Goal: Task Accomplishment & Management: Manage account settings

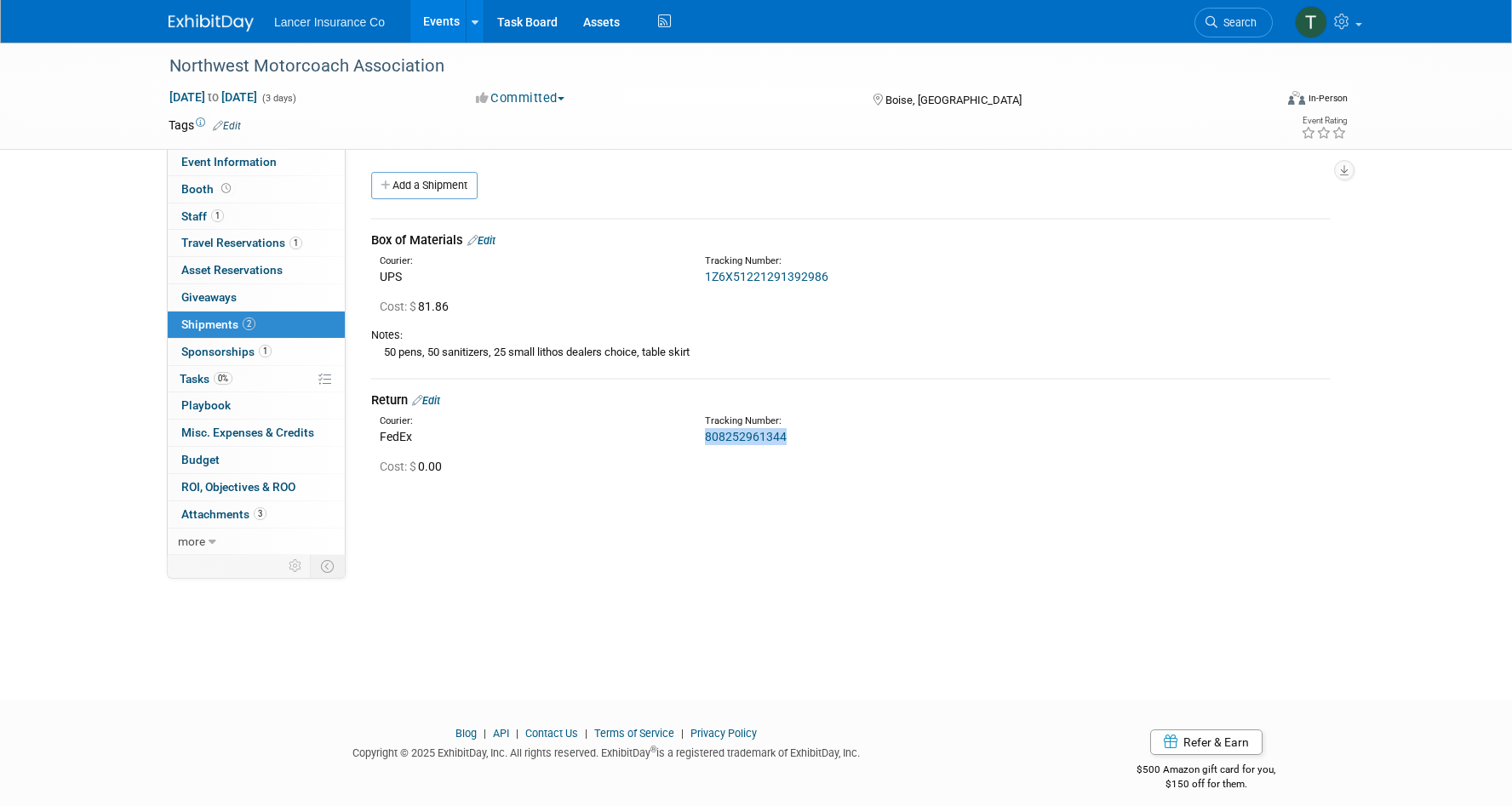
drag, startPoint x: 790, startPoint y: 433, endPoint x: 708, endPoint y: 433, distance: 82.0
click at [708, 433] on div "808252961344" at bounding box center [895, 436] width 381 height 17
copy link "808252961344"
click at [440, 401] on link "Edit" at bounding box center [426, 401] width 28 height 12
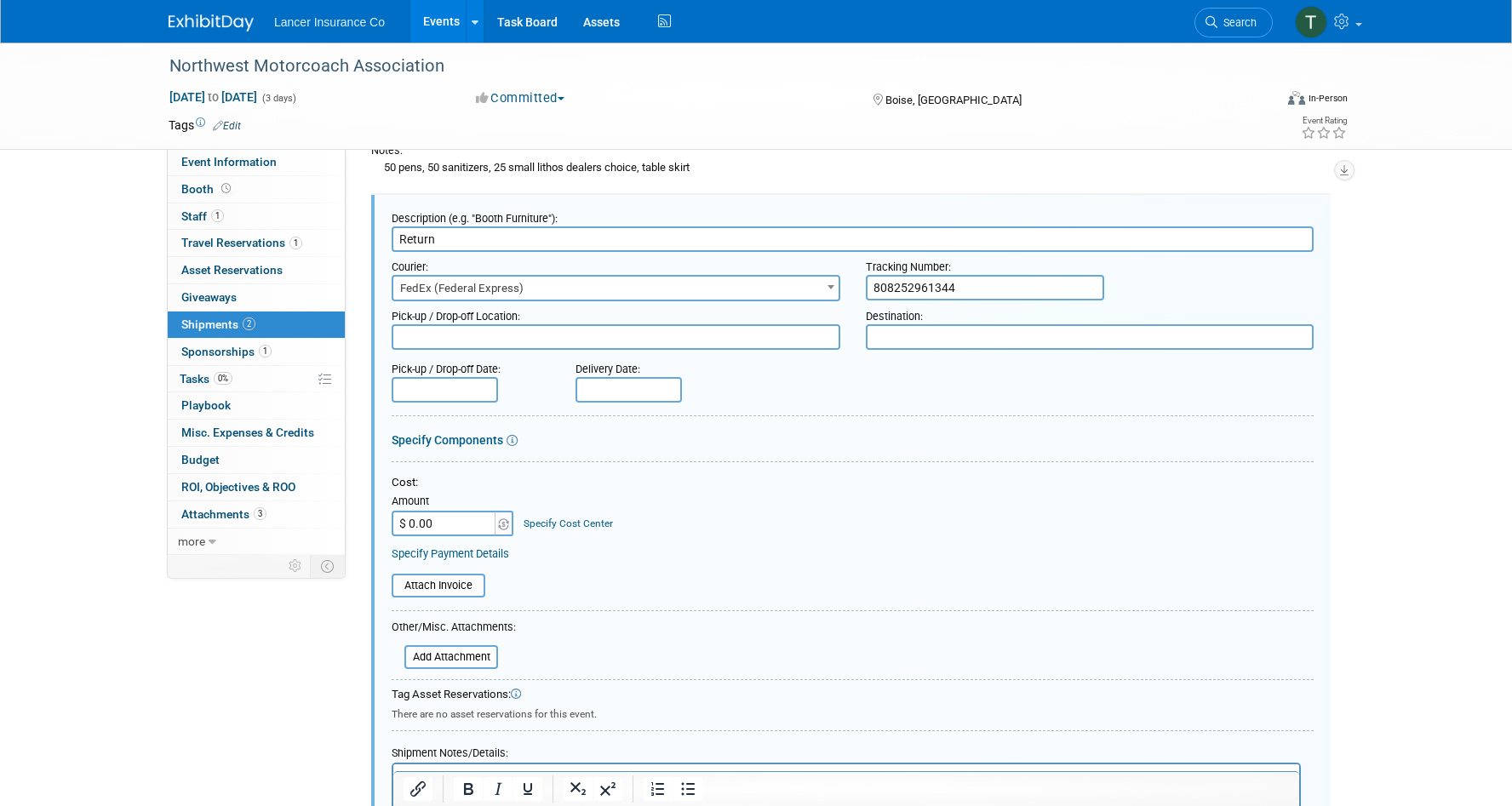
click at [447, 519] on input "$ 0.00" at bounding box center [444, 523] width 106 height 26
paste input "115.33"
type input "$ 115.33"
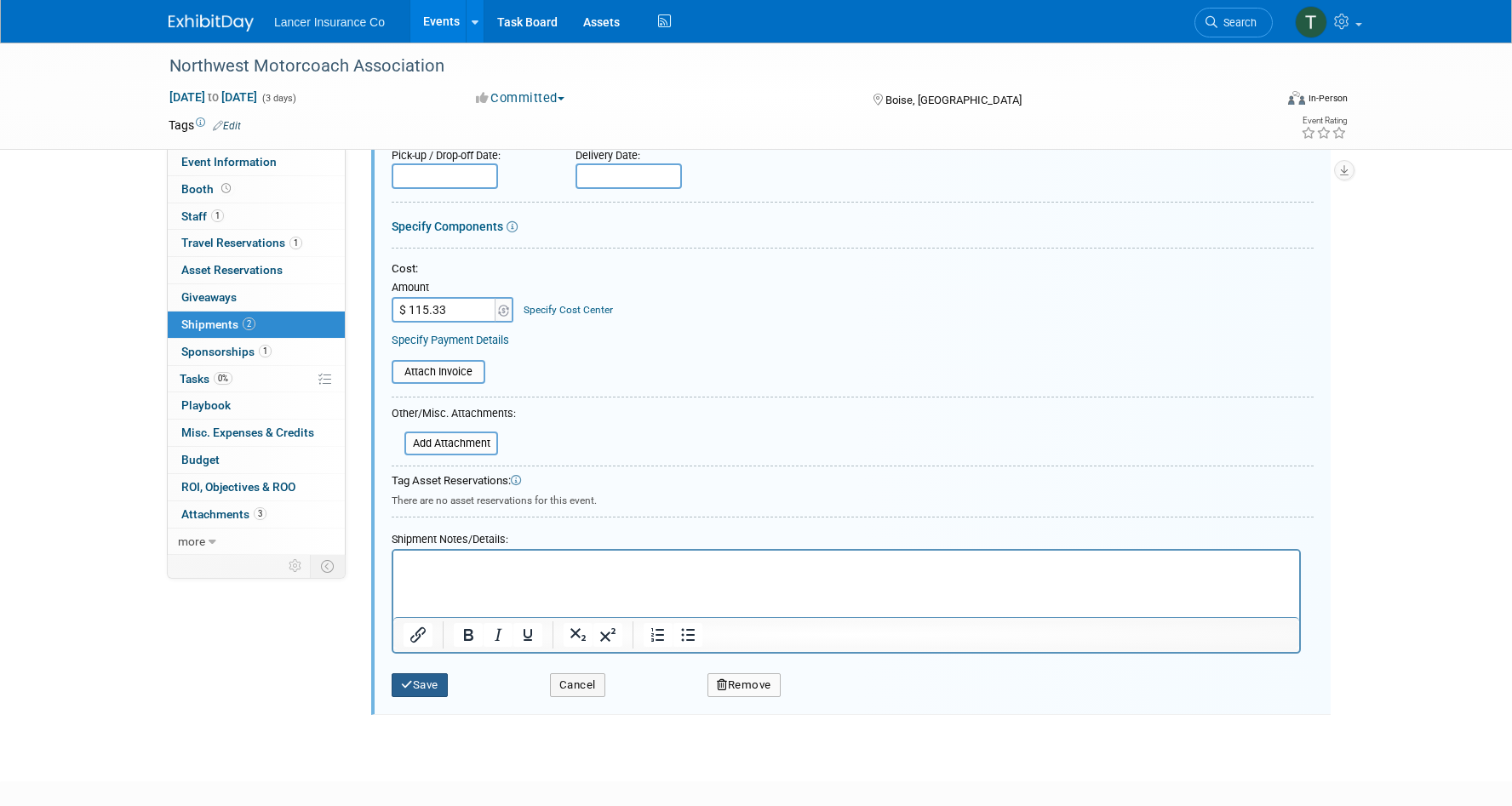
scroll to position [399, 0]
click at [426, 686] on button "Save" at bounding box center [420, 685] width 56 height 24
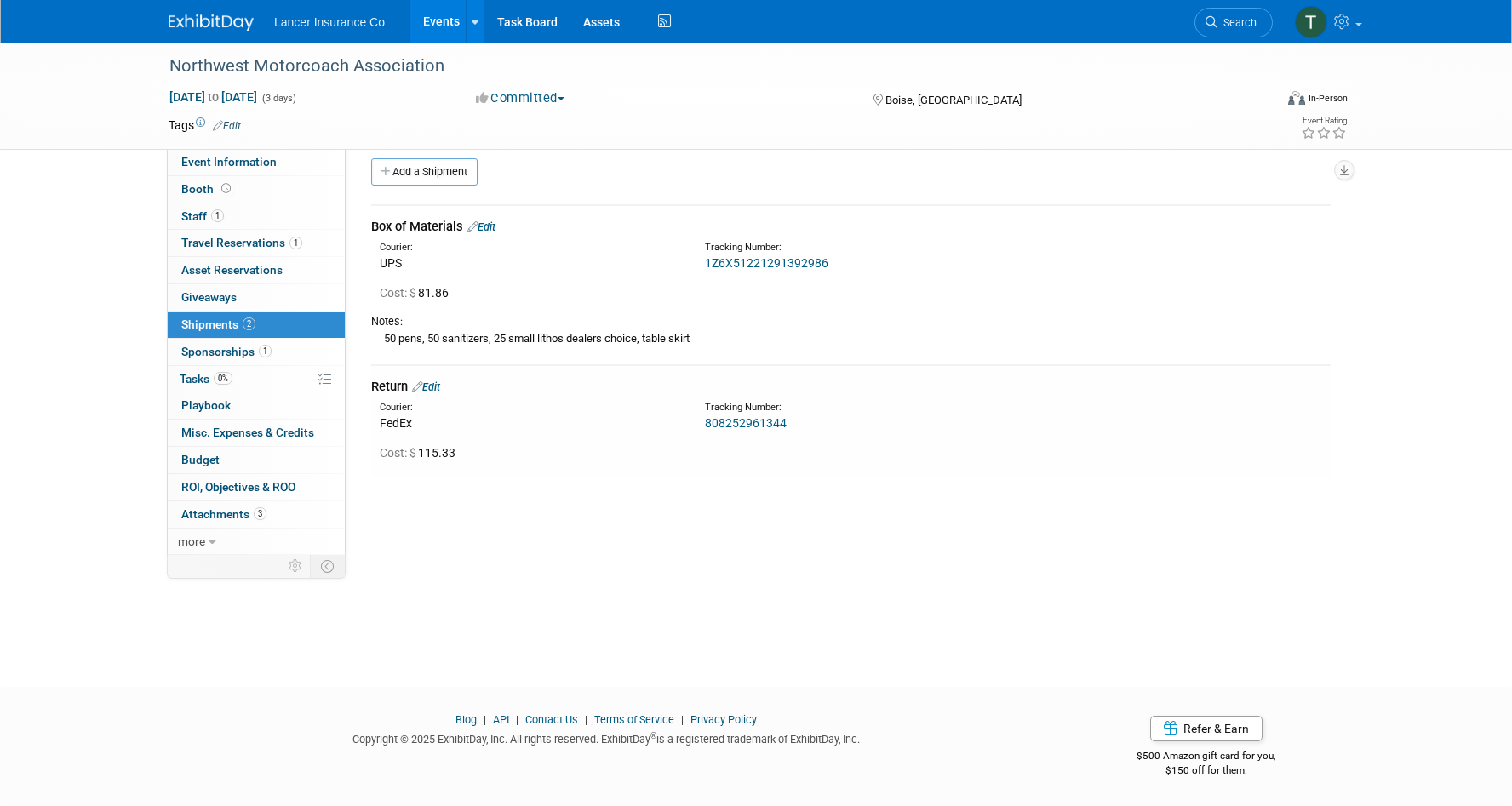
scroll to position [0, 0]
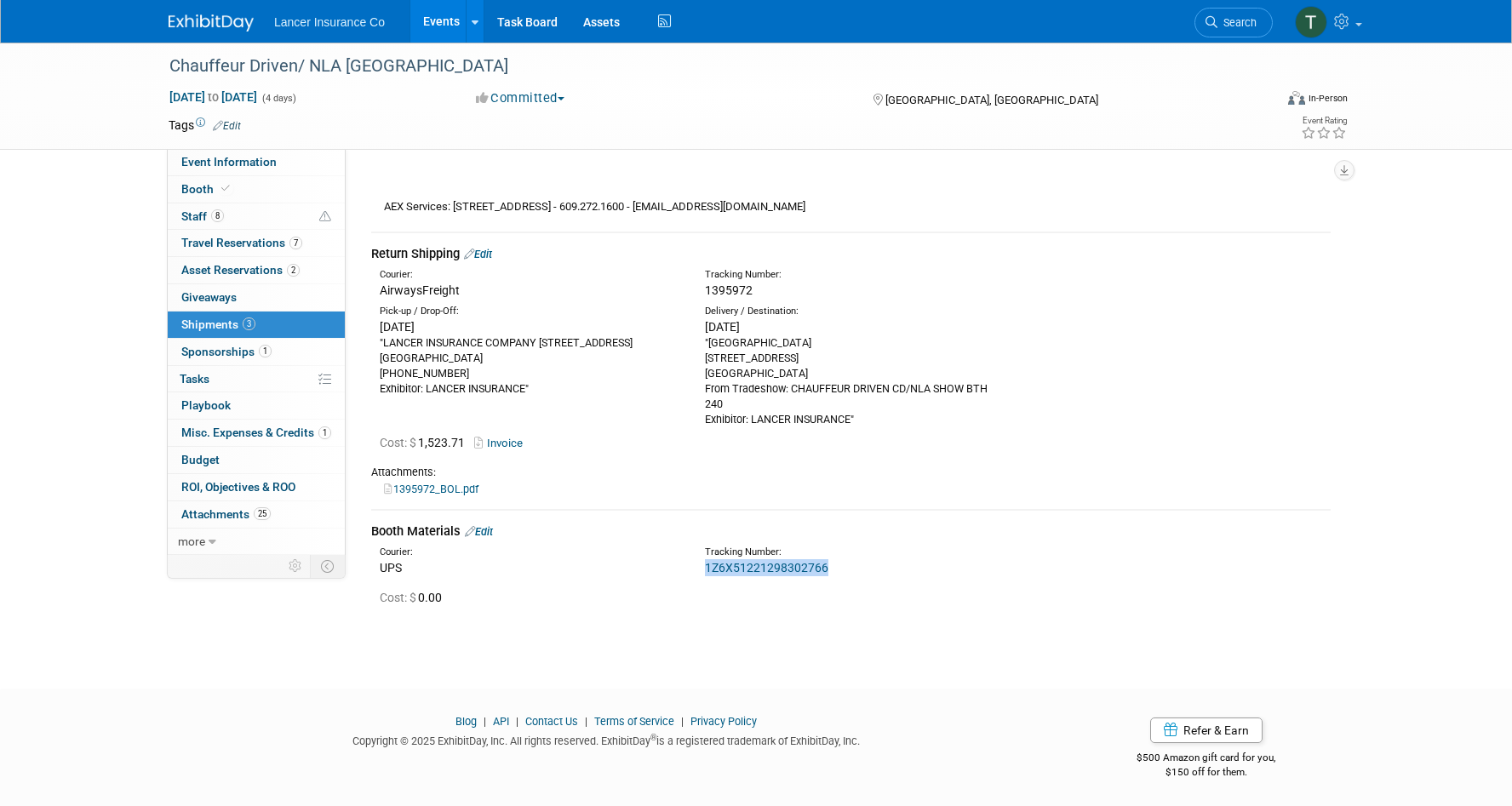
drag, startPoint x: 841, startPoint y: 563, endPoint x: 702, endPoint y: 561, distance: 139.0
click at [702, 561] on div "Tracking Number: 1Z6X51221298302766" at bounding box center [895, 561] width 407 height 30
copy link "1Z6X51221298302766"
click at [488, 528] on link "Edit" at bounding box center [478, 532] width 28 height 12
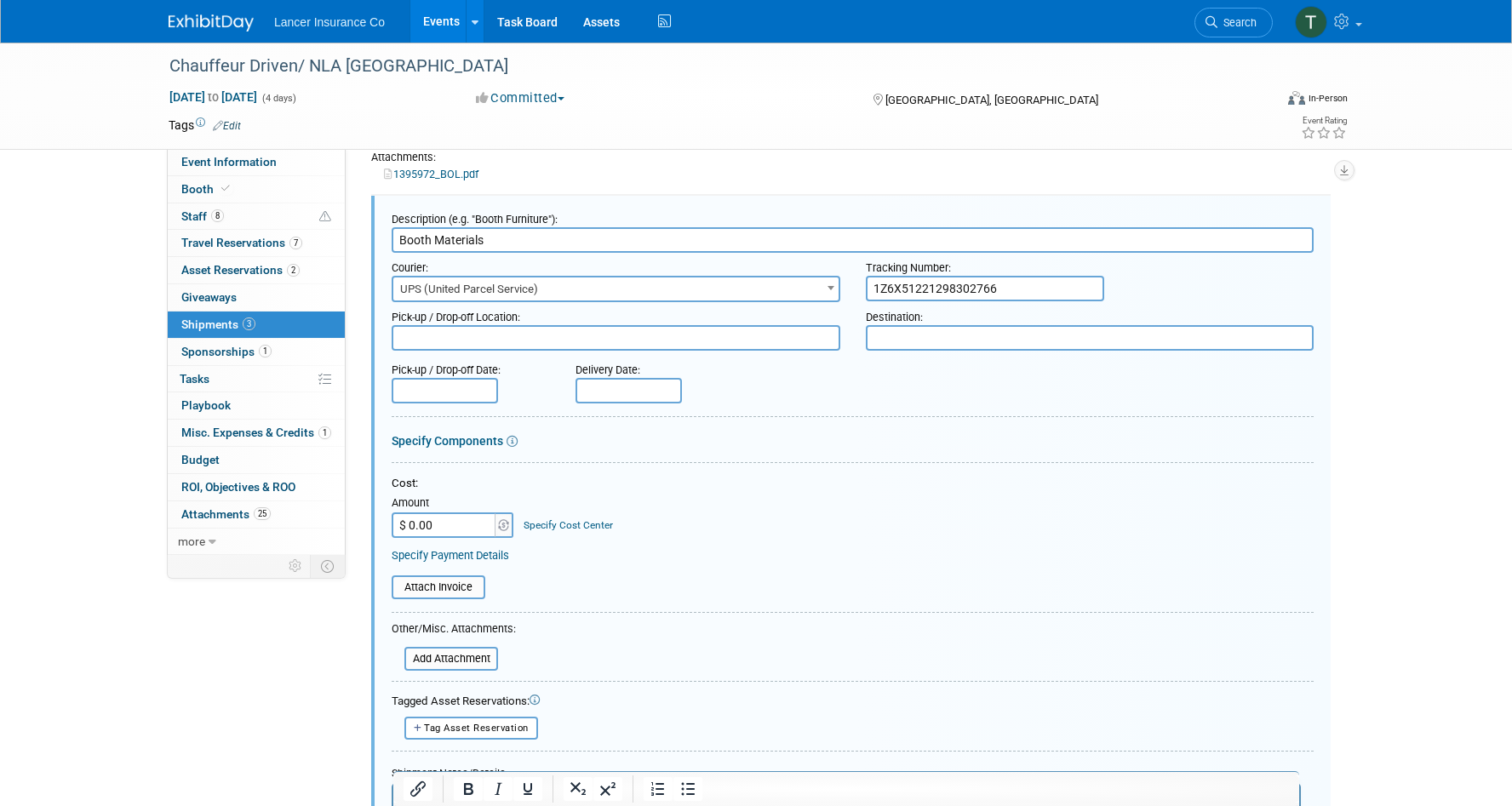
click at [450, 525] on input "$ 0.00" at bounding box center [444, 525] width 106 height 26
type input "$ 136.43"
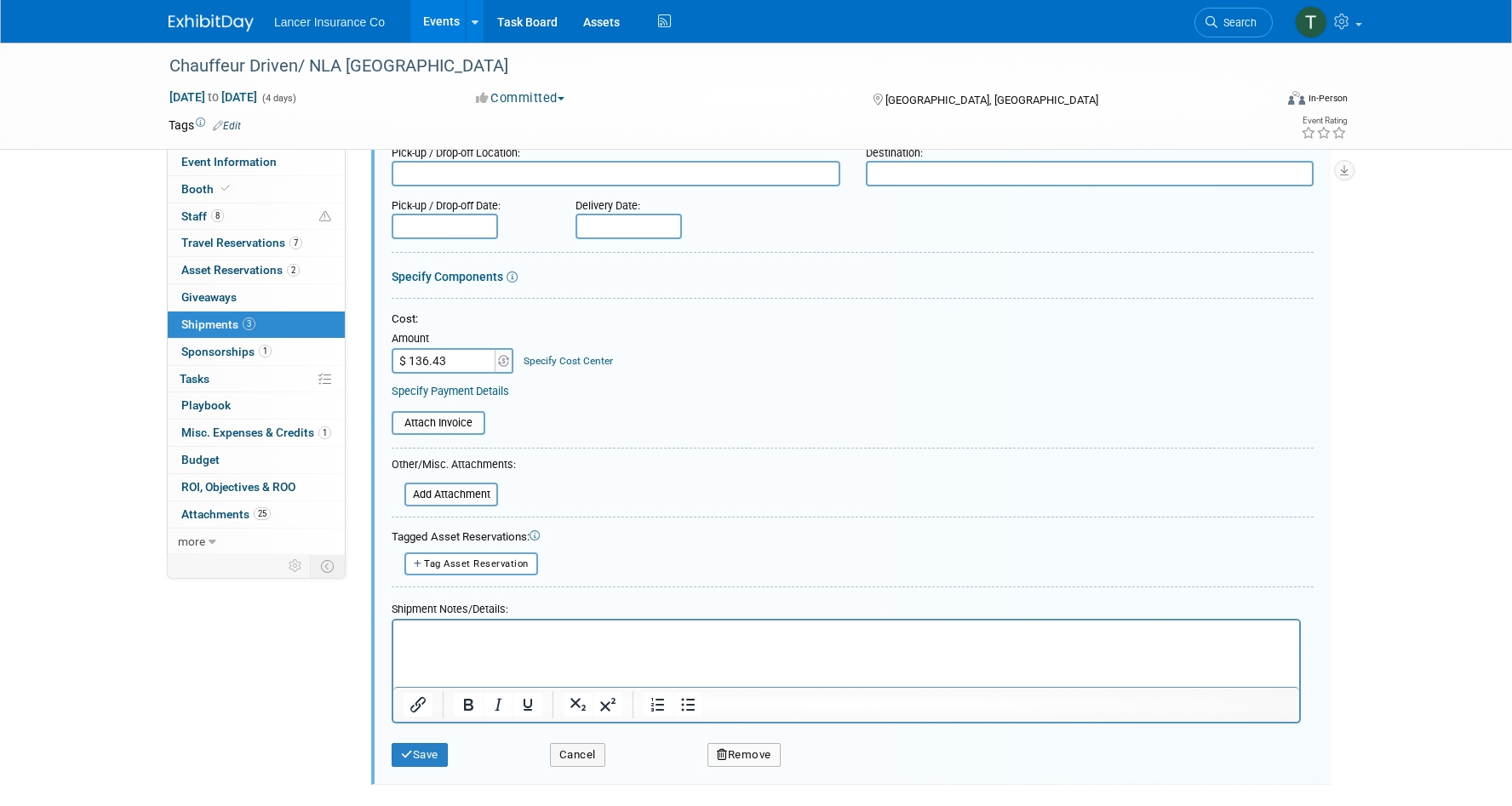
scroll to position [1112, 0]
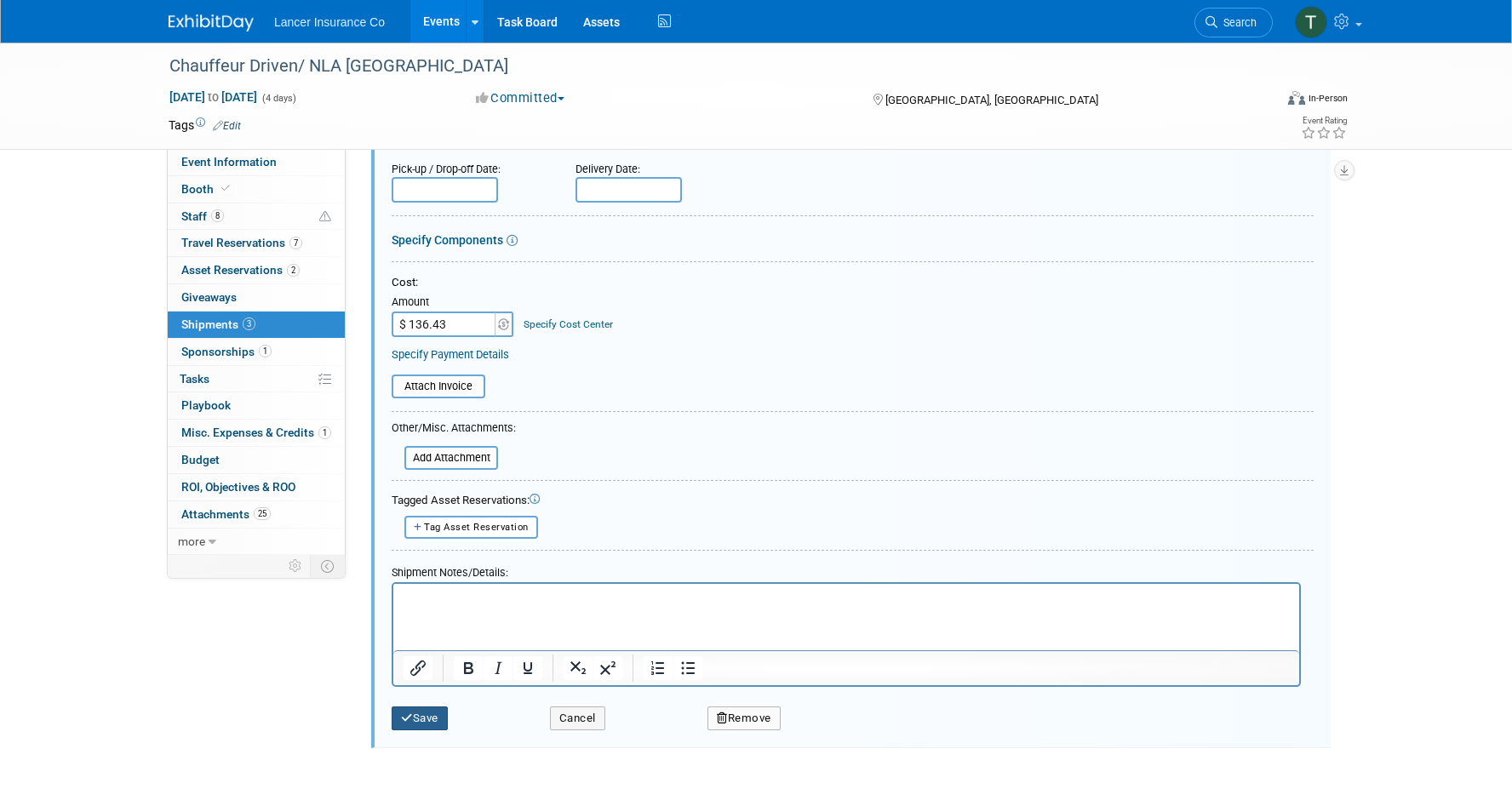
click at [425, 710] on button "Save" at bounding box center [420, 719] width 56 height 24
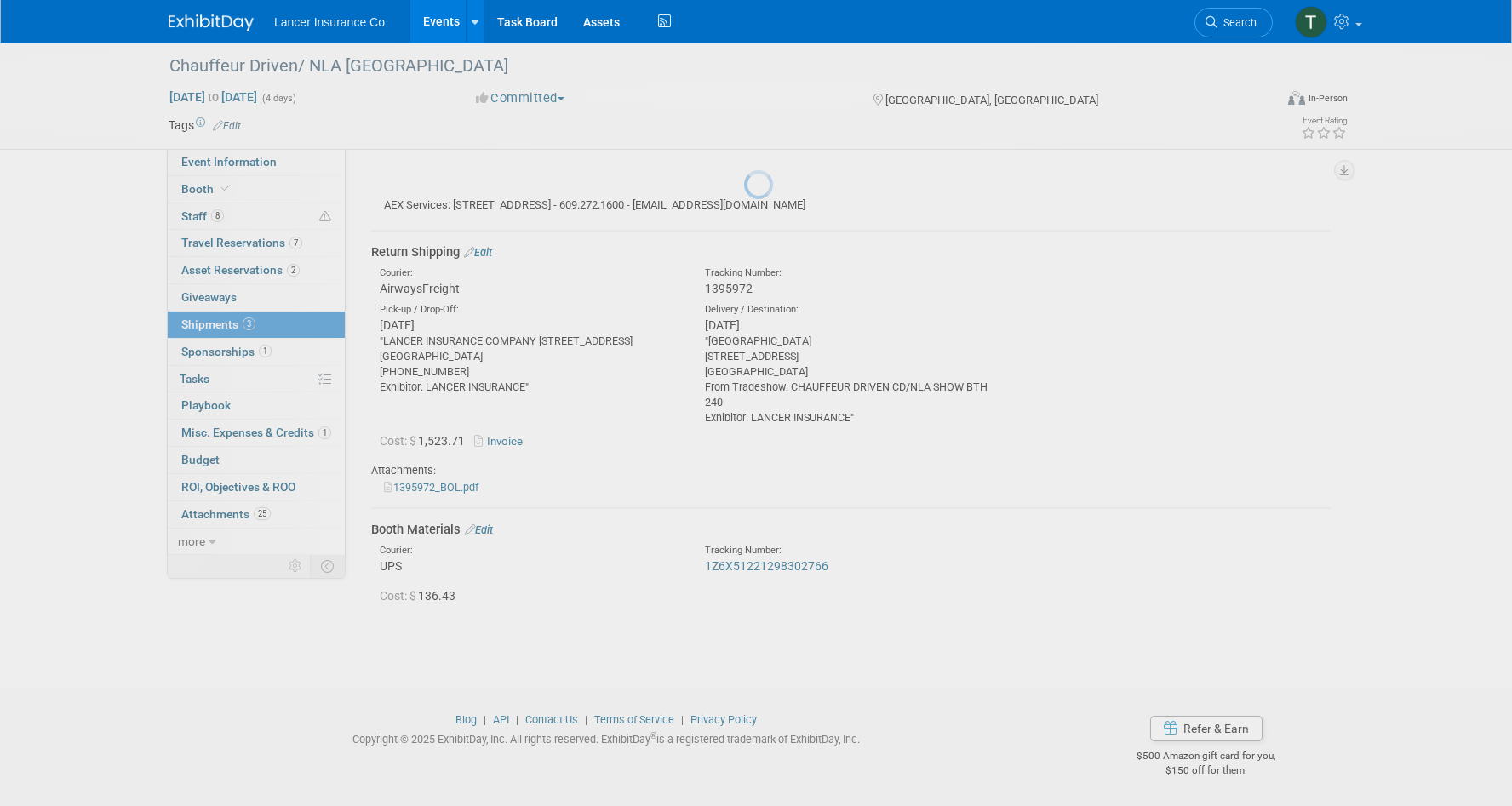
scroll to position [596, 0]
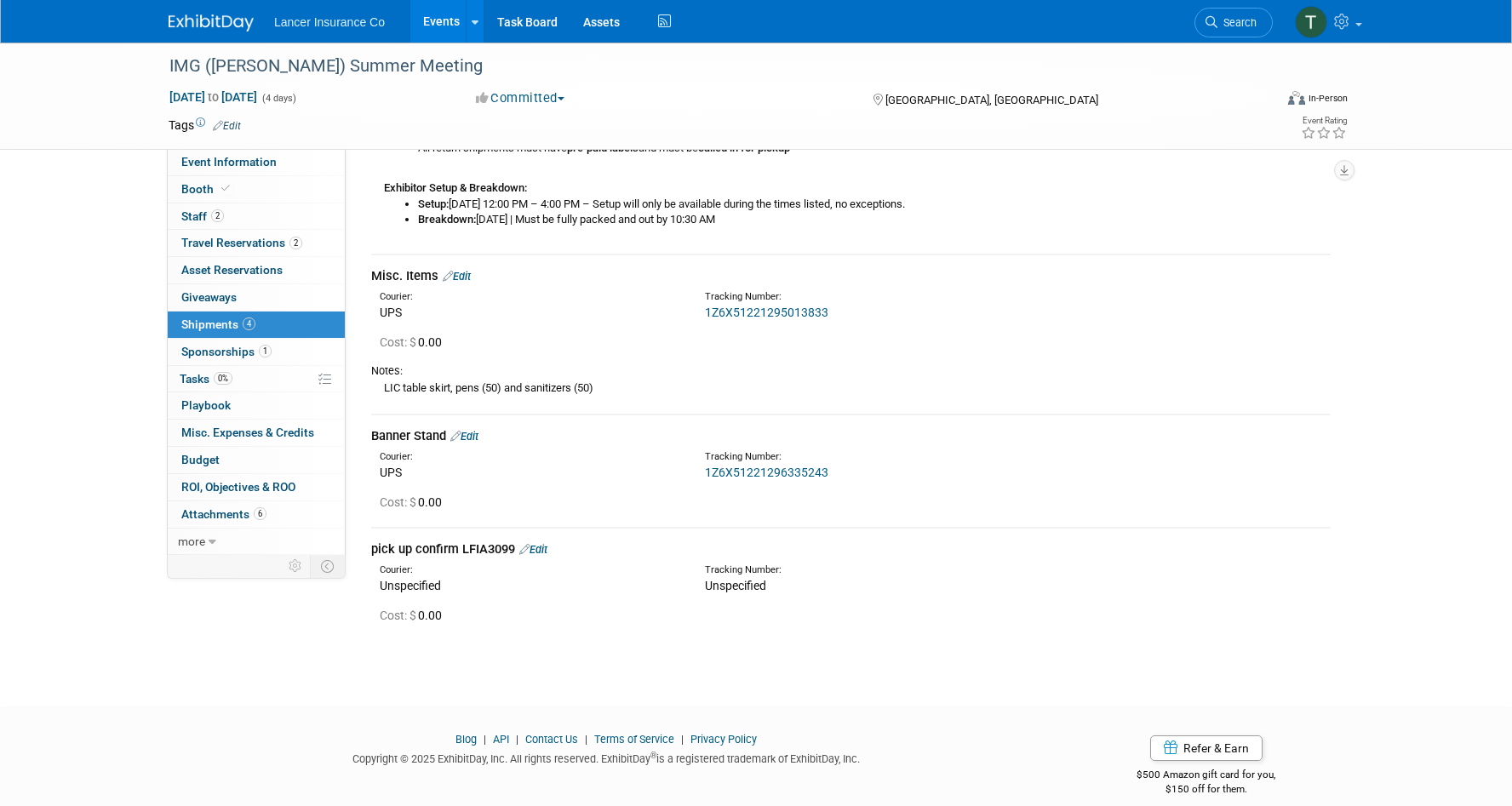
click at [843, 299] on div "Tracking Number:" at bounding box center [895, 296] width 381 height 13
drag, startPoint x: 844, startPoint y: 310, endPoint x: 707, endPoint y: 311, distance: 137.0
click at [707, 311] on div "1Z6X51221295013833" at bounding box center [895, 312] width 381 height 17
copy link "1Z6X51221295013833"
click at [465, 274] on link "Edit" at bounding box center [456, 276] width 28 height 12
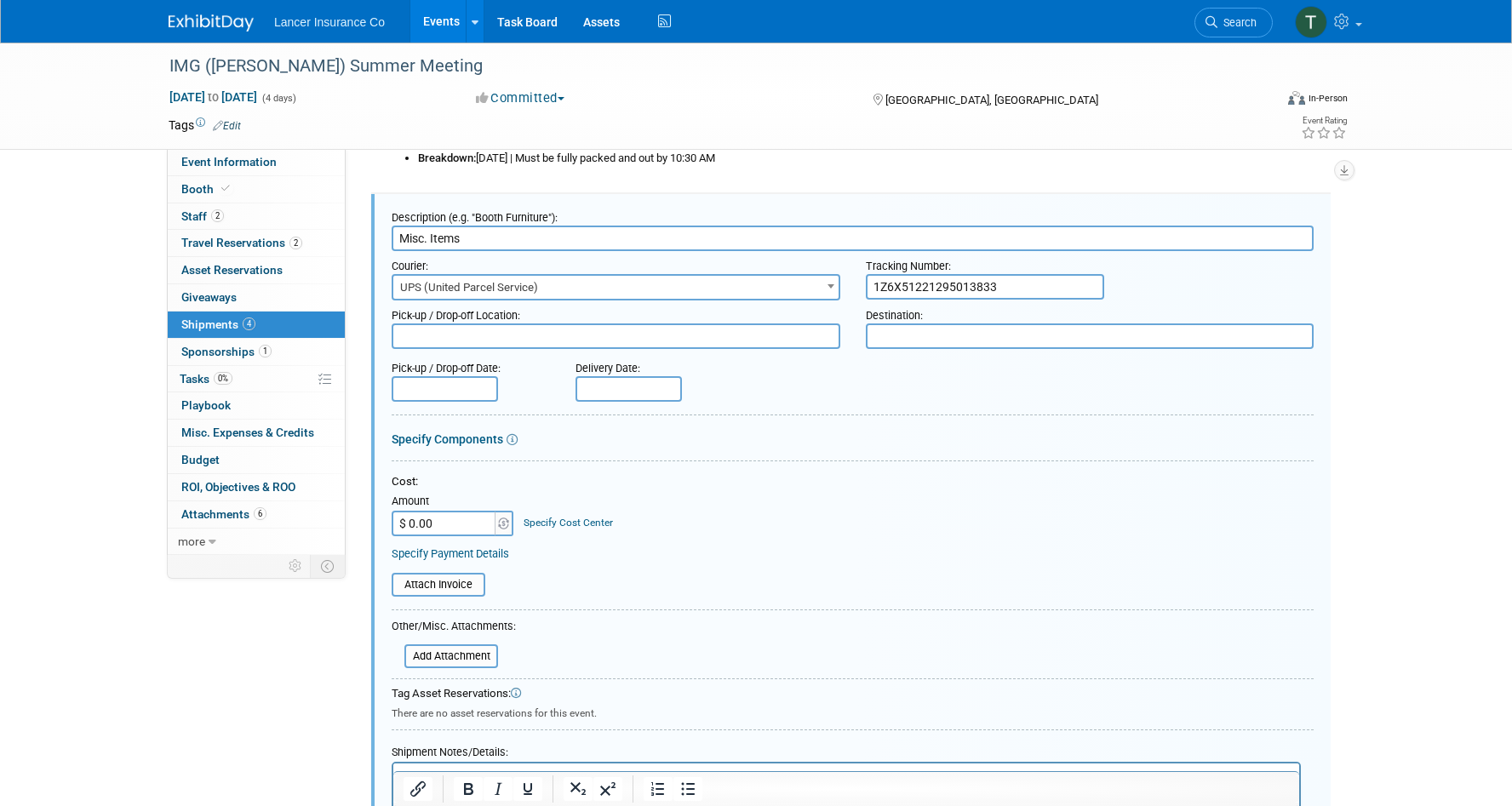
click at [444, 525] on input "$ 0.00" at bounding box center [444, 523] width 106 height 26
type input "$ 30.38"
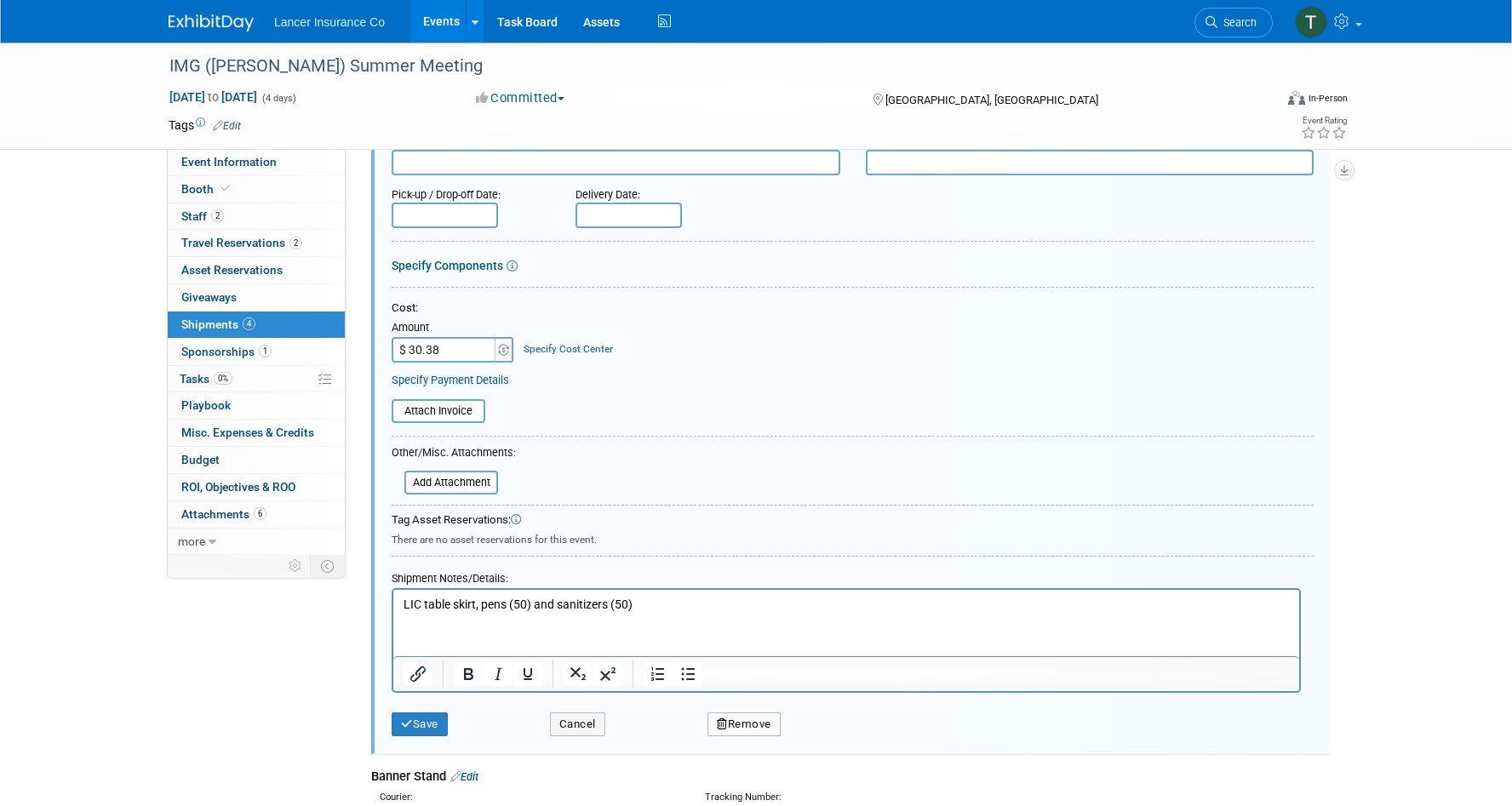
scroll to position [803, 0]
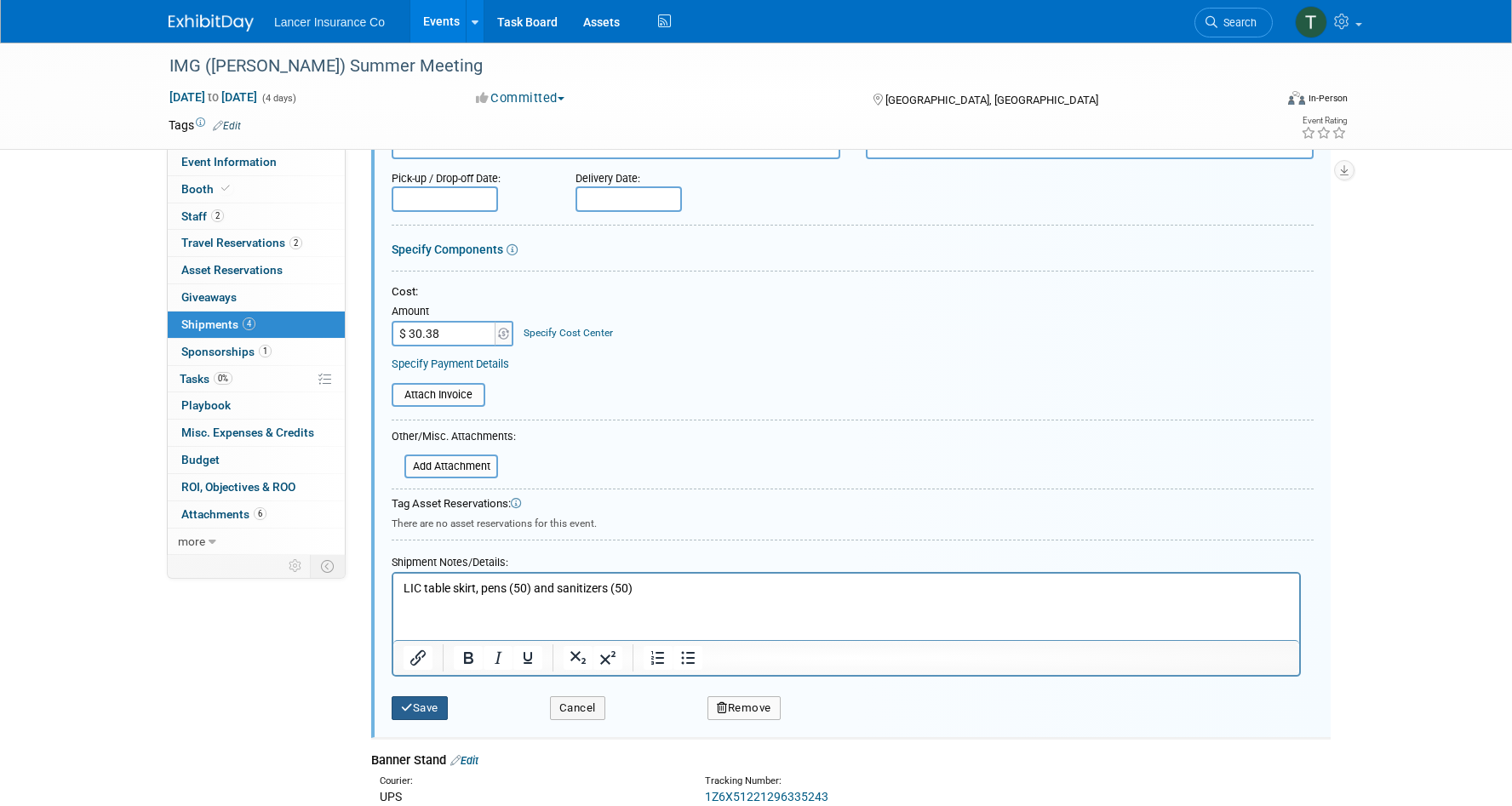
click at [416, 710] on button "Save" at bounding box center [420, 708] width 56 height 24
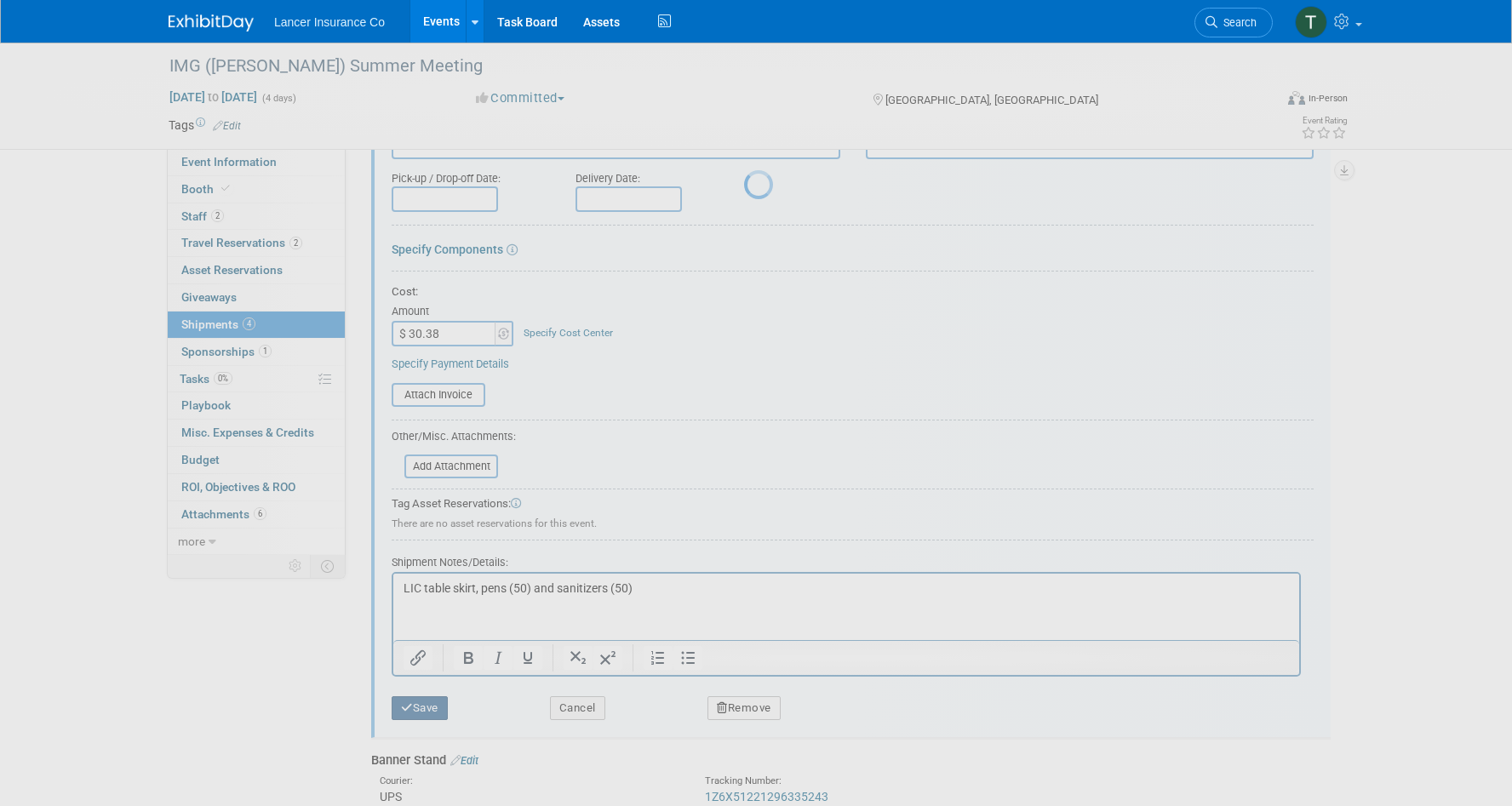
scroll to position [572, 0]
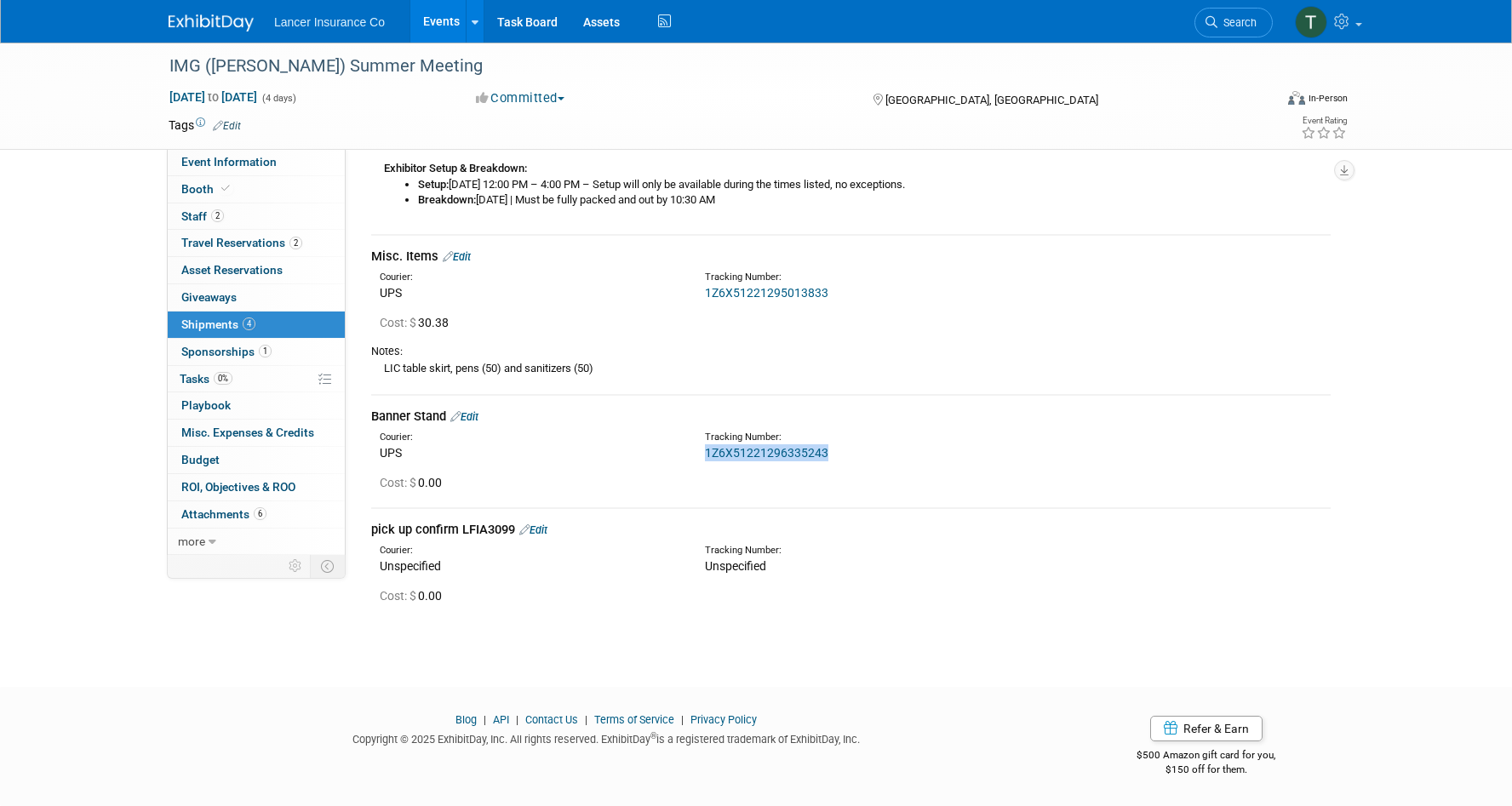
drag, startPoint x: 836, startPoint y: 449, endPoint x: 703, endPoint y: 449, distance: 133.0
click at [703, 449] on div "Tracking Number: 1Z6X51221296335243" at bounding box center [895, 446] width 407 height 30
copy link "1Z6X51221296335243"
click at [478, 413] on link "Edit" at bounding box center [464, 417] width 28 height 12
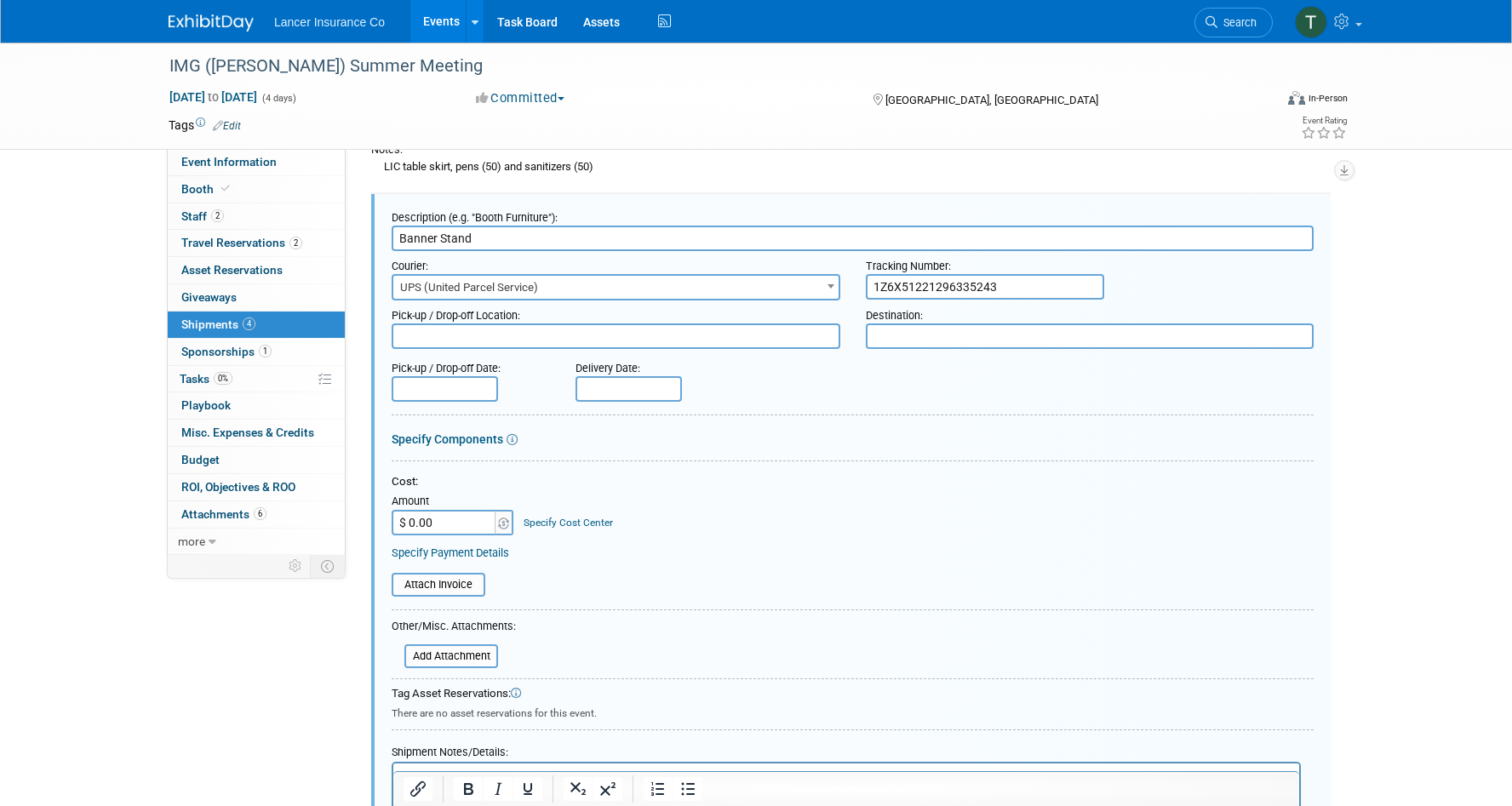
scroll to position [0, 0]
click at [452, 529] on input "$ 0.00" at bounding box center [444, 522] width 106 height 26
type input "$ 103.28"
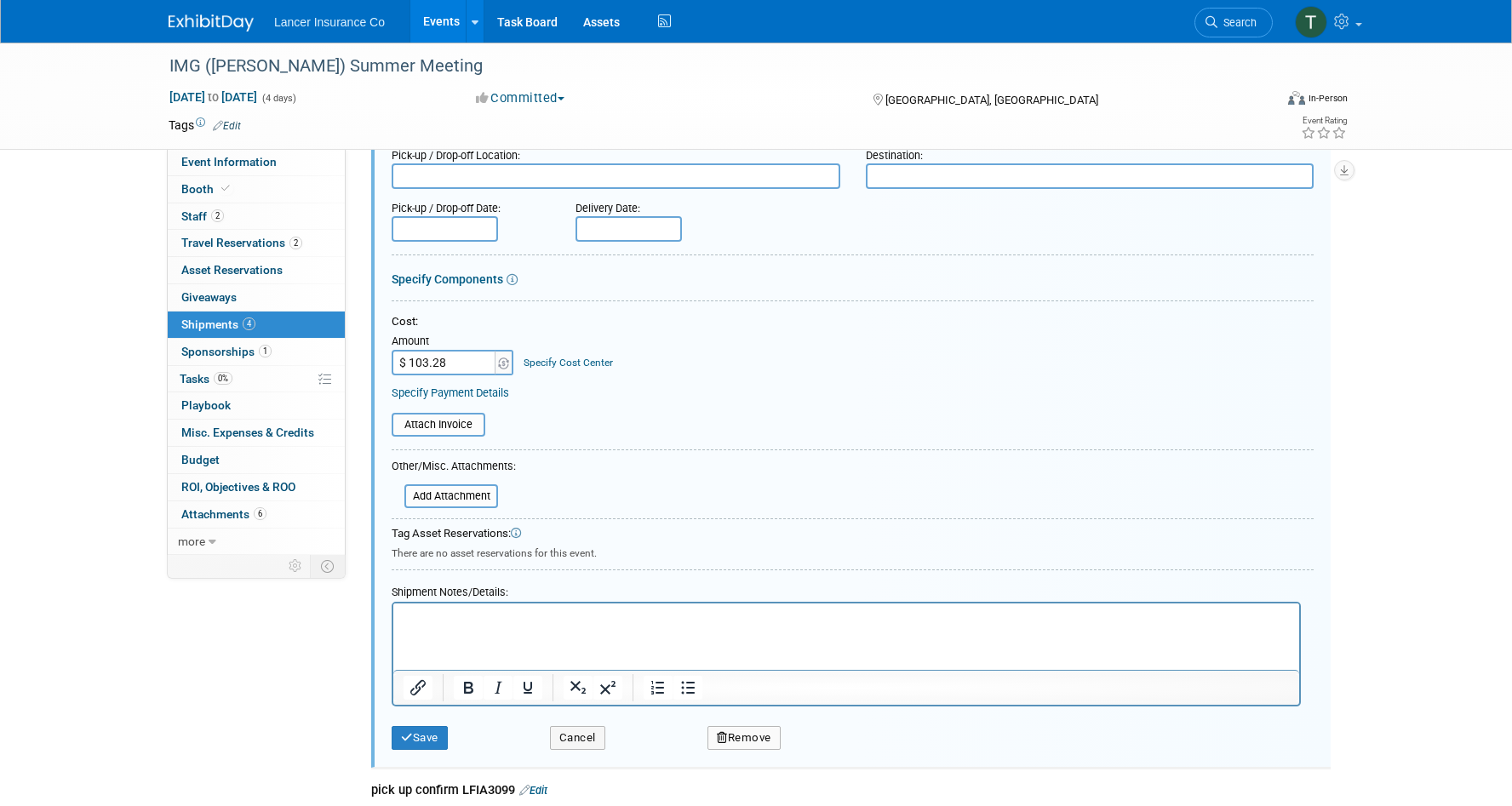
scroll to position [936, 0]
click at [436, 728] on button "Save" at bounding box center [420, 735] width 56 height 24
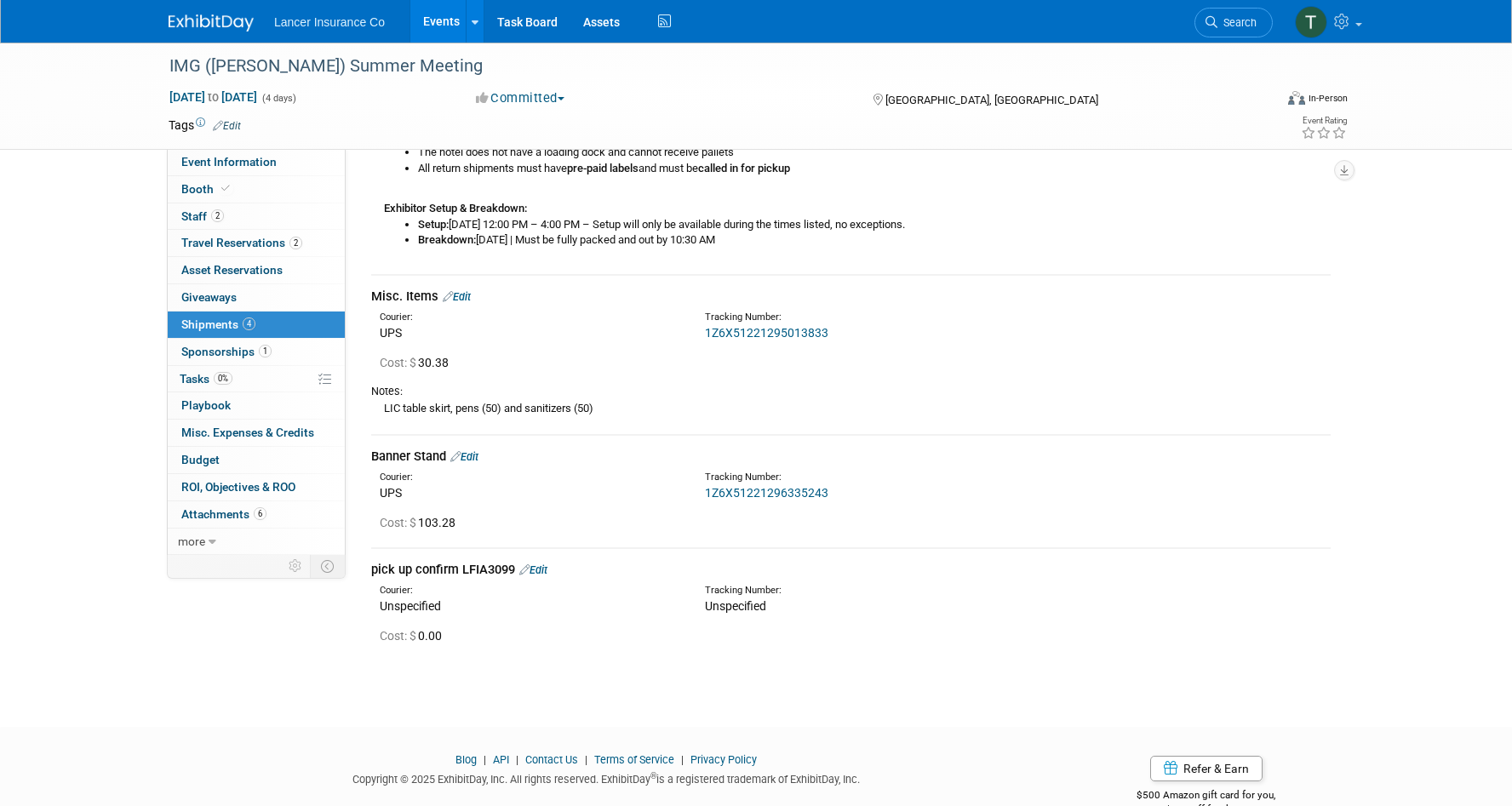
scroll to position [572, 0]
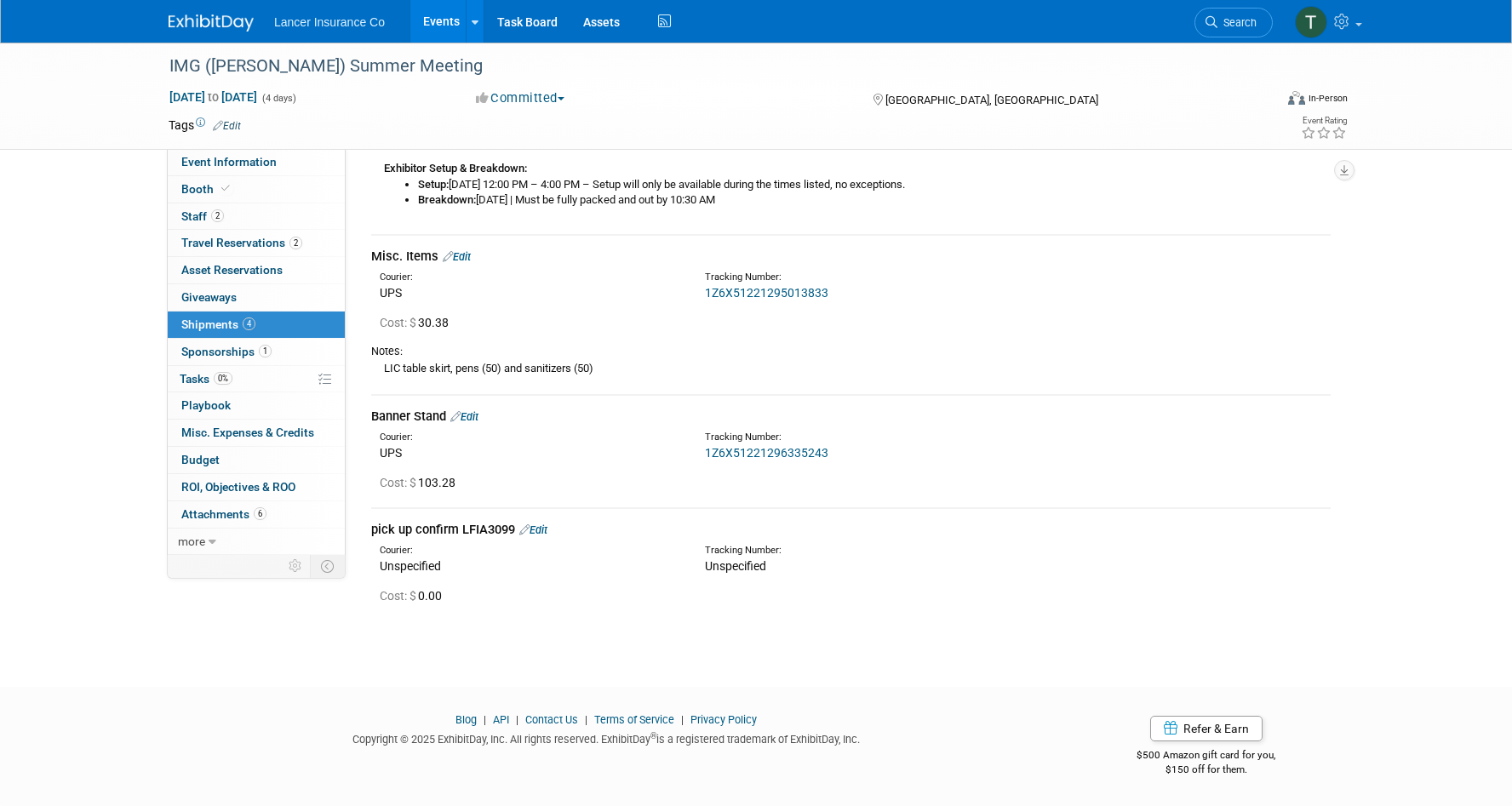
click at [446, 20] on link "Events" at bounding box center [442, 21] width 62 height 43
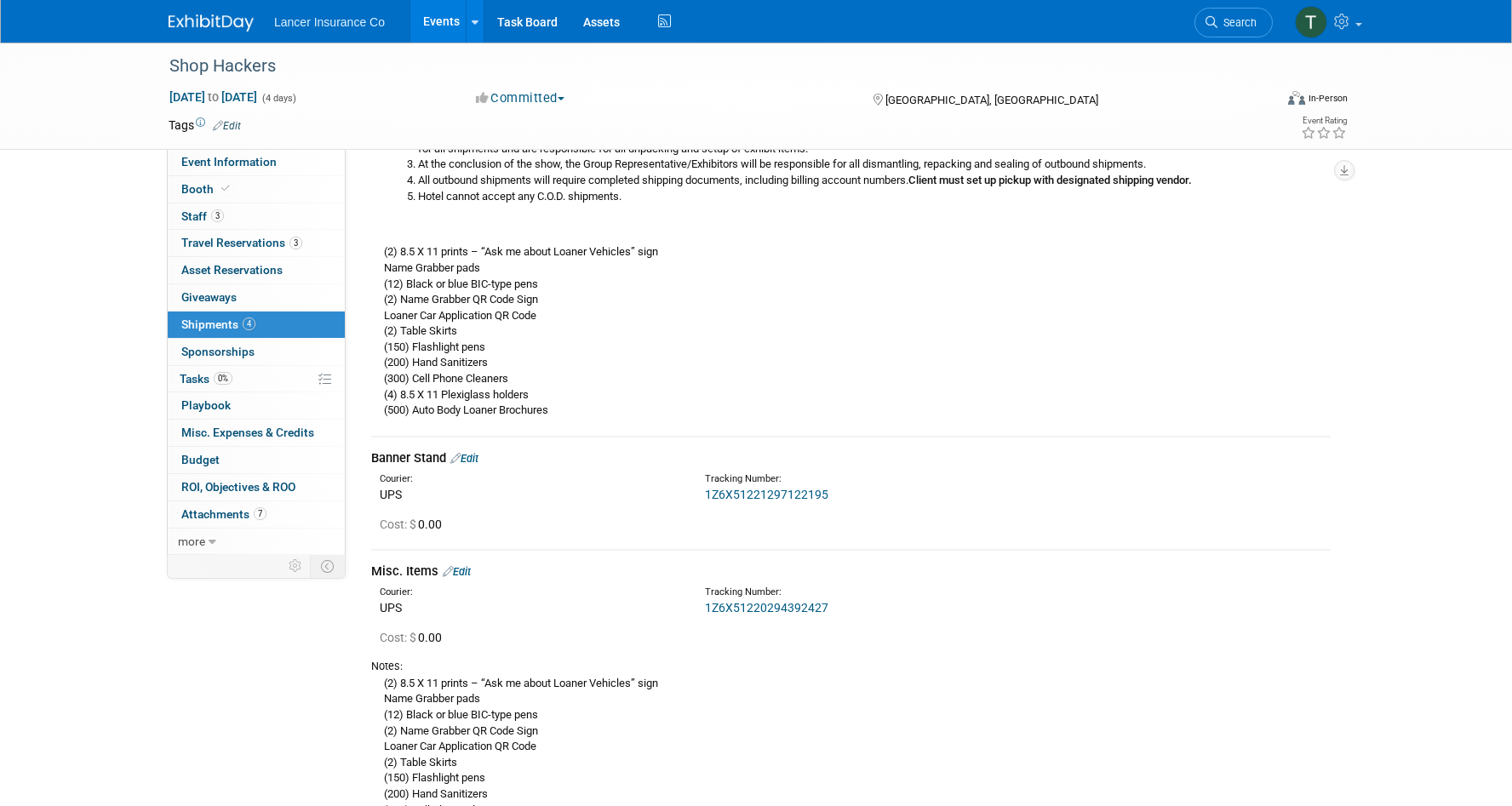
scroll to position [824, 0]
drag, startPoint x: 860, startPoint y: 484, endPoint x: 829, endPoint y: 492, distance: 32.0
click at [829, 492] on div "1Z6X51221297122195" at bounding box center [895, 493] width 381 height 17
copy link "1Z6X51221297122195"
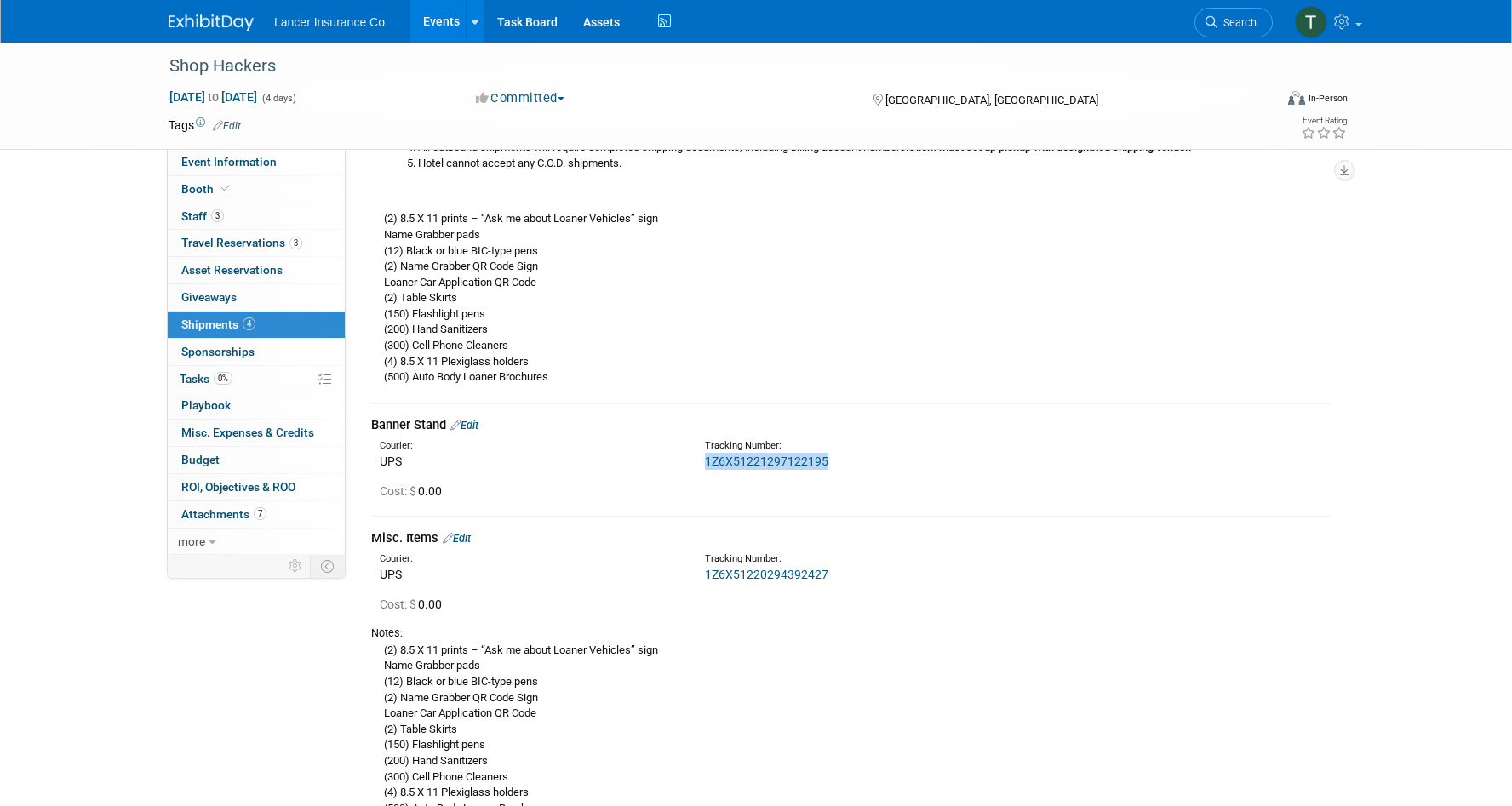
scroll to position [858, 0]
click at [473, 427] on link "Edit" at bounding box center [464, 422] width 28 height 12
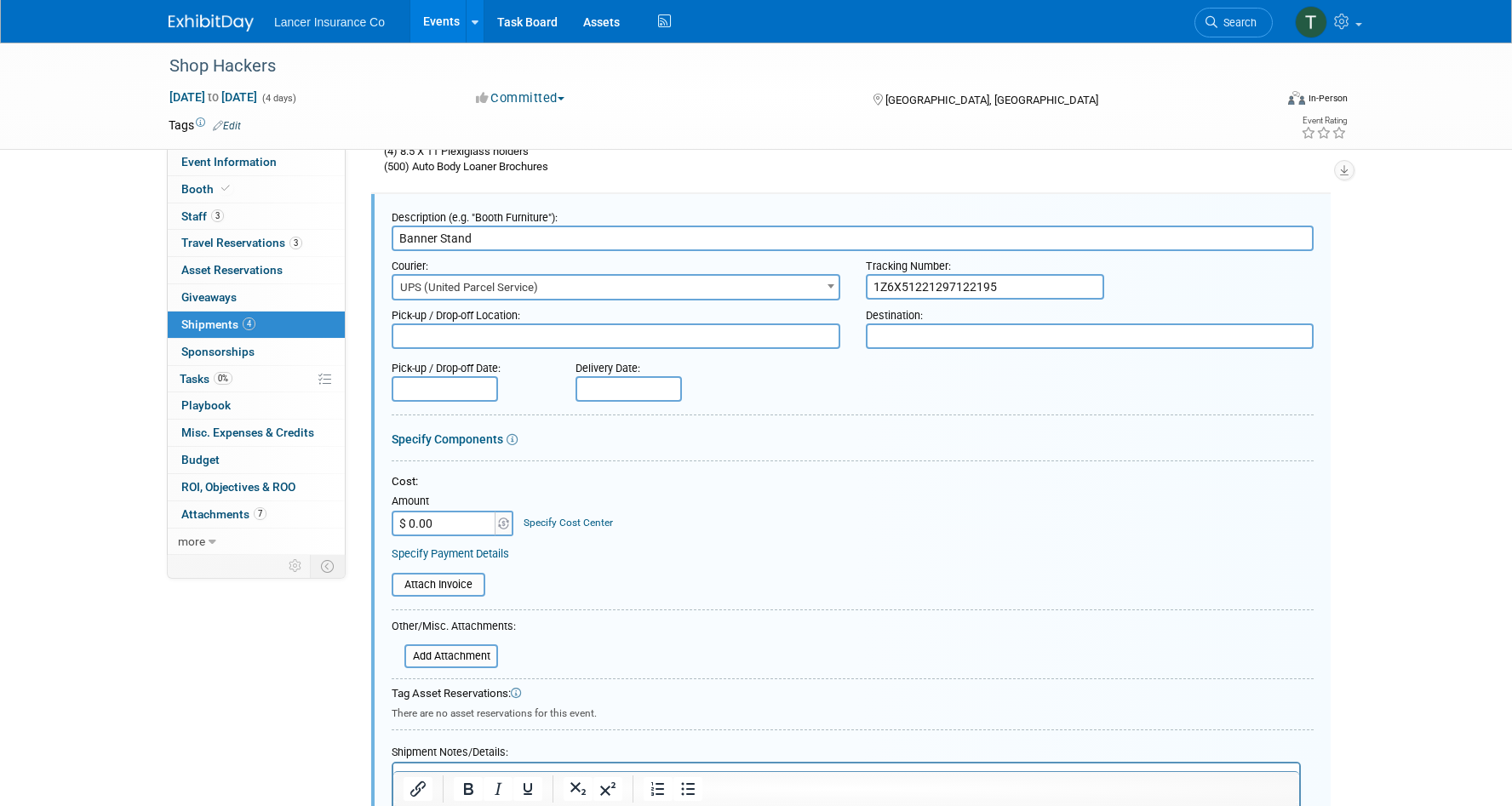
scroll to position [0, 0]
click at [444, 526] on input "$ 0.00" at bounding box center [444, 523] width 106 height 26
type input "$ 307.09"
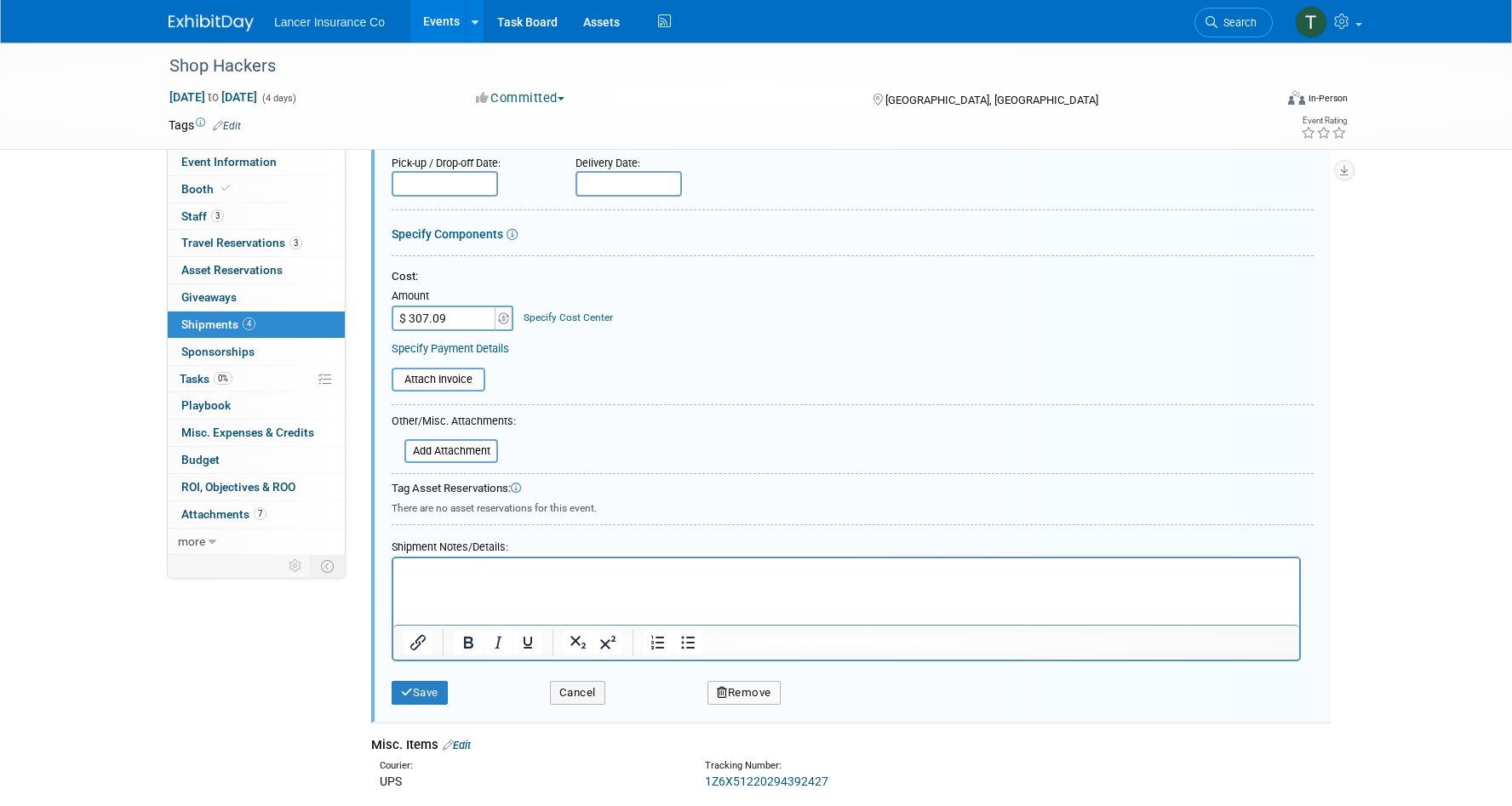
scroll to position [1272, 0]
click at [416, 690] on button "Save" at bounding box center [420, 692] width 56 height 24
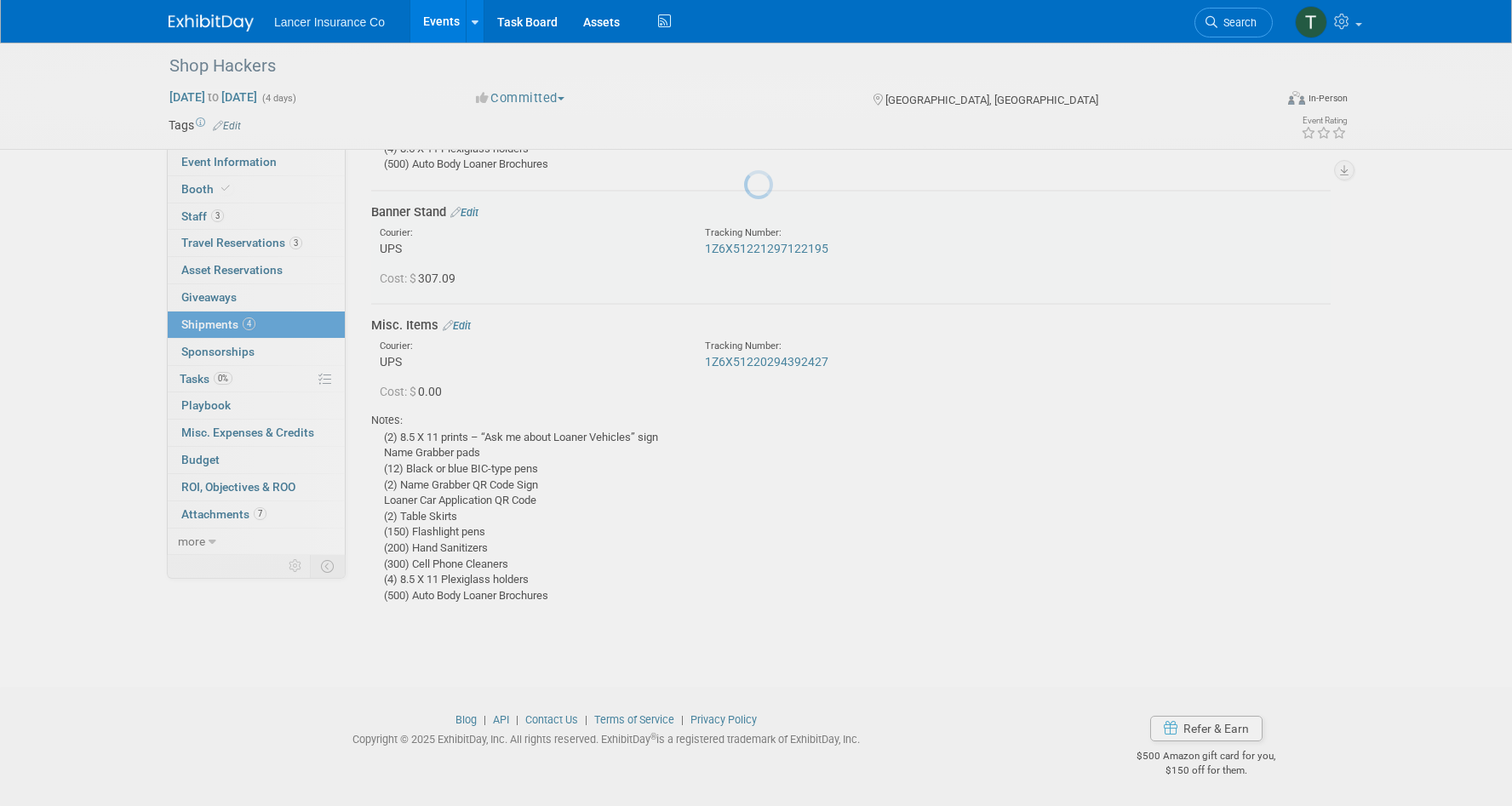
scroll to position [1066, 0]
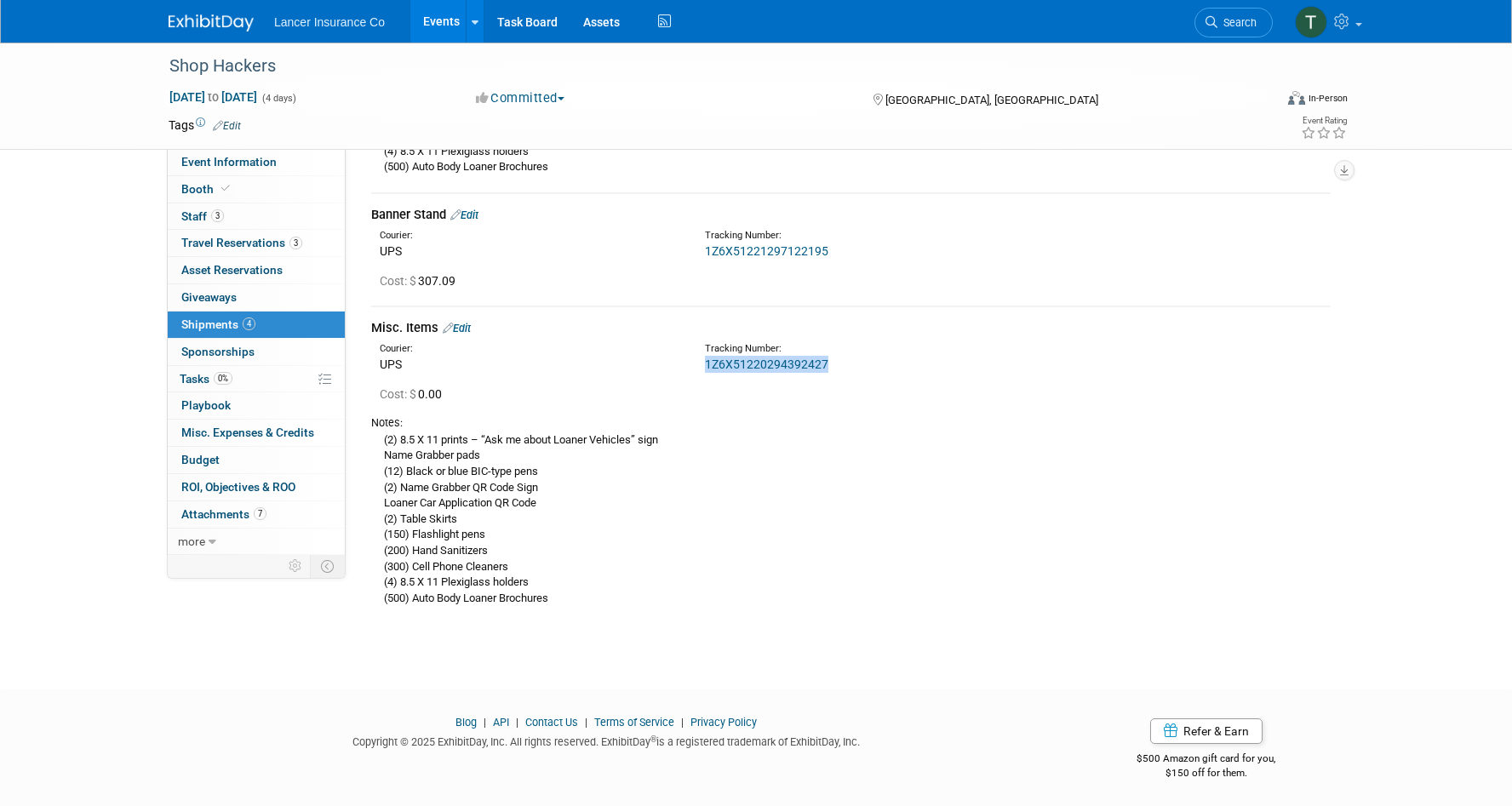
drag, startPoint x: 858, startPoint y: 360, endPoint x: 706, endPoint y: 360, distance: 152.0
click at [706, 360] on div "1Z6X51220294392427" at bounding box center [895, 364] width 381 height 17
copy link "1Z6X51220294392427"
click at [461, 328] on link "Edit" at bounding box center [456, 328] width 28 height 12
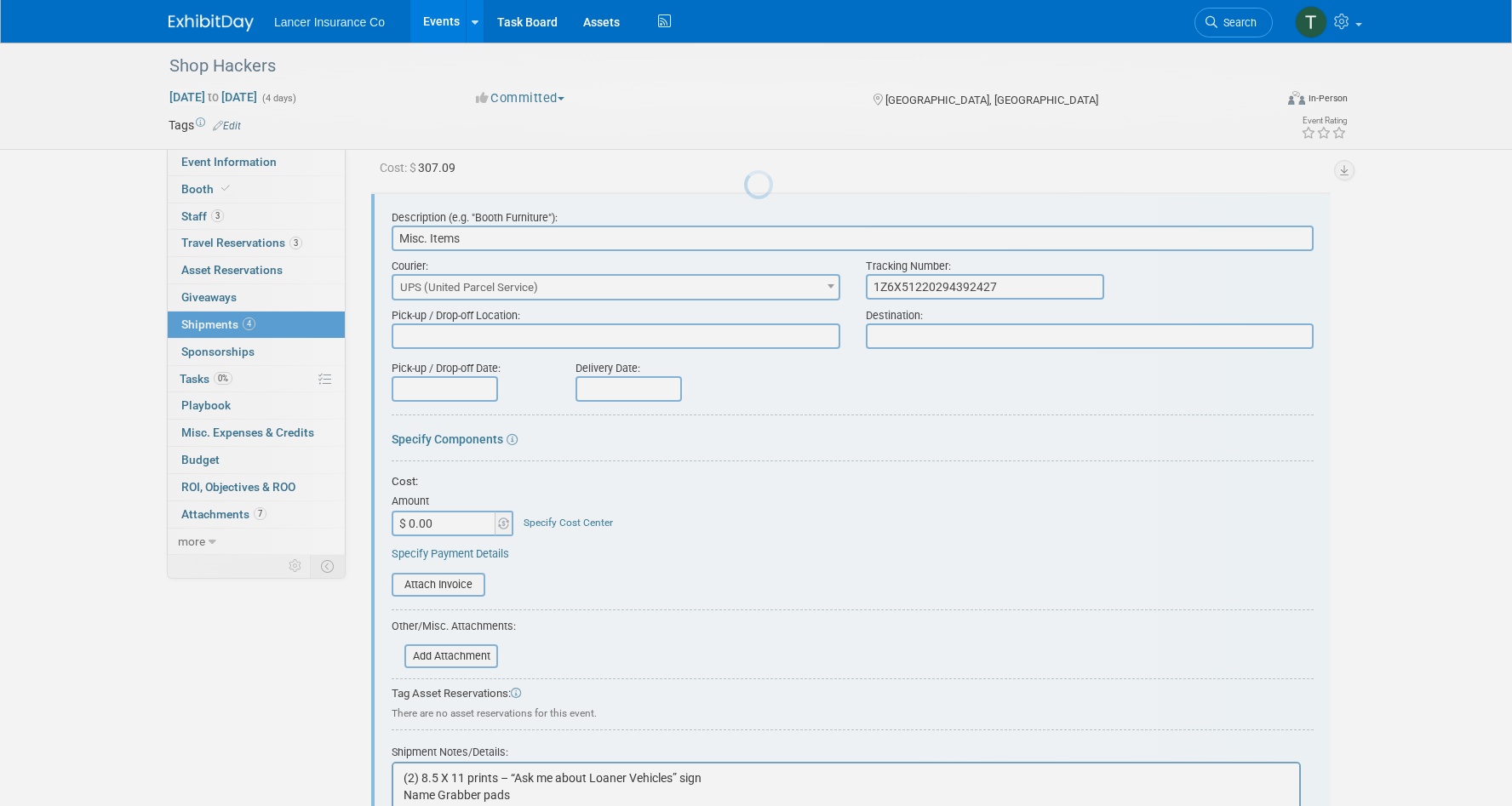
scroll to position [0, 0]
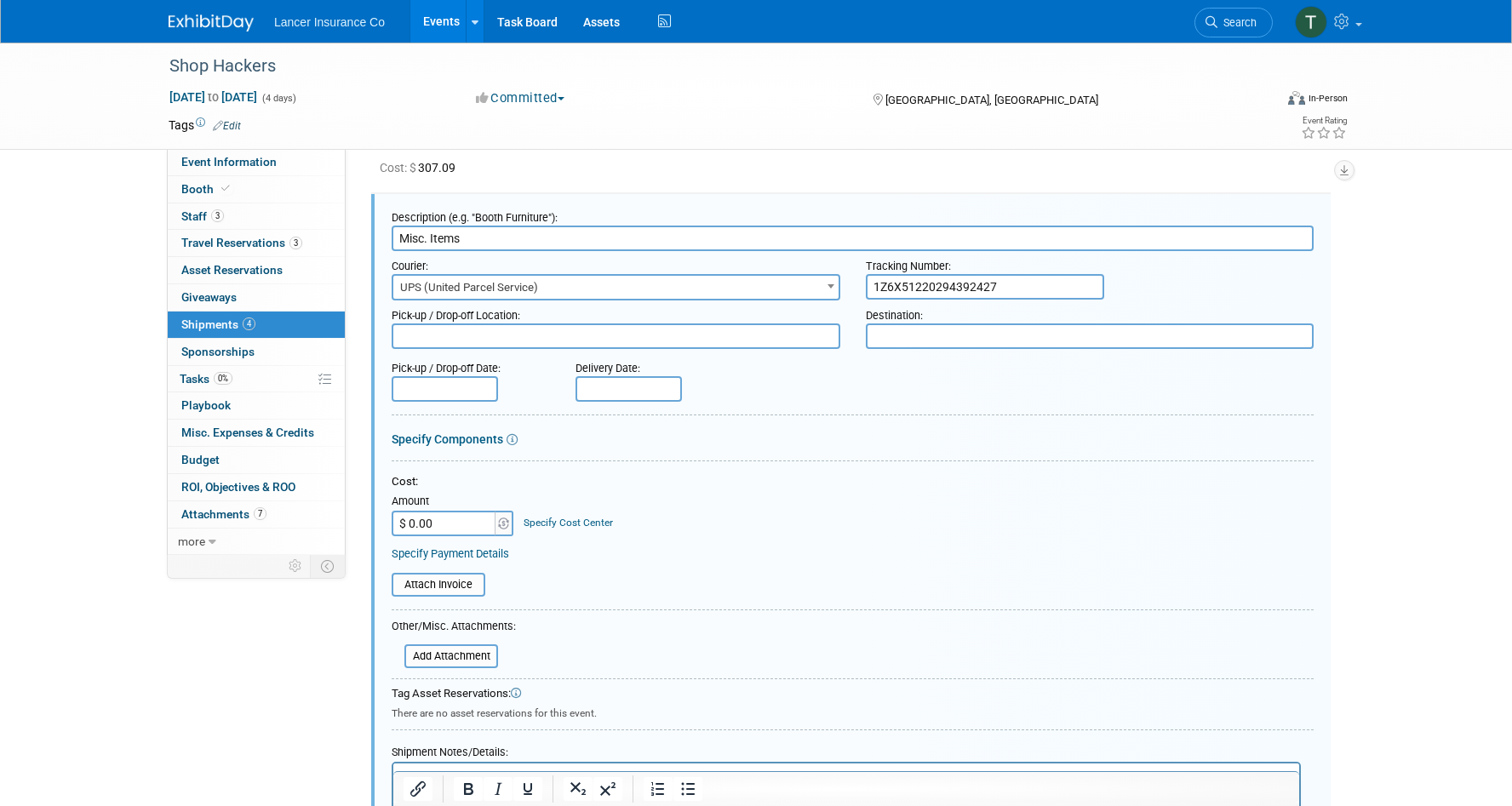
click at [422, 520] on input "$ 0.00" at bounding box center [444, 523] width 106 height 26
type input "$ 143.88"
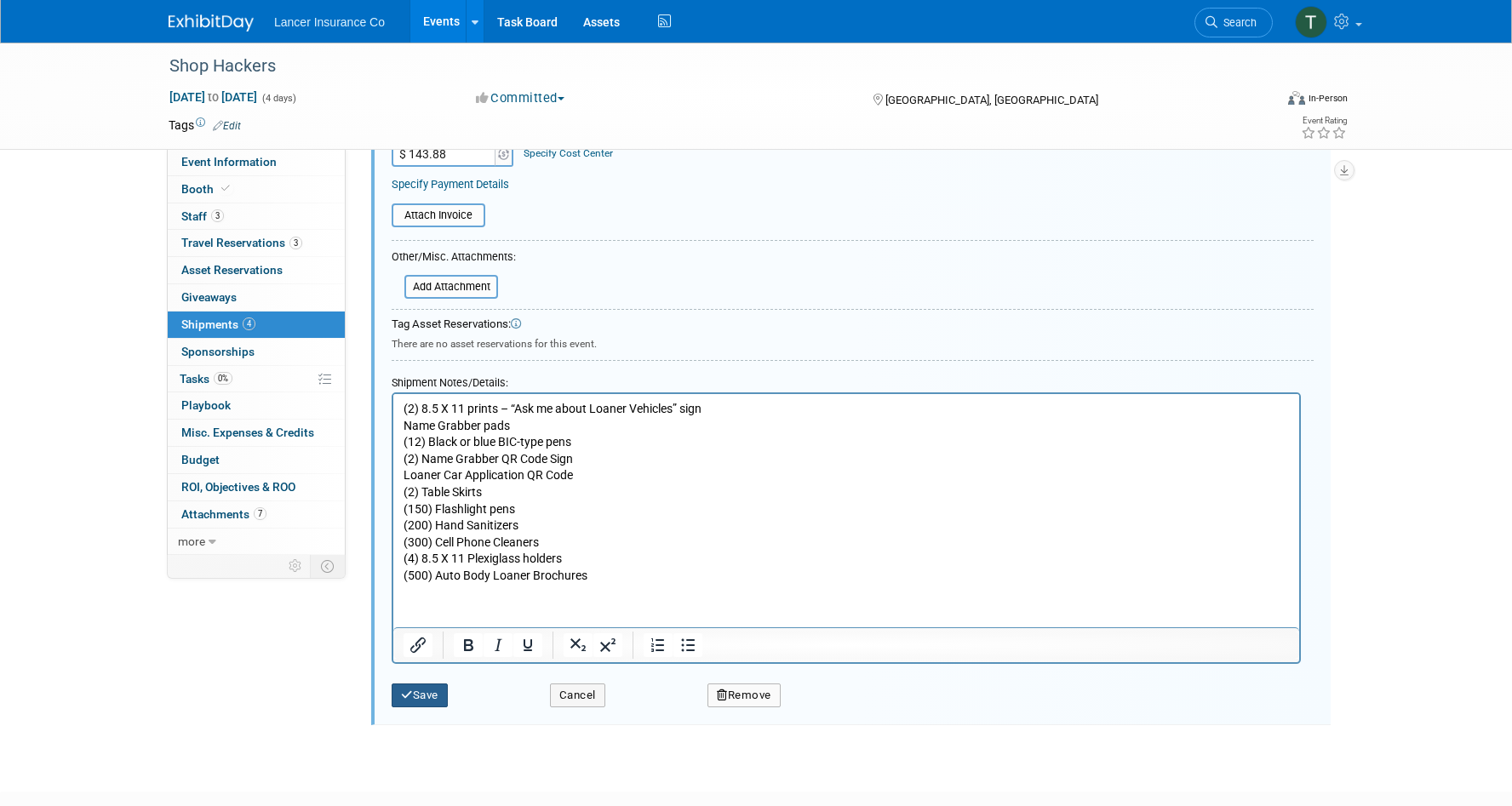
click at [418, 697] on button "Save" at bounding box center [420, 695] width 56 height 24
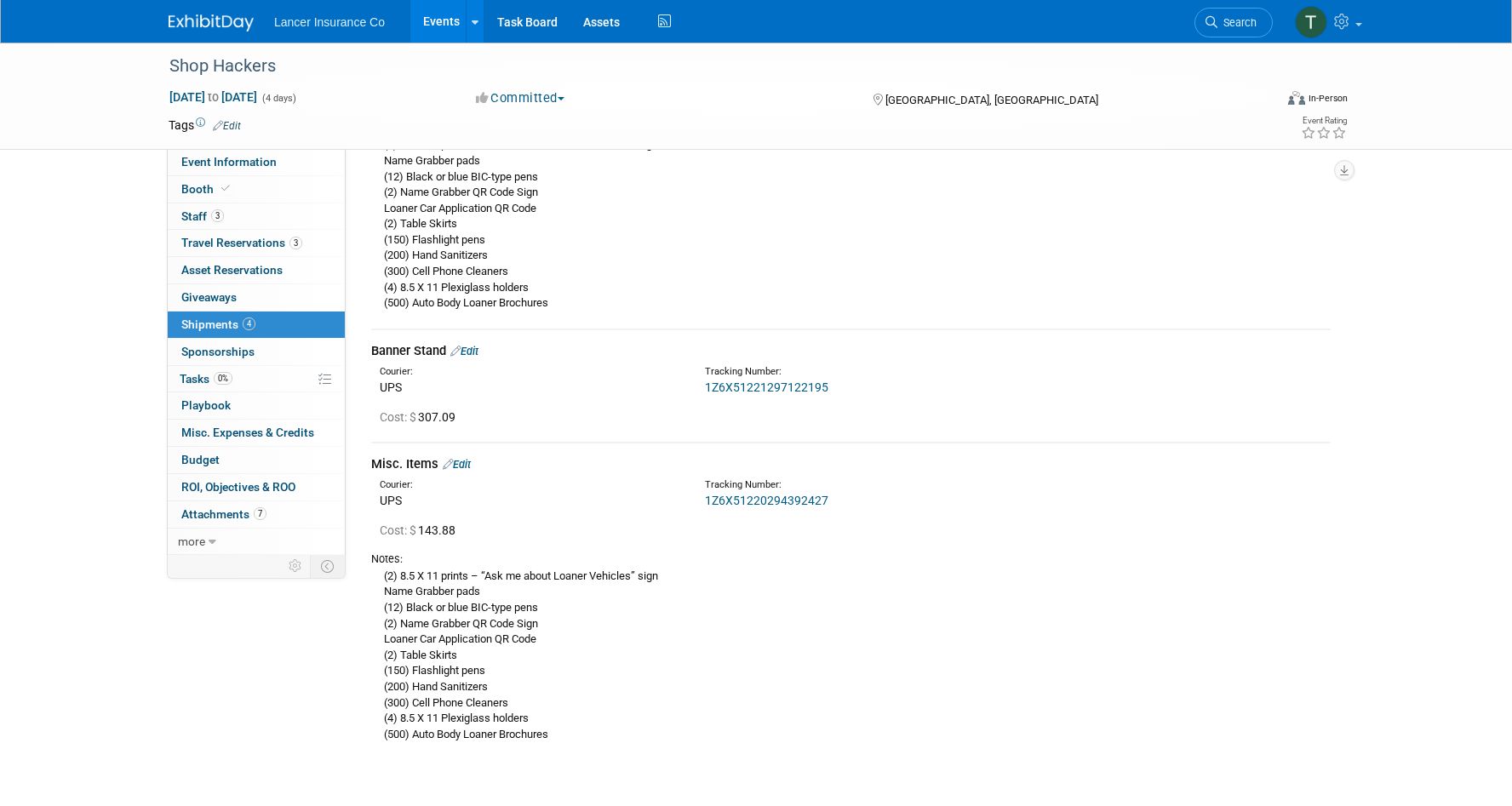
scroll to position [932, 0]
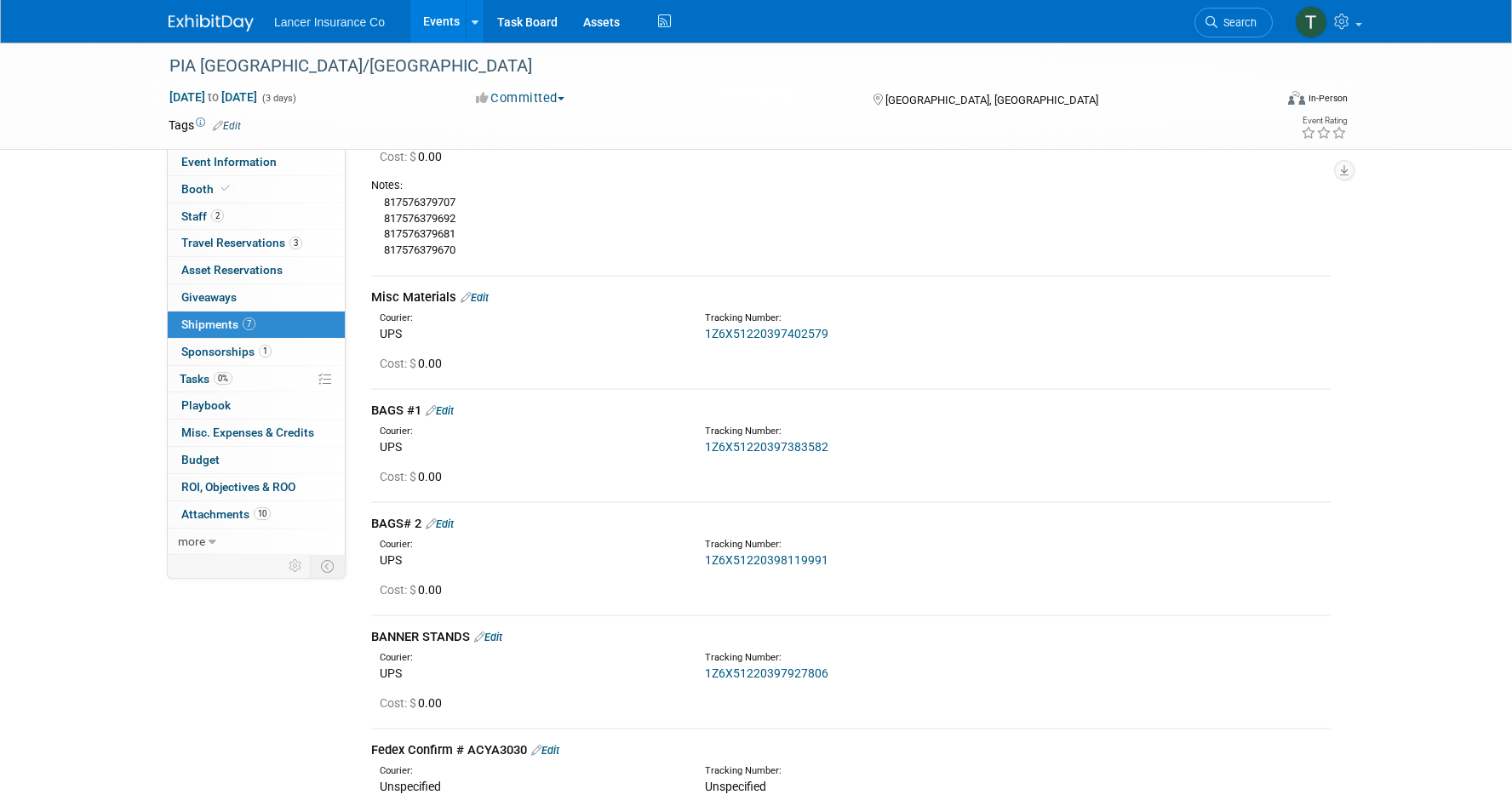
scroll to position [802, 0]
drag, startPoint x: 839, startPoint y: 326, endPoint x: 692, endPoint y: 326, distance: 147.0
click at [692, 326] on div "Courier: UPS Tracking Number: 1Z6X51220397402579" at bounding box center [852, 322] width 985 height 37
click at [483, 298] on link "Edit" at bounding box center [474, 295] width 28 height 12
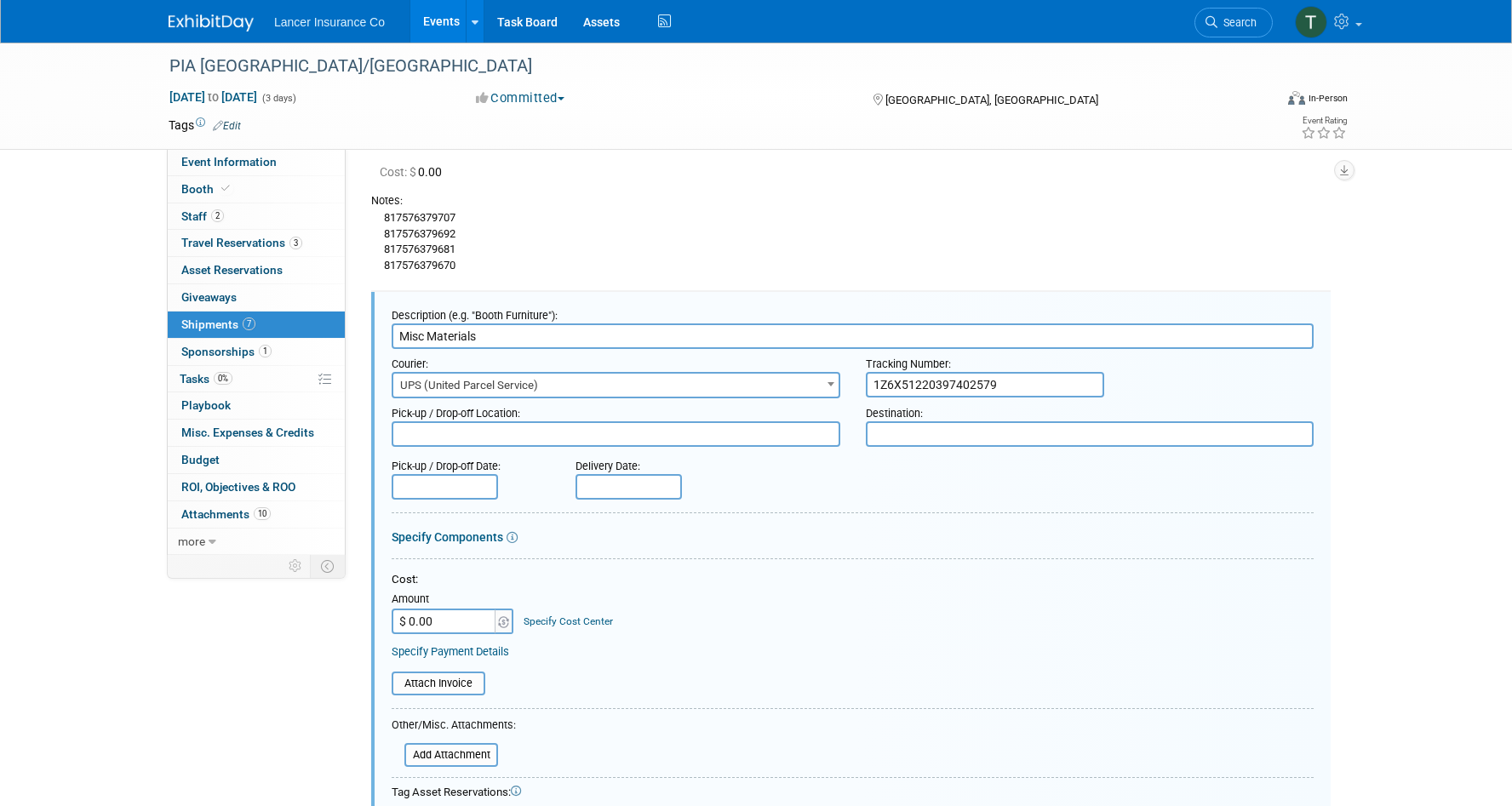
scroll to position [784, 0]
drag, startPoint x: 1015, startPoint y: 388, endPoint x: 847, endPoint y: 388, distance: 168.0
click at [847, 388] on div "Courier: 007EX 17 Post Service (17PostService) 2GO (Negros Navigation) 360 Lion…" at bounding box center [852, 374] width 948 height 49
click at [428, 626] on input "$ 0.00" at bounding box center [444, 622] width 106 height 26
type input "$ 18.09"
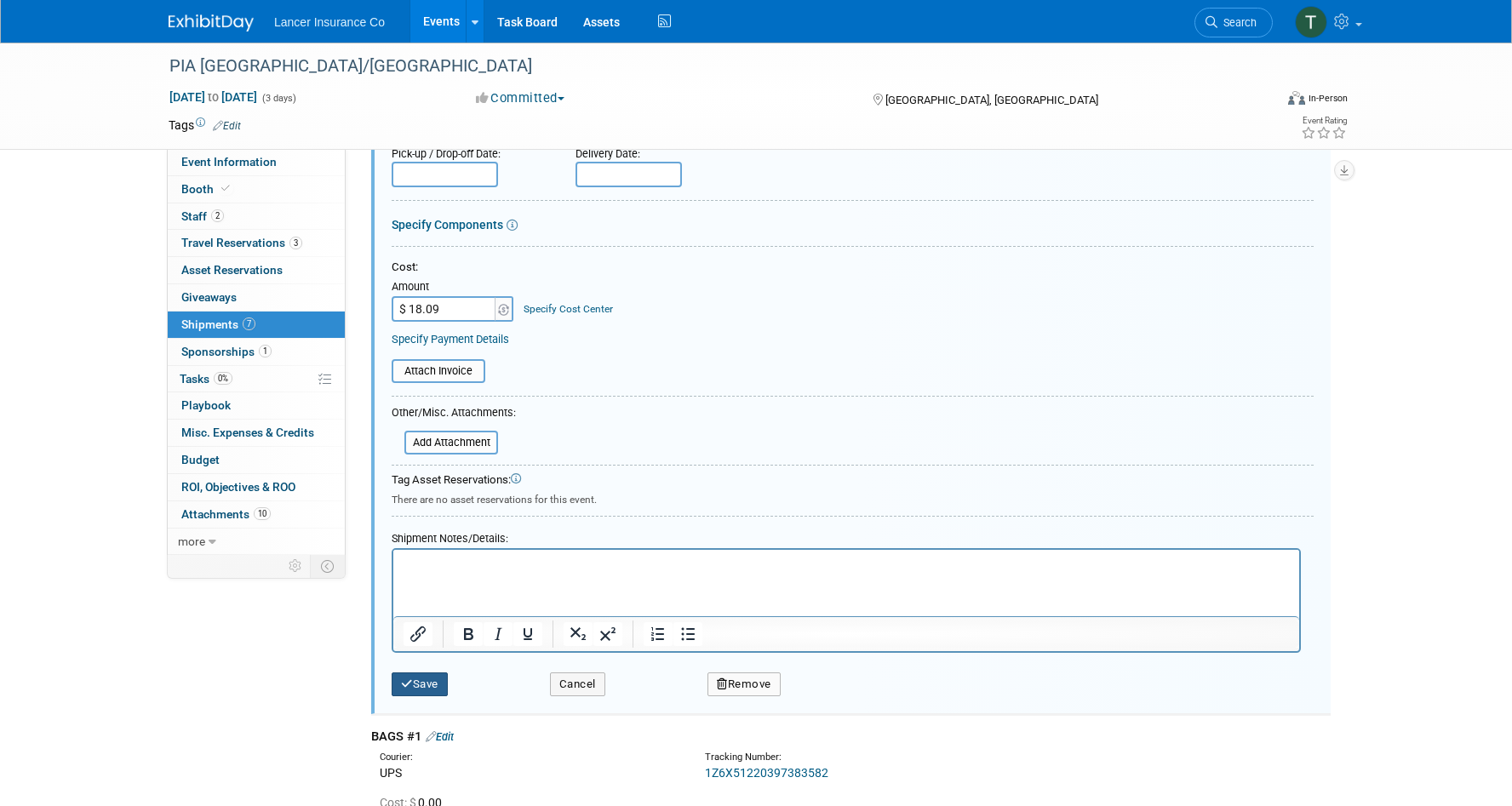
click at [428, 680] on button "Save" at bounding box center [420, 685] width 56 height 24
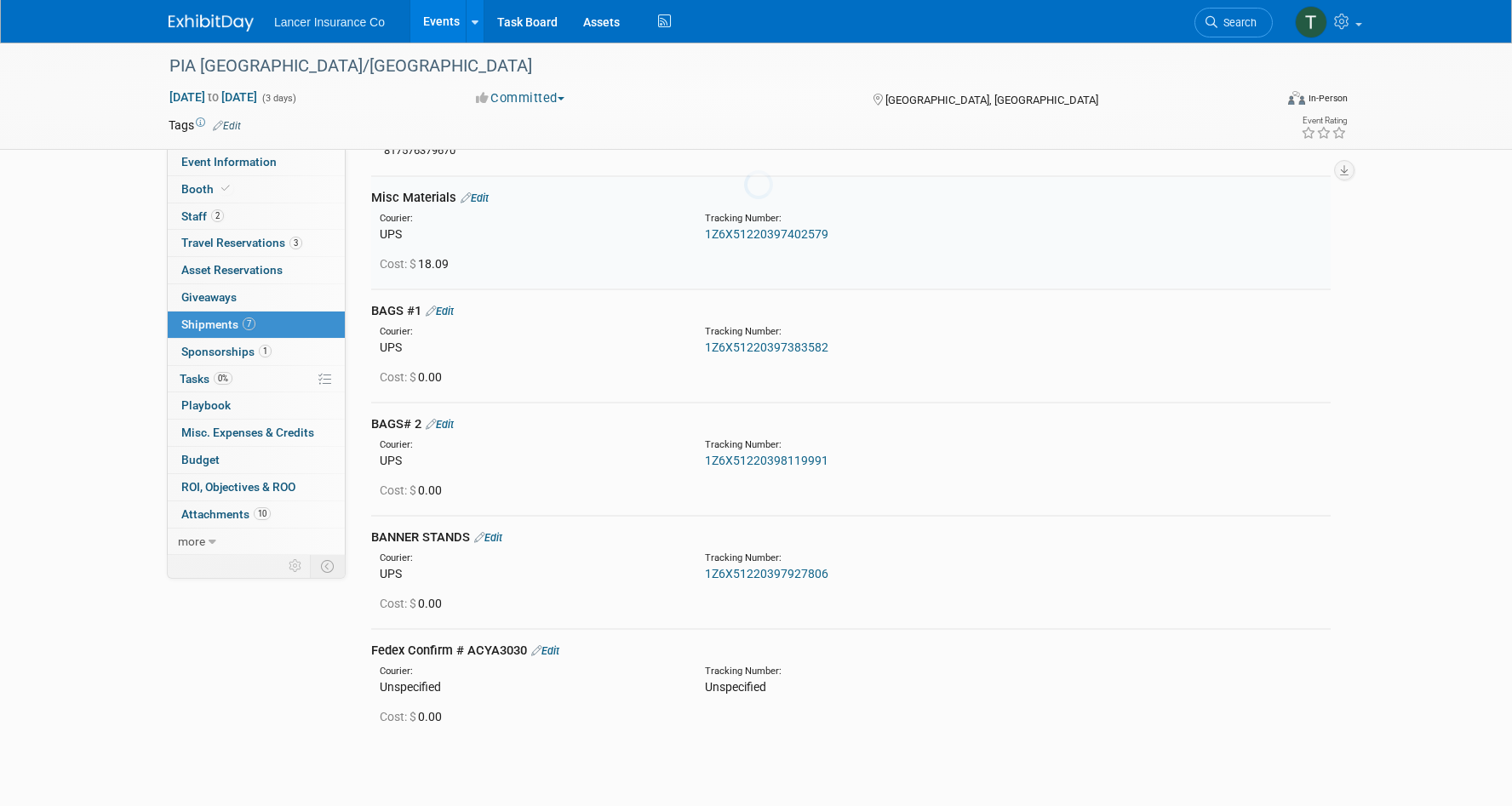
scroll to position [883, 0]
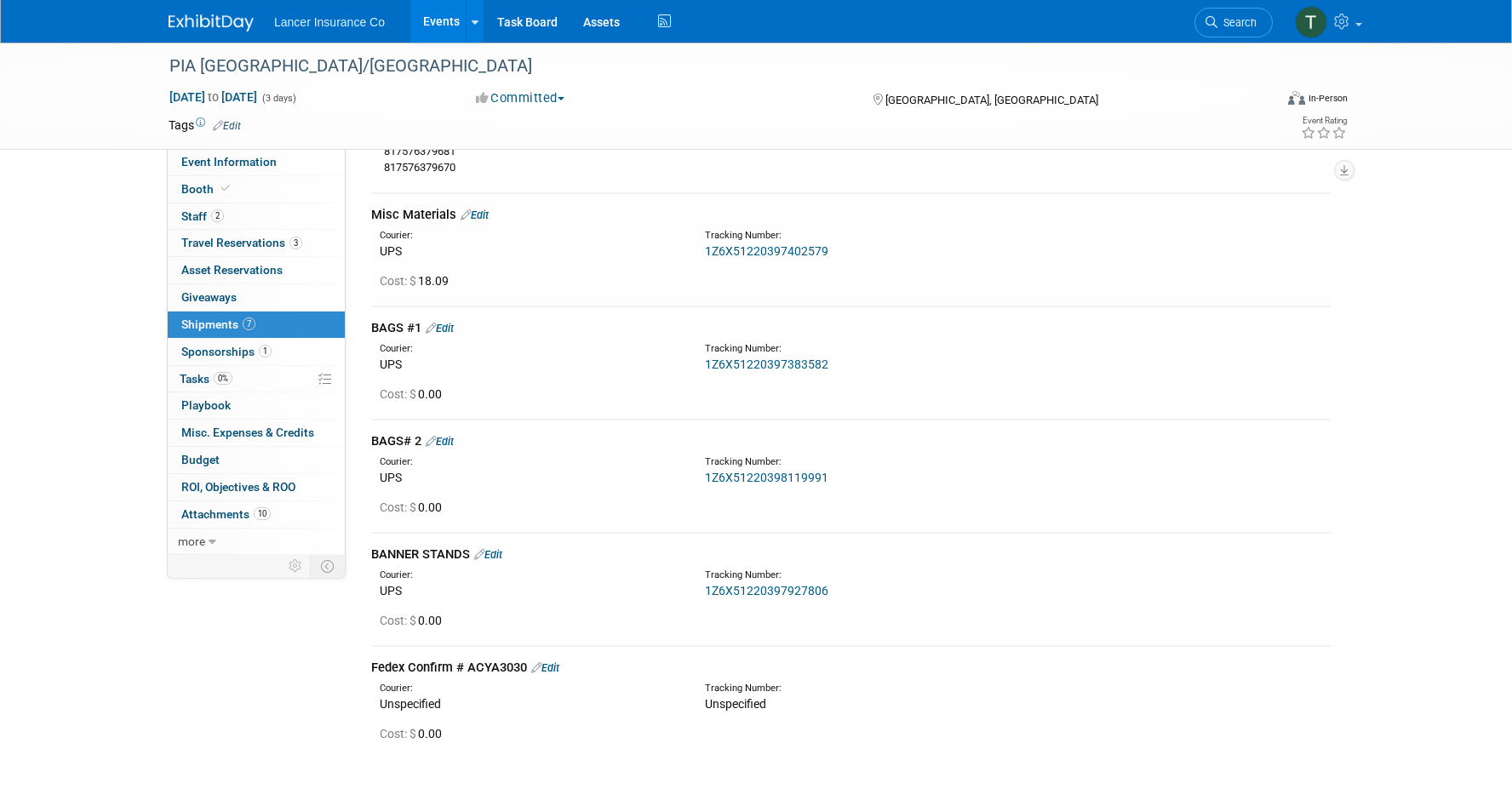
click at [450, 331] on link "Edit" at bounding box center [439, 328] width 28 height 12
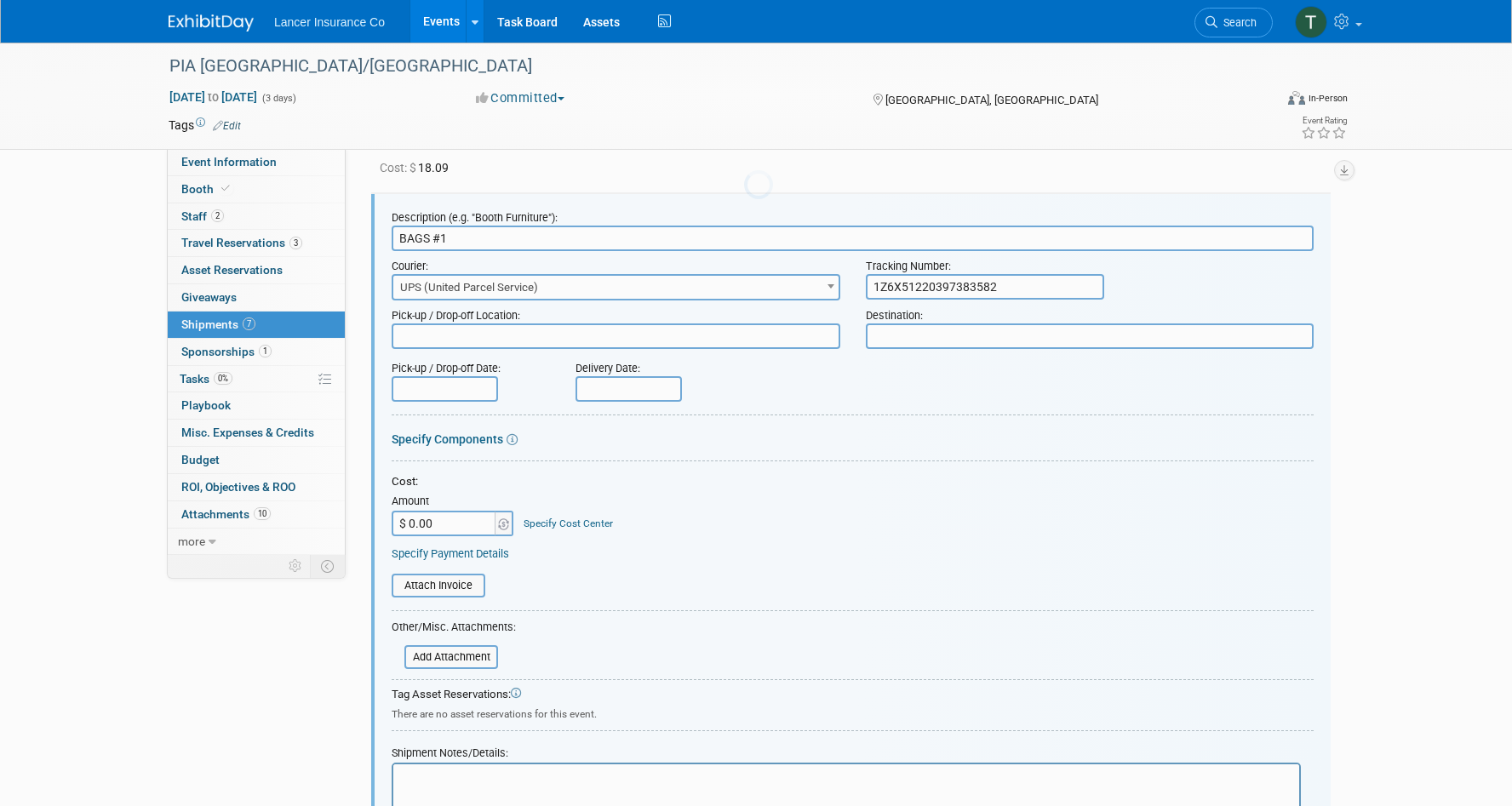
scroll to position [0, 0]
drag, startPoint x: 1037, startPoint y: 284, endPoint x: 866, endPoint y: 285, distance: 171.0
click at [866, 285] on input "1Z6X51220397383582" at bounding box center [984, 287] width 238 height 26
click at [451, 526] on input "$ 0.00" at bounding box center [444, 523] width 106 height 26
type input "$ 21.41"
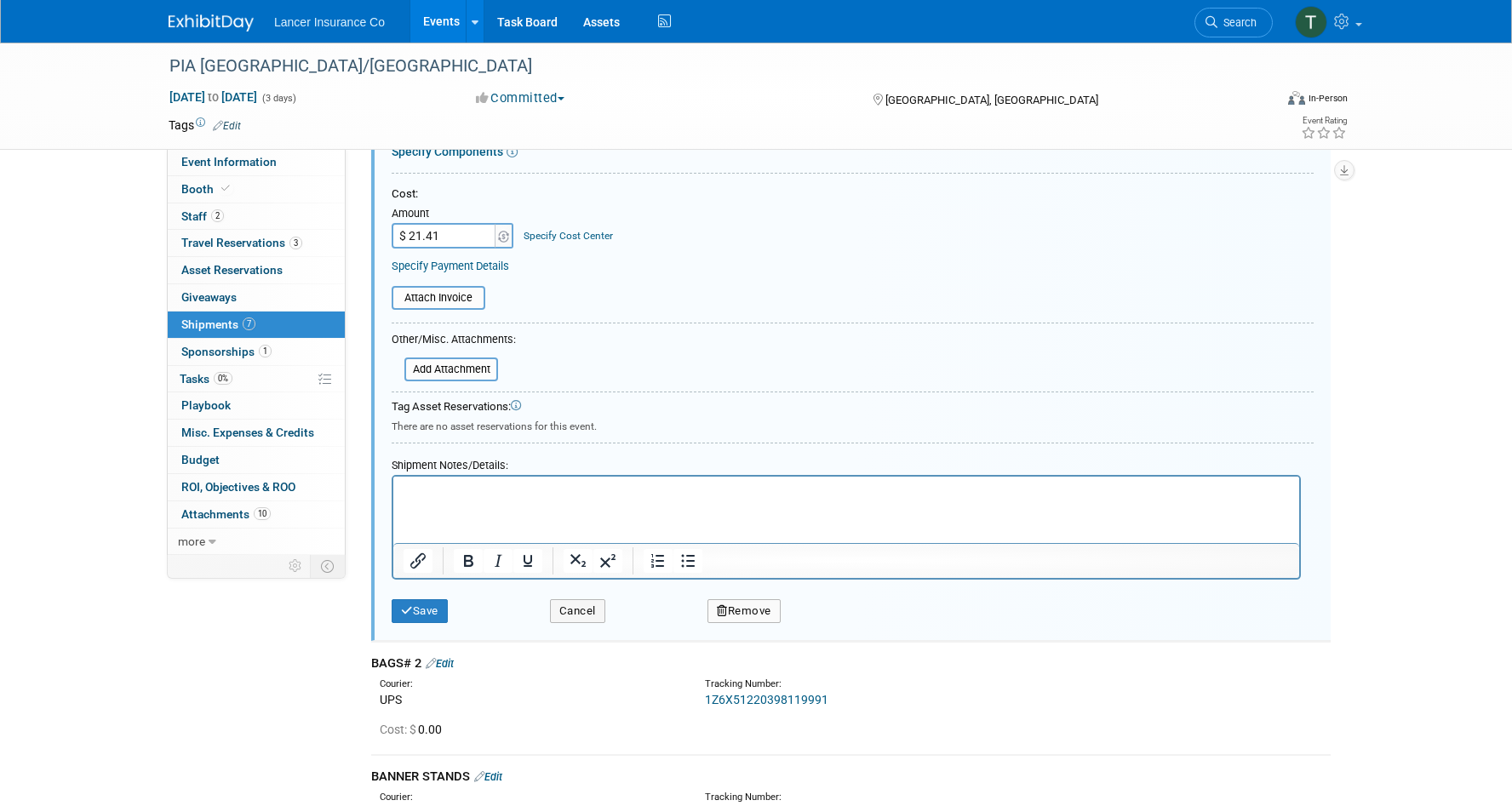
scroll to position [1292, 0]
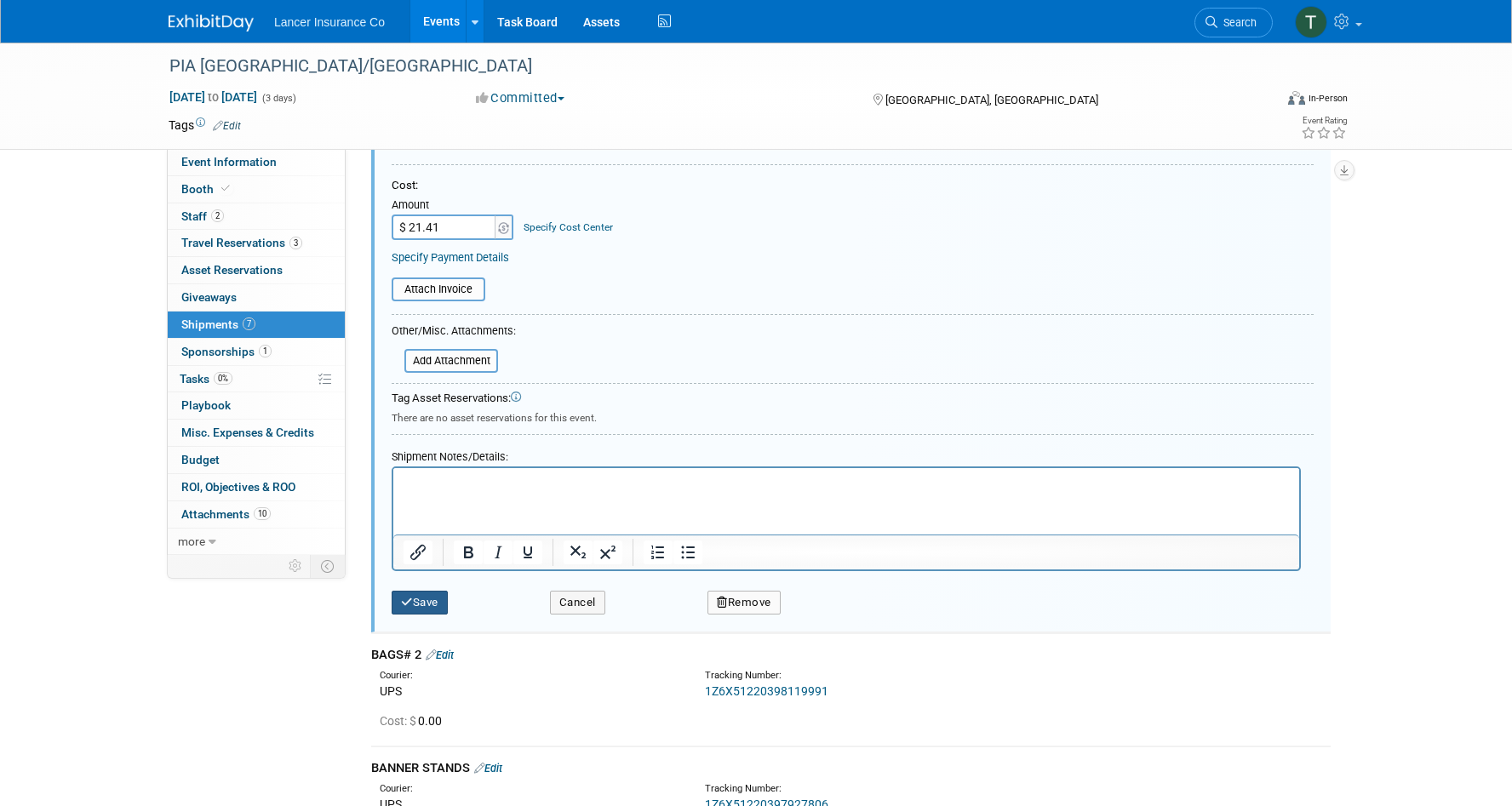
click at [430, 595] on button "Save" at bounding box center [420, 602] width 56 height 24
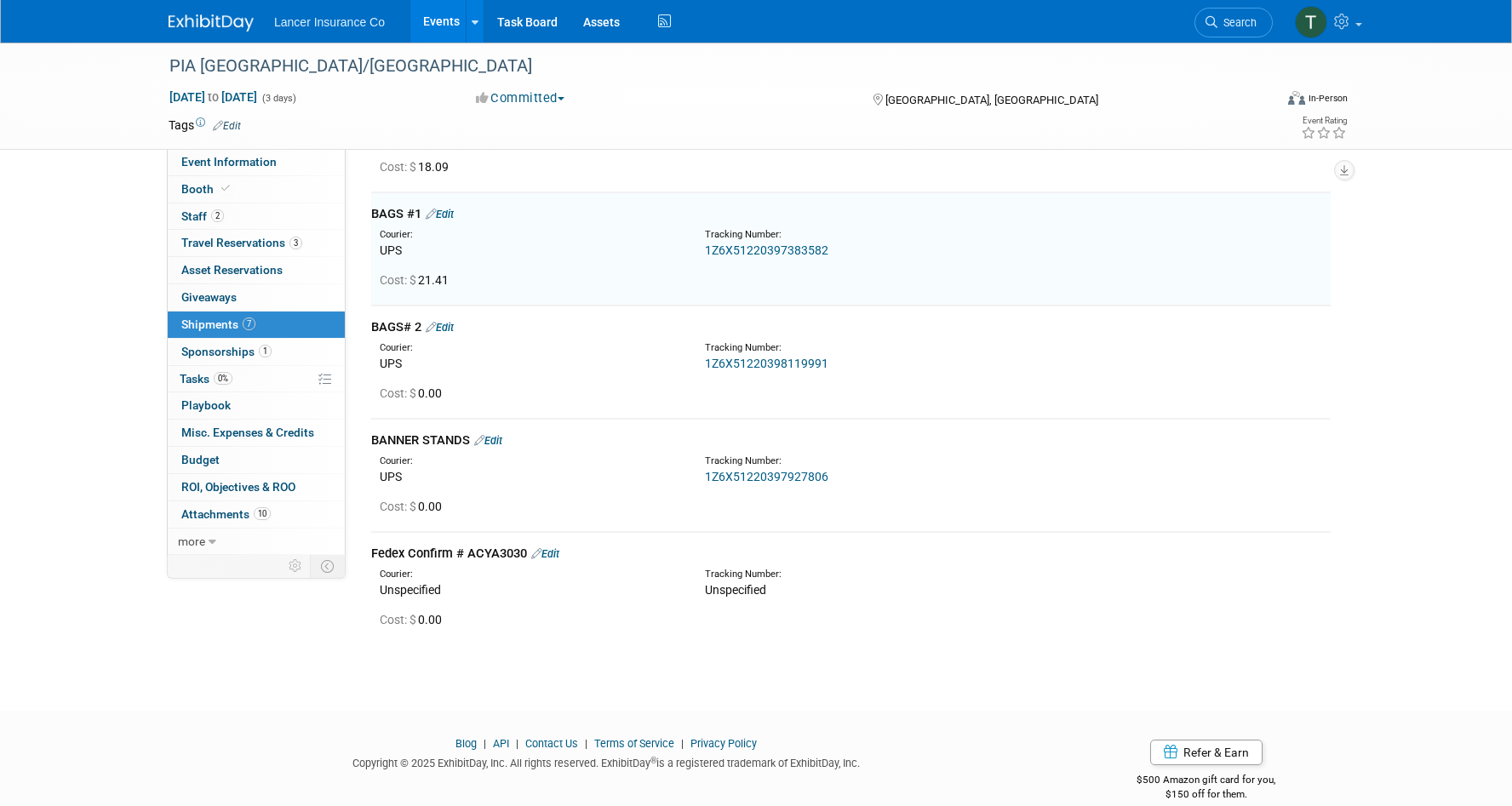
scroll to position [996, 0]
click at [449, 329] on link "Edit" at bounding box center [439, 328] width 28 height 12
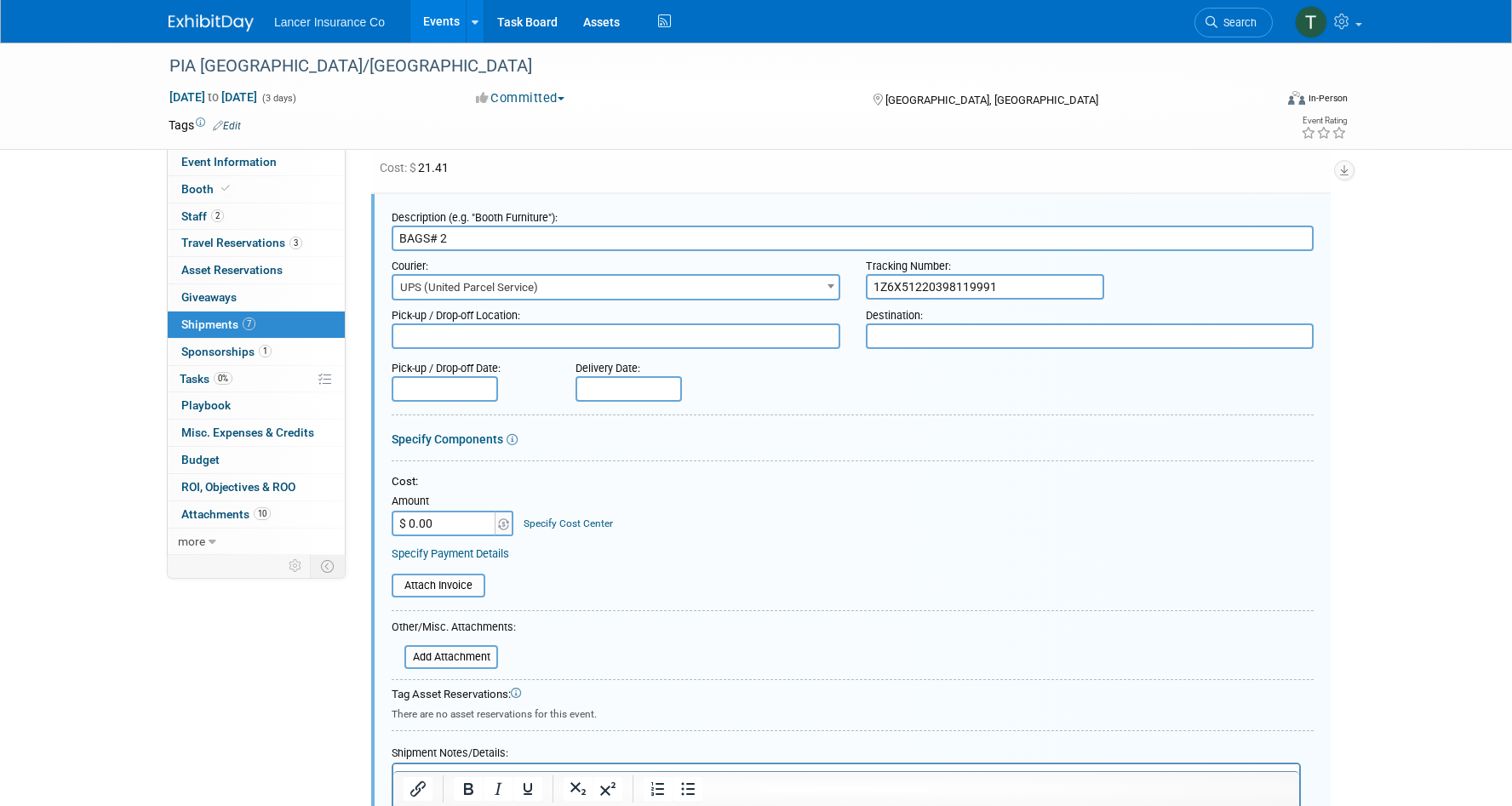
scroll to position [0, 0]
drag, startPoint x: 1001, startPoint y: 289, endPoint x: 862, endPoint y: 286, distance: 139.0
click at [862, 286] on div "Tracking Number: 1Z6X51220398119991" at bounding box center [1090, 275] width 474 height 48
click at [442, 522] on input "$ 0.00" at bounding box center [444, 523] width 106 height 26
type input "$ 21.41"
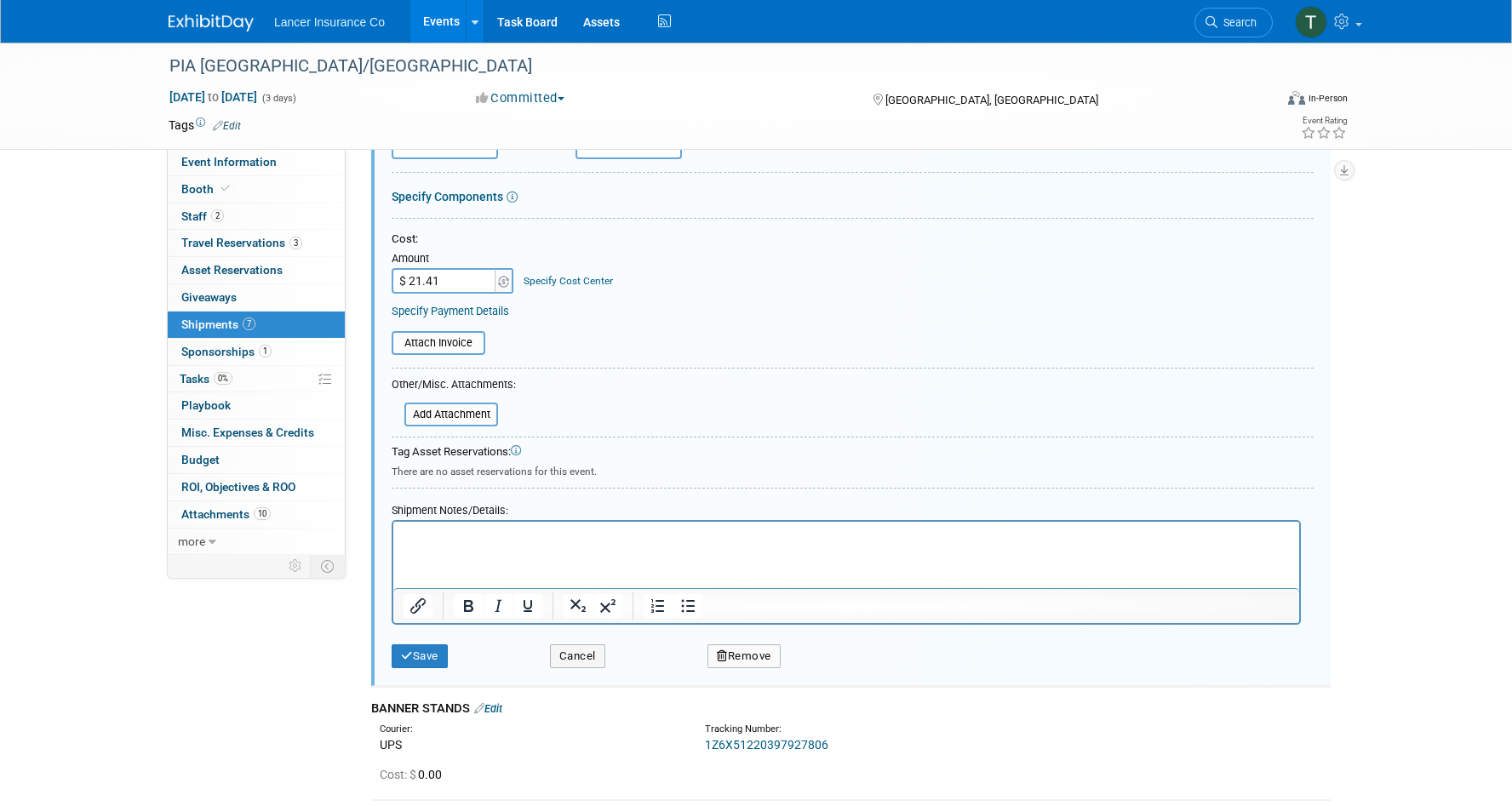
scroll to position [1354, 0]
click at [427, 652] on button "Save" at bounding box center [420, 654] width 56 height 24
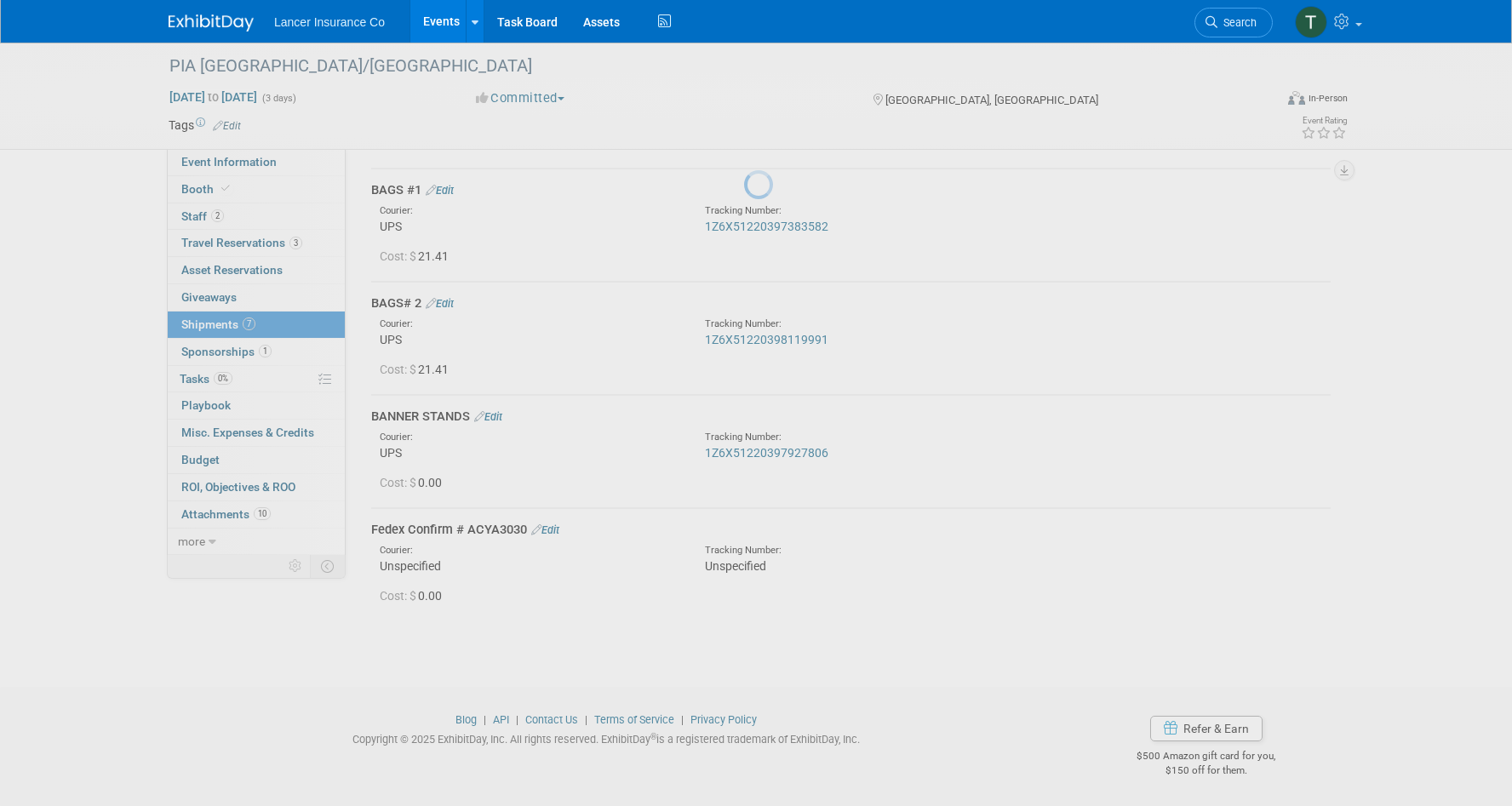
scroll to position [1021, 0]
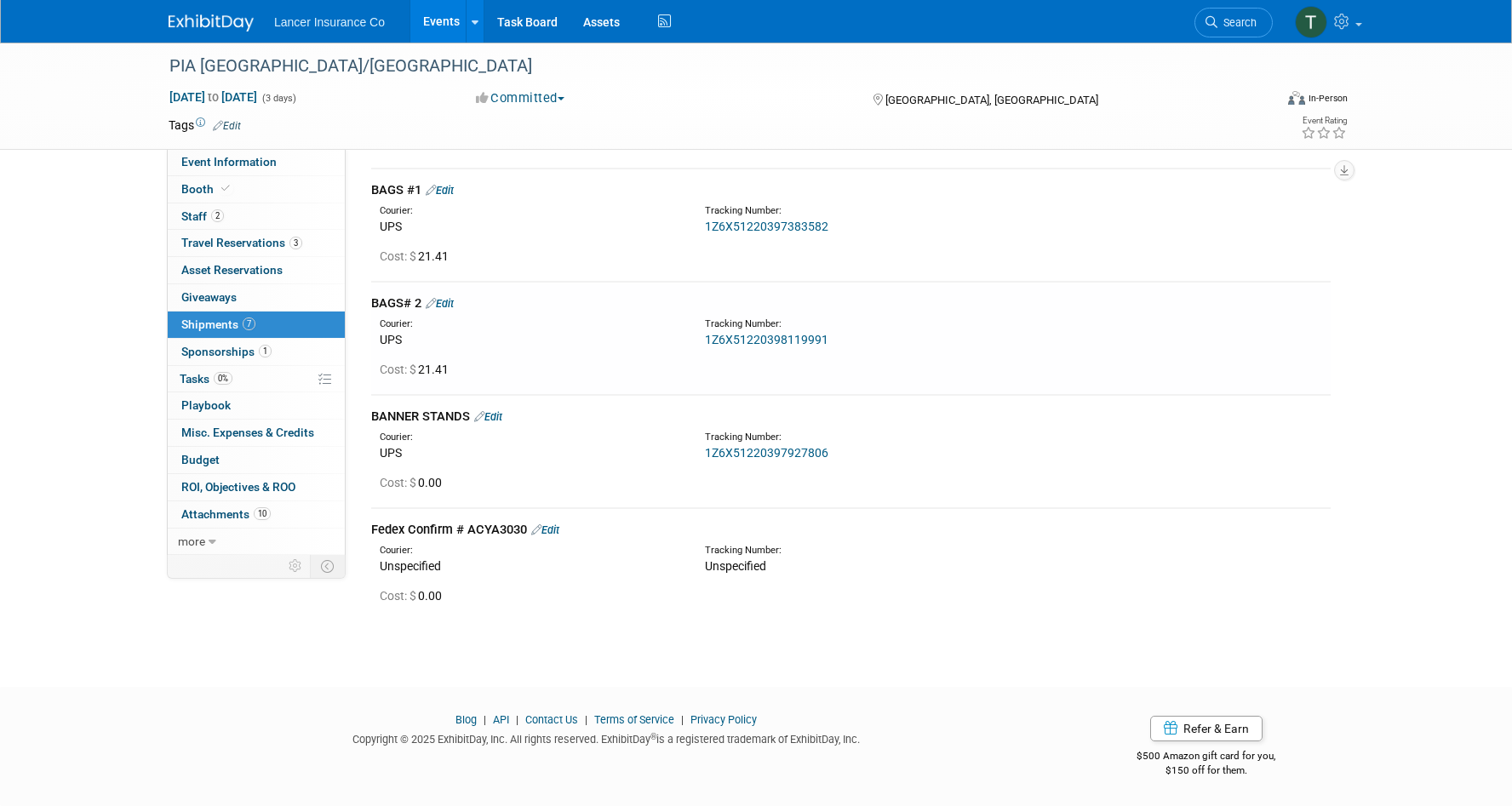
click at [494, 411] on link "Edit" at bounding box center [487, 417] width 28 height 12
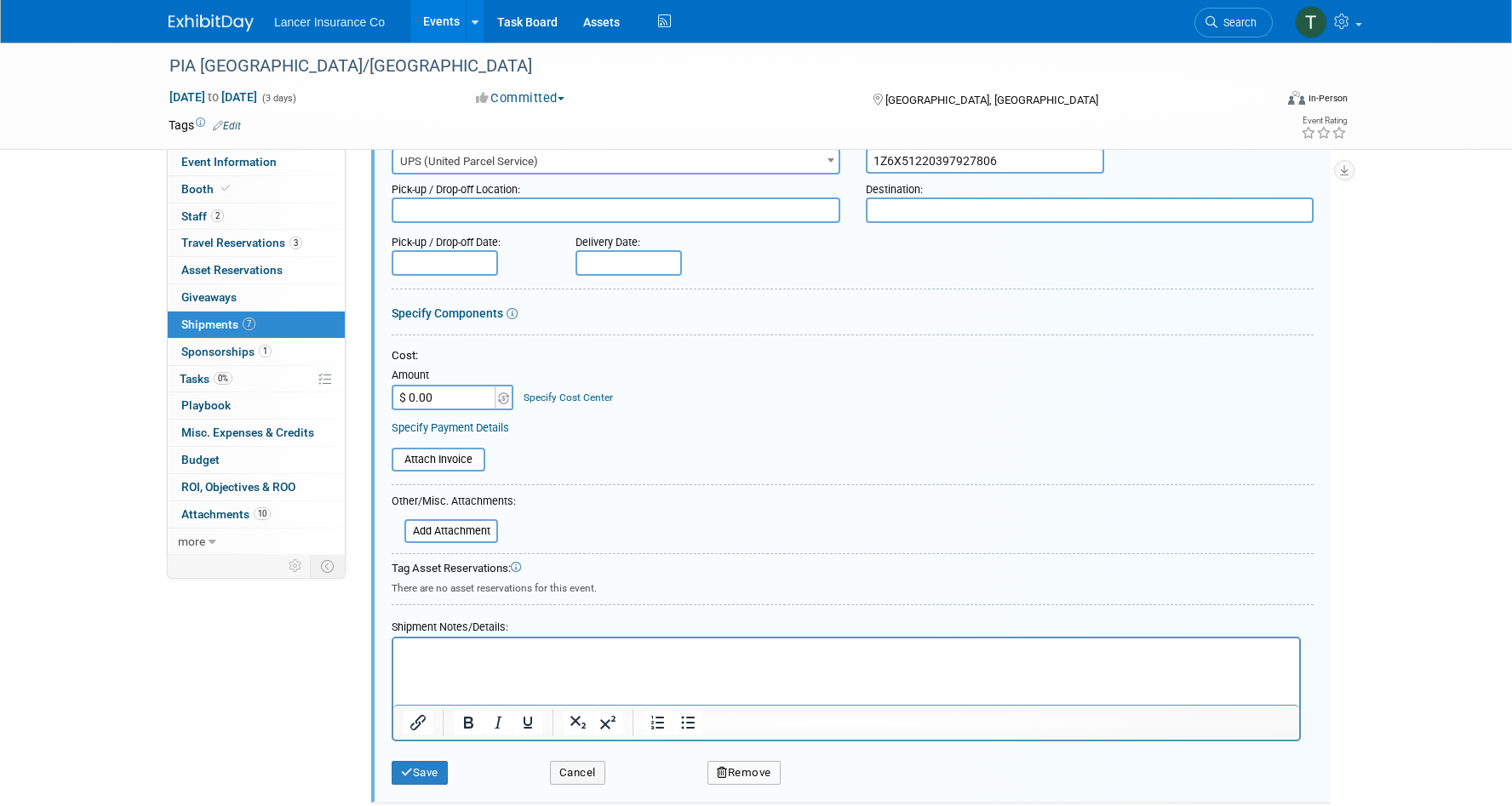
scroll to position [1338, 0]
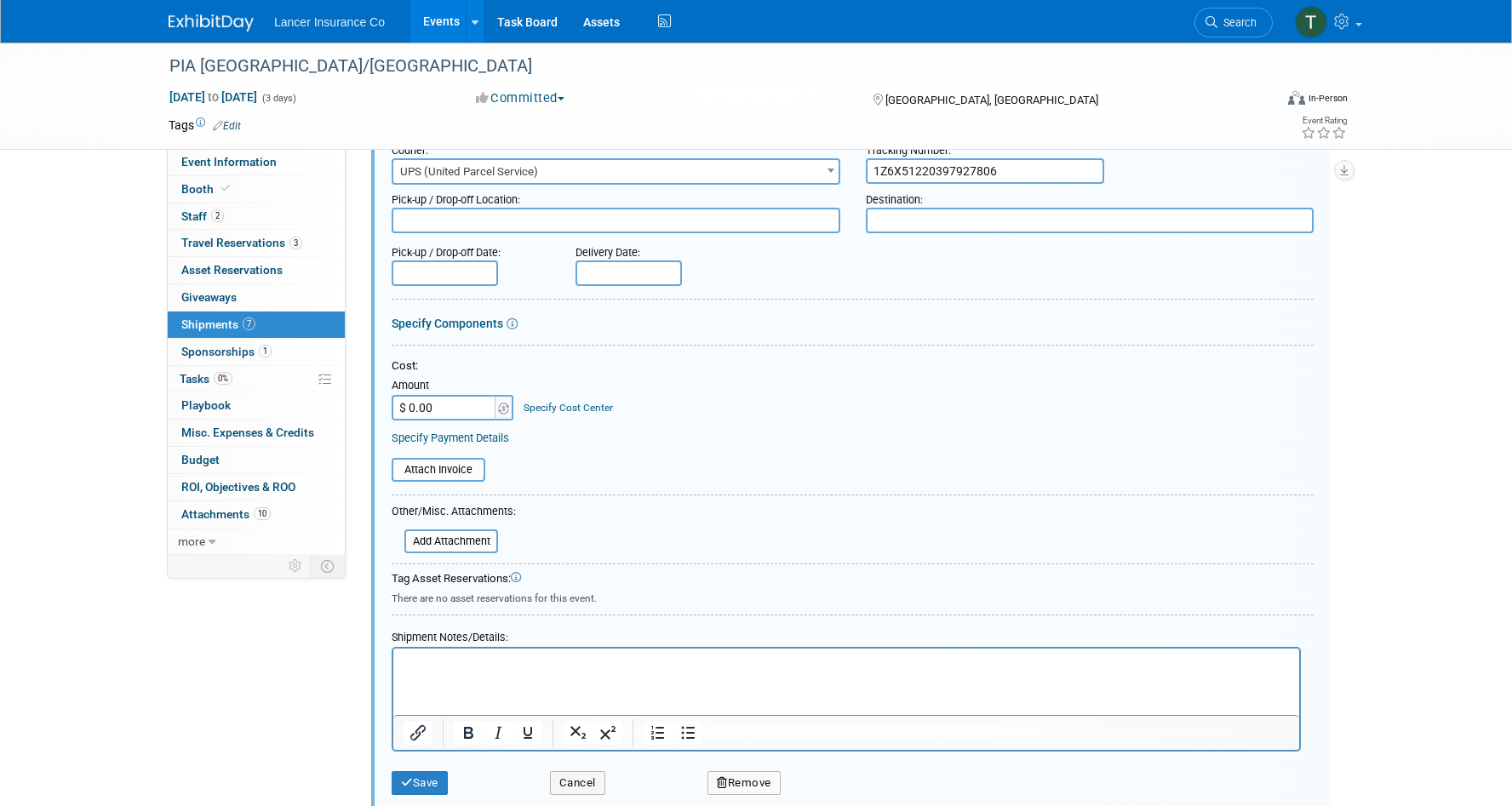
drag, startPoint x: 1008, startPoint y: 169, endPoint x: 850, endPoint y: 167, distance: 158.0
click at [850, 167] on div "Courier: 007EX 17 Post Service (17PostService) 2GO (Negros Navigation) 360 Lion…" at bounding box center [852, 160] width 948 height 49
click at [428, 396] on input "$ 0.00" at bounding box center [444, 408] width 106 height 26
drag, startPoint x: 449, startPoint y: 407, endPoint x: 378, endPoint y: 403, distance: 71.1
click at [378, 403] on div "Description (e.g. "Booth Furniture"): BANNER STANDS Courier: 007EX 17 Post Serv…" at bounding box center [851, 445] width 960 height 734
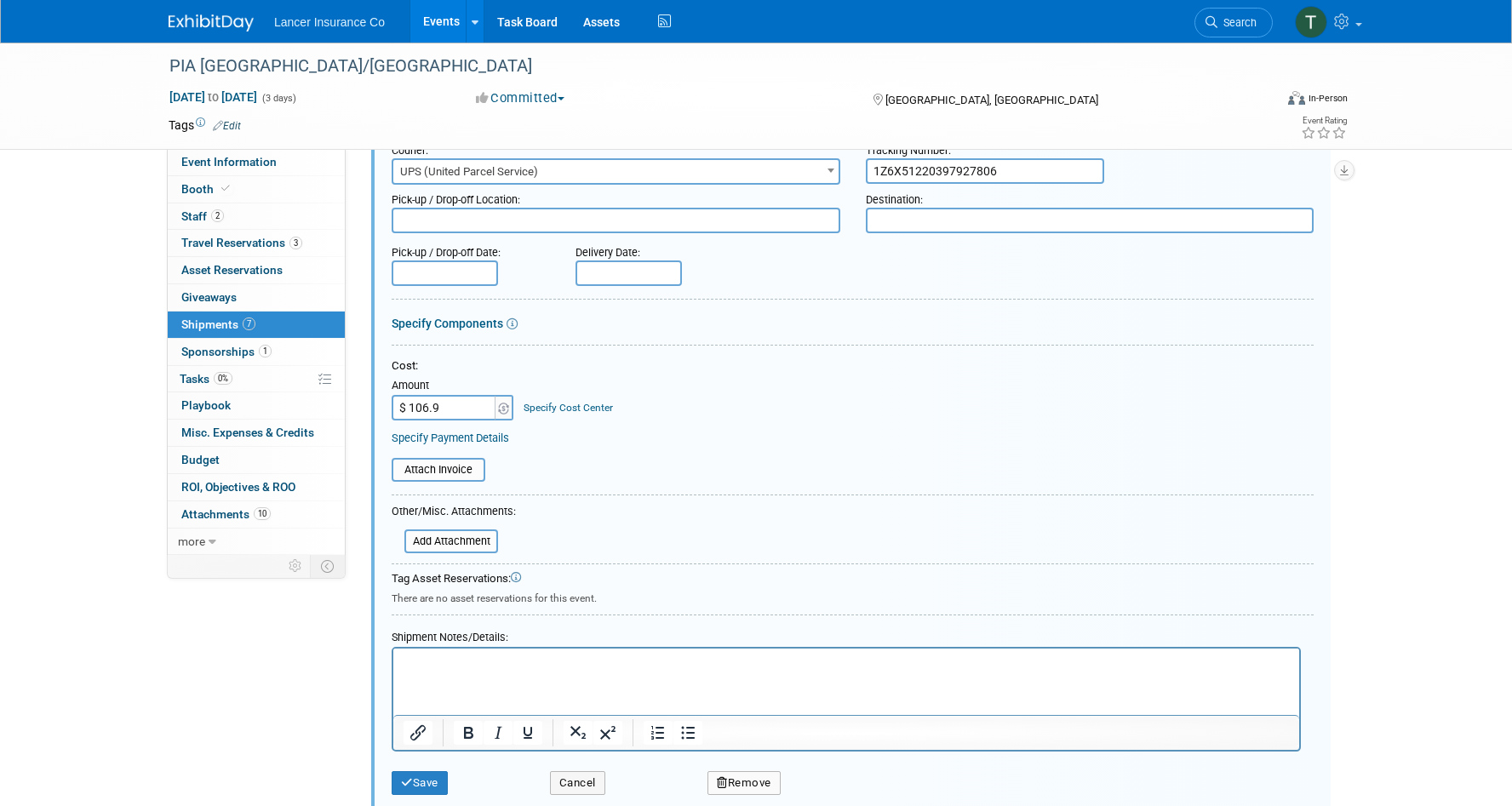
type input "$ 106.93"
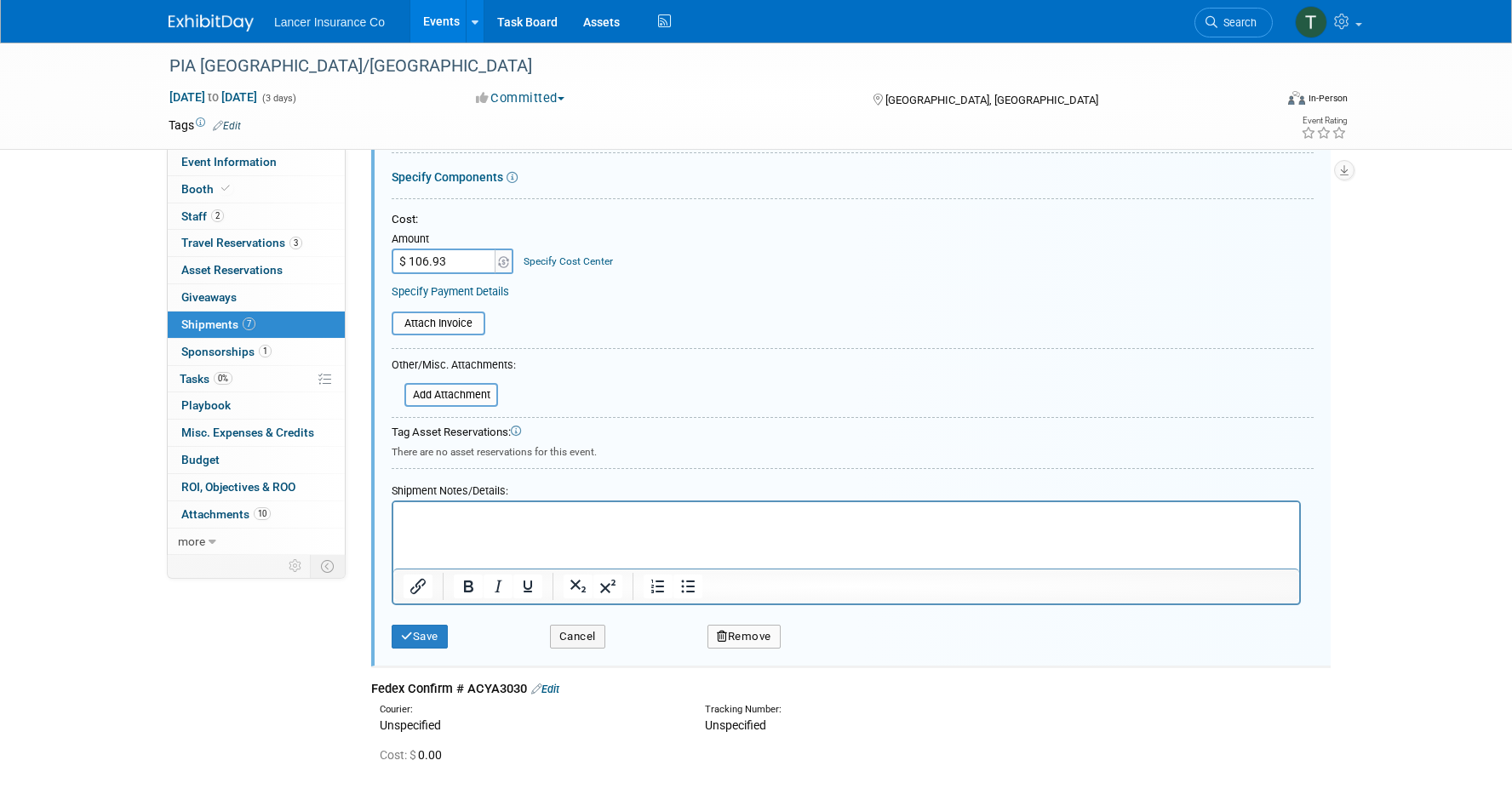
scroll to position [1486, 0]
click at [430, 627] on button "Save" at bounding box center [420, 635] width 56 height 24
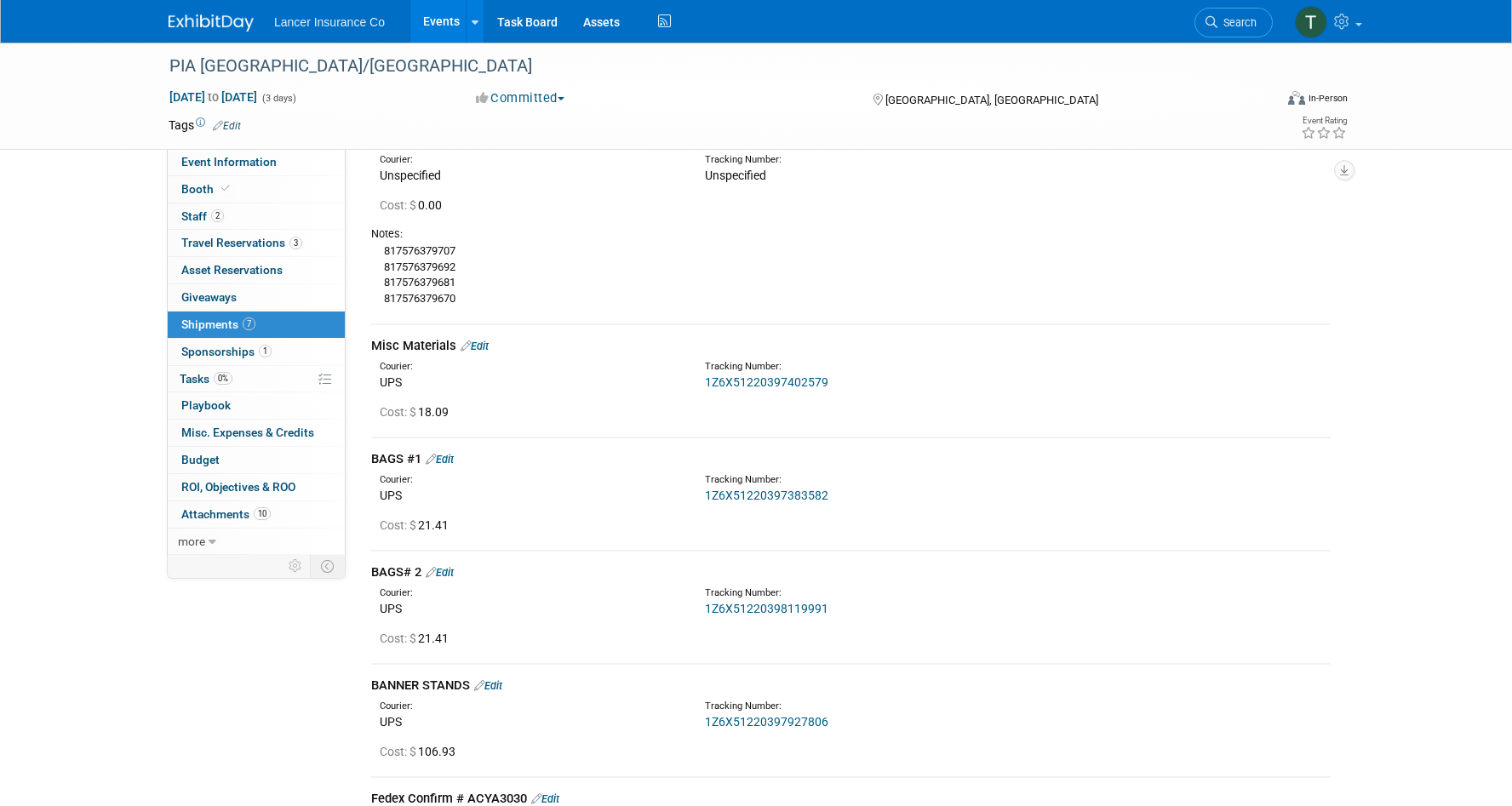
scroll to position [749, 0]
drag, startPoint x: 471, startPoint y: 299, endPoint x: 377, endPoint y: 299, distance: 94.0
click at [377, 299] on div "817576379707 817576379692 817576379681 817576379670" at bounding box center [851, 277] width 960 height 64
copy div "817576379670"
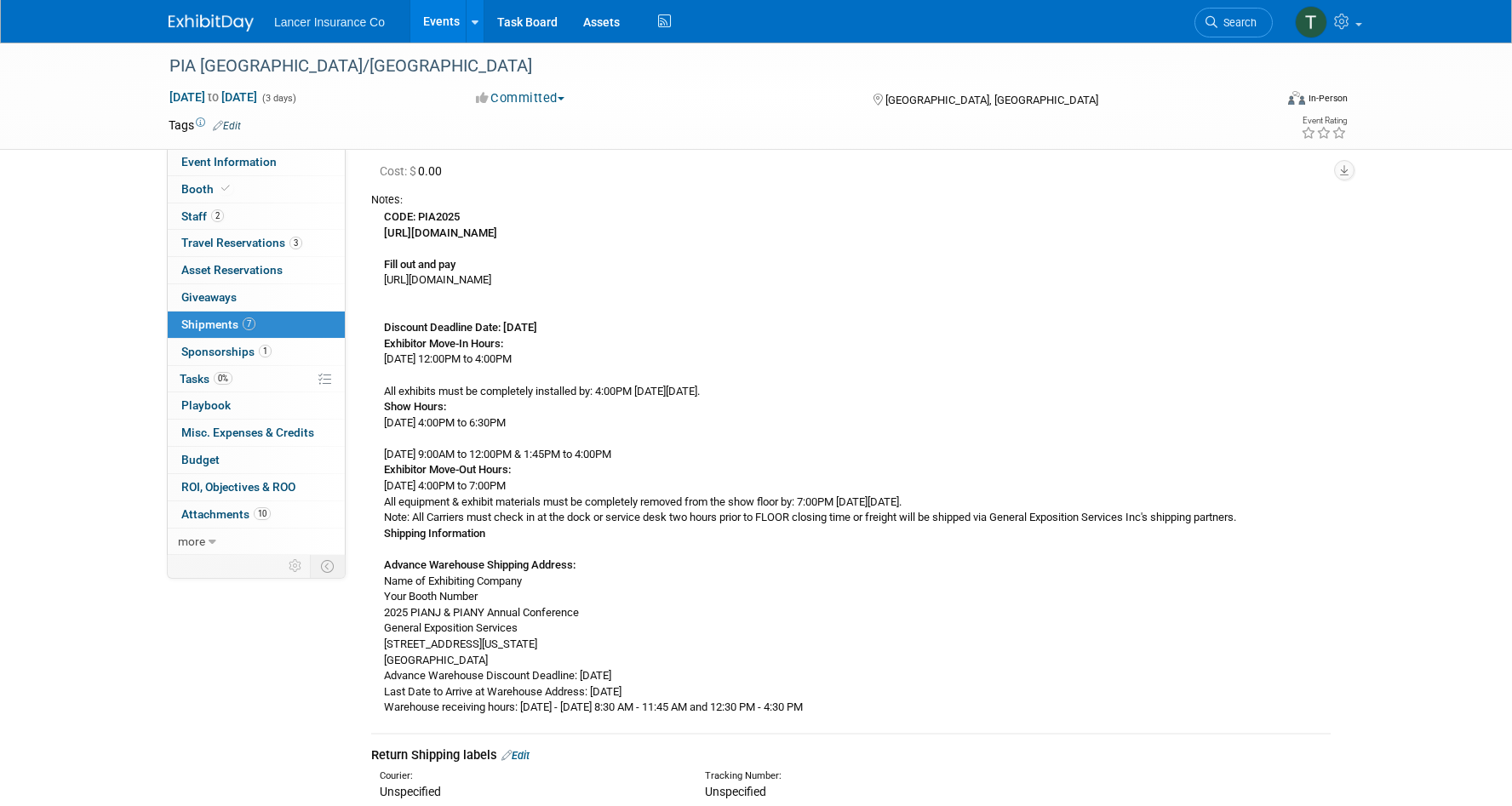
scroll to position [0, 0]
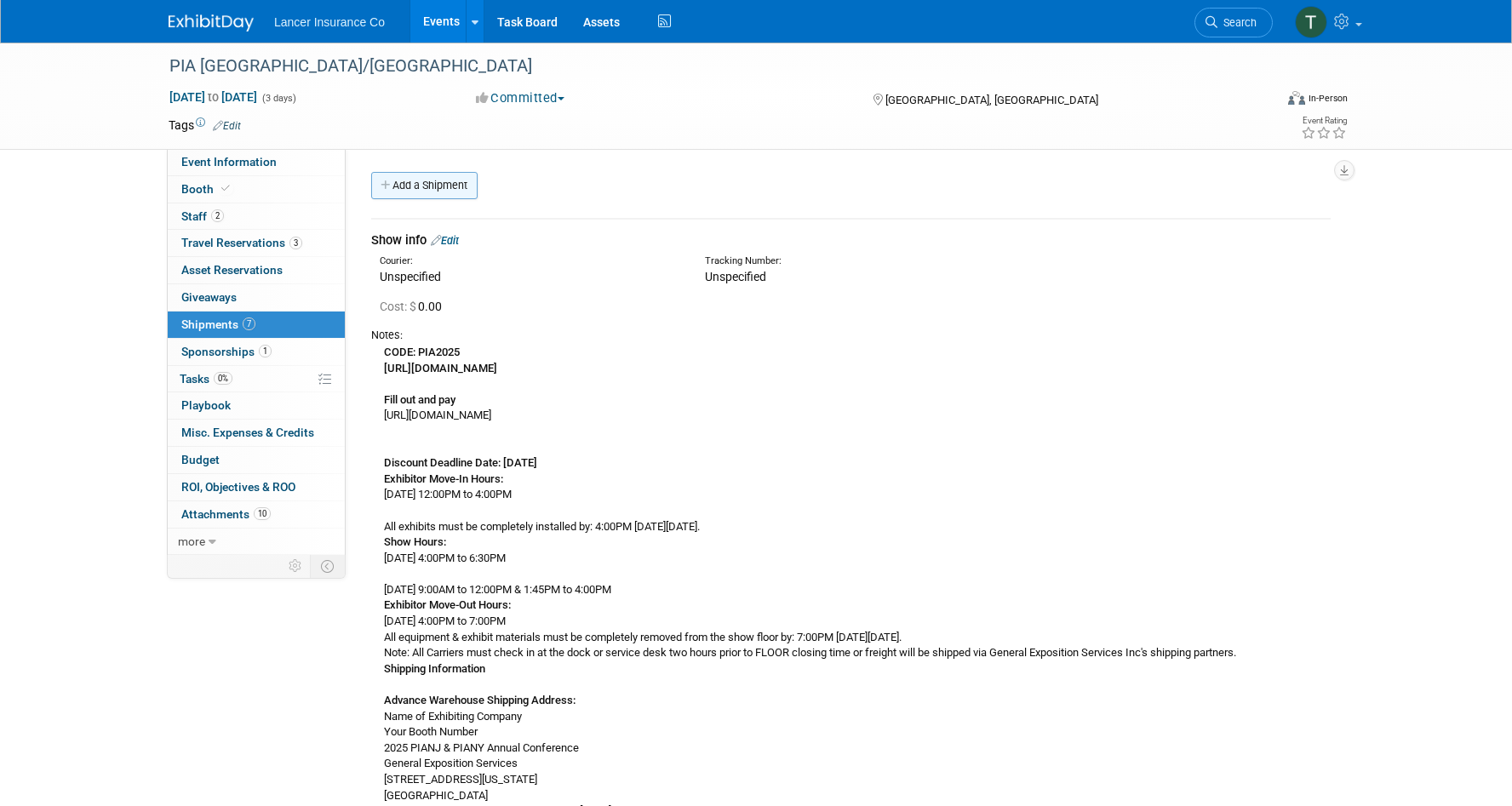
click at [419, 182] on link "Add a Shipment" at bounding box center [424, 186] width 106 height 28
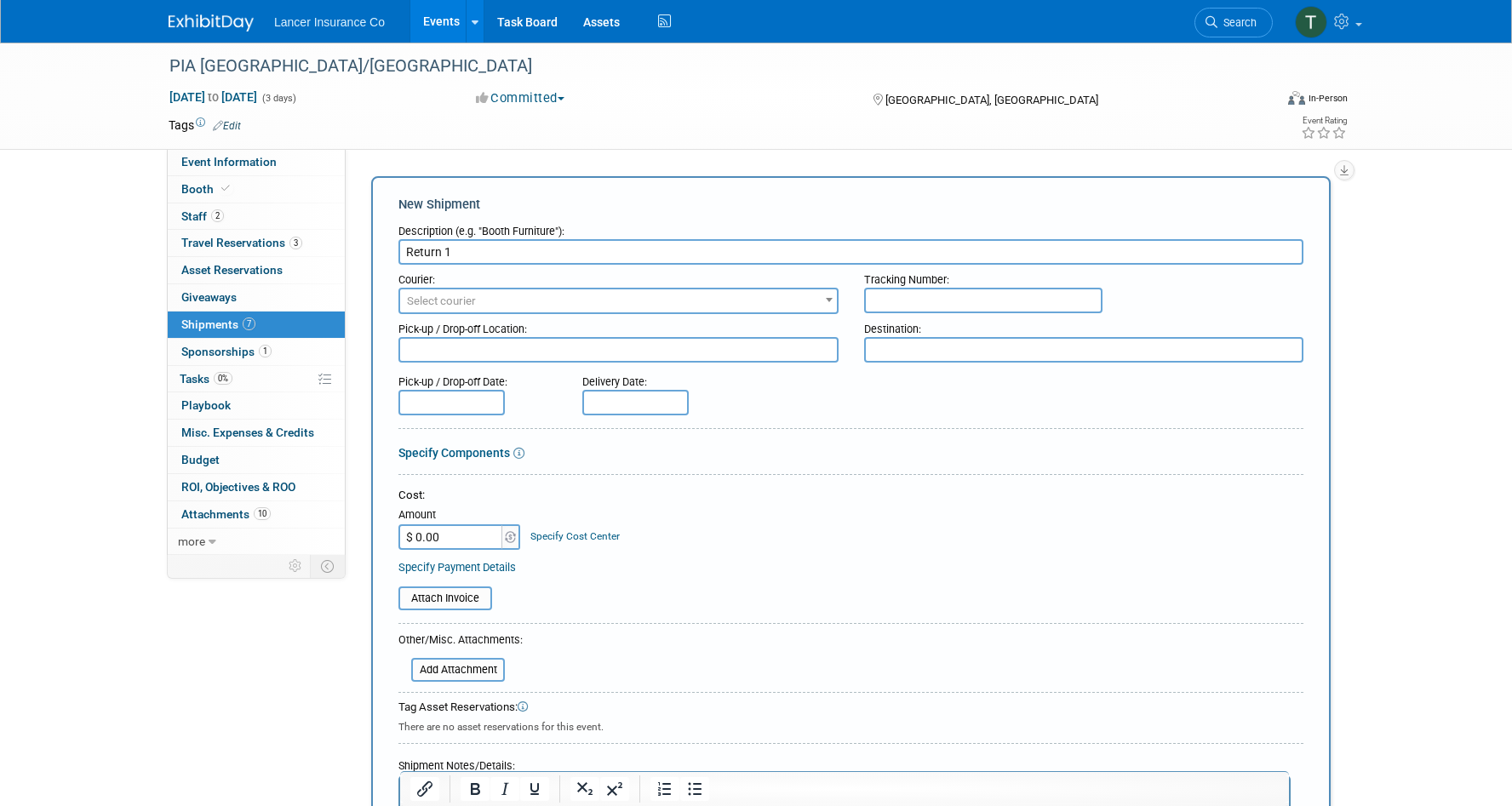
type input "Return 1"
click at [461, 526] on input "$ 0.00" at bounding box center [451, 537] width 106 height 26
drag, startPoint x: 447, startPoint y: 544, endPoint x: 374, endPoint y: 532, distance: 74.0
click at [374, 532] on div "New Shipment Description (e.g. "Booth Furniture"): Return 1 Courier: 007EX 17 P…" at bounding box center [851, 553] width 960 height 756
paste input "101.9"
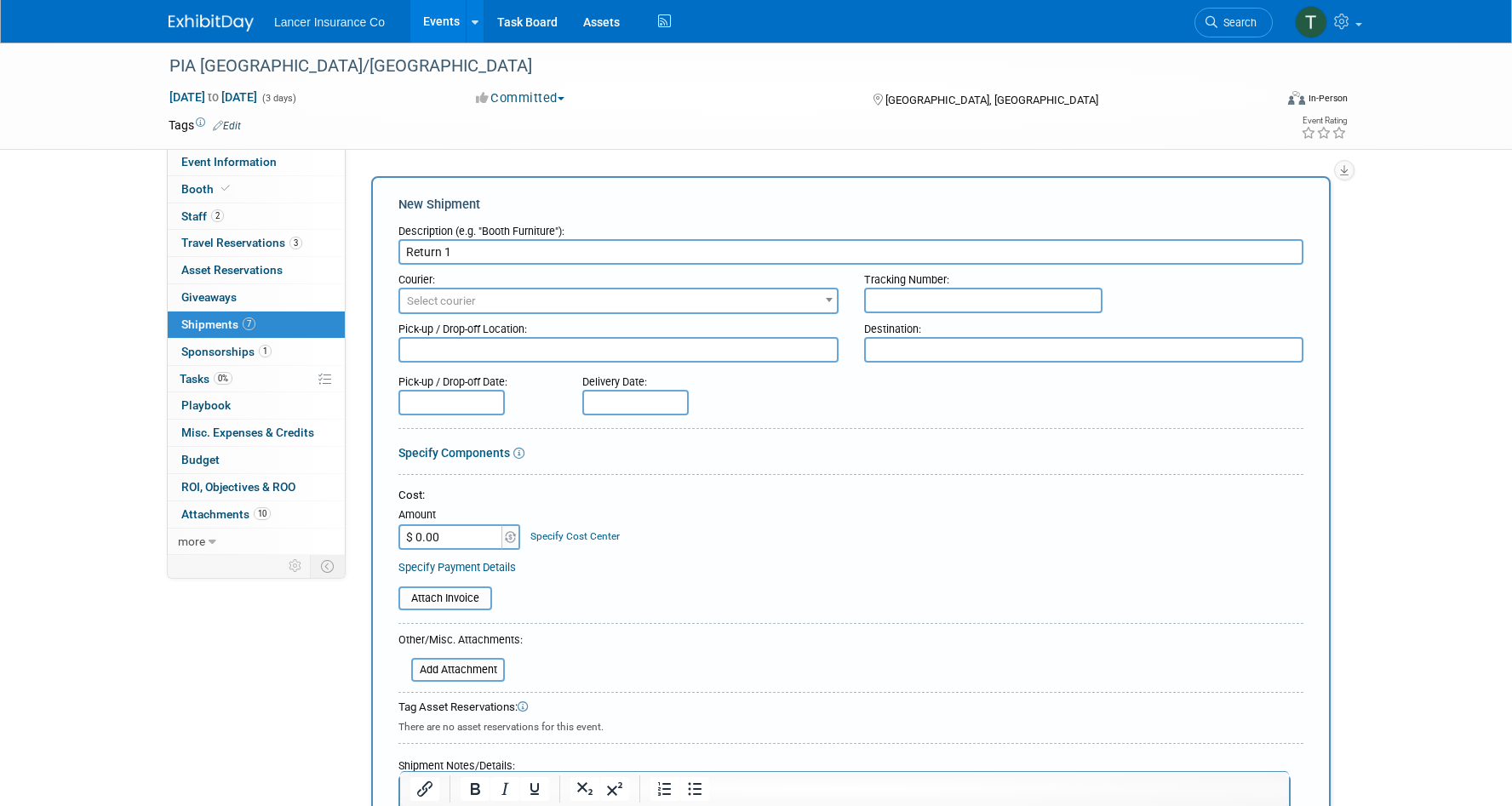
type input "$ 101.90"
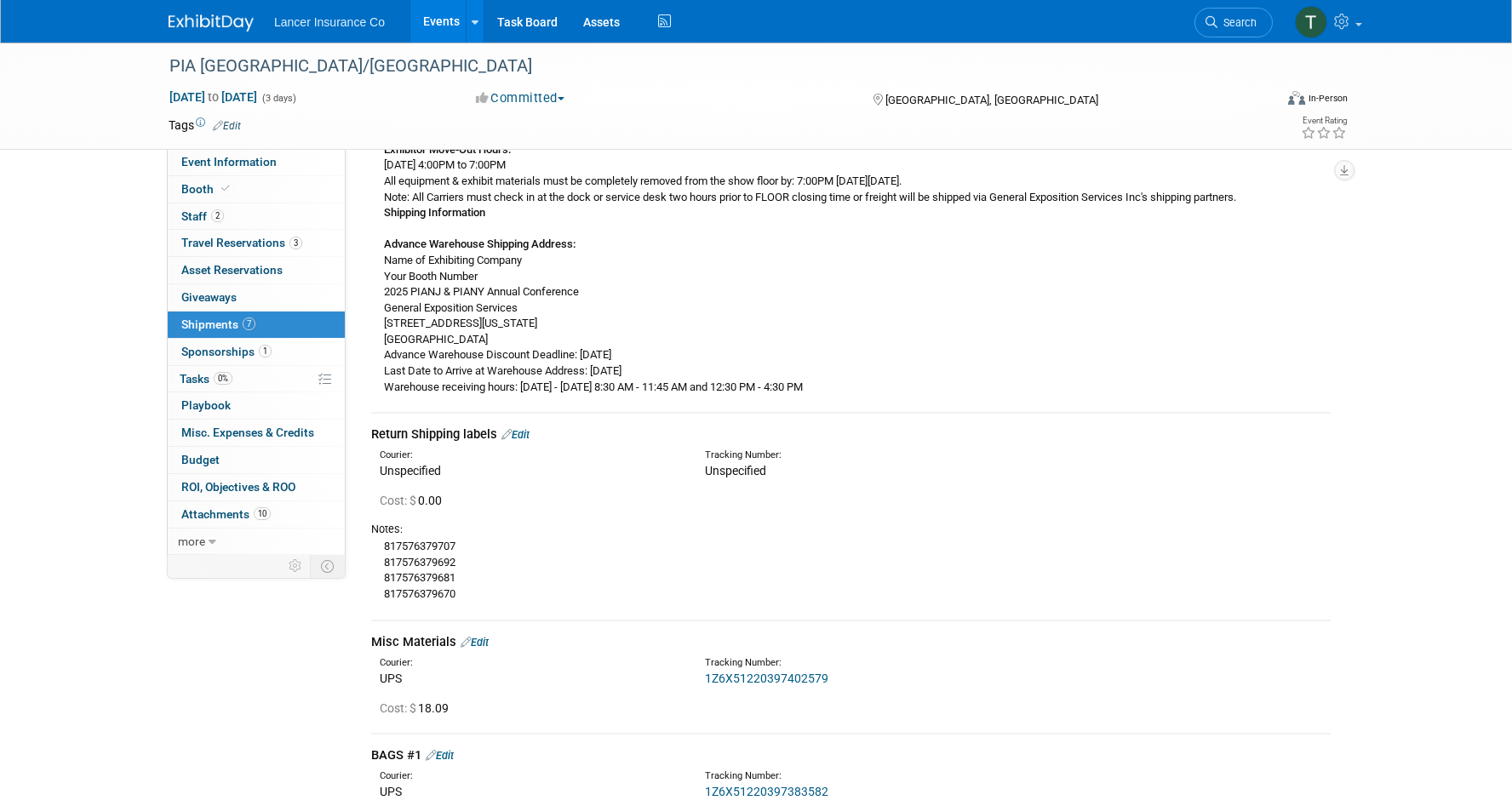
scroll to position [1277, 0]
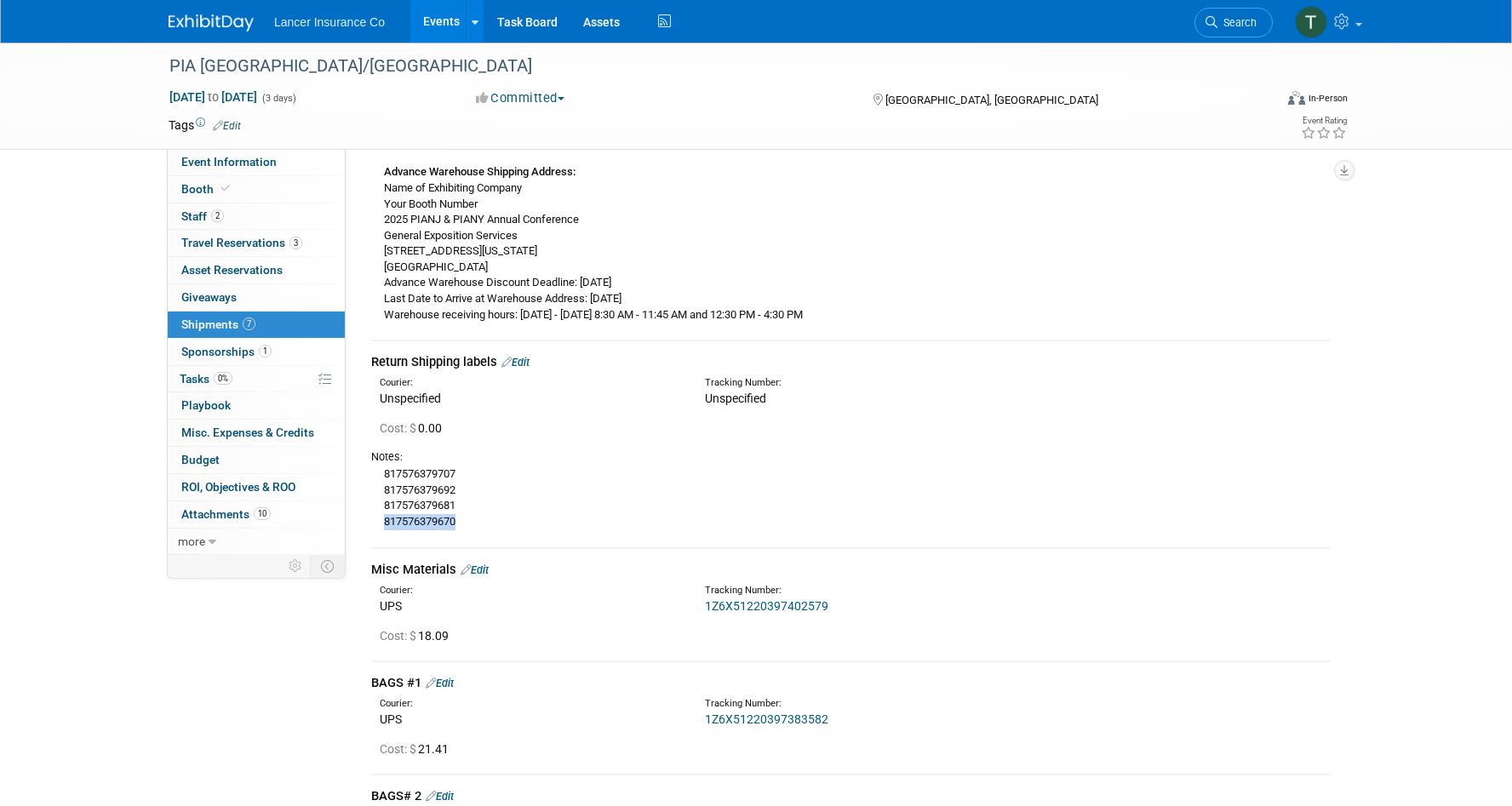
drag, startPoint x: 468, startPoint y: 520, endPoint x: 384, endPoint y: 523, distance: 84.1
click at [384, 523] on div "817576379707 817576379692 817576379681 817576379670" at bounding box center [851, 497] width 960 height 64
copy div "817576379670"
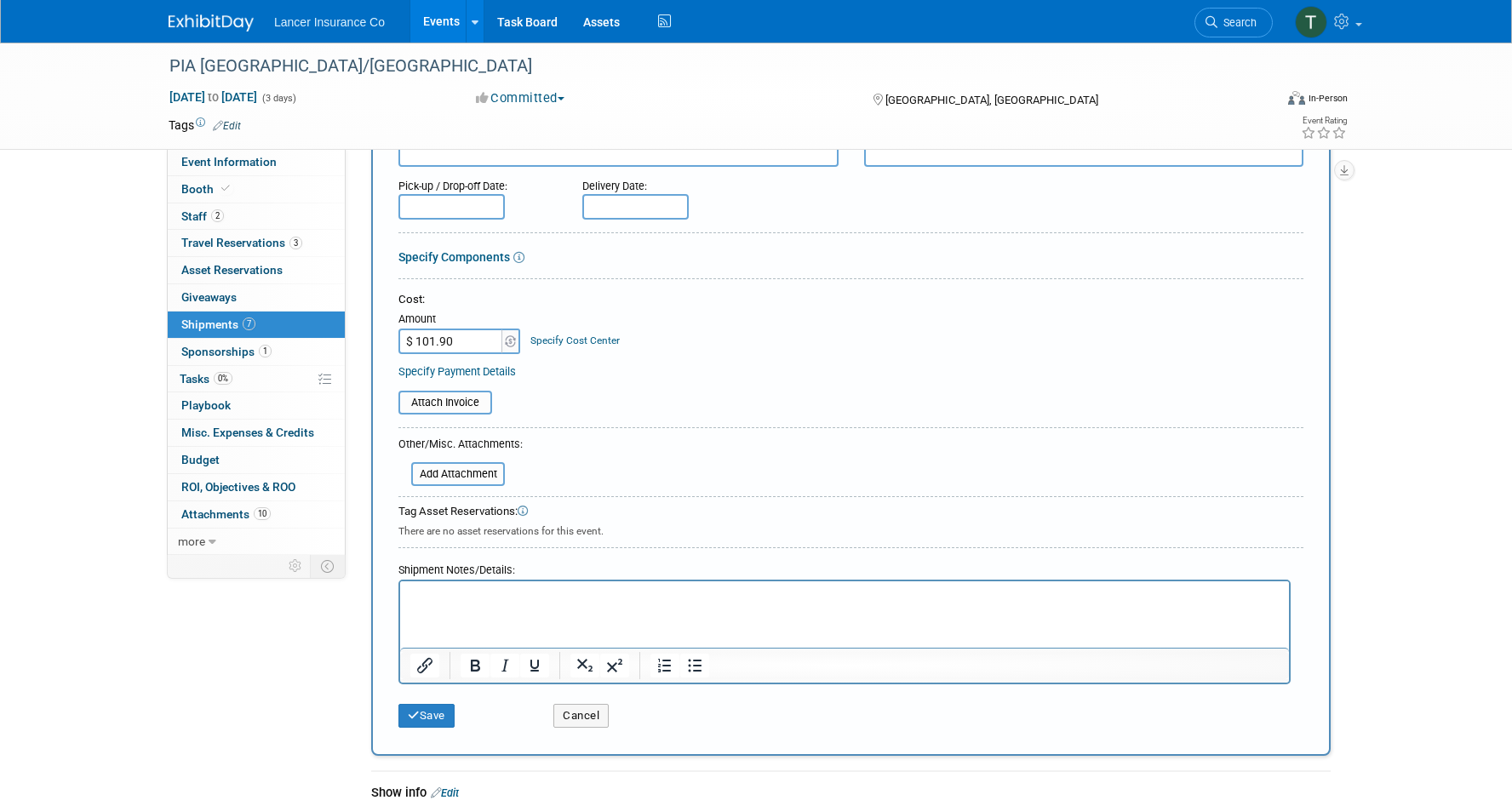
scroll to position [0, 0]
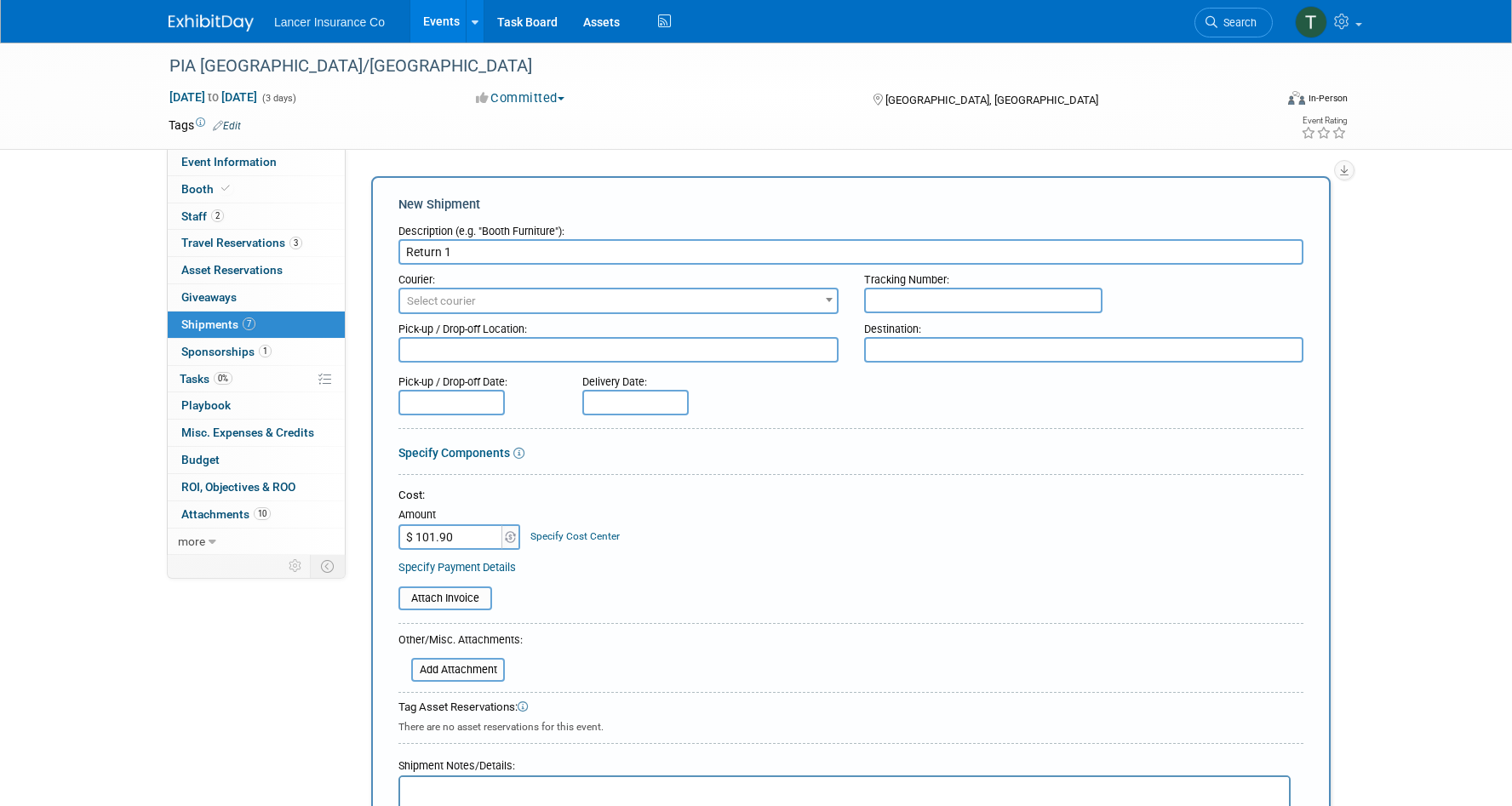
click at [899, 305] on input "text" at bounding box center [983, 300] width 238 height 26
paste input "817576379670"
type input "817576379670"
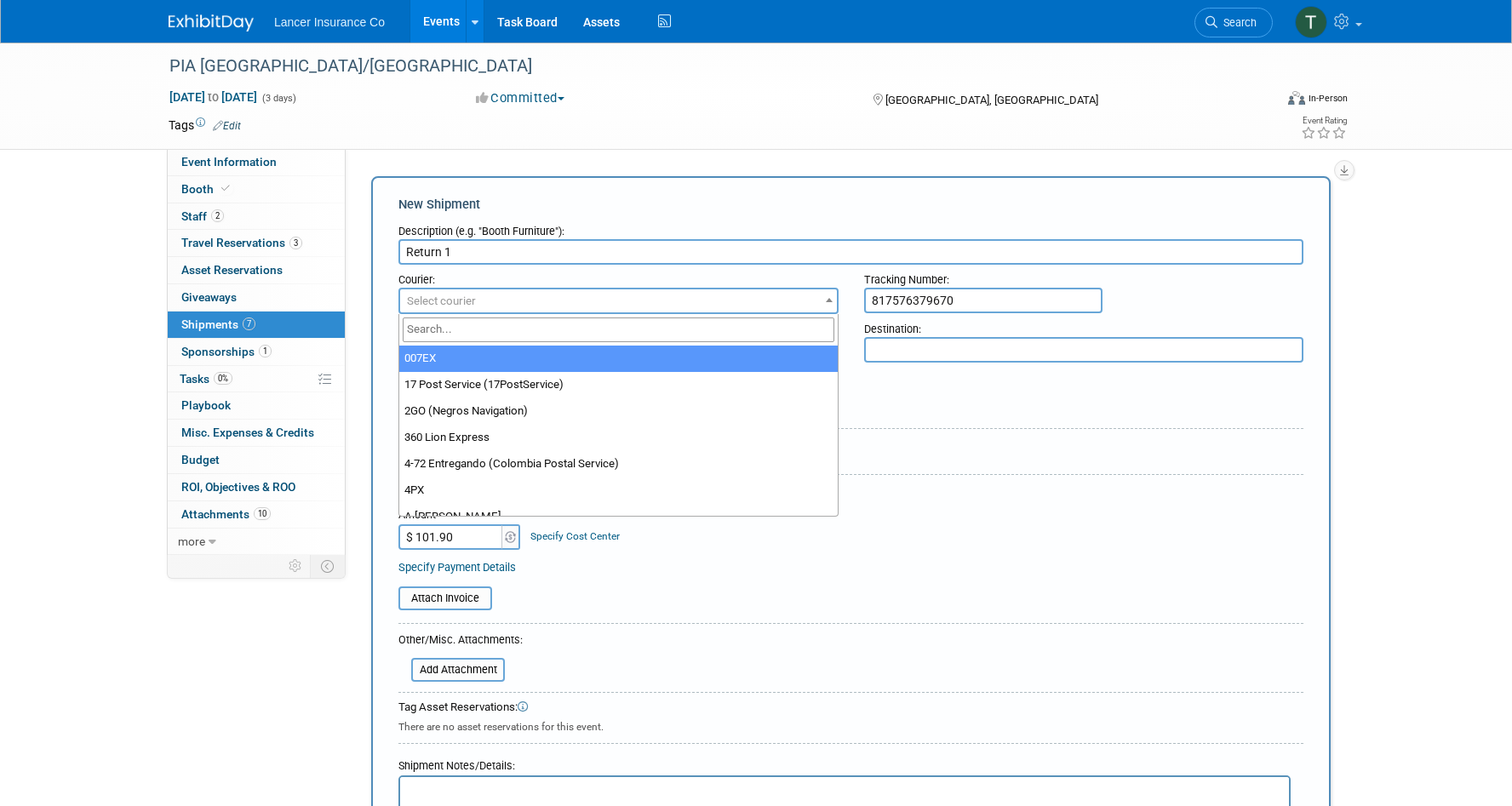
click at [610, 299] on span "Select courier" at bounding box center [618, 301] width 436 height 24
type input "FED"
select select "206"
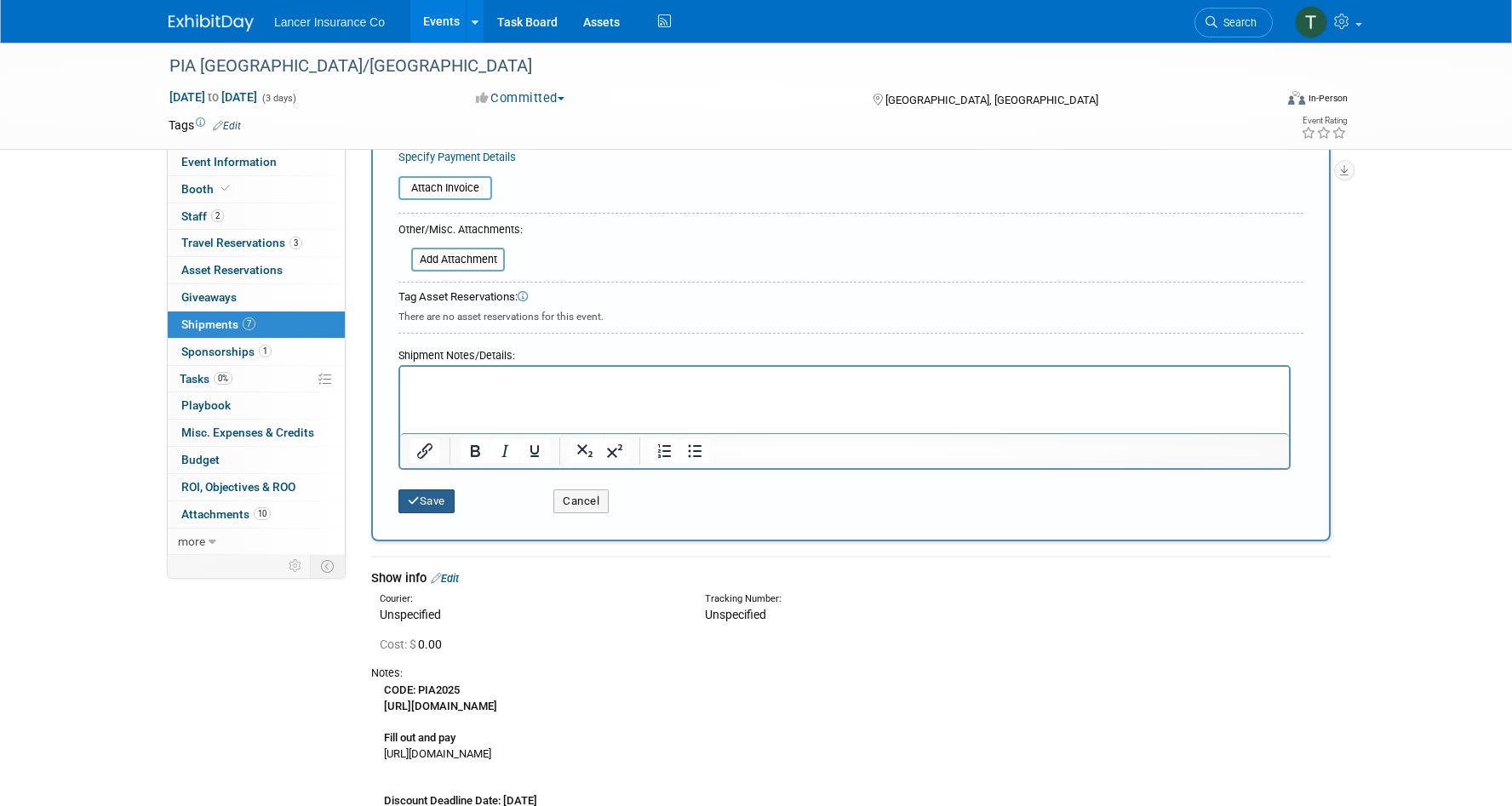
click at [422, 500] on button "Save" at bounding box center [426, 501] width 56 height 24
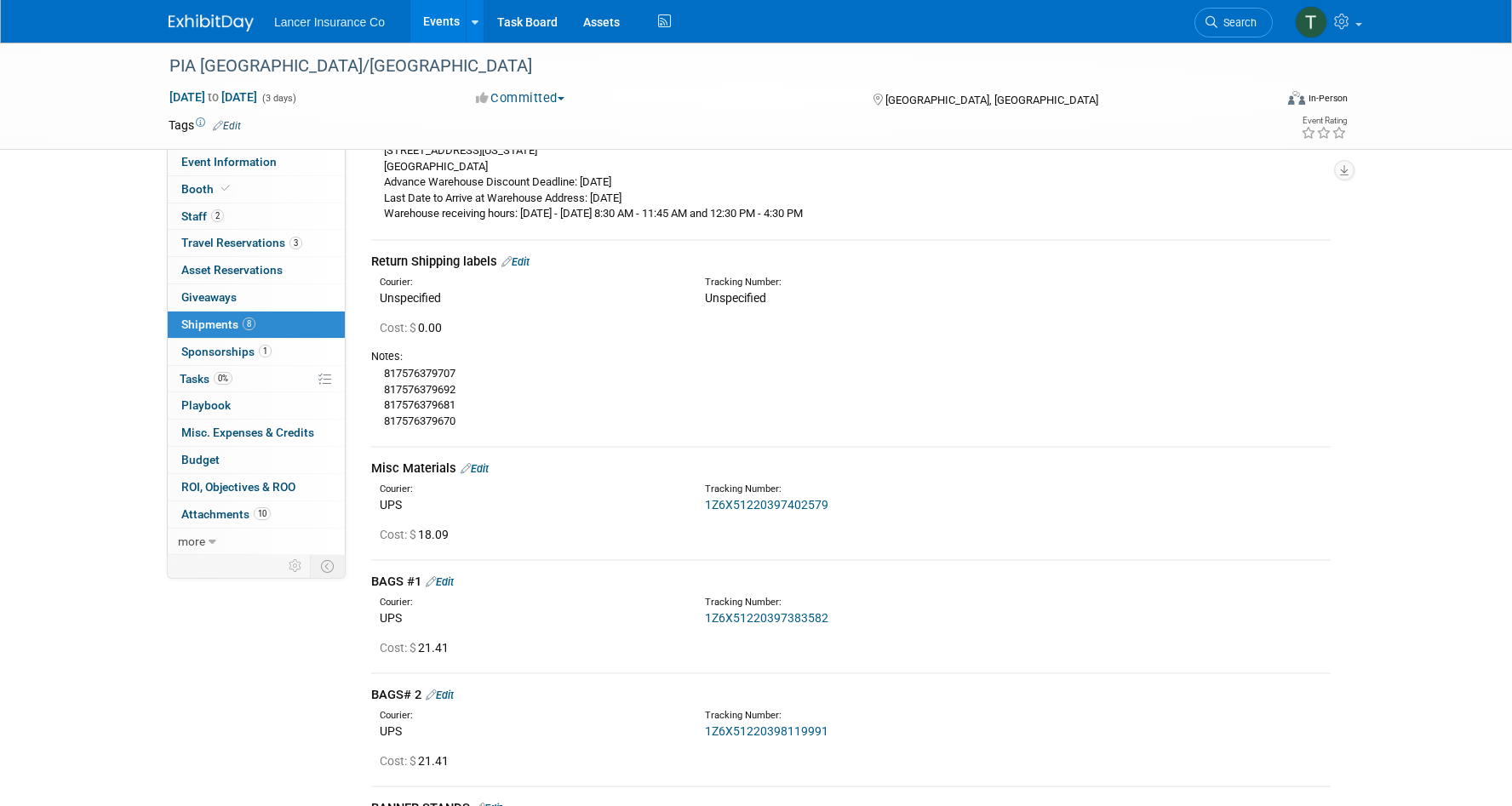
scroll to position [528, 0]
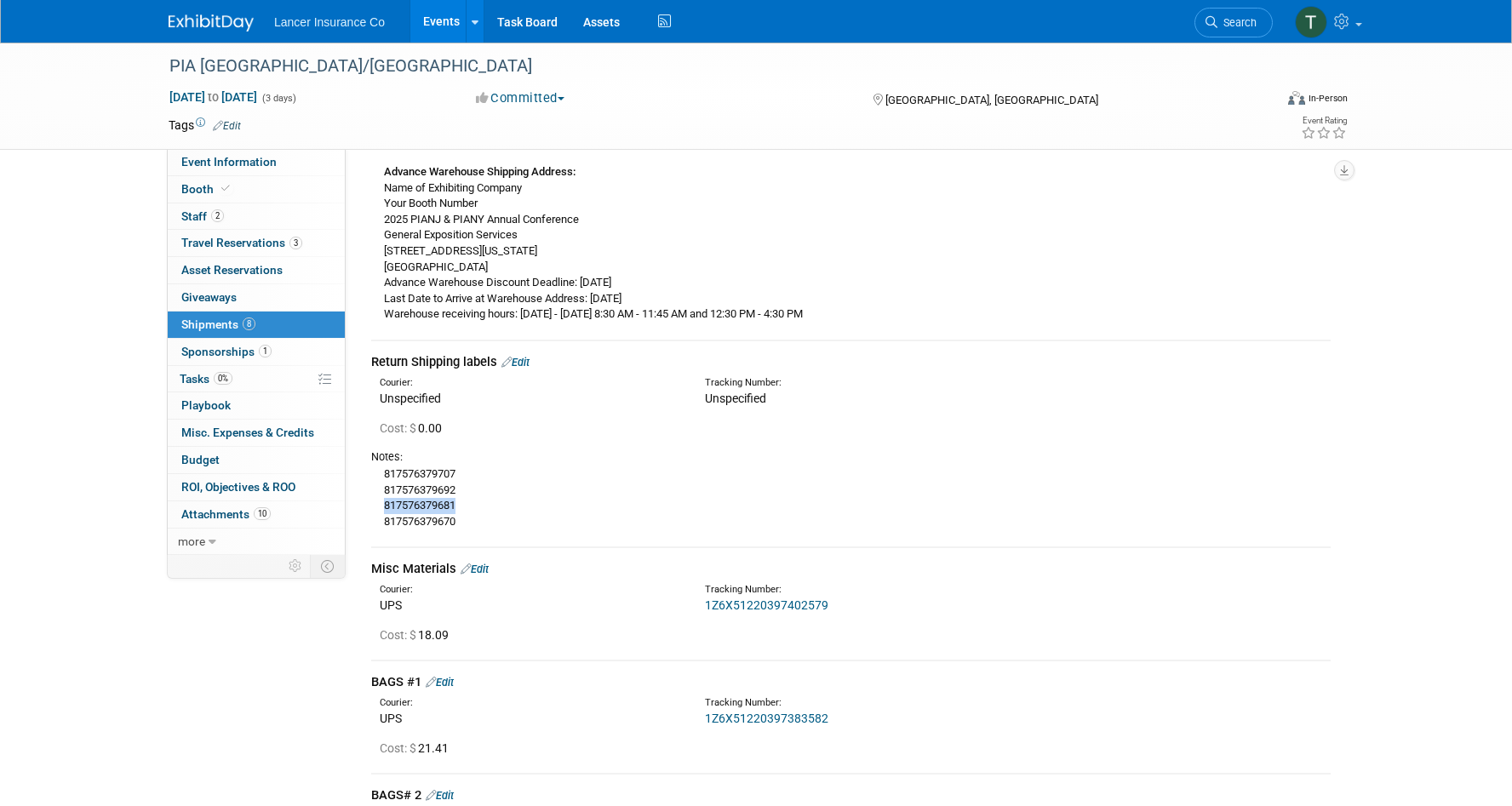
drag, startPoint x: 466, startPoint y: 503, endPoint x: 378, endPoint y: 503, distance: 88.0
click at [378, 503] on div "817576379707 817576379692 817576379681 817576379670" at bounding box center [851, 497] width 960 height 64
copy div "817576379681"
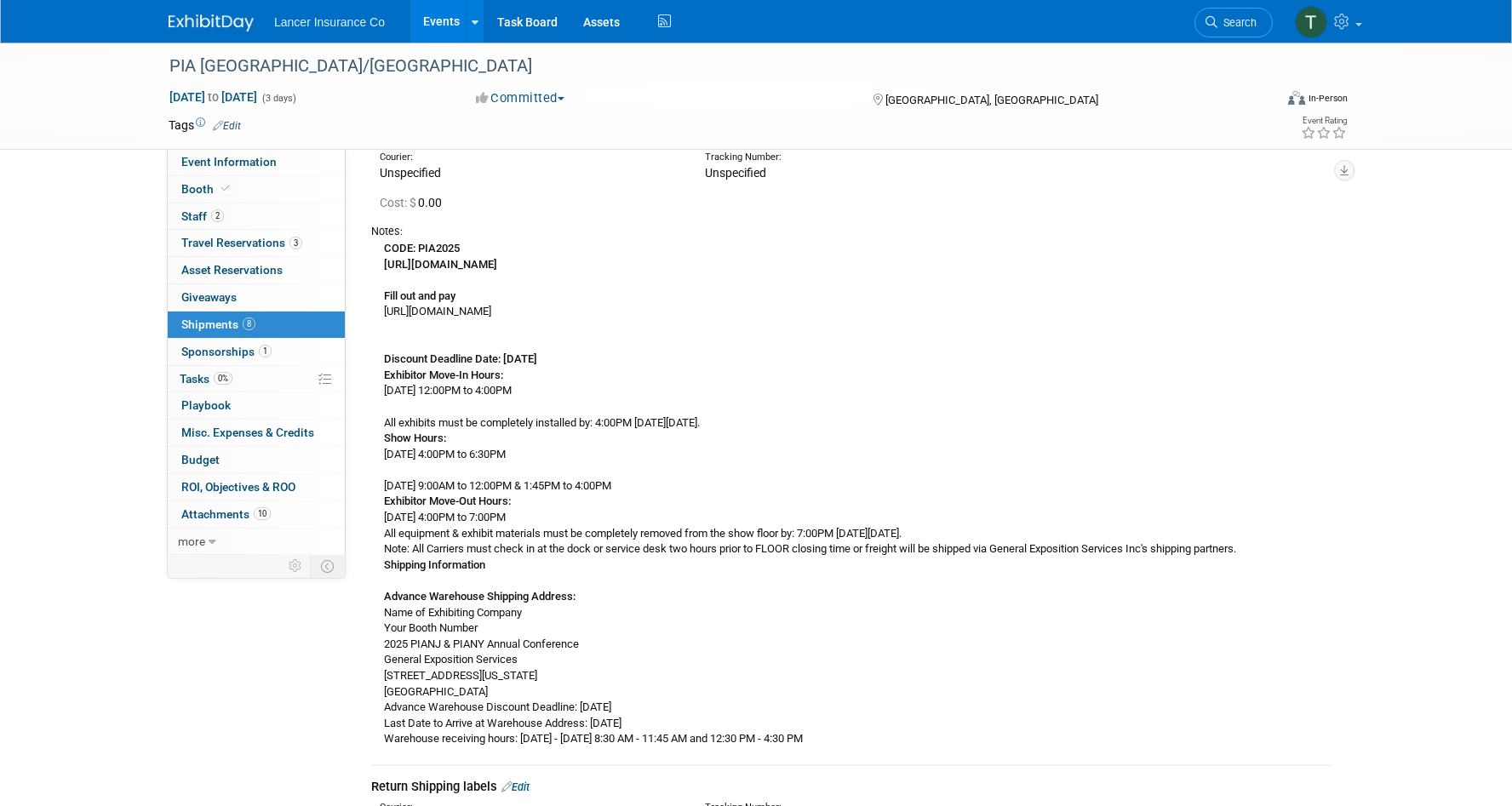
scroll to position [0, 0]
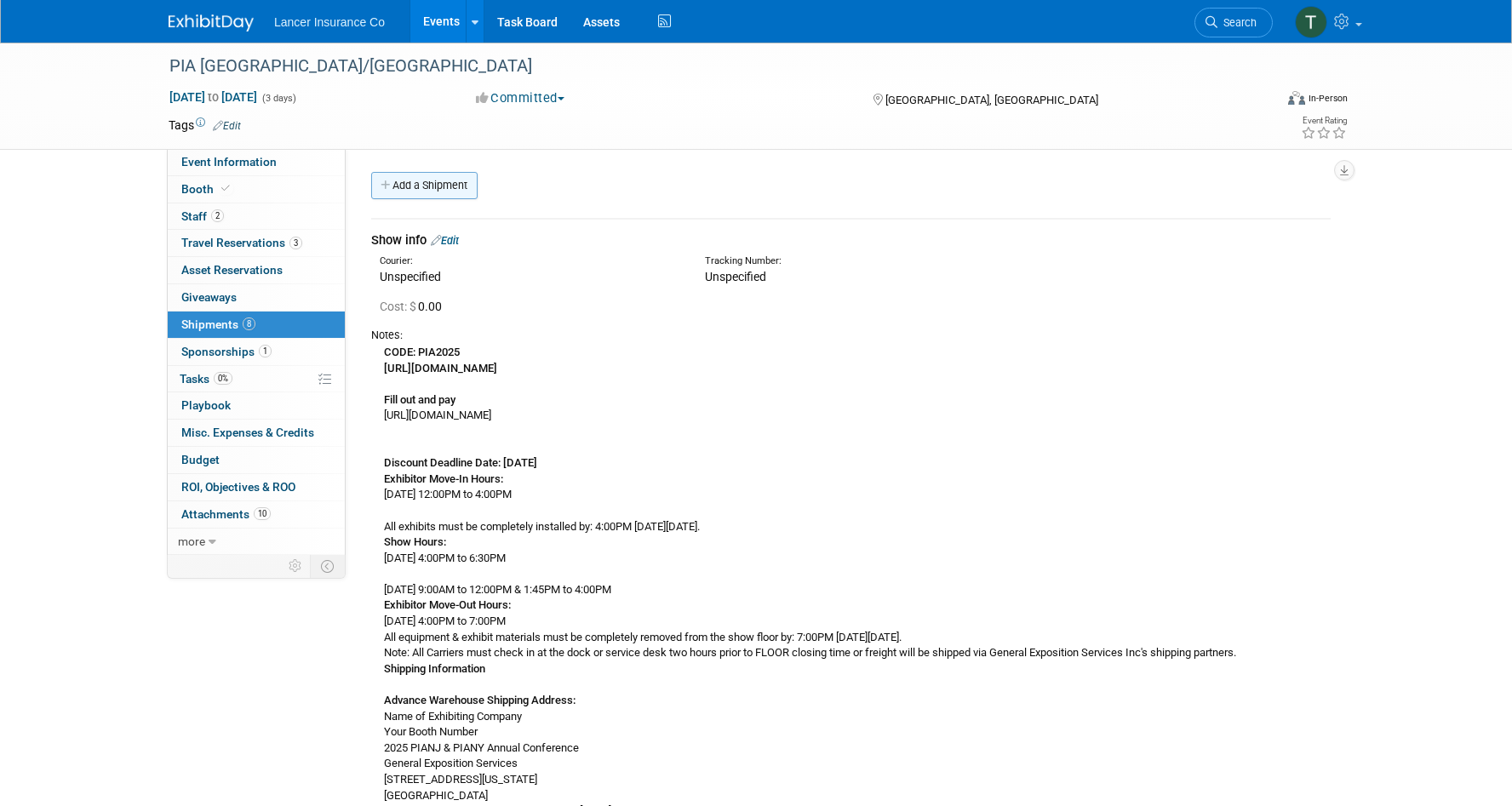
click at [443, 192] on link "Add a Shipment" at bounding box center [424, 186] width 106 height 28
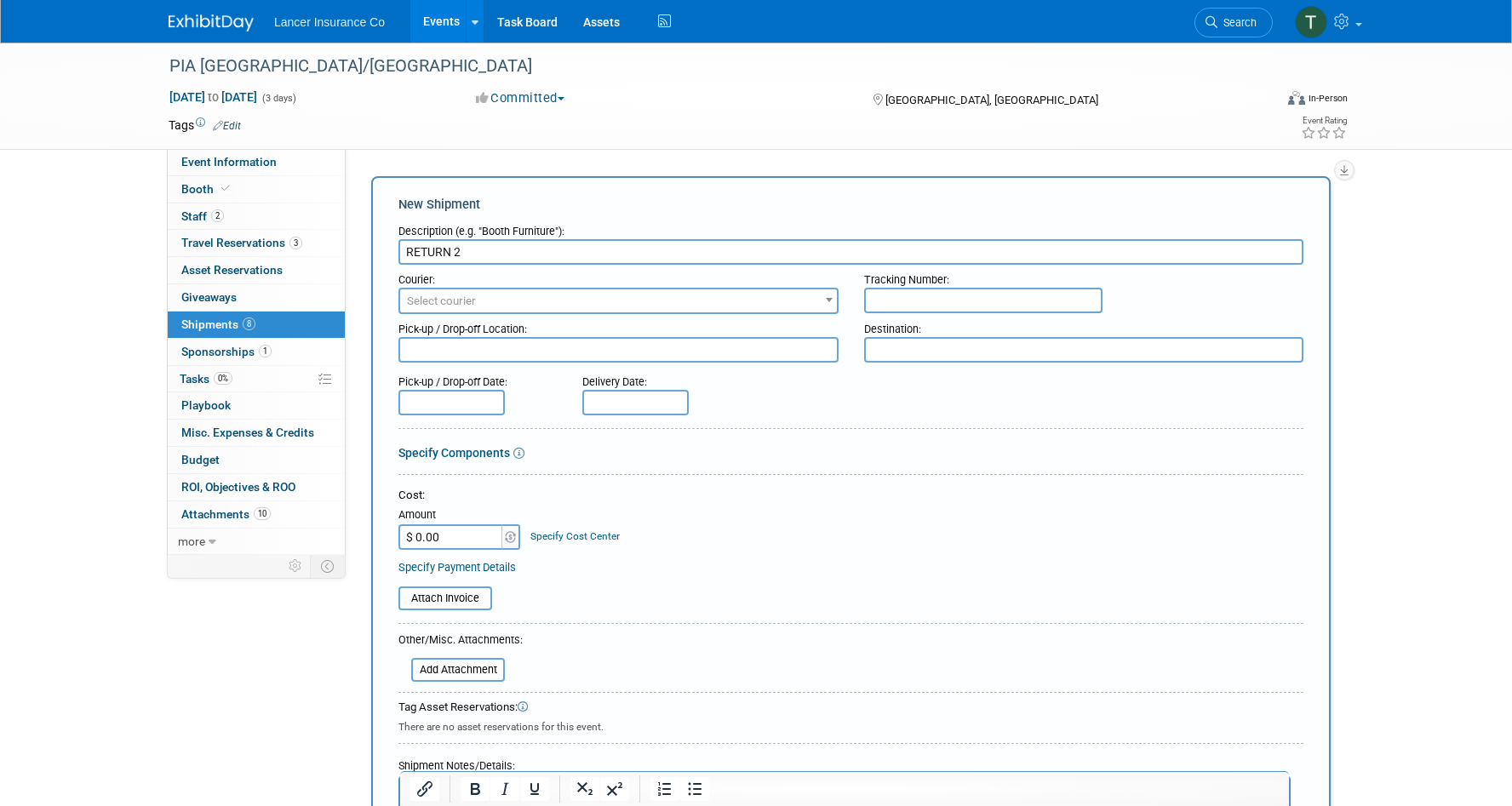
type input "RETURN 2"
click at [433, 540] on input "$ 0.00" at bounding box center [451, 537] width 106 height 26
paste input "72.43"
type input "$ 72.43"
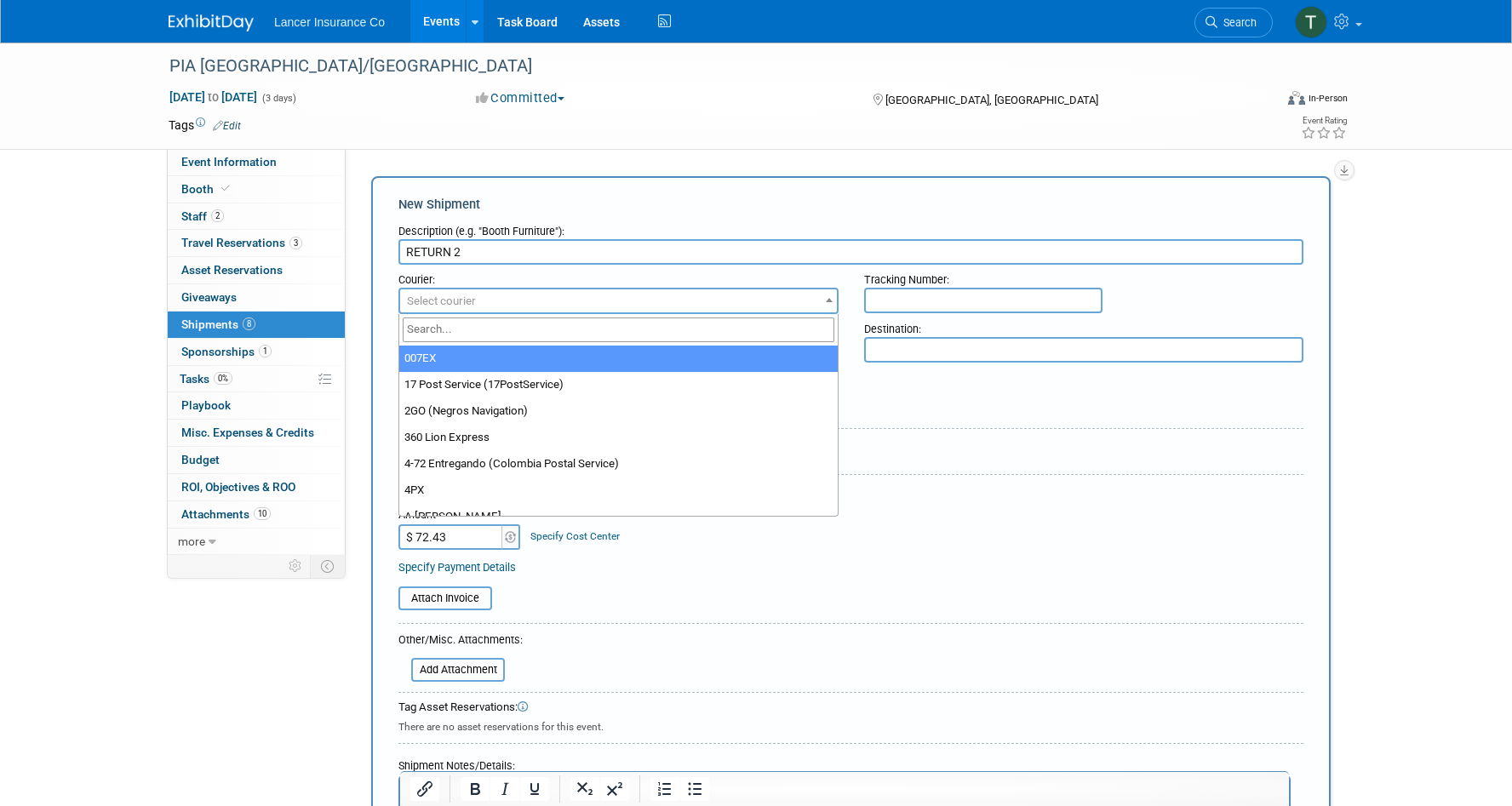
click at [486, 302] on span "Select courier" at bounding box center [618, 301] width 436 height 24
type input "fed"
select select "206"
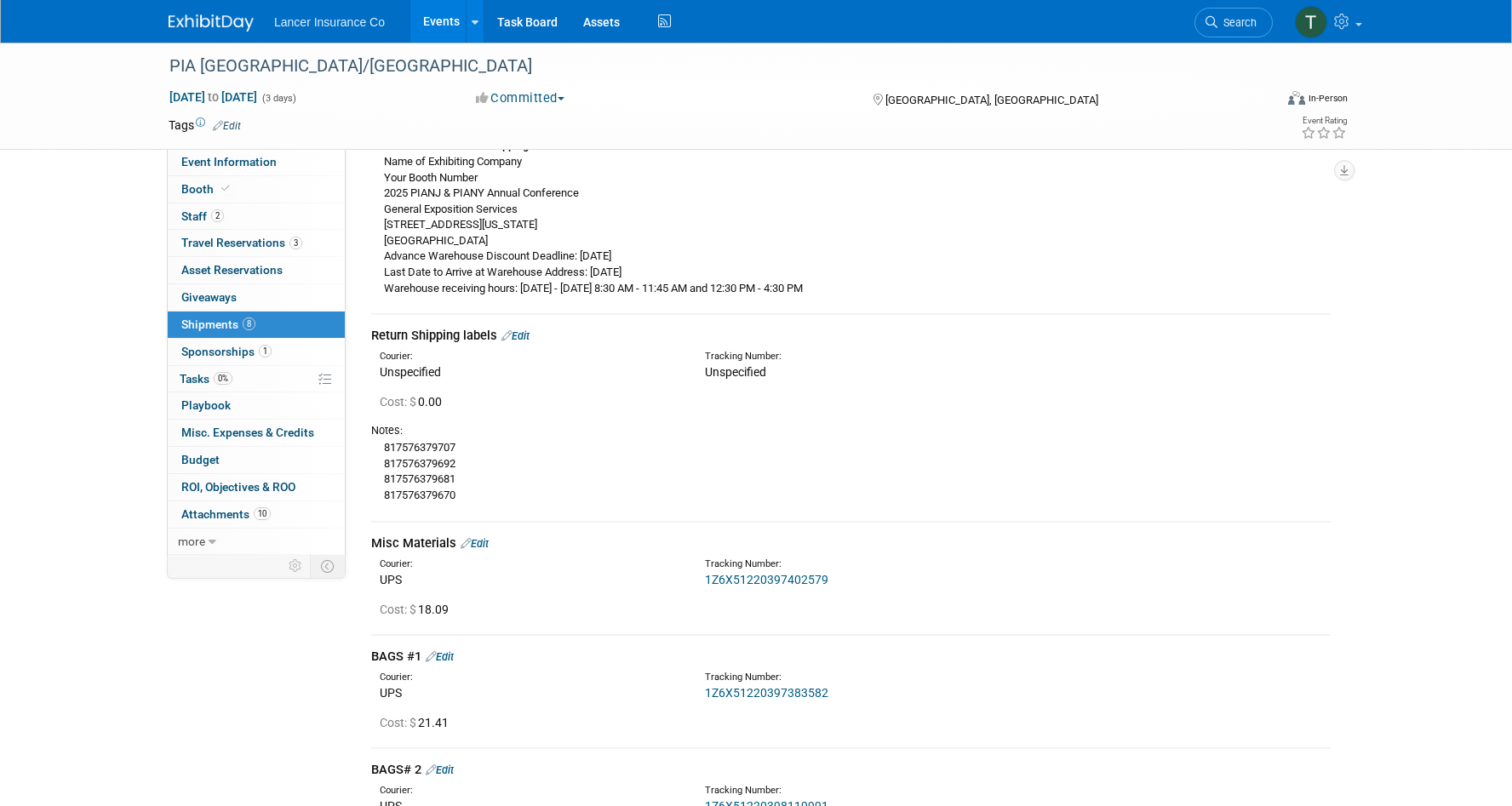
scroll to position [1310, 0]
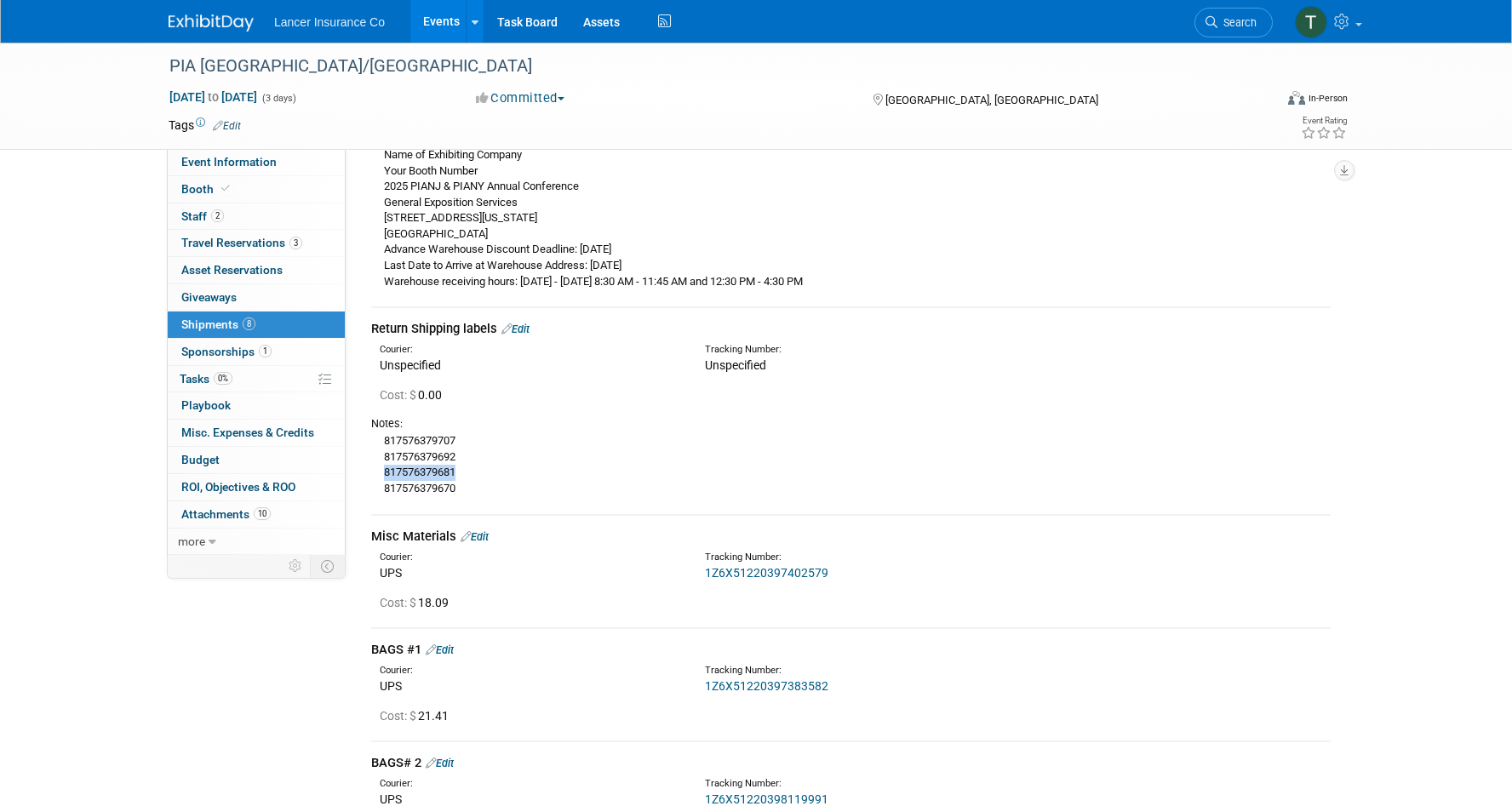
drag, startPoint x: 458, startPoint y: 473, endPoint x: 373, endPoint y: 475, distance: 85.0
click at [373, 475] on div "817576379707 817576379692 817576379681 817576379670" at bounding box center [851, 464] width 960 height 64
copy div "817576379681"
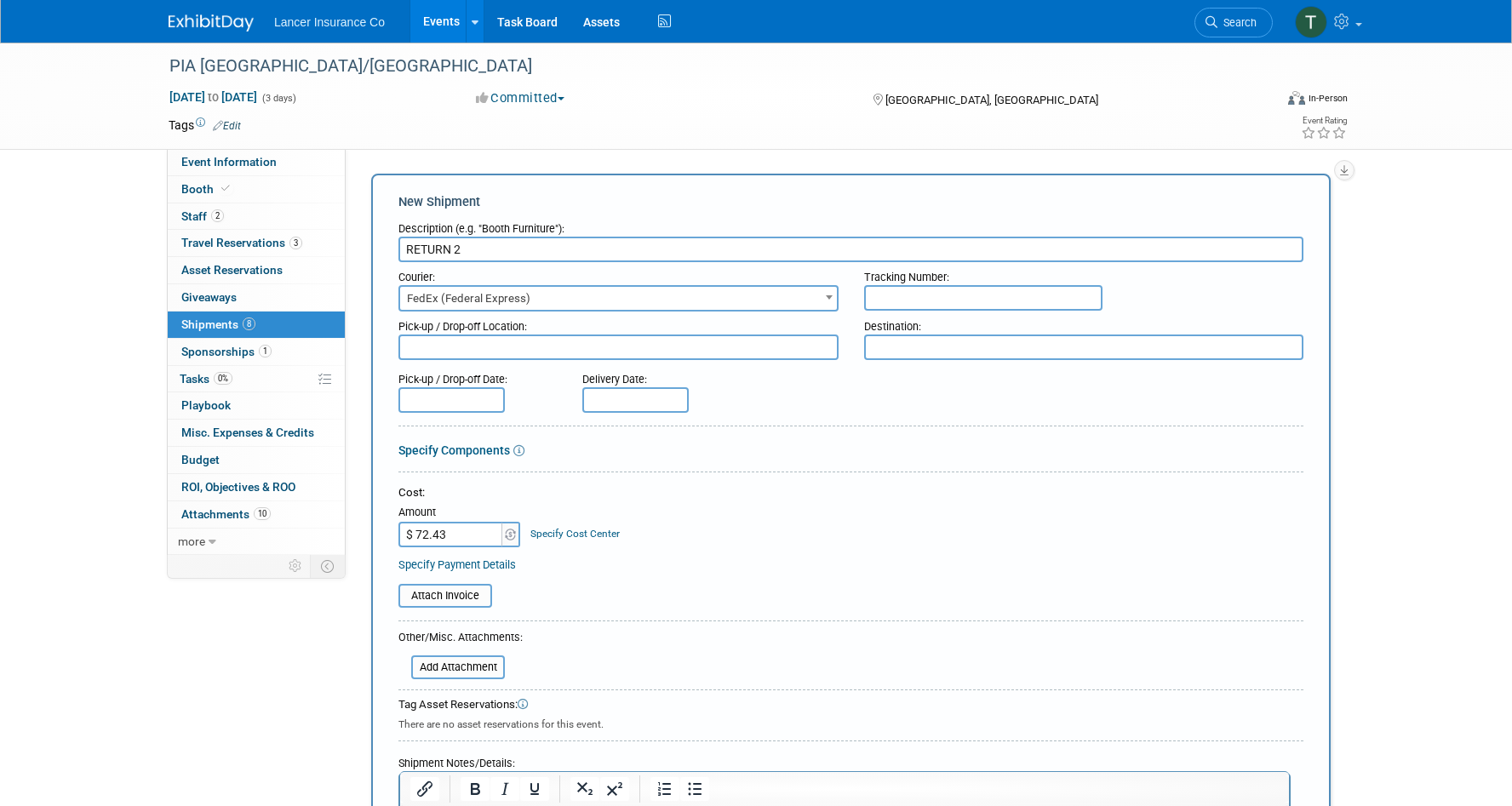
scroll to position [0, 0]
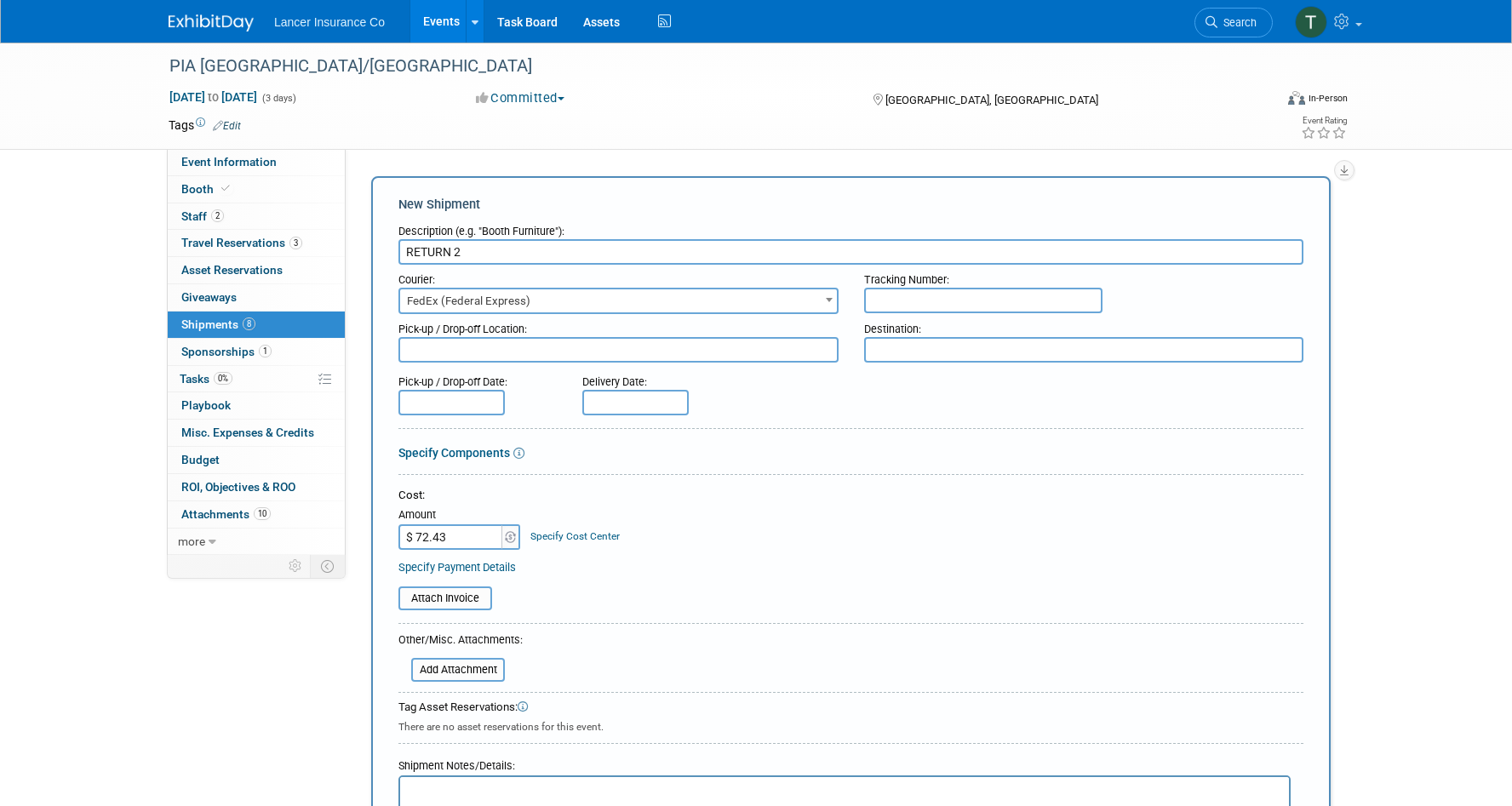
click at [901, 312] on input "text" at bounding box center [983, 300] width 238 height 26
paste input "817576379681"
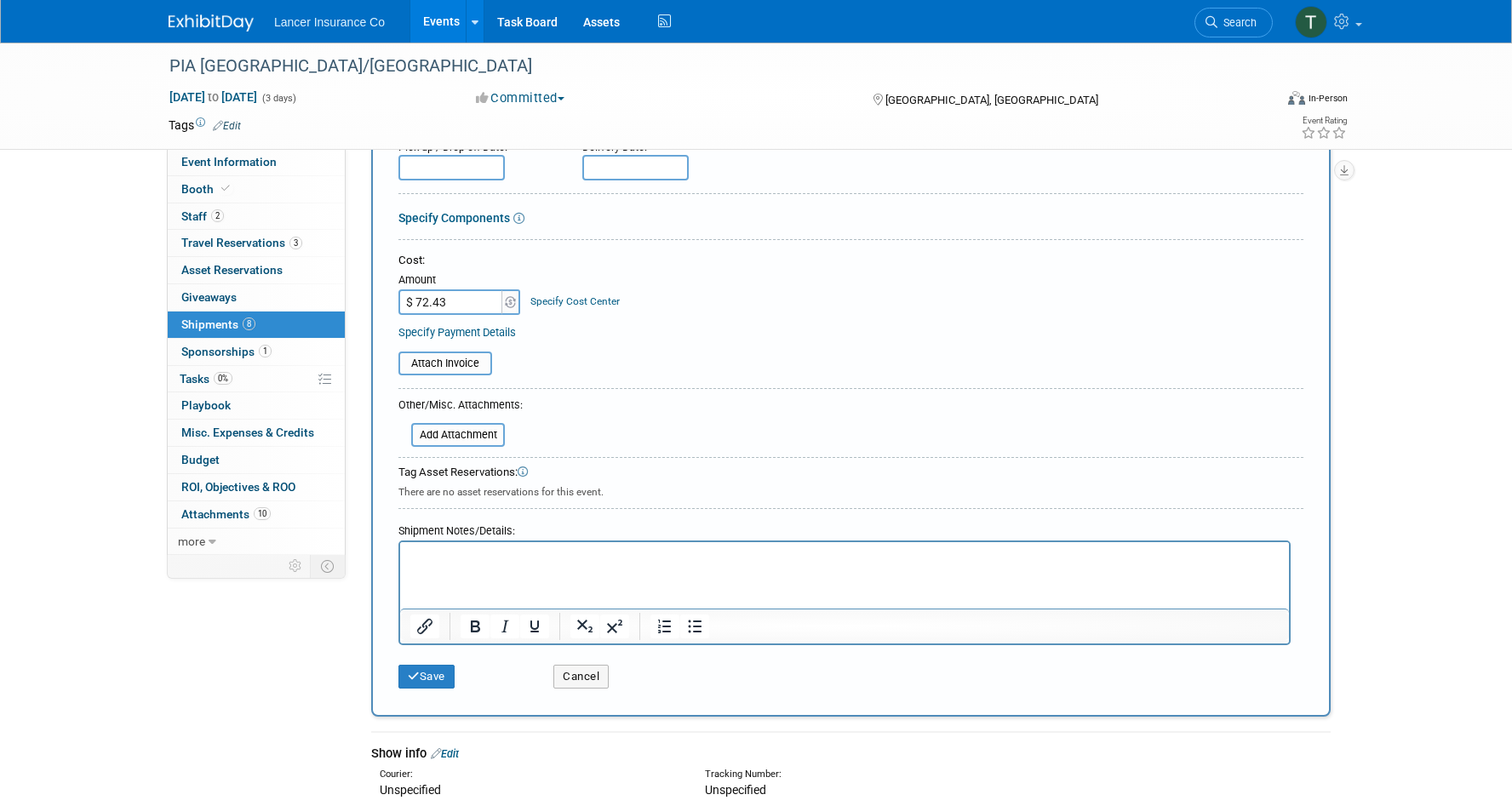
scroll to position [274, 0]
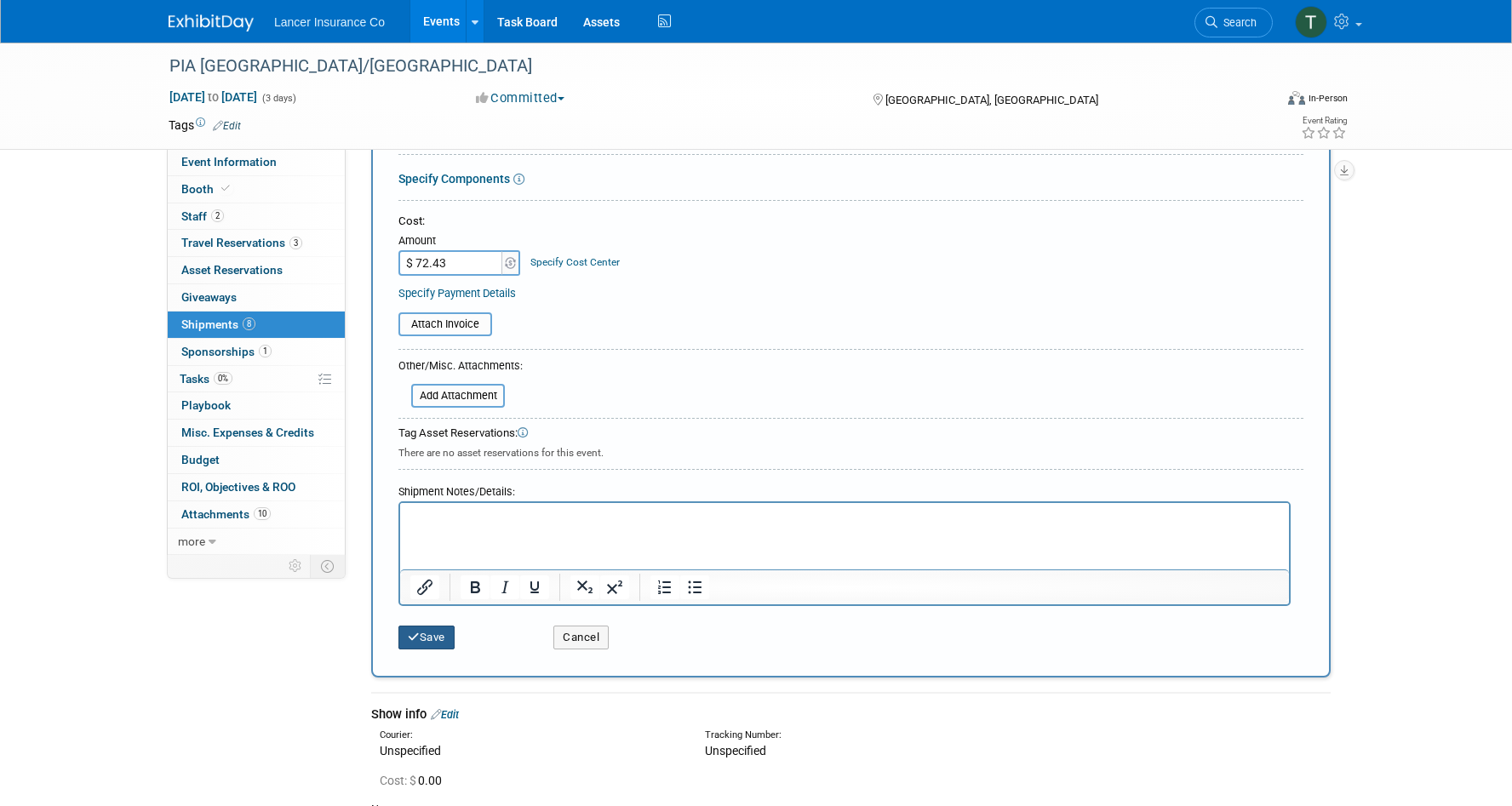
type input "817576379681"
click at [433, 634] on button "Save" at bounding box center [426, 637] width 56 height 24
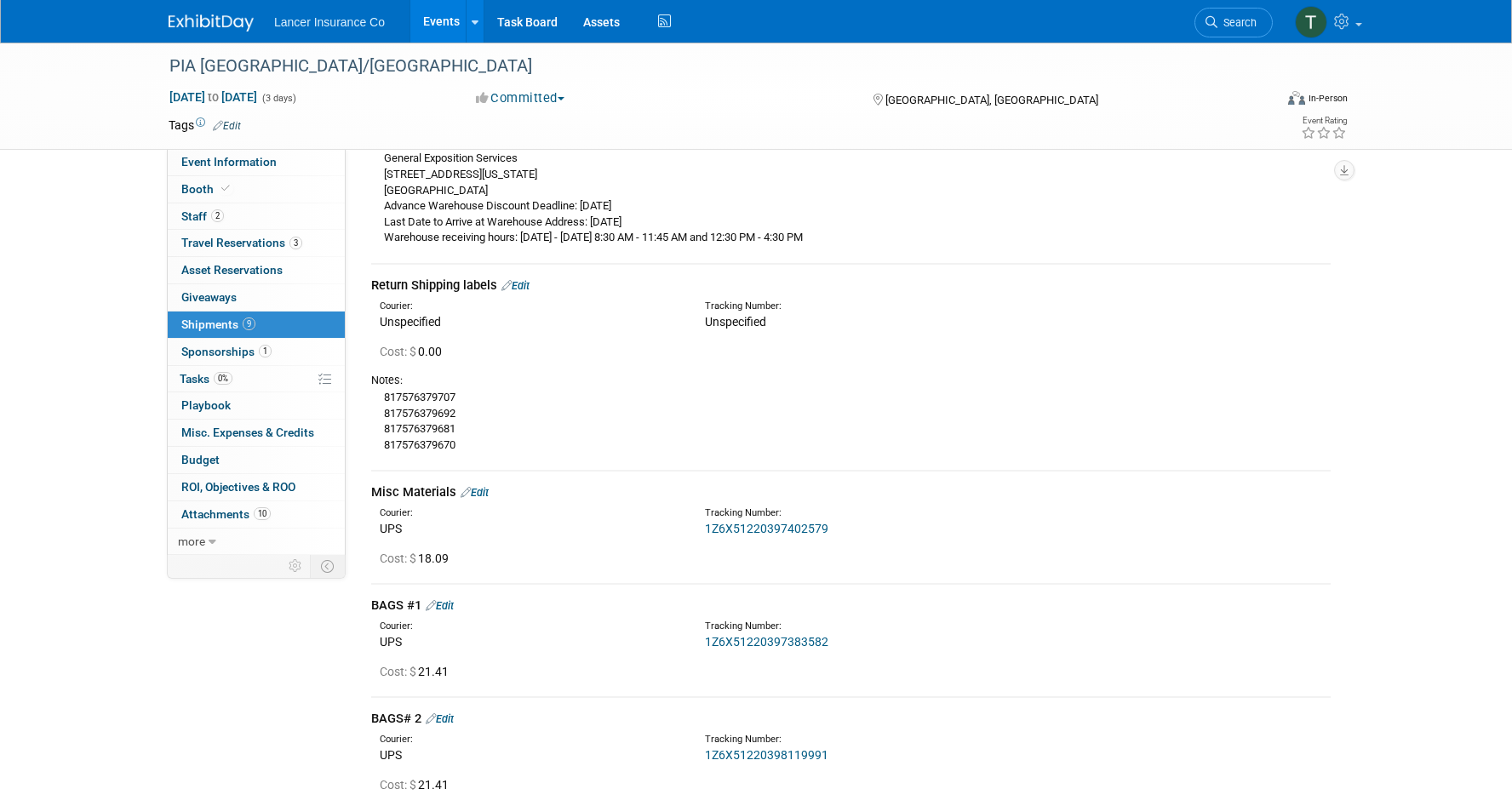
scroll to position [387, 0]
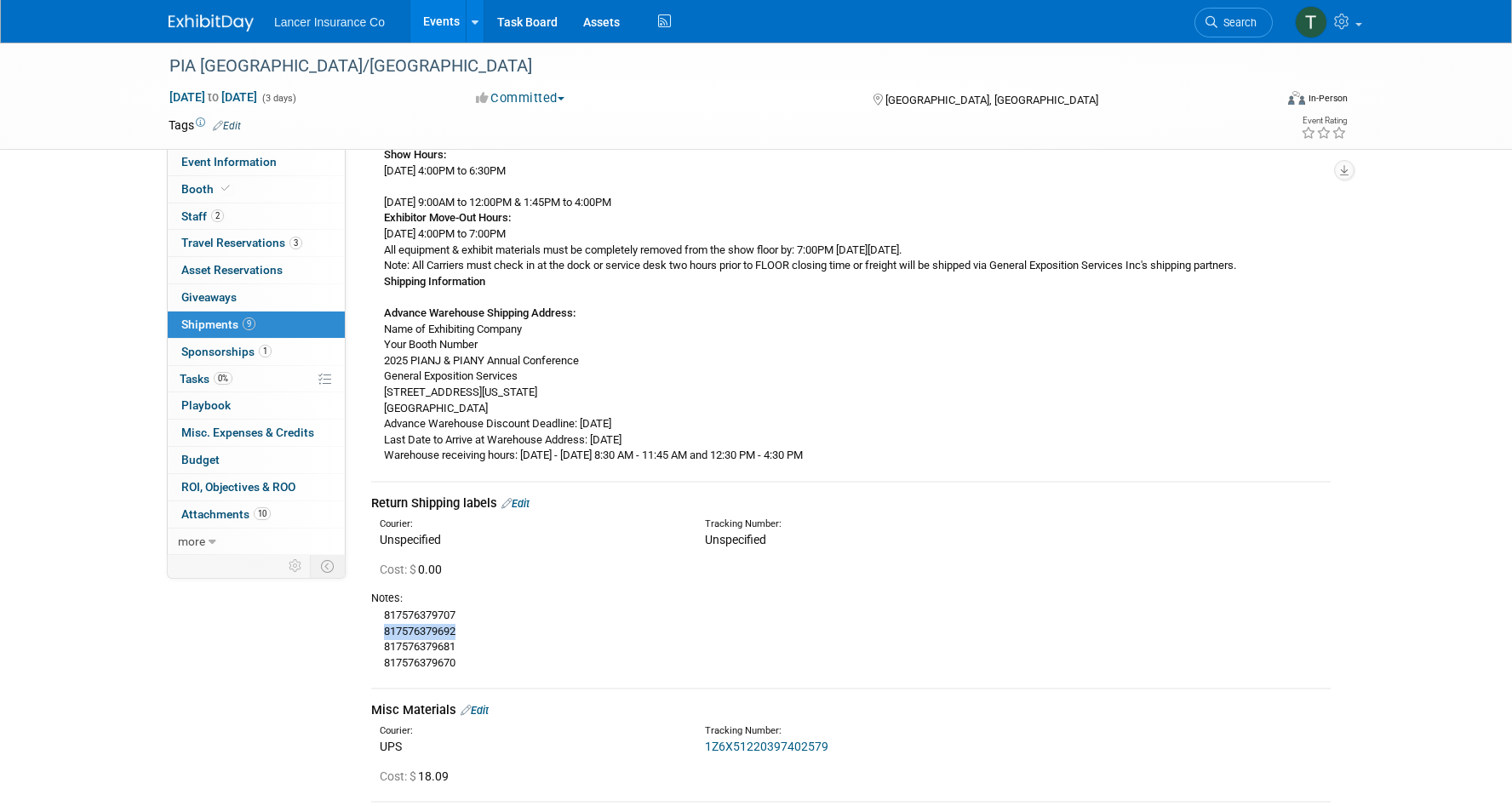
drag, startPoint x: 461, startPoint y: 627, endPoint x: 384, endPoint y: 630, distance: 77.1
click at [384, 630] on div "817576379707 817576379692 817576379681 817576379670" at bounding box center [851, 638] width 960 height 64
copy div "817576379692"
drag, startPoint x: 461, startPoint y: 611, endPoint x: 381, endPoint y: 613, distance: 80.0
click at [381, 613] on div "817576379707 817576379692 817576379681 817576379670" at bounding box center [851, 638] width 960 height 64
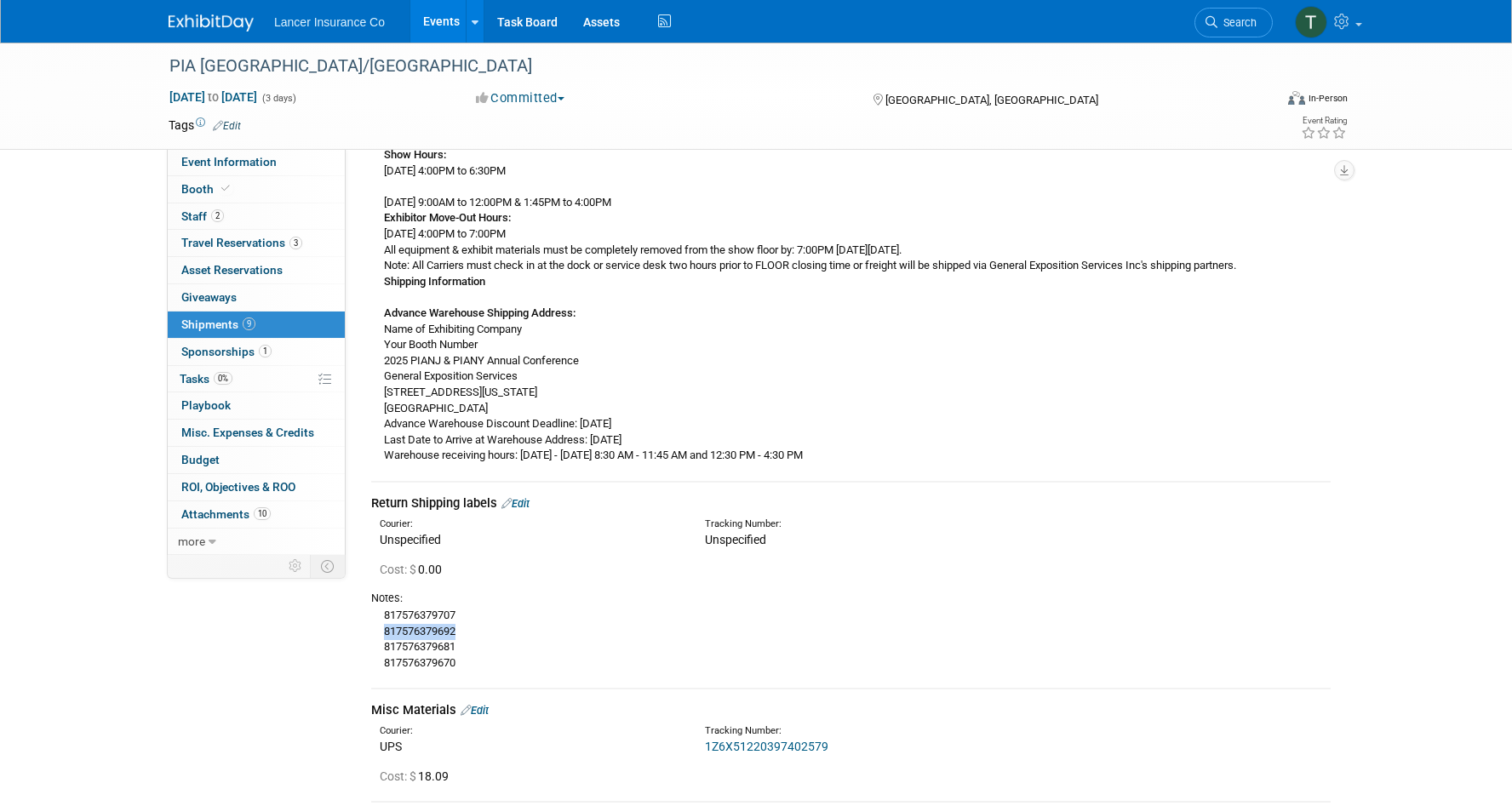
copy div "817576379707"
click at [526, 508] on link "Edit" at bounding box center [515, 503] width 28 height 12
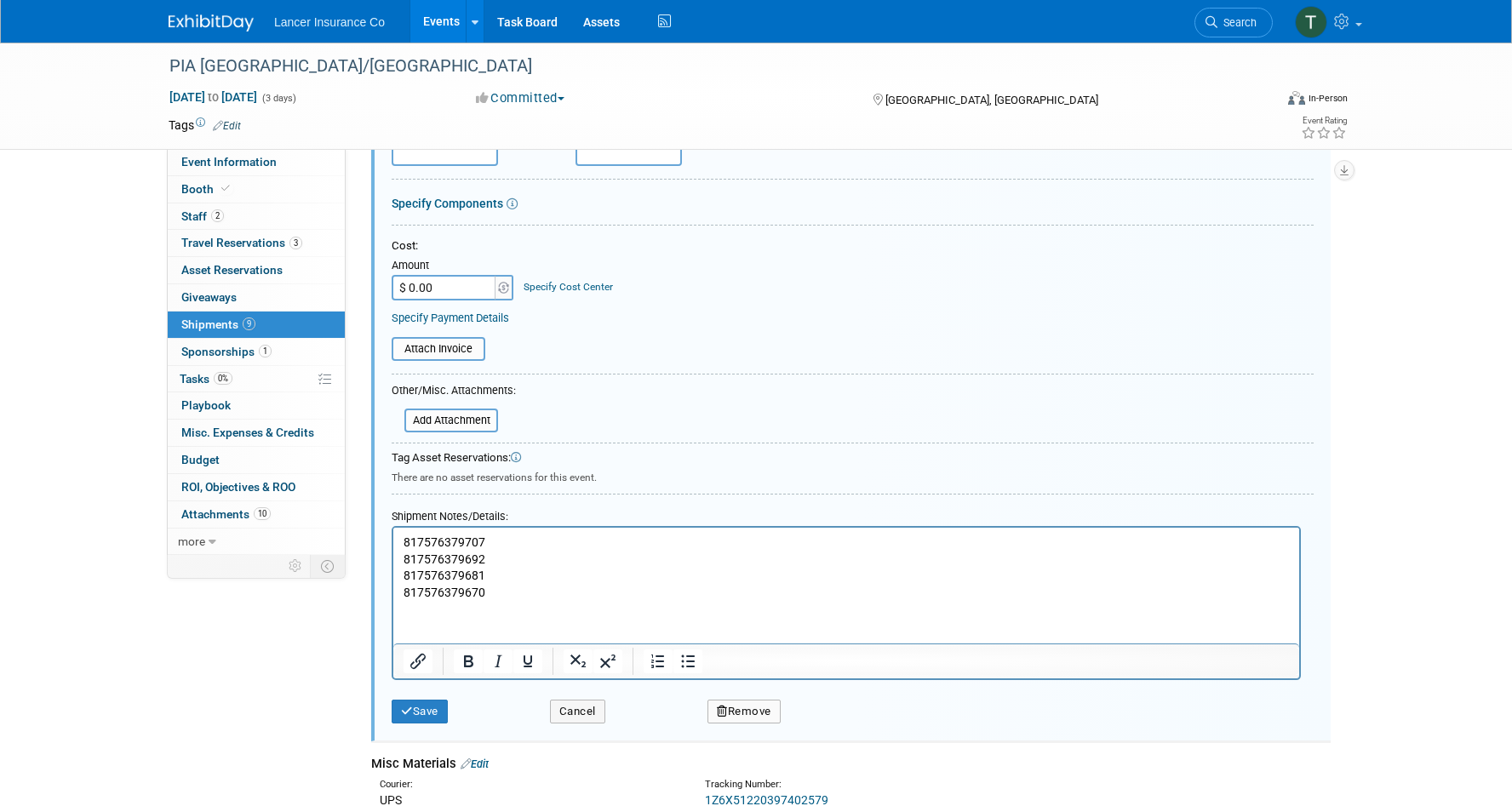
scroll to position [986, 0]
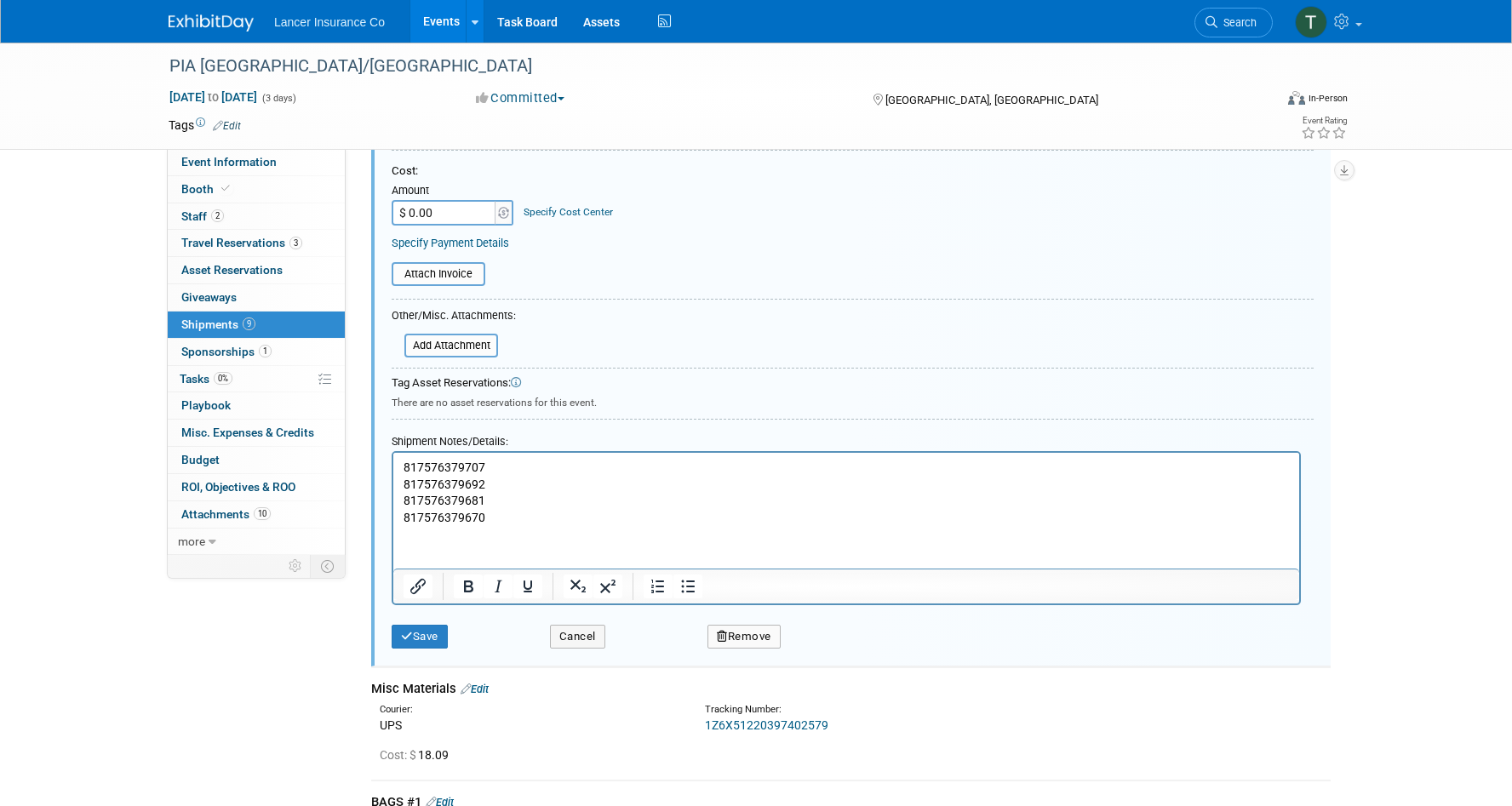
click at [738, 636] on button "Remove" at bounding box center [744, 636] width 73 height 24
click at [833, 651] on link "Yes" at bounding box center [838, 651] width 49 height 28
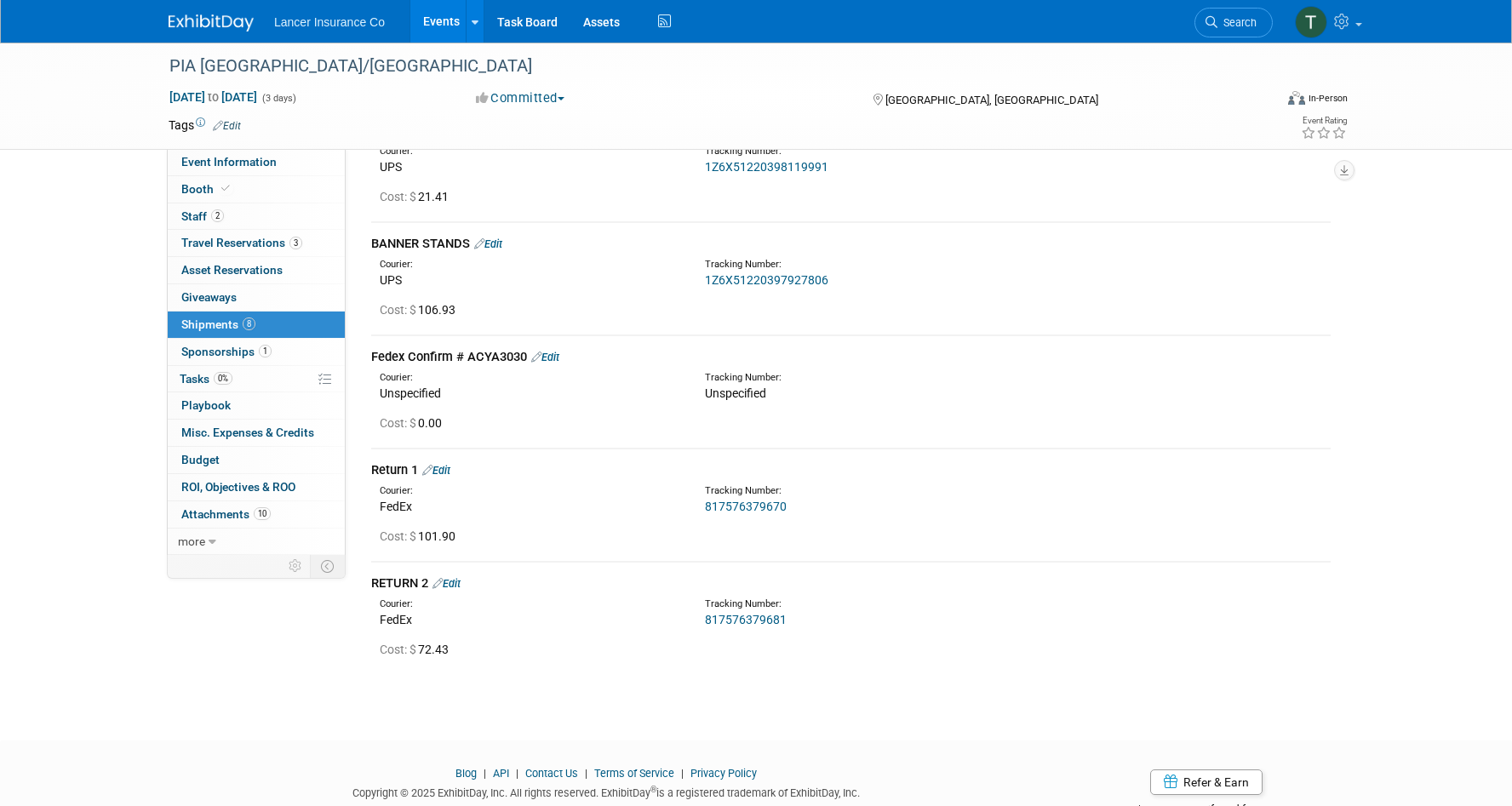
click at [552, 357] on link "Edit" at bounding box center [544, 357] width 28 height 12
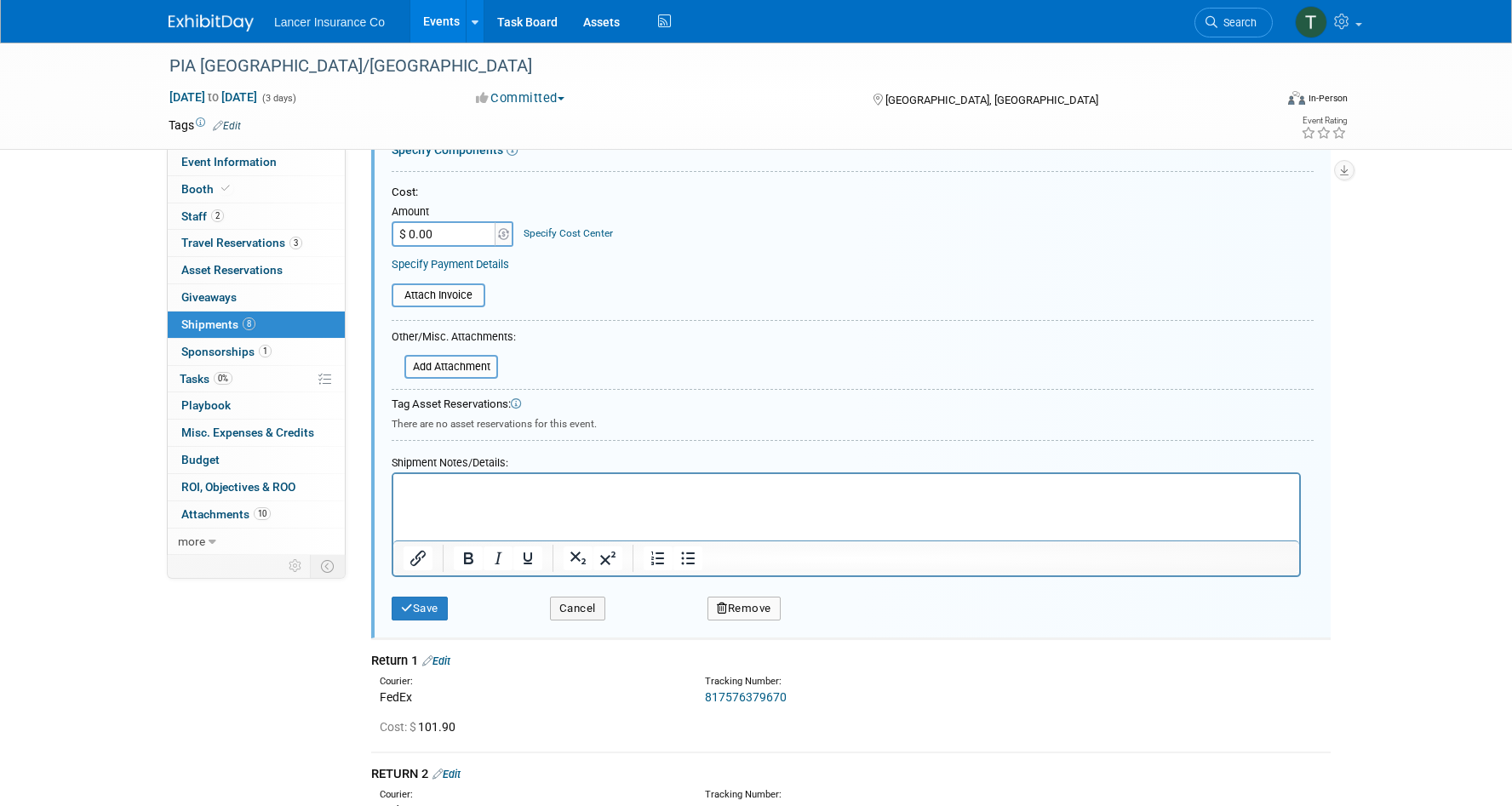
scroll to position [1475, 0]
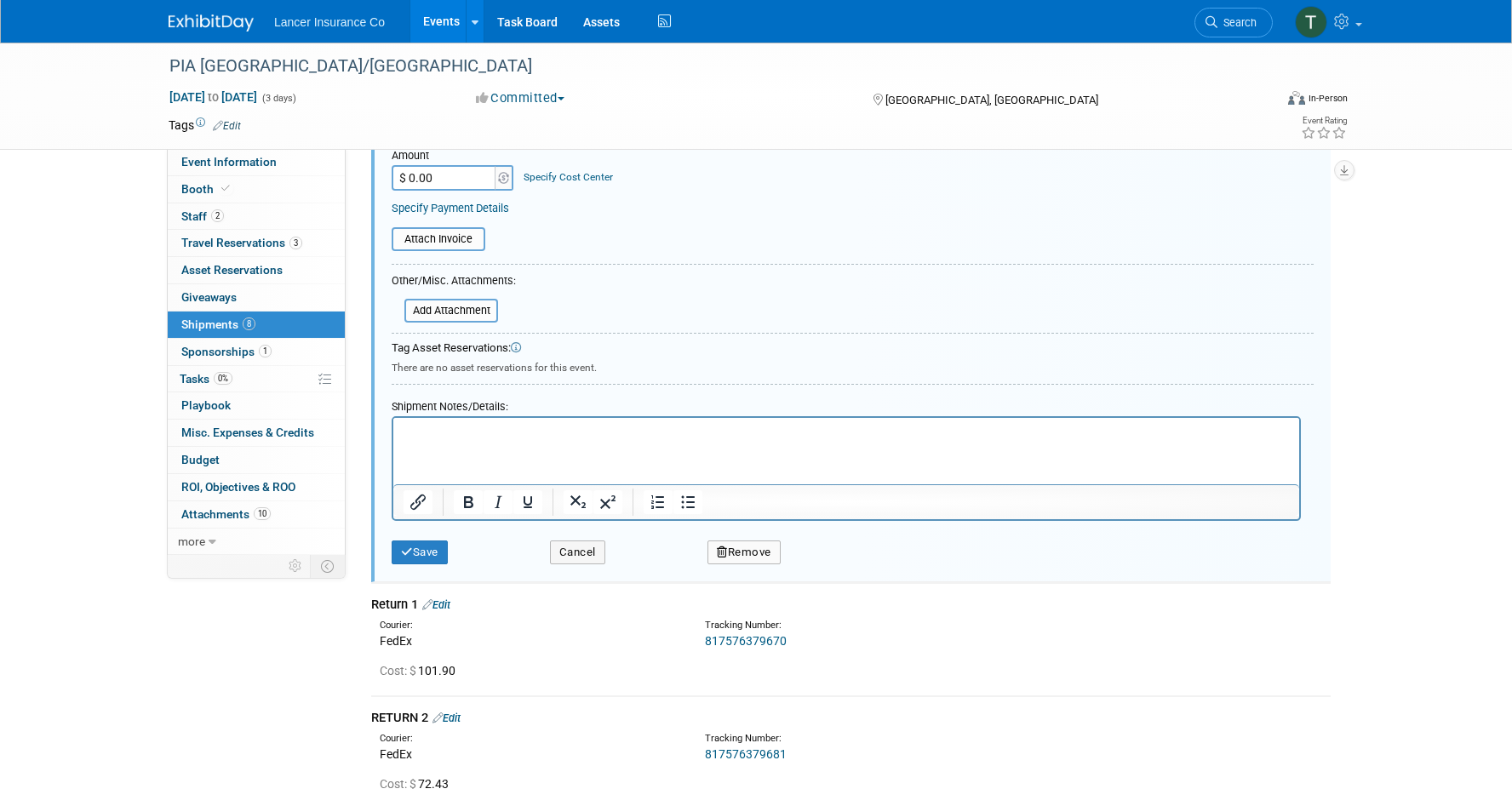
click at [740, 544] on button "Remove" at bounding box center [744, 553] width 73 height 24
click at [832, 571] on link "Yes" at bounding box center [838, 567] width 49 height 28
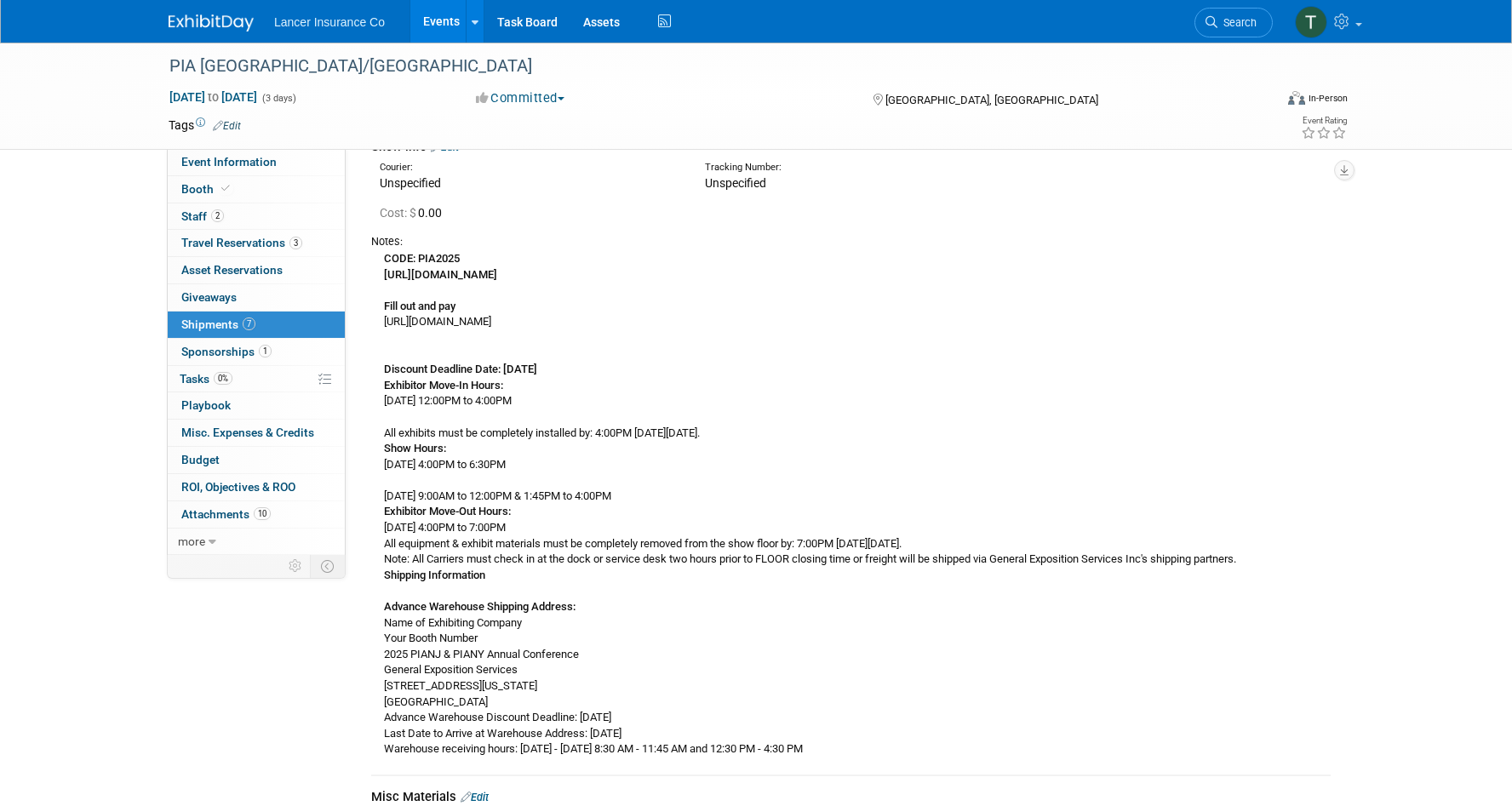
scroll to position [0, 0]
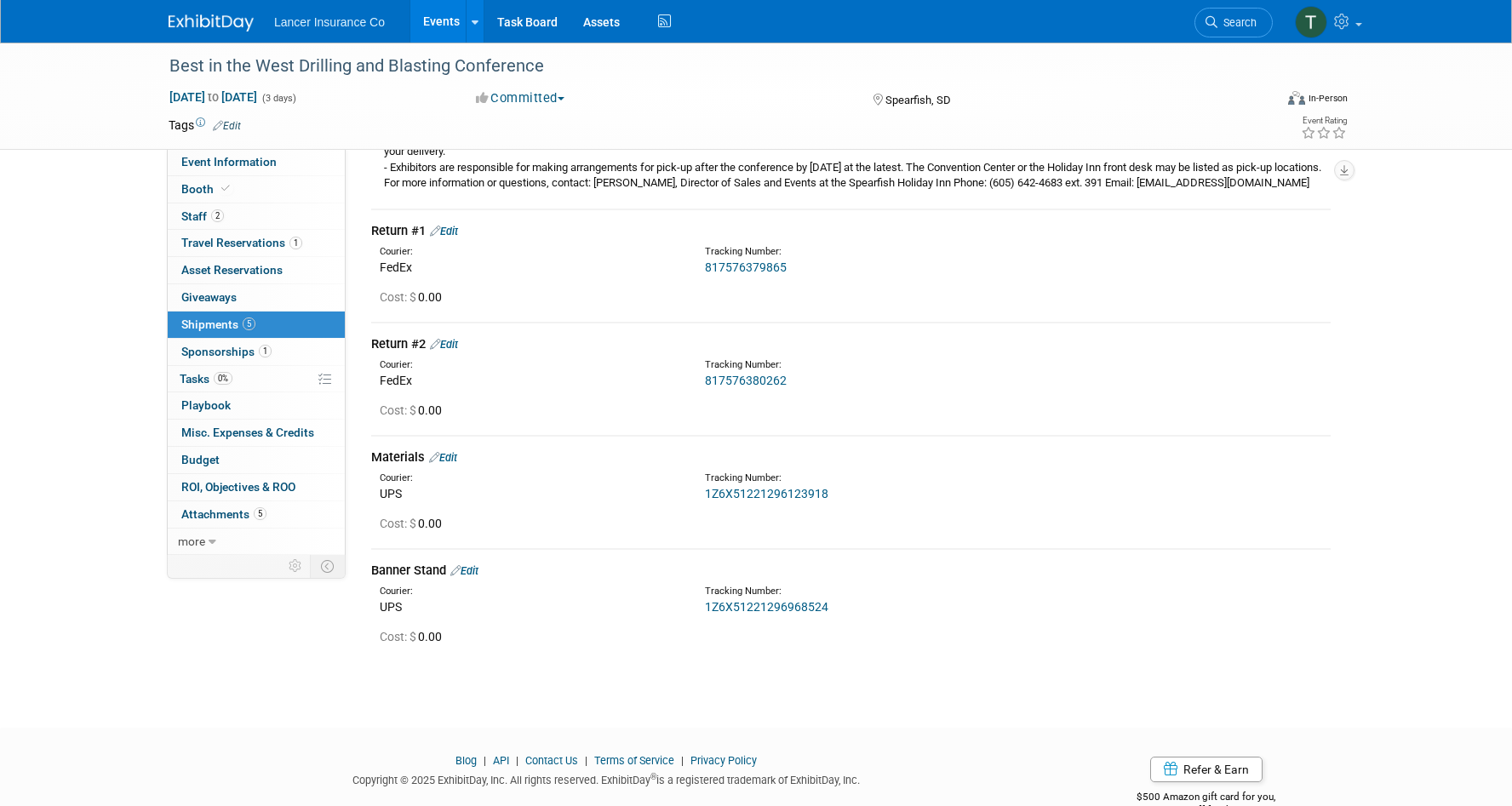
drag, startPoint x: 841, startPoint y: 510, endPoint x: 690, endPoint y: 510, distance: 151.0
click at [690, 503] on div "Courier: UPS Tracking Number: 1Z6X51221296123918" at bounding box center [852, 485] width 985 height 37
click at [690, 503] on div "Courier: UPS" at bounding box center [529, 486] width 325 height 30
click at [452, 464] on link "Edit" at bounding box center [443, 458] width 28 height 12
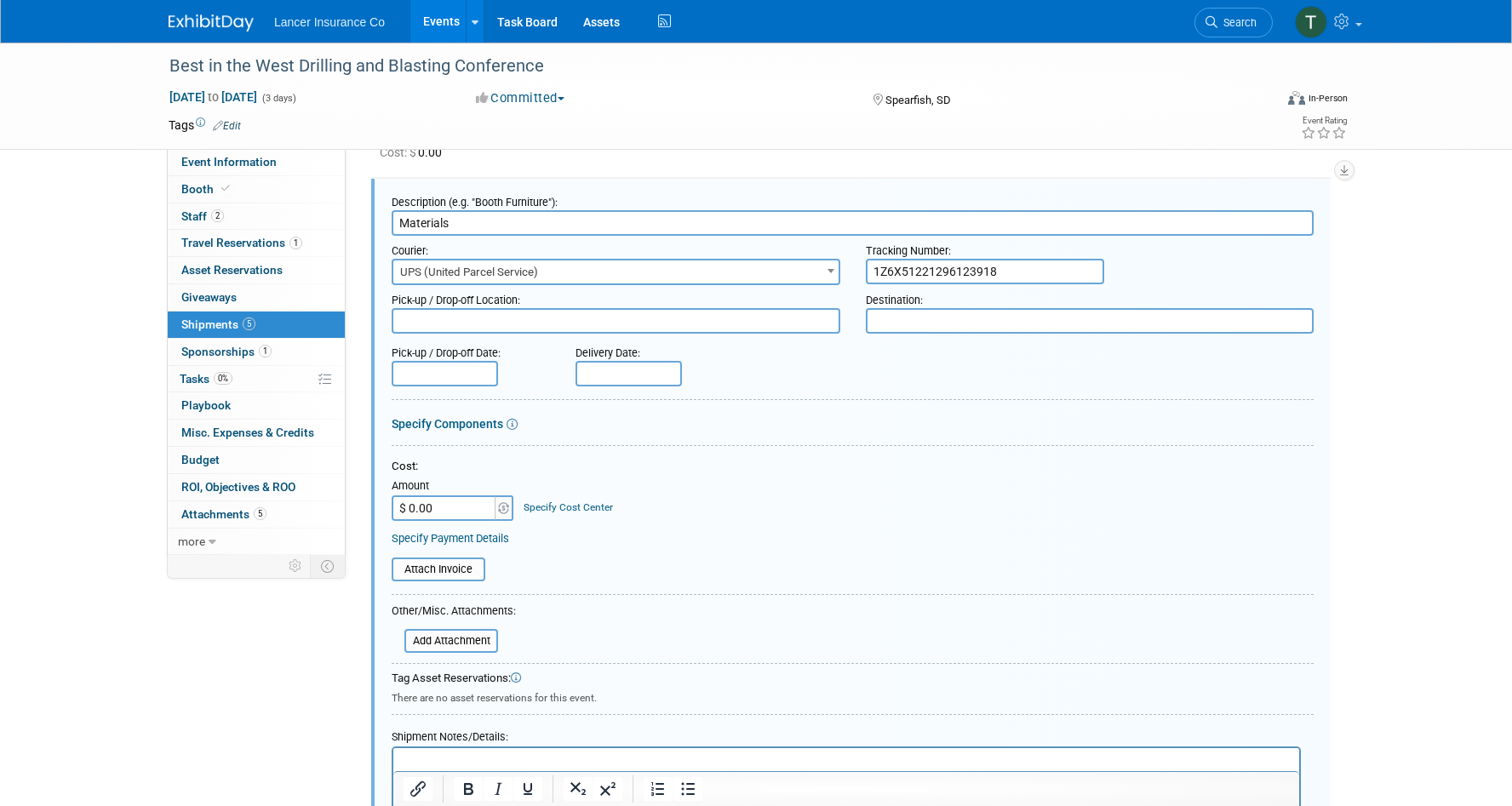
drag, startPoint x: 1007, startPoint y: 289, endPoint x: 868, endPoint y: 281, distance: 139.2
click at [868, 281] on input "1Z6X51221296123918" at bounding box center [984, 271] width 238 height 26
click at [444, 519] on input "$ 0.00" at bounding box center [444, 508] width 106 height 26
type input "$ 90.52"
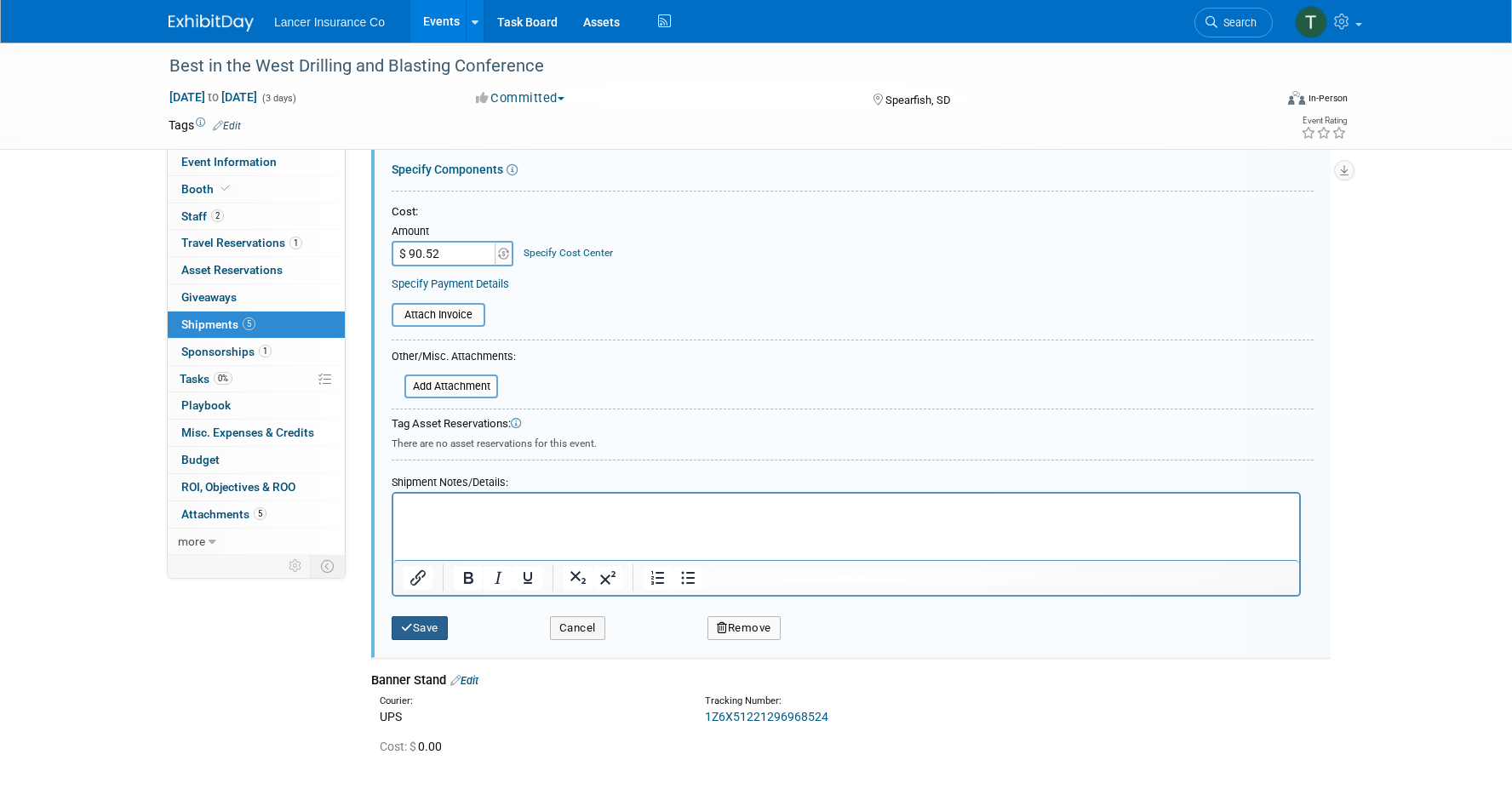
click at [429, 640] on button "Save" at bounding box center [420, 628] width 56 height 24
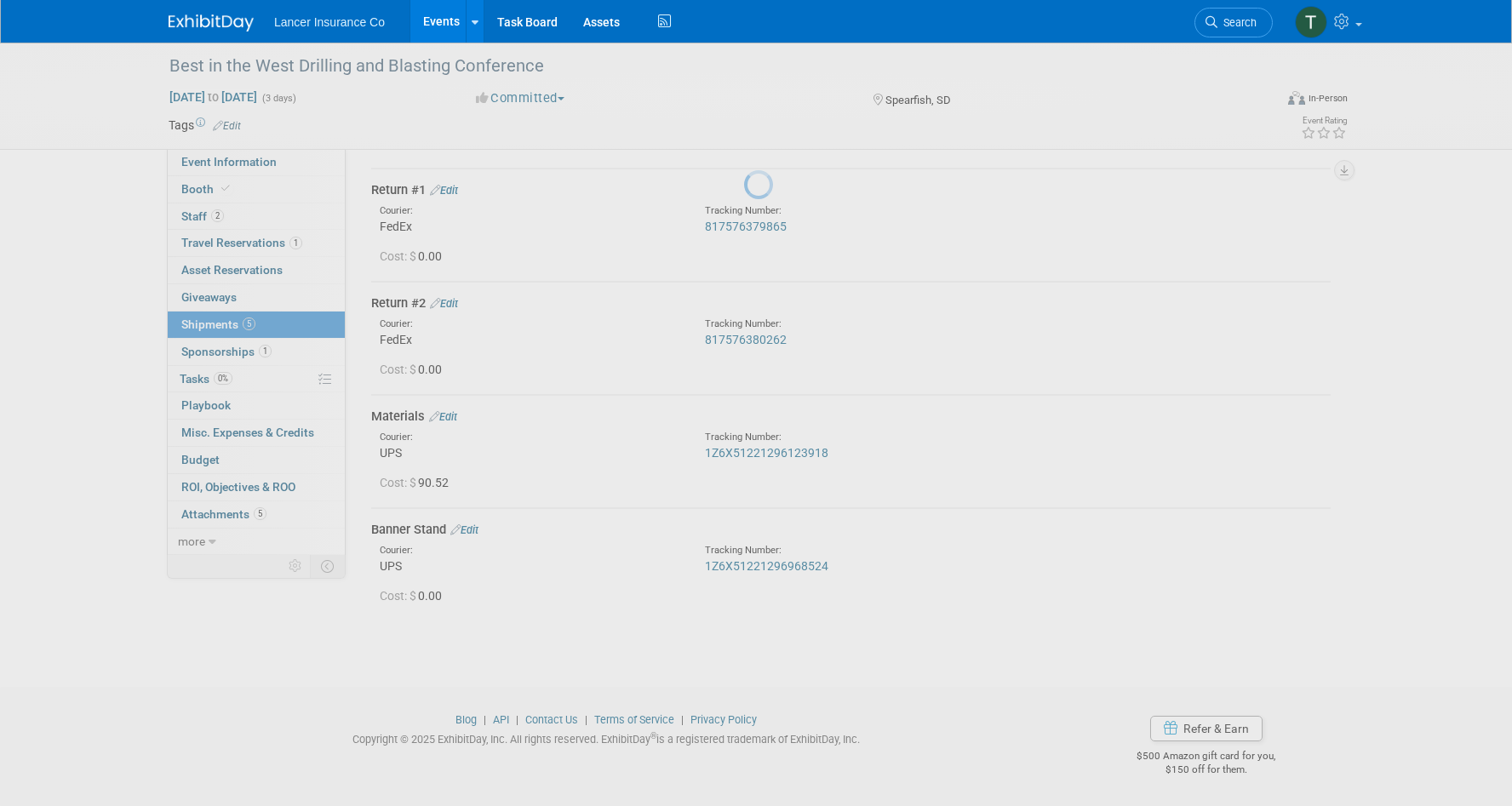
scroll to position [447, 0]
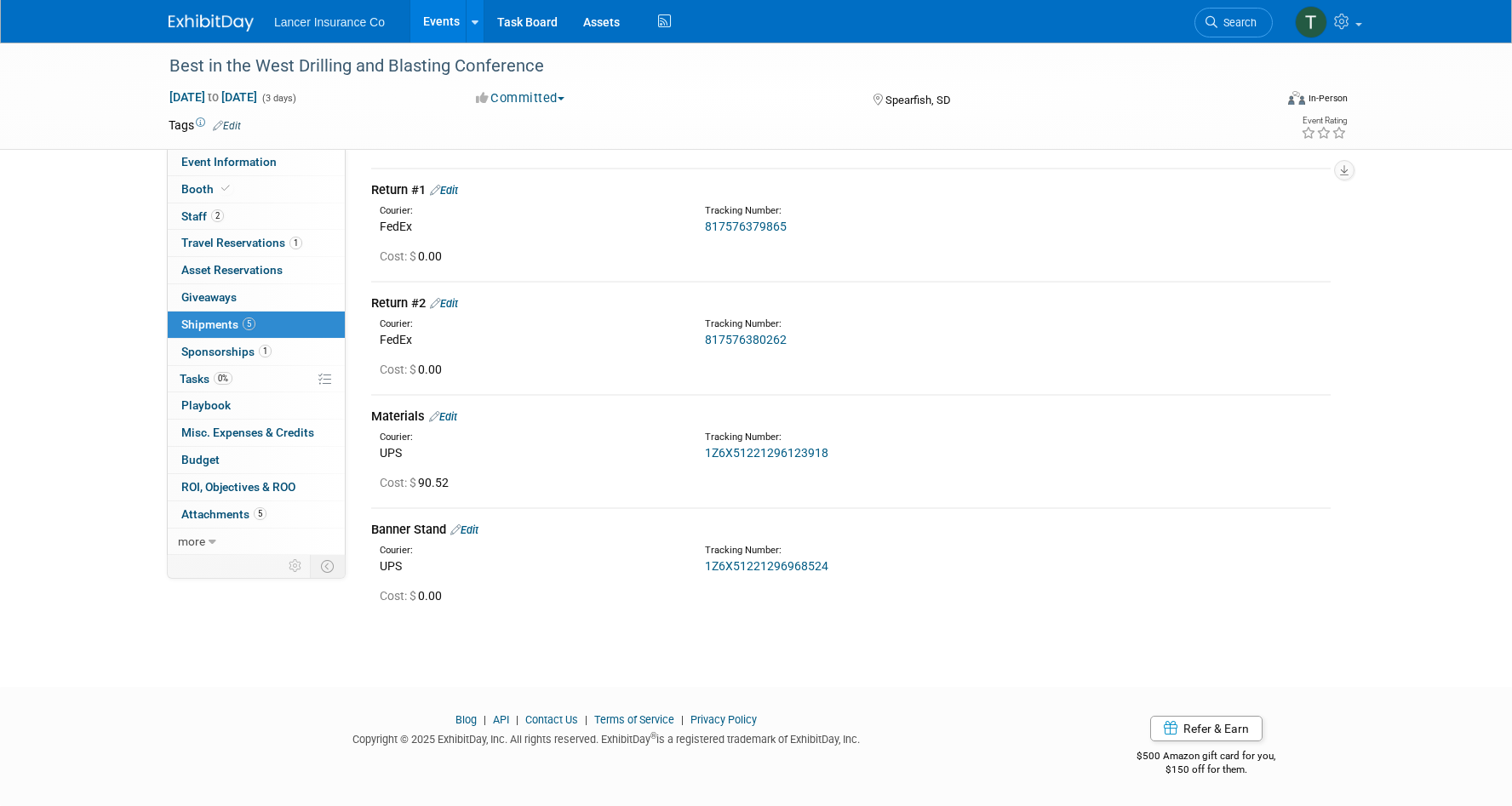
click at [472, 528] on link "Edit" at bounding box center [464, 530] width 28 height 12
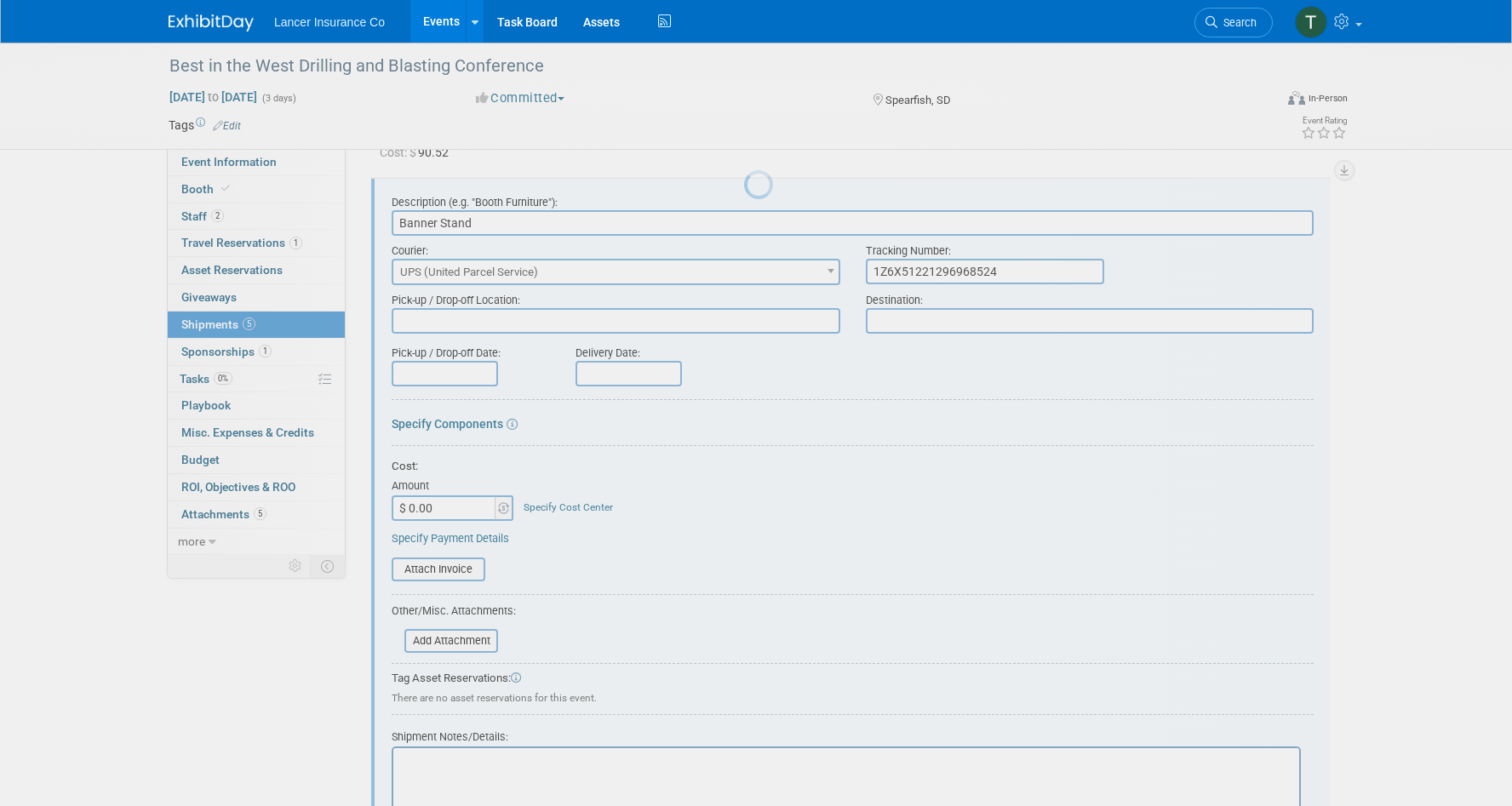
scroll to position [0, 0]
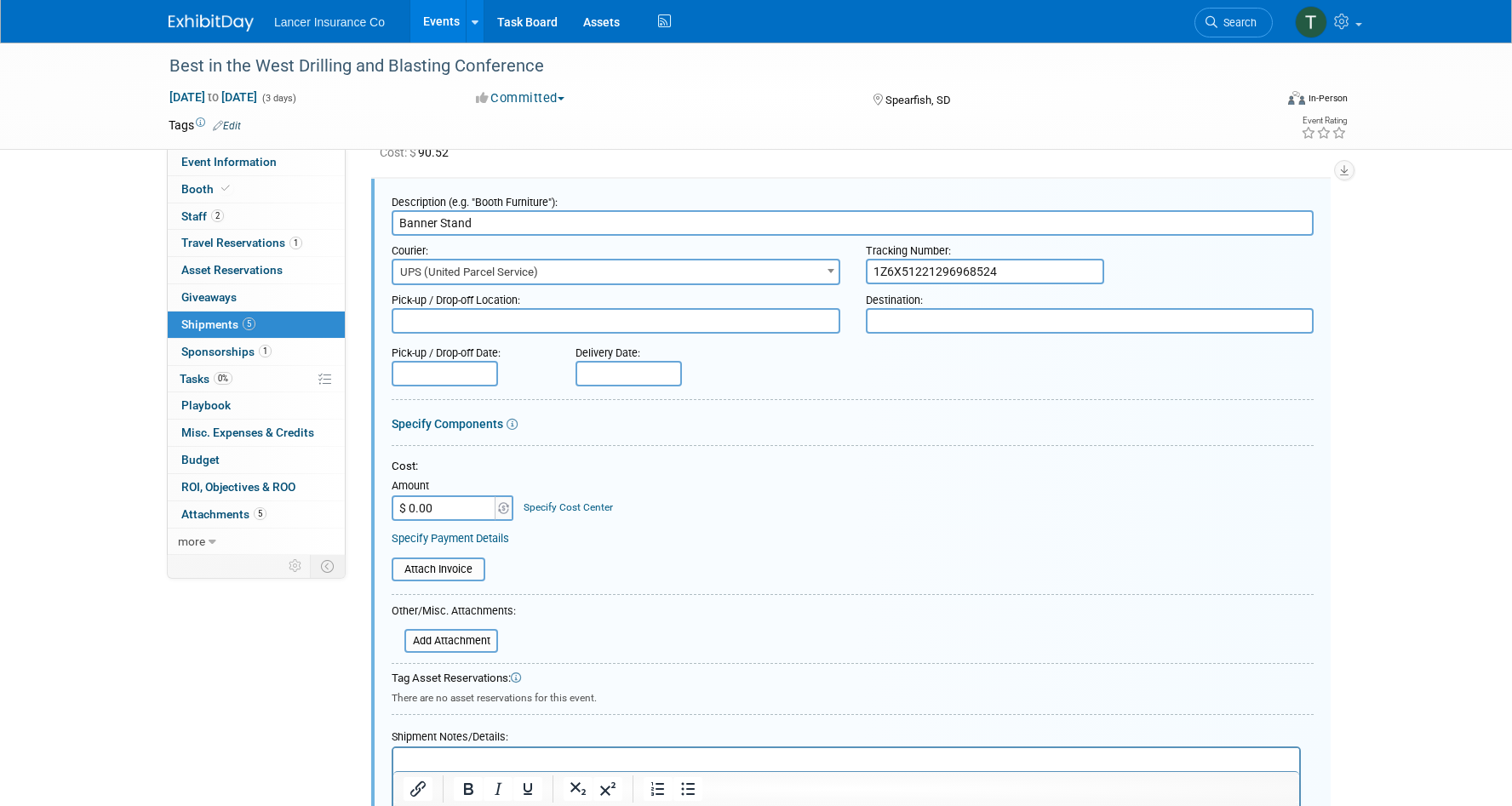
drag, startPoint x: 1001, startPoint y: 285, endPoint x: 870, endPoint y: 286, distance: 131.0
click at [870, 285] on input "1Z6X51221296968524" at bounding box center [984, 271] width 238 height 26
click at [439, 521] on input "$ 0.00" at bounding box center [444, 508] width 106 height 26
type input "$ 150.37"
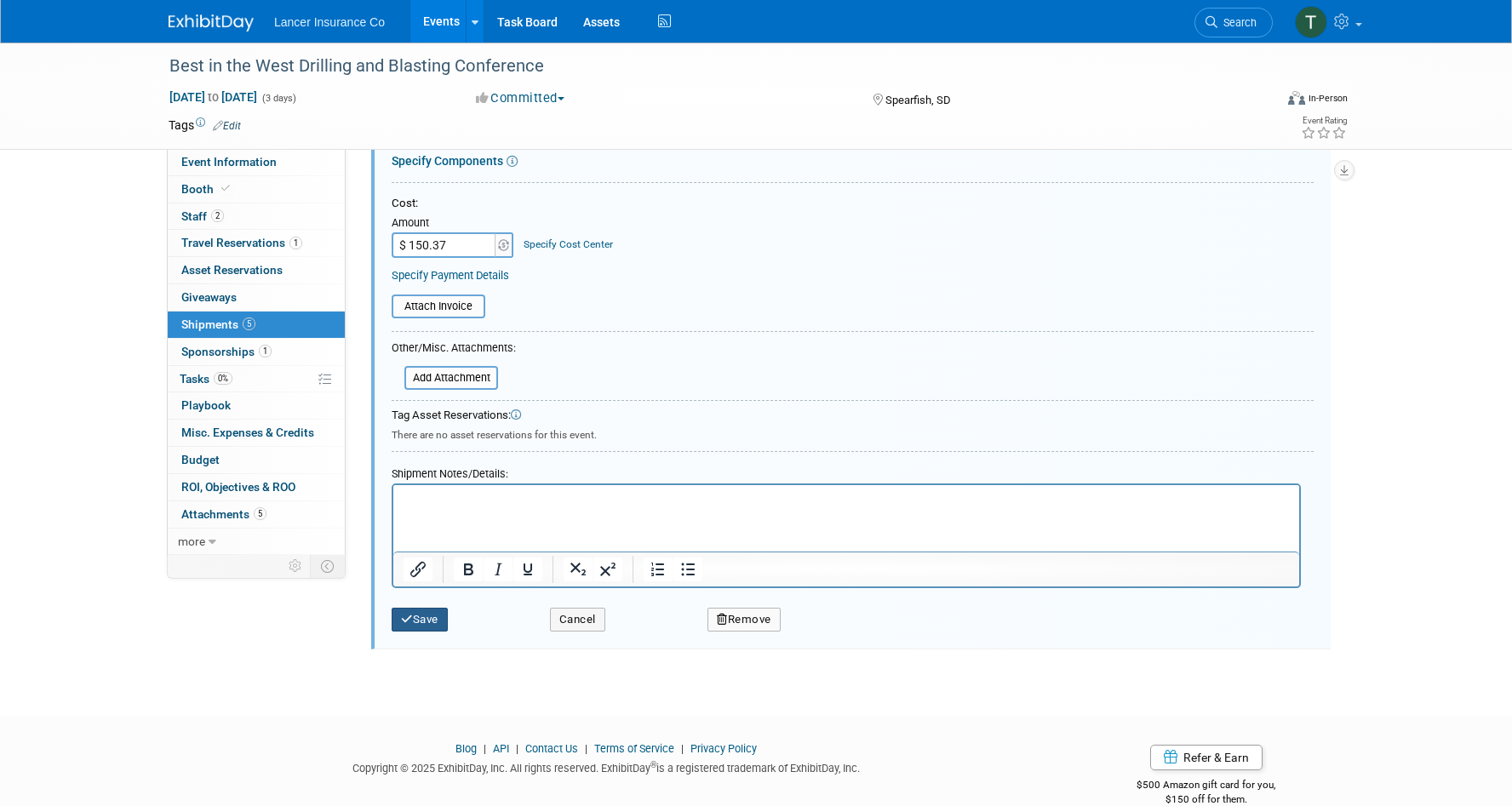
click at [422, 632] on button "Save" at bounding box center [420, 619] width 56 height 24
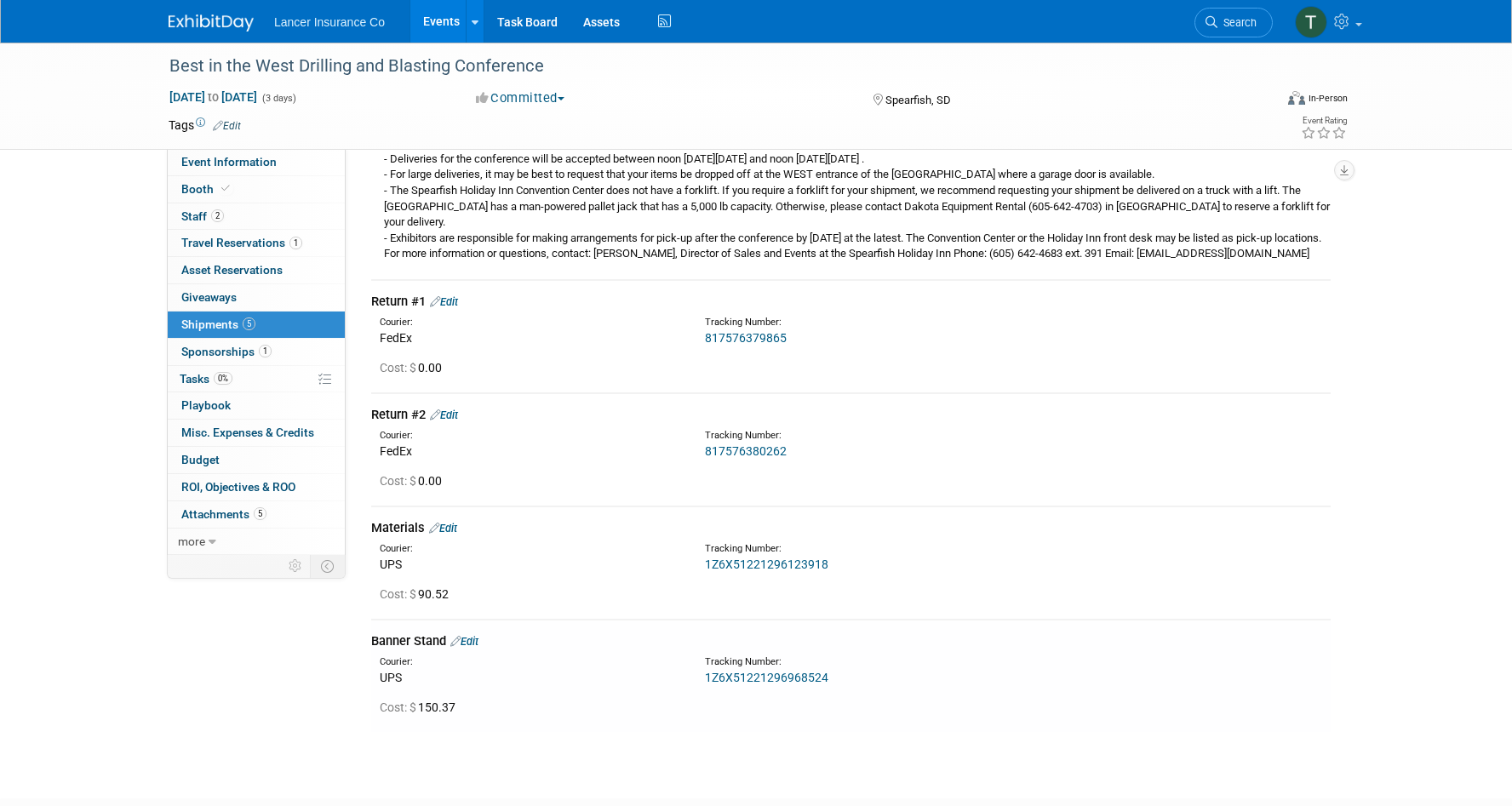
scroll to position [318, 0]
drag, startPoint x: 795, startPoint y: 469, endPoint x: 703, endPoint y: 469, distance: 92.0
click at [703, 462] on div "Tracking Number: 817576380262" at bounding box center [895, 447] width 407 height 30
copy link "817576380262"
click at [458, 425] on div "Return #2 Edit" at bounding box center [851, 418] width 960 height 18
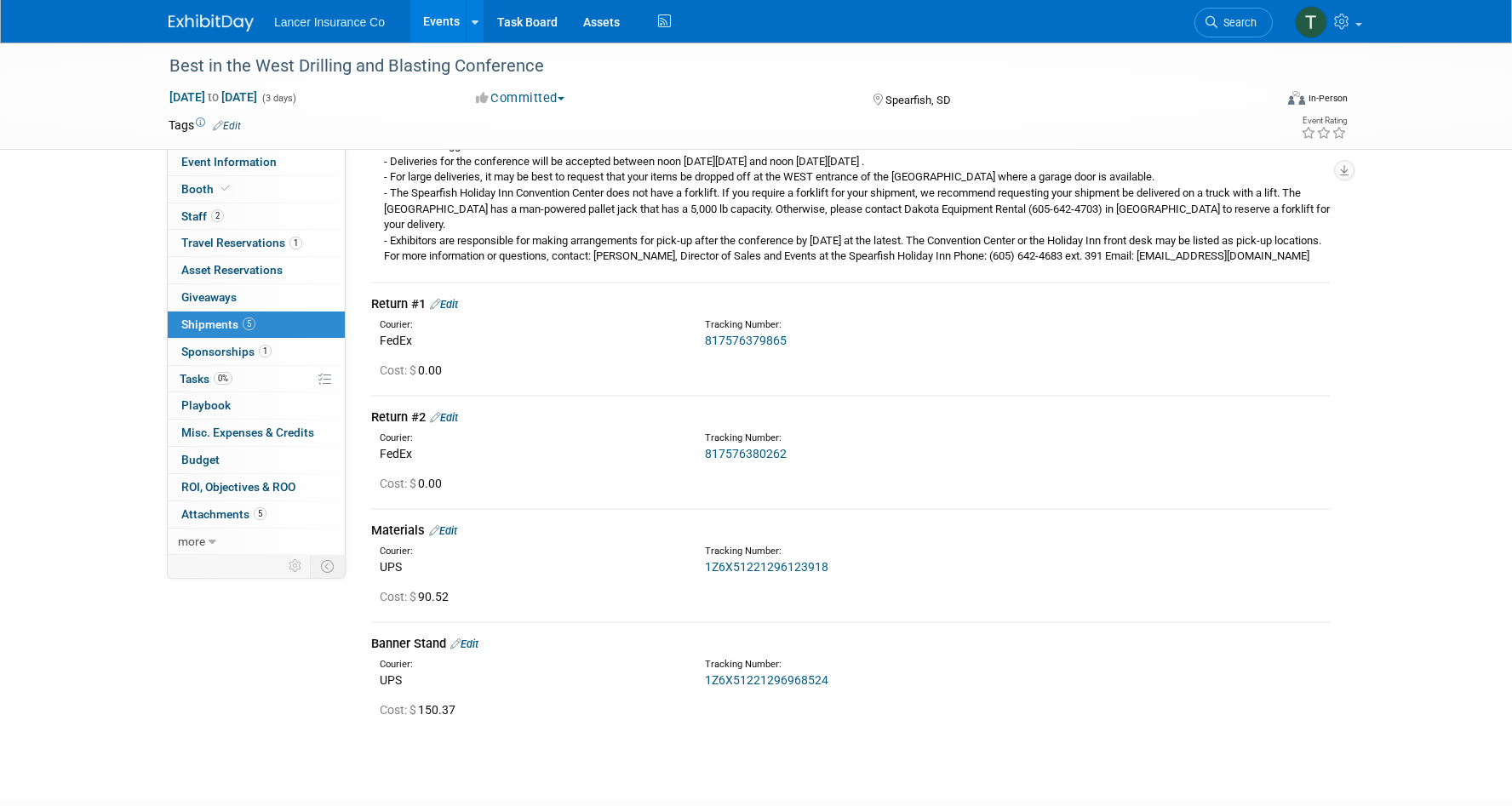
click at [453, 424] on link "Edit" at bounding box center [444, 418] width 28 height 12
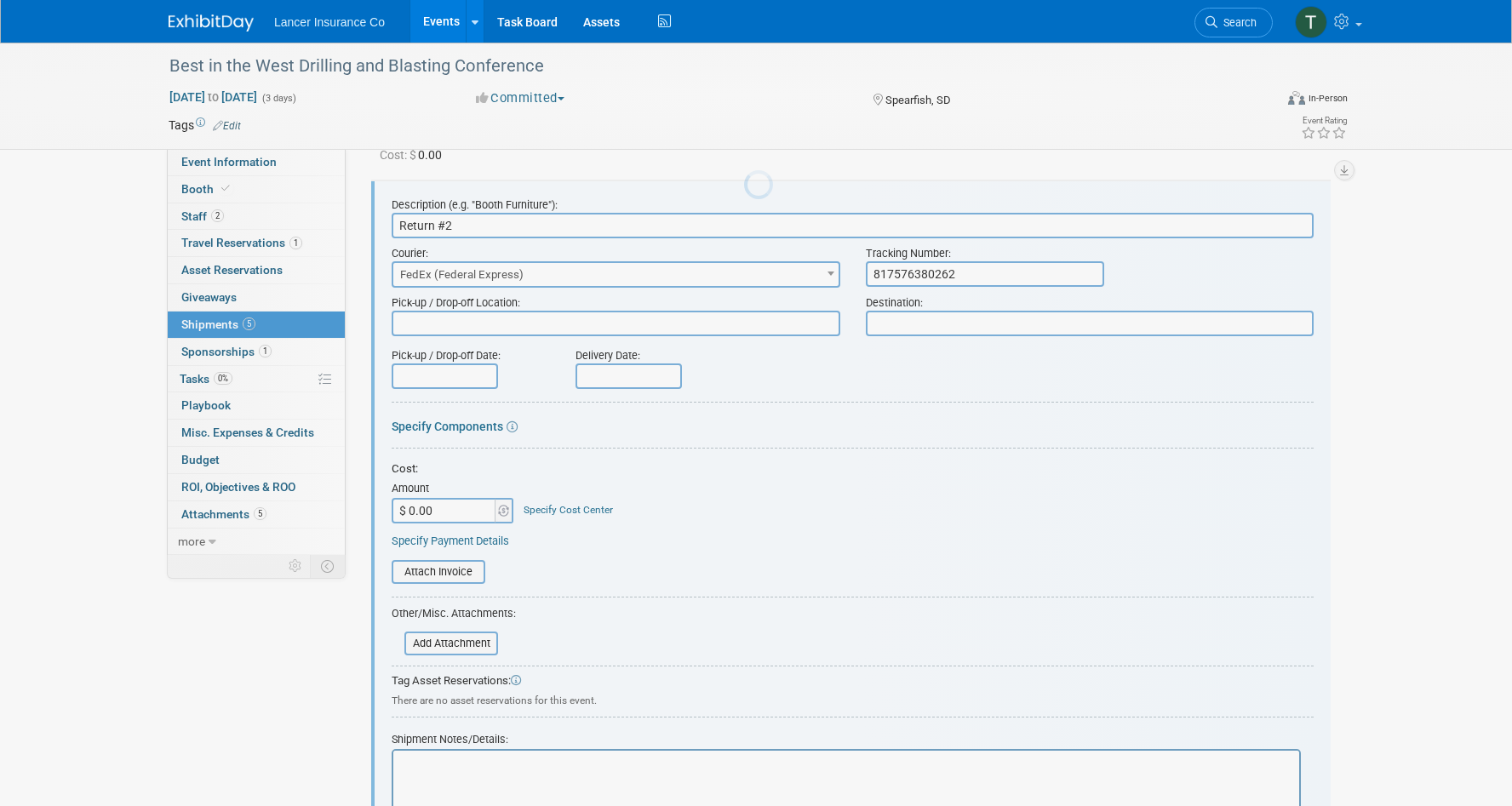
scroll to position [0, 0]
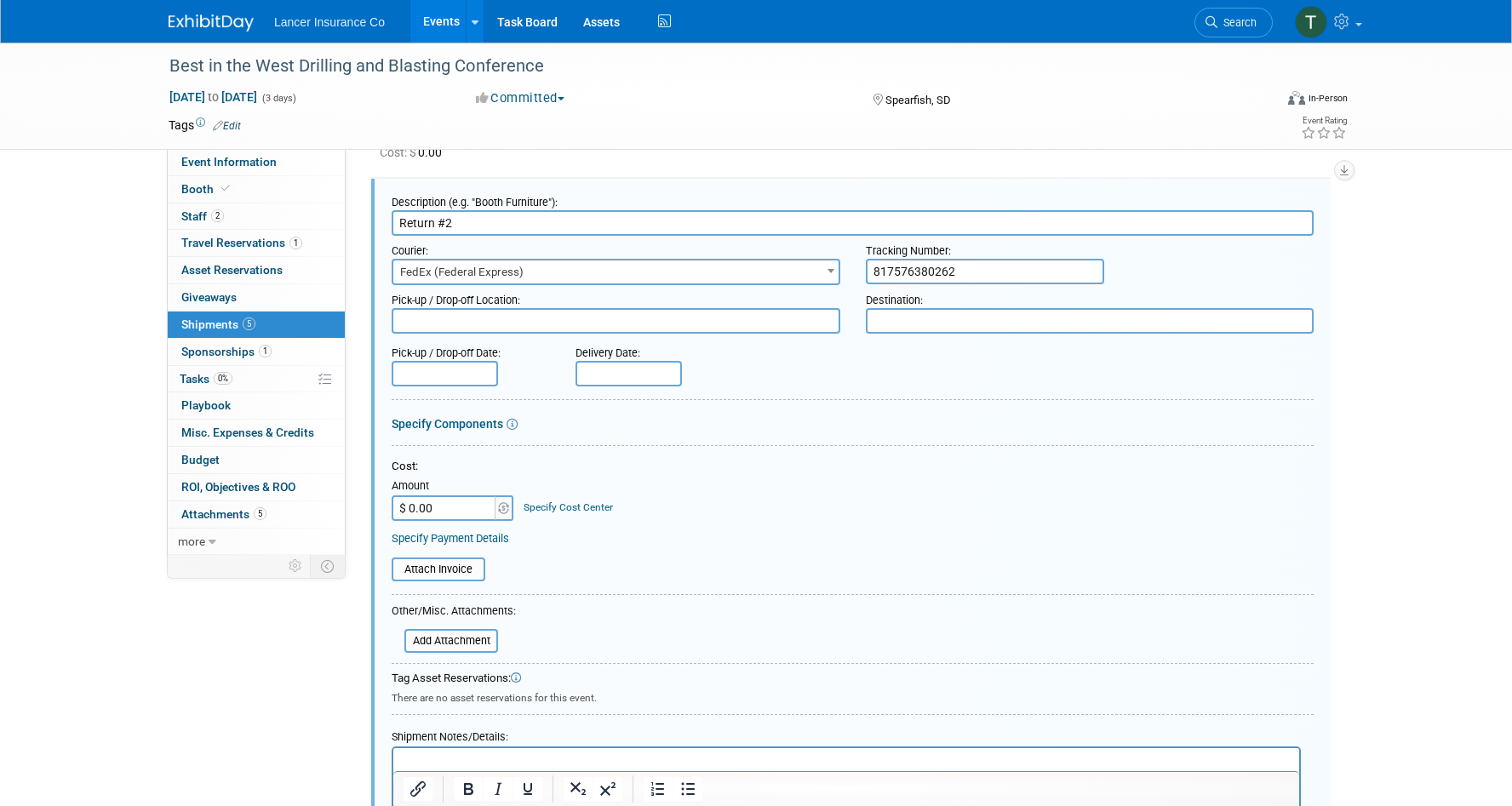
click at [423, 521] on input "$ 0.00" at bounding box center [444, 508] width 106 height 26
paste input "129.42"
type input "$ 129.42"
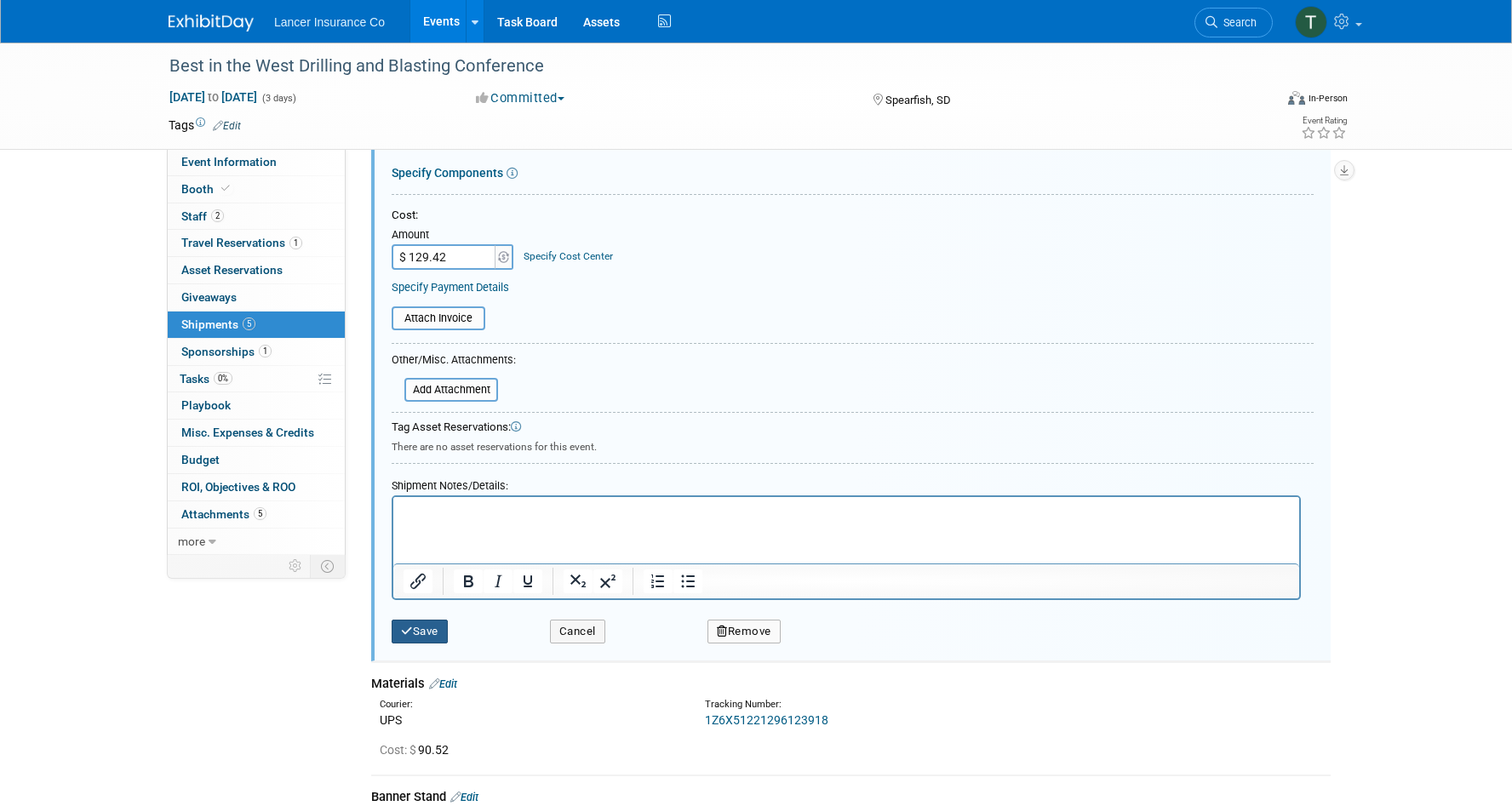
click at [424, 644] on button "Save" at bounding box center [420, 631] width 56 height 24
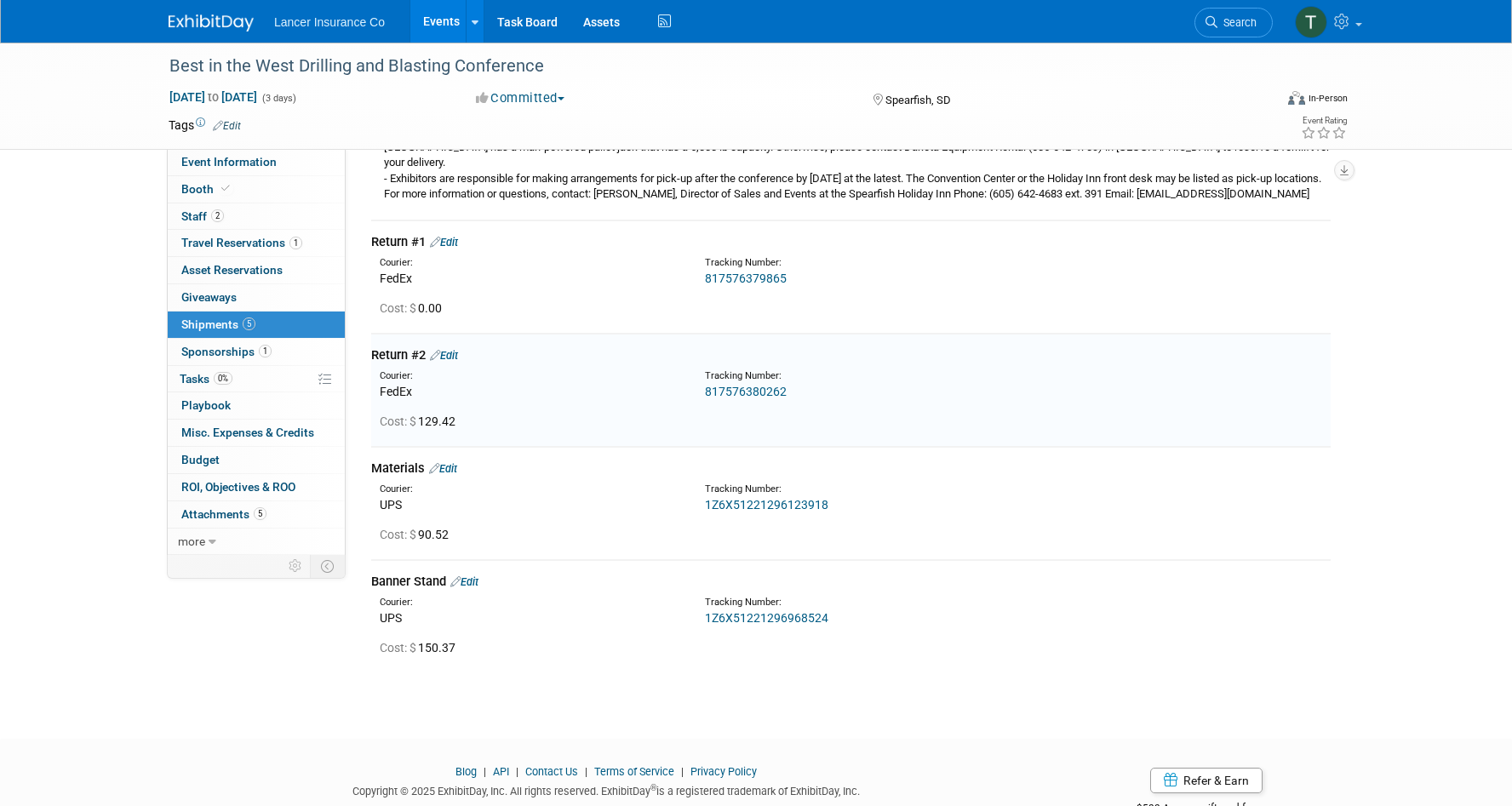
scroll to position [340, 0]
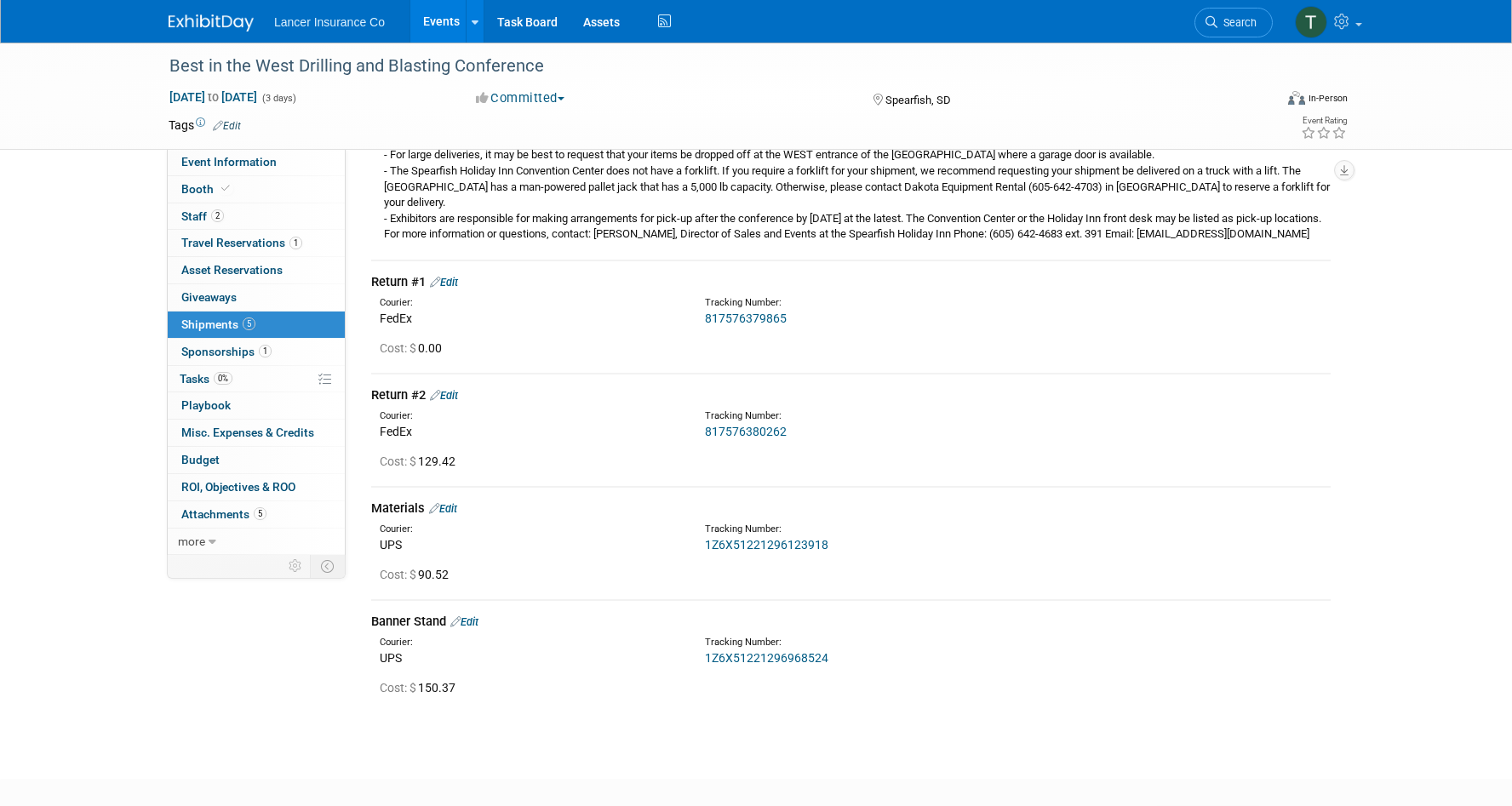
click at [458, 288] on link "Edit" at bounding box center [444, 282] width 28 height 12
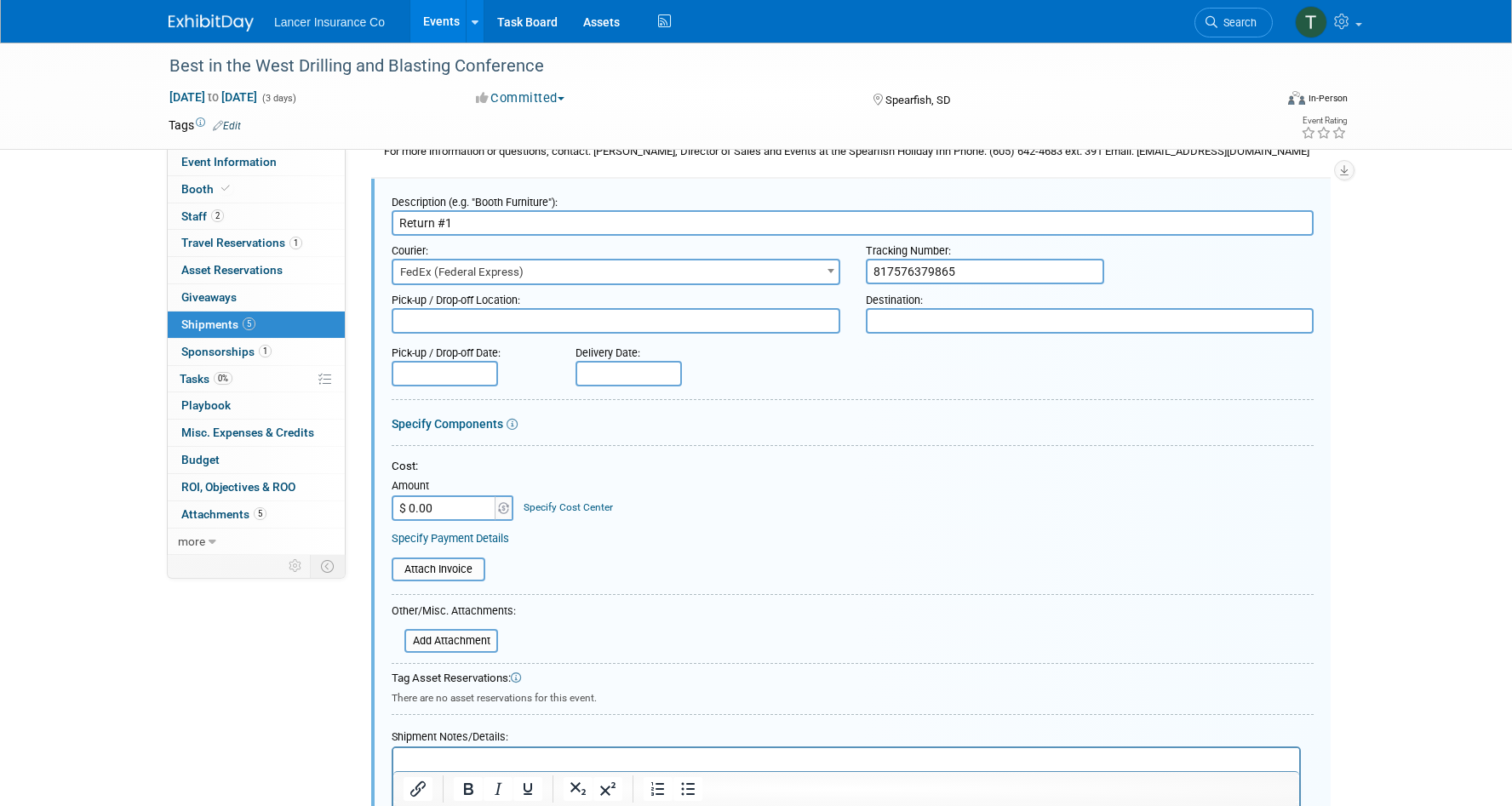
scroll to position [0, 0]
drag, startPoint x: 985, startPoint y: 287, endPoint x: 876, endPoint y: 287, distance: 109.0
click at [876, 285] on input "817576379865" at bounding box center [984, 271] width 238 height 26
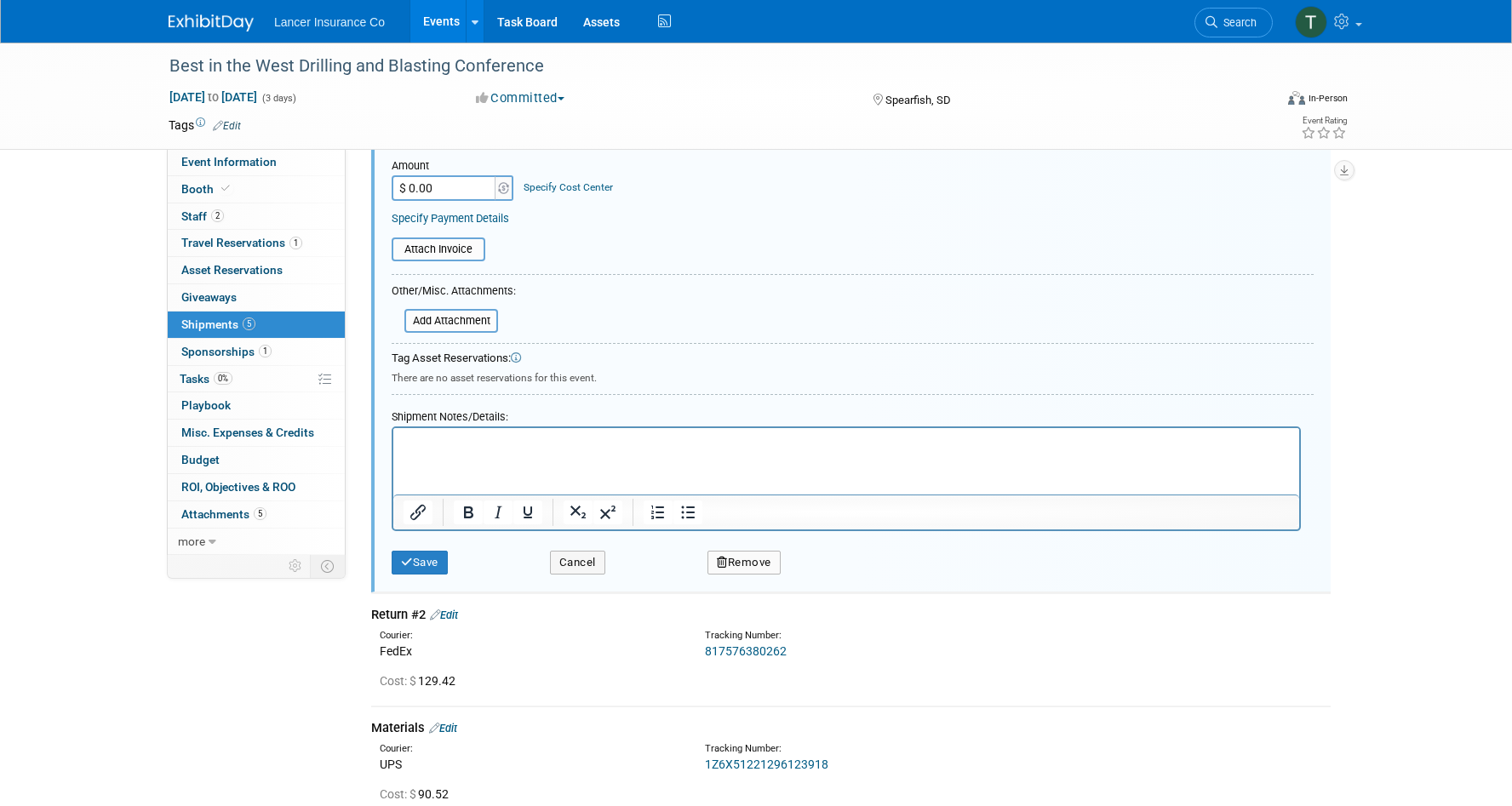
scroll to position [738, 0]
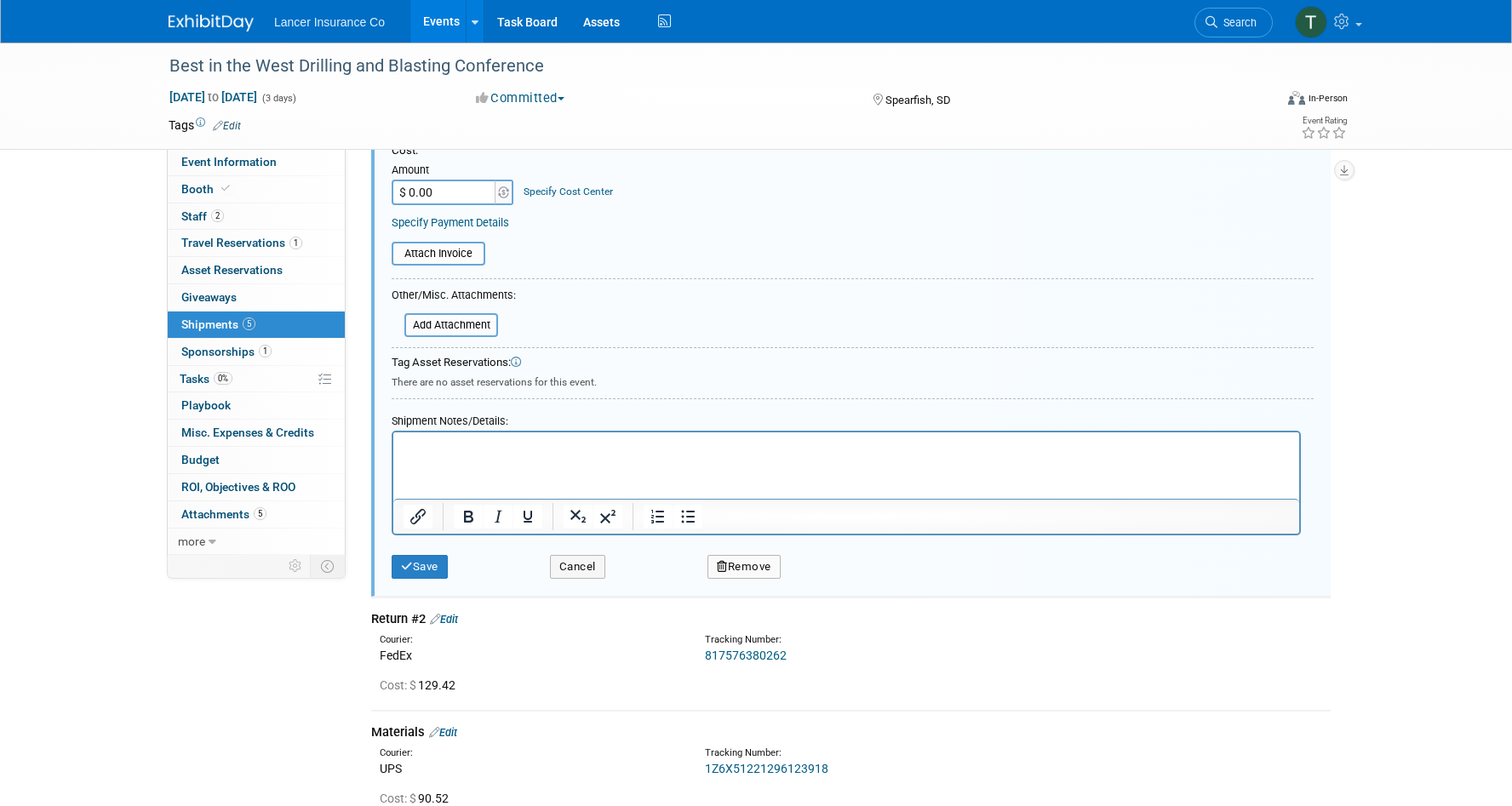
click at [752, 579] on button "Remove" at bounding box center [744, 567] width 73 height 24
click at [831, 595] on link "Yes" at bounding box center [838, 581] width 49 height 28
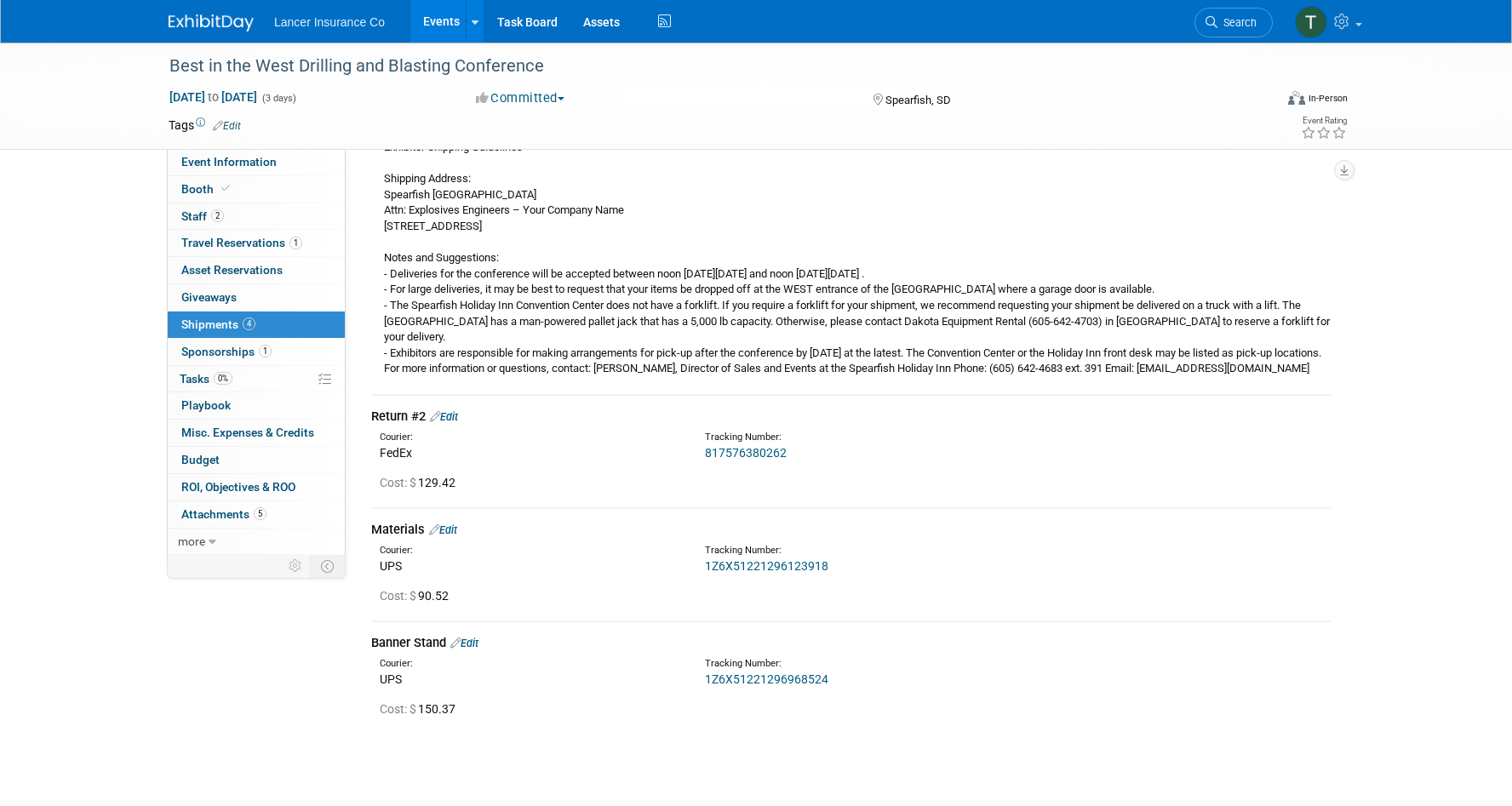
scroll to position [212, 0]
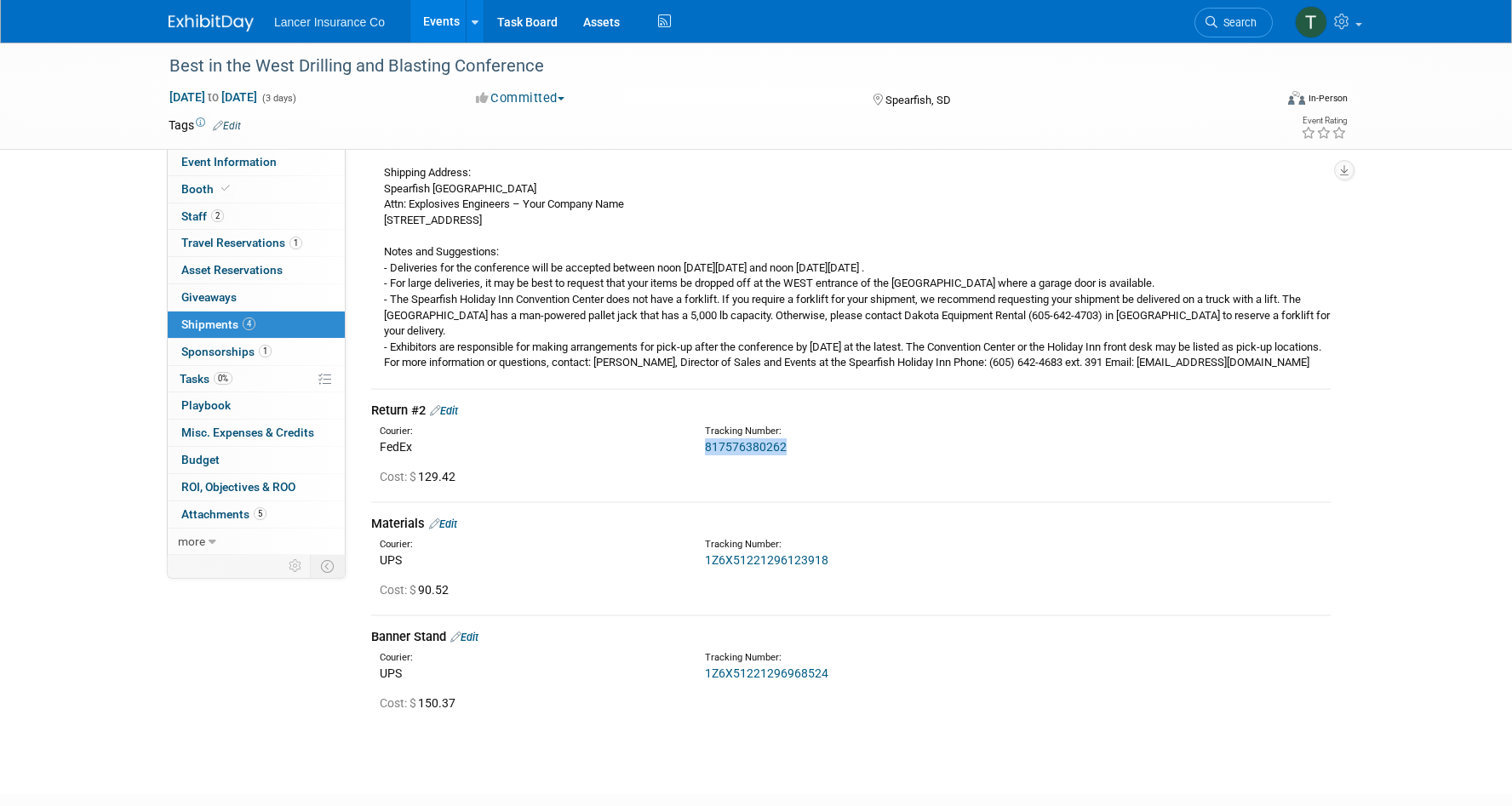
drag, startPoint x: 797, startPoint y: 460, endPoint x: 707, endPoint y: 459, distance: 90.0
click at [707, 455] on div "817576380262" at bounding box center [895, 446] width 381 height 17
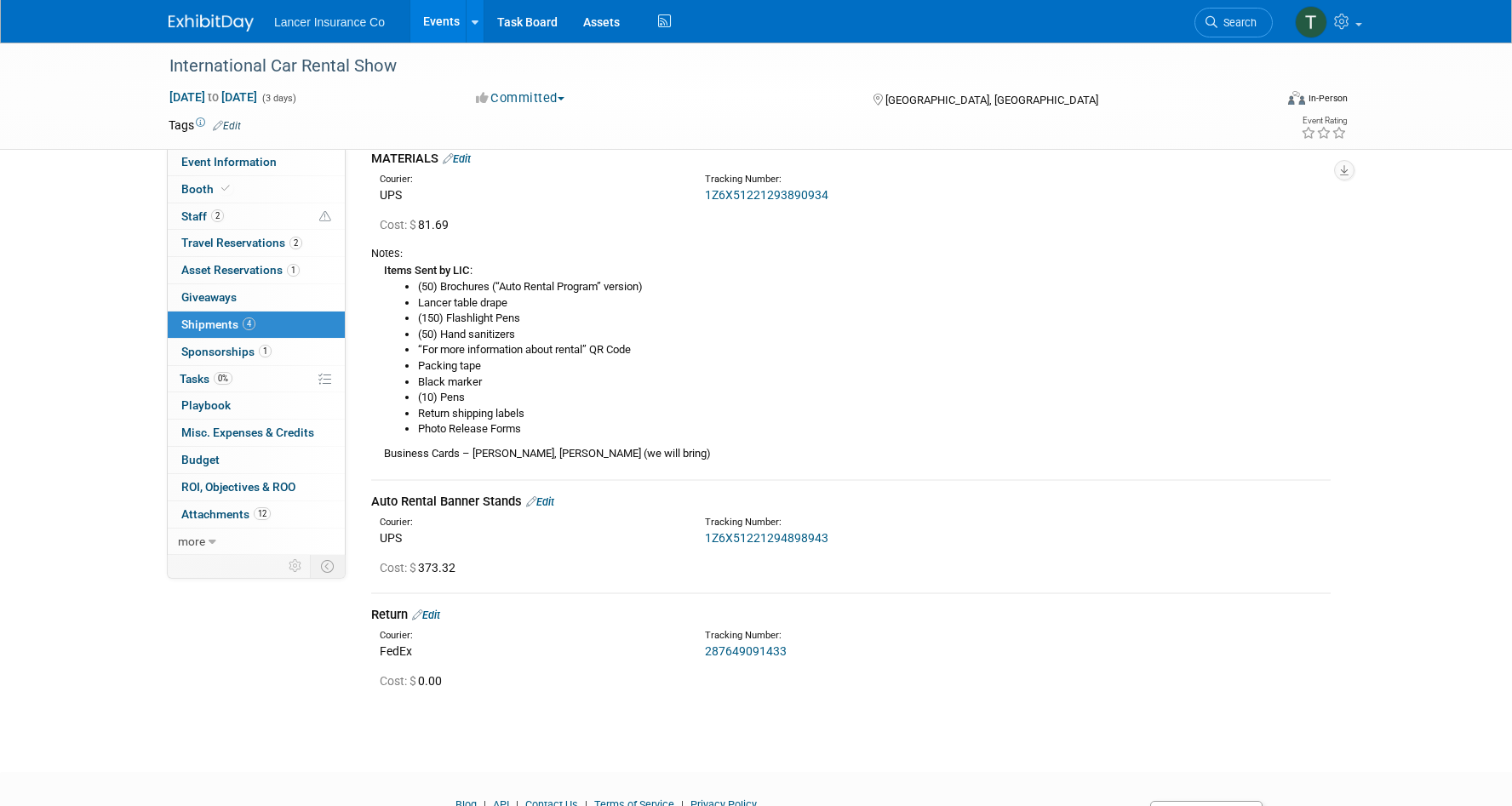
scroll to position [679, 0]
drag, startPoint x: 806, startPoint y: 649, endPoint x: 708, endPoint y: 648, distance: 98.0
click at [708, 648] on div "287649091433" at bounding box center [895, 649] width 381 height 17
copy link "287649091433"
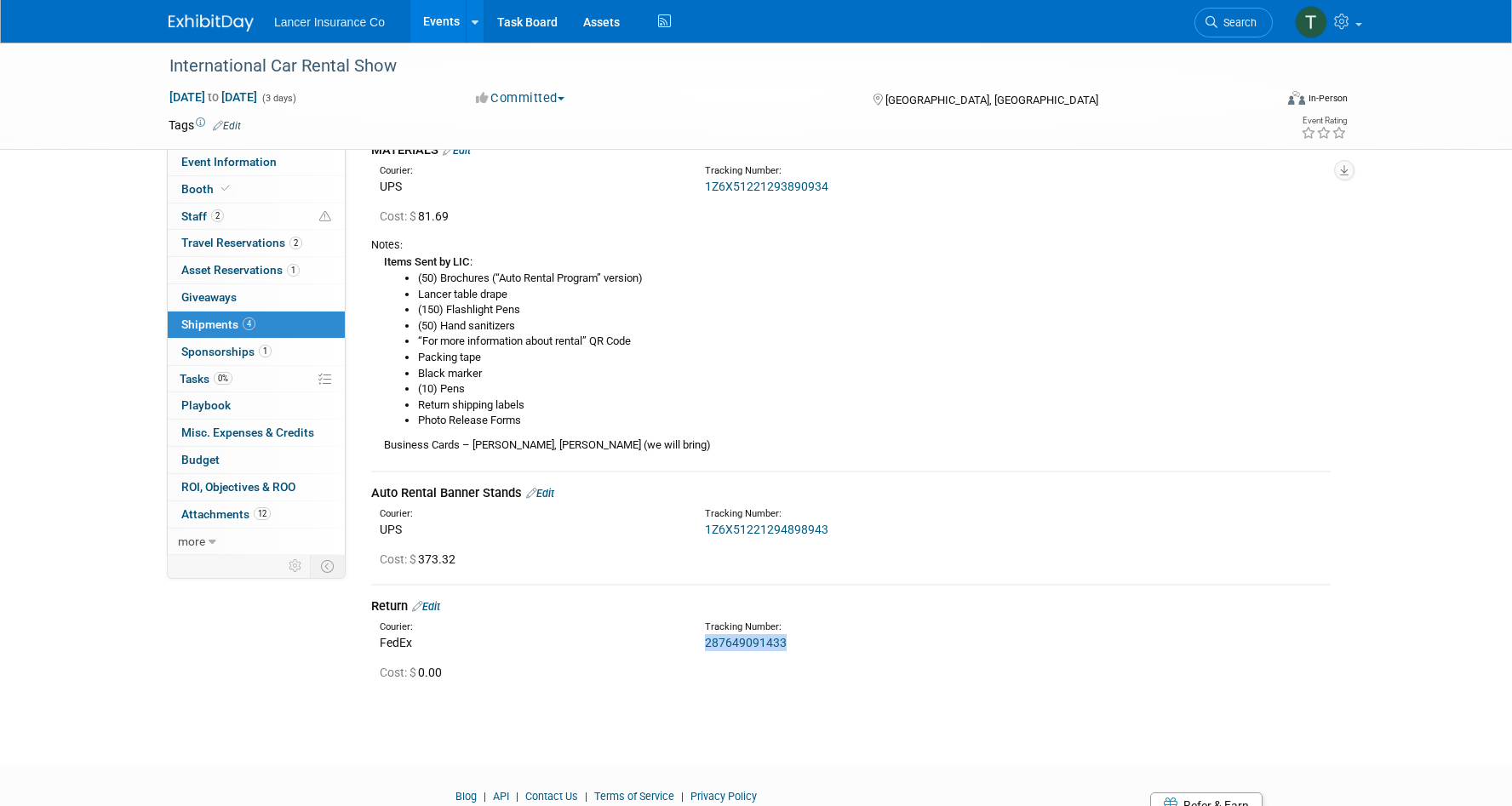
scroll to position [697, 0]
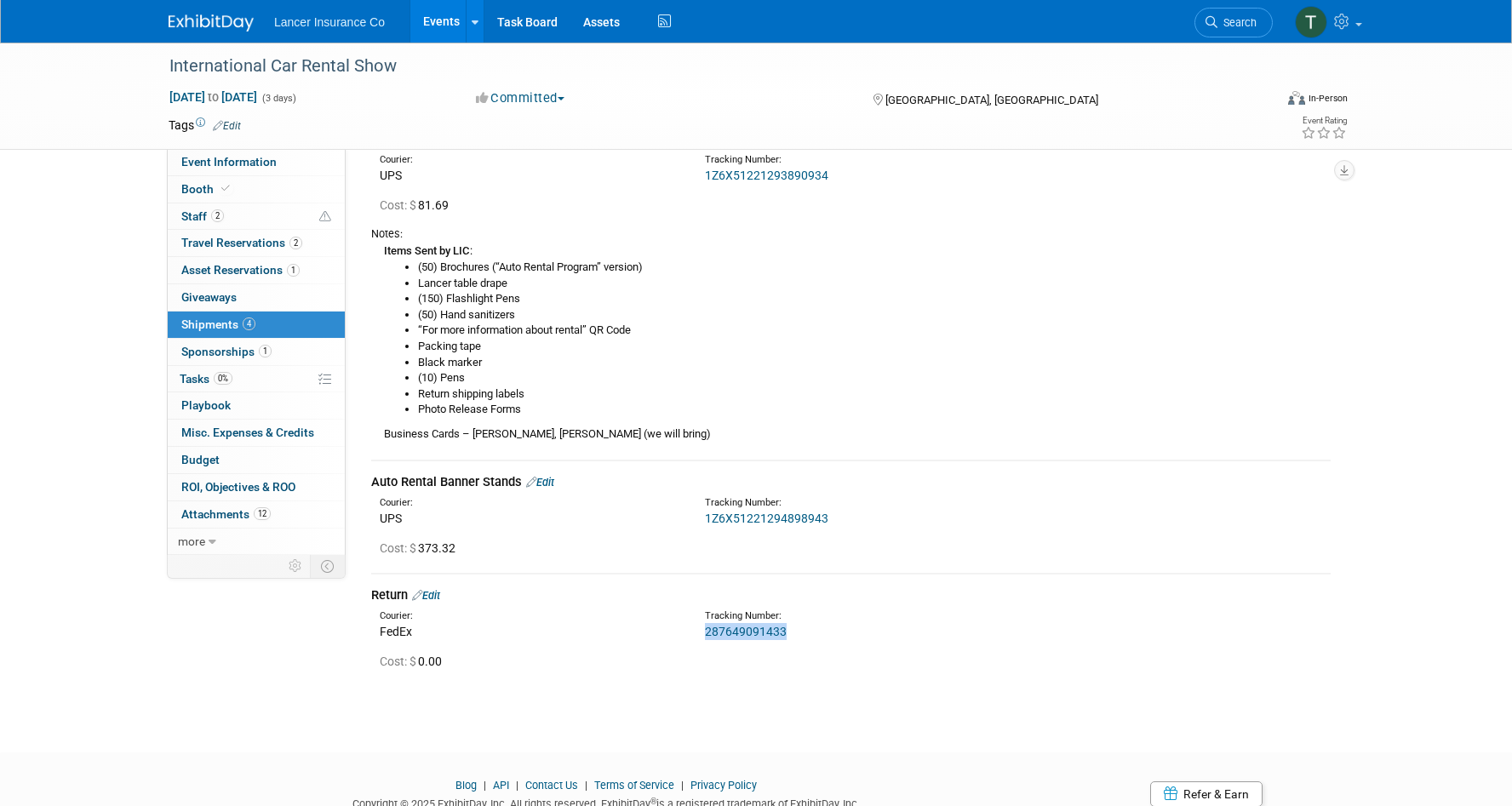
click at [438, 595] on link "Edit" at bounding box center [426, 595] width 28 height 12
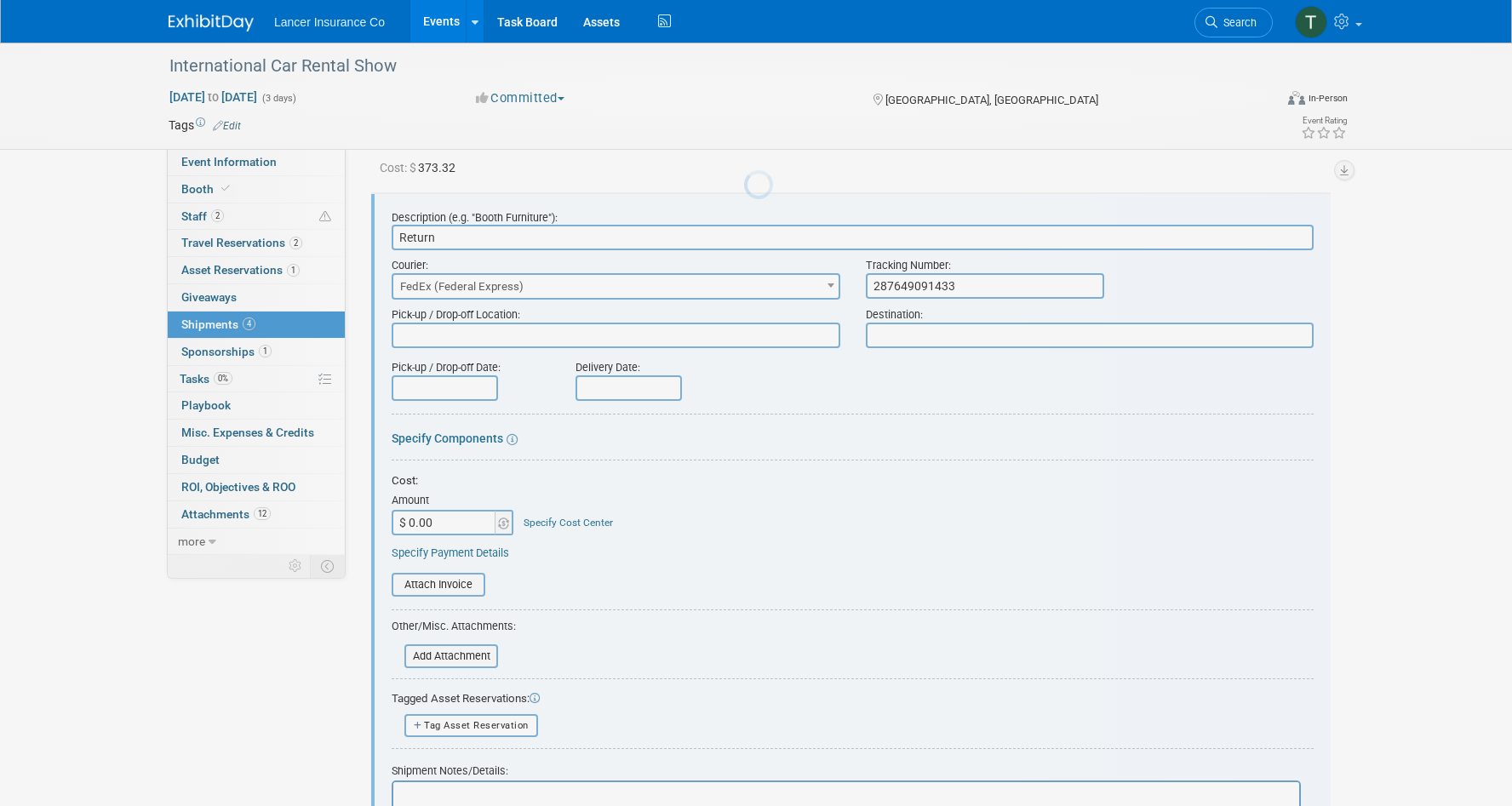
scroll to position [0, 0]
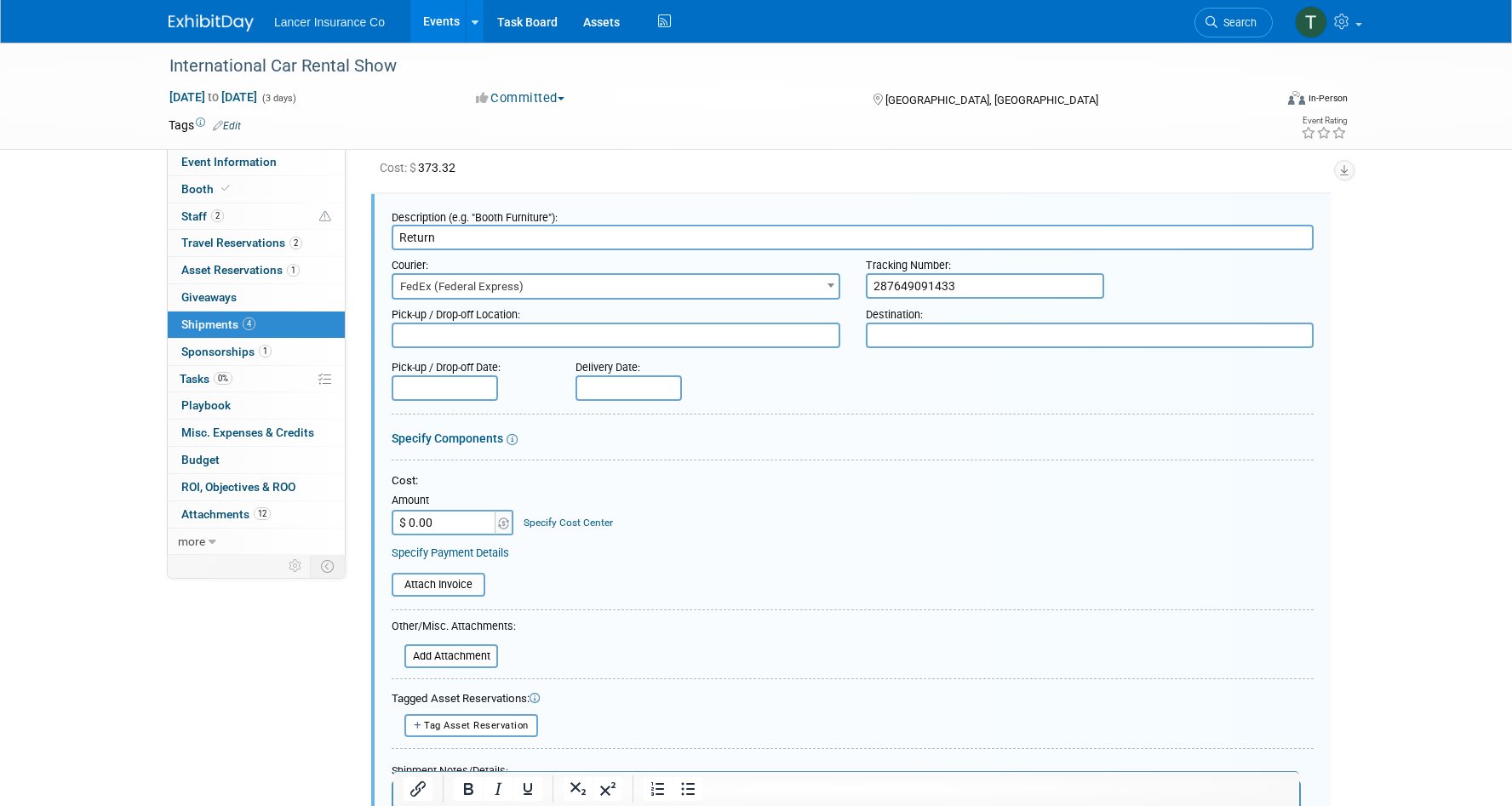
click at [453, 522] on input "$ 0.00" at bounding box center [444, 522] width 106 height 26
paste input "123.42"
type input "$ 123.42"
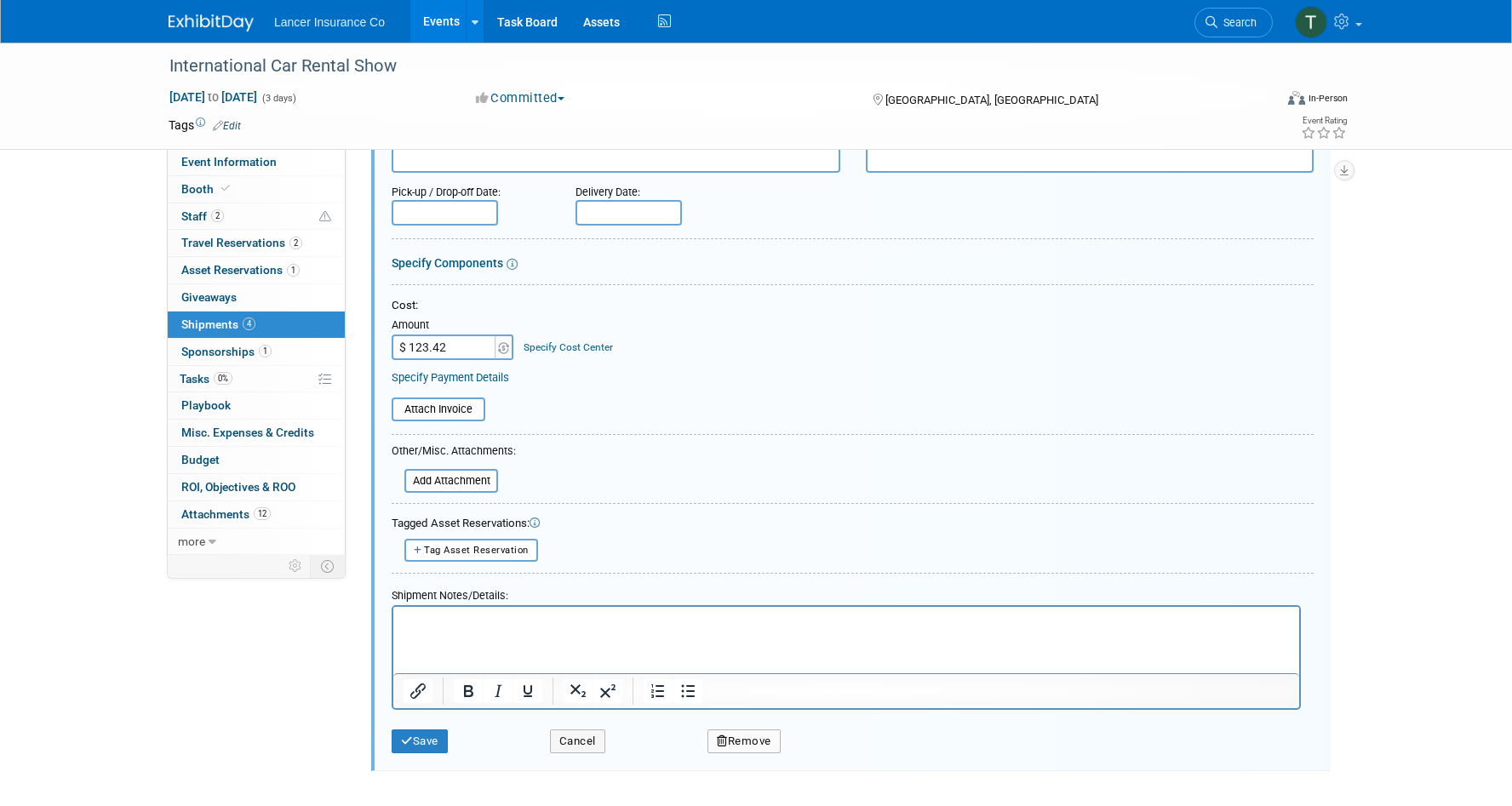
scroll to position [1278, 0]
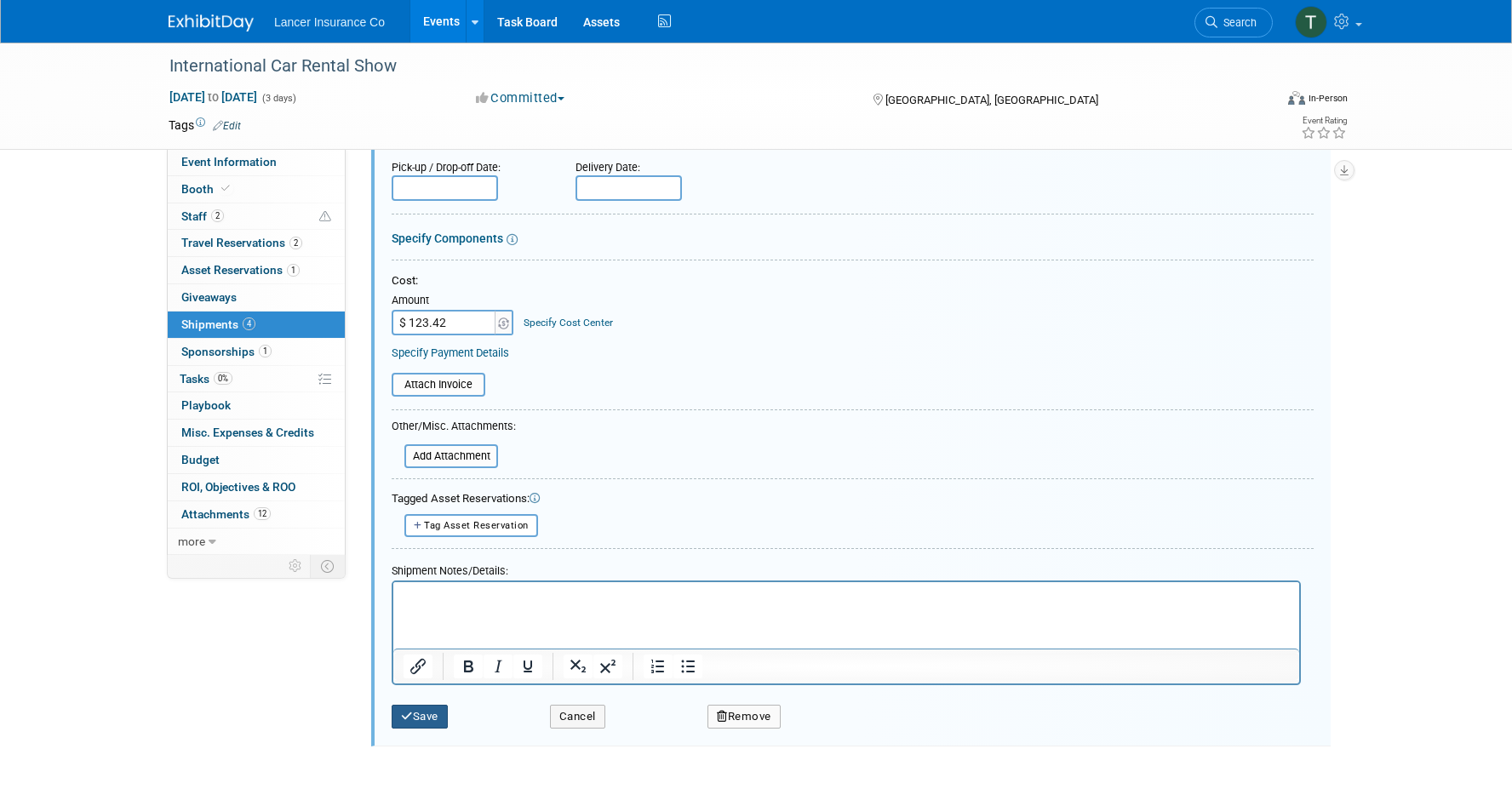
click at [430, 719] on button "Save" at bounding box center [420, 717] width 56 height 24
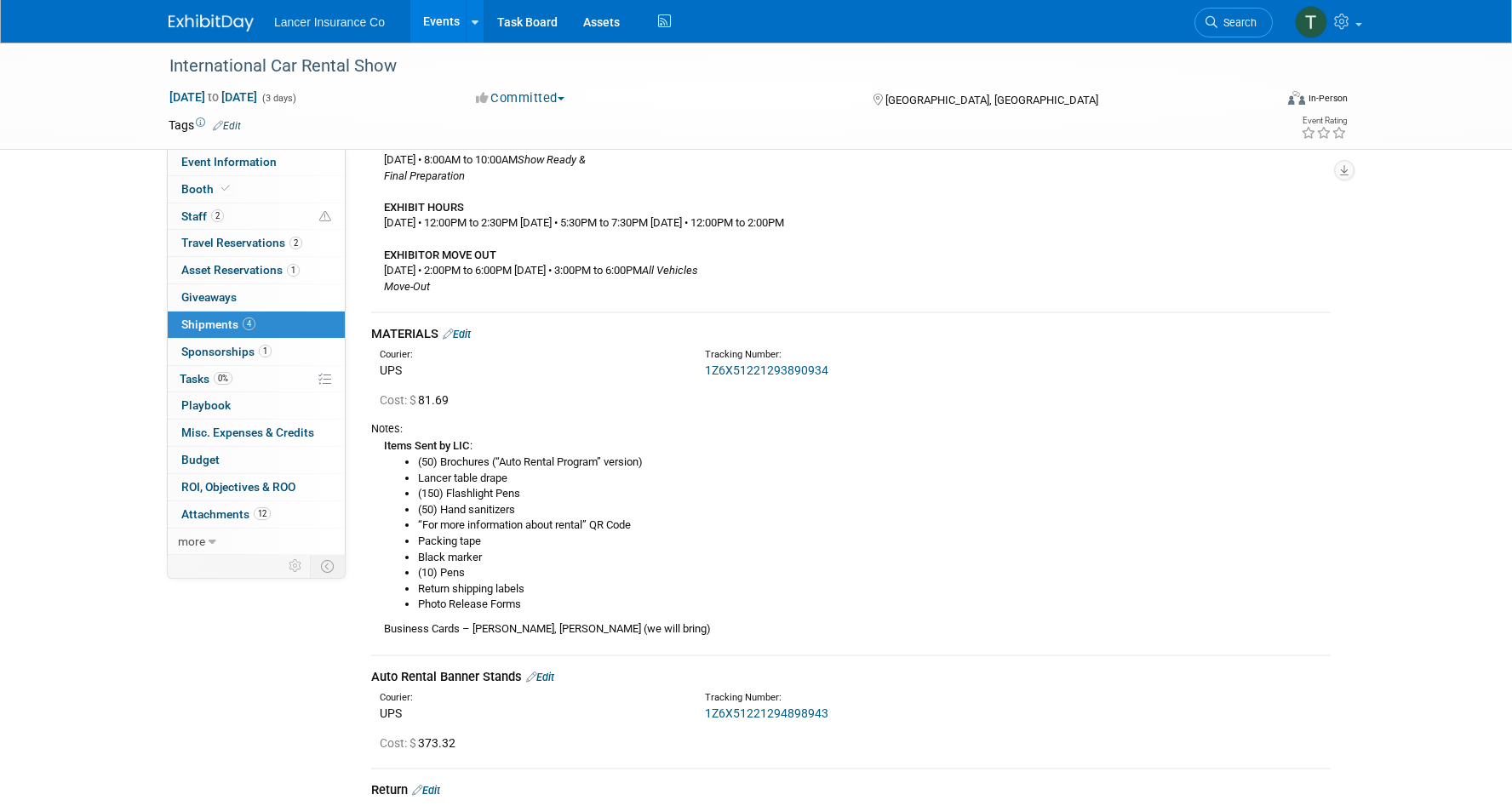
scroll to position [494, 0]
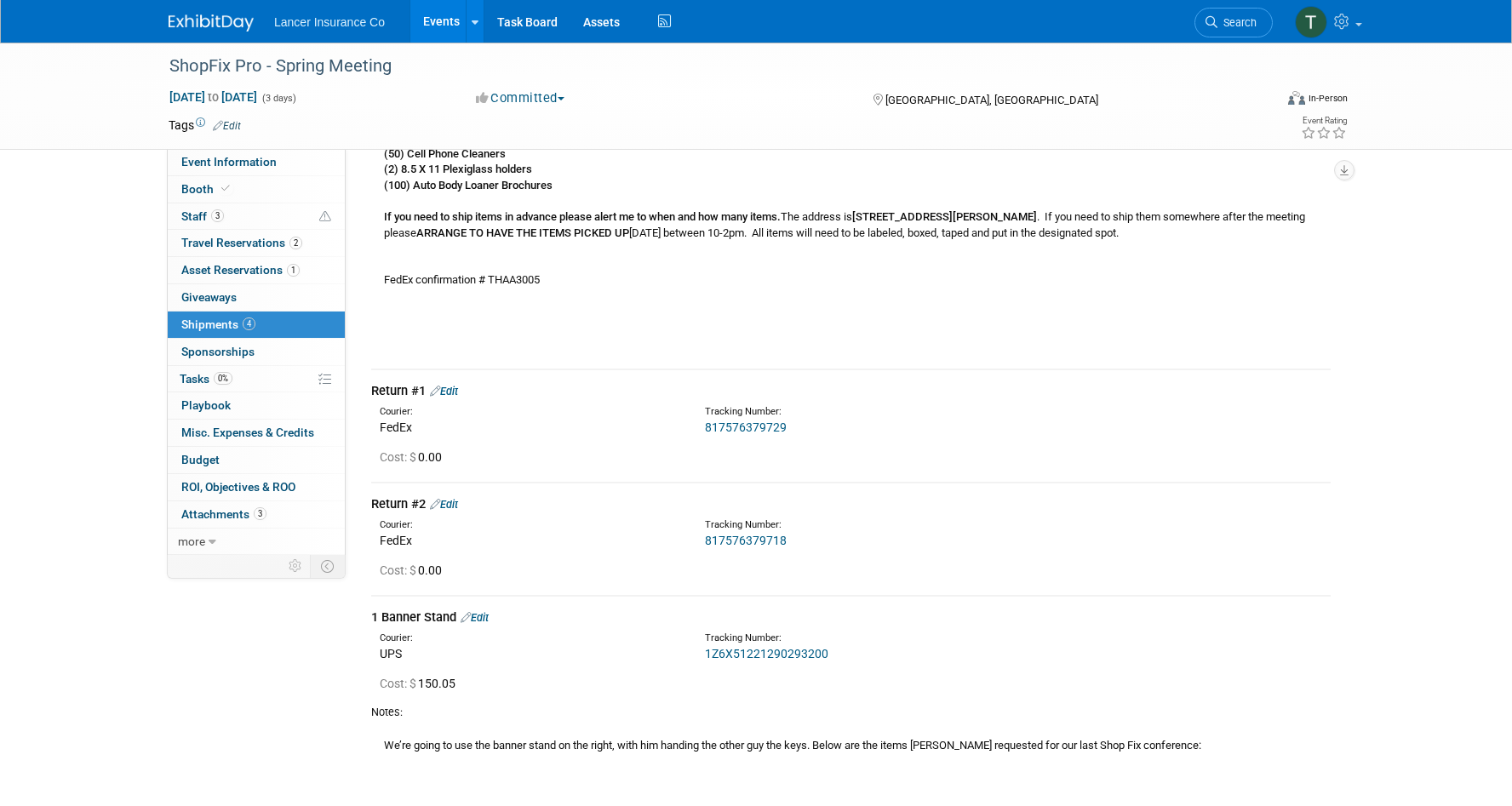
scroll to position [328, 0]
drag, startPoint x: 797, startPoint y: 539, endPoint x: 685, endPoint y: 539, distance: 112.0
click at [685, 539] on div "Courier: FedEx Tracking Number: 817576379718" at bounding box center [852, 528] width 985 height 37
click at [702, 558] on div "Cost: $ 0.00" at bounding box center [852, 566] width 985 height 28
drag, startPoint x: 793, startPoint y: 541, endPoint x: 708, endPoint y: 539, distance: 85.0
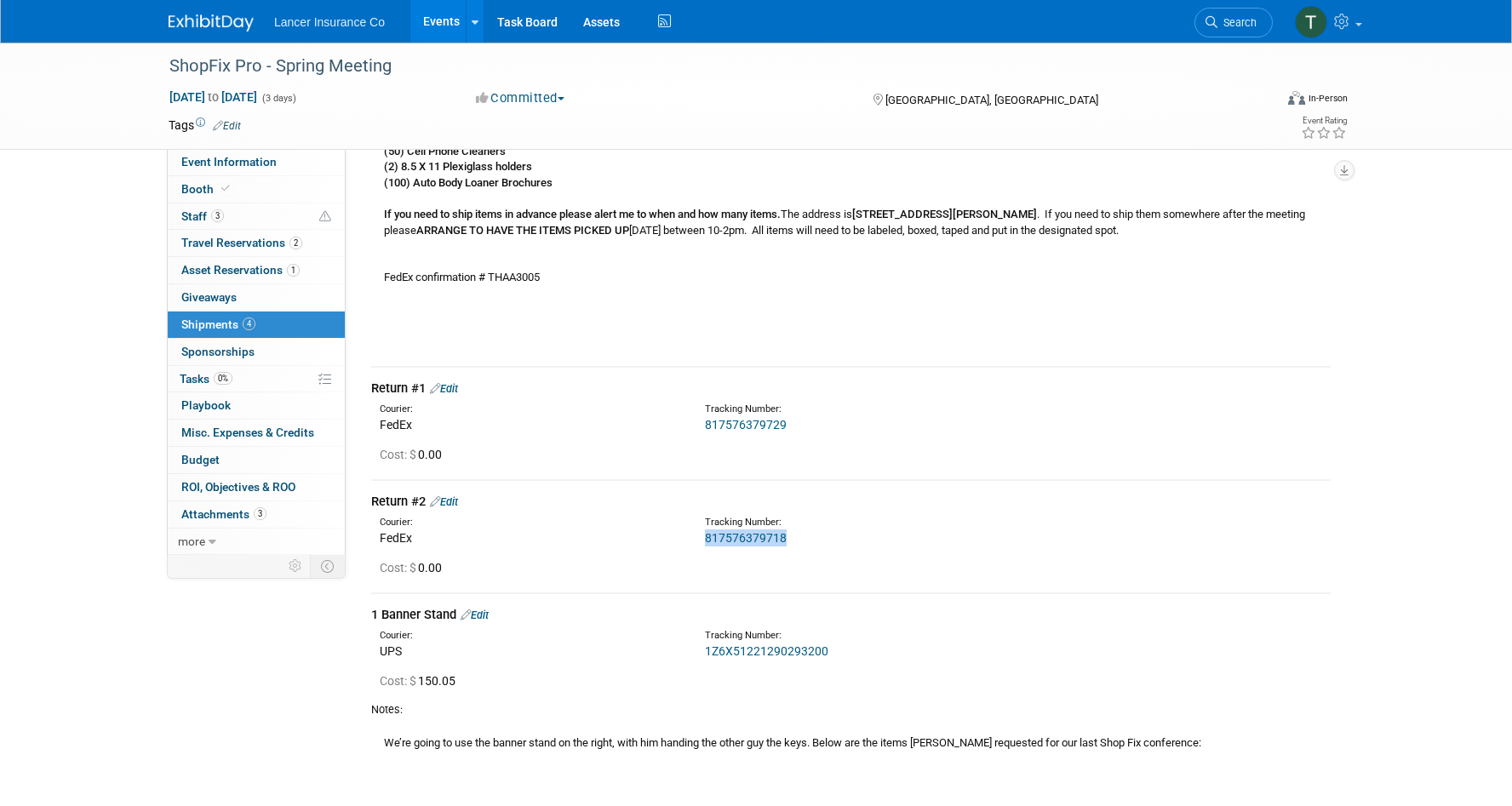
click at [708, 539] on div "817576379718" at bounding box center [895, 537] width 381 height 17
copy link "817576379718"
click at [456, 504] on link "Edit" at bounding box center [444, 502] width 28 height 12
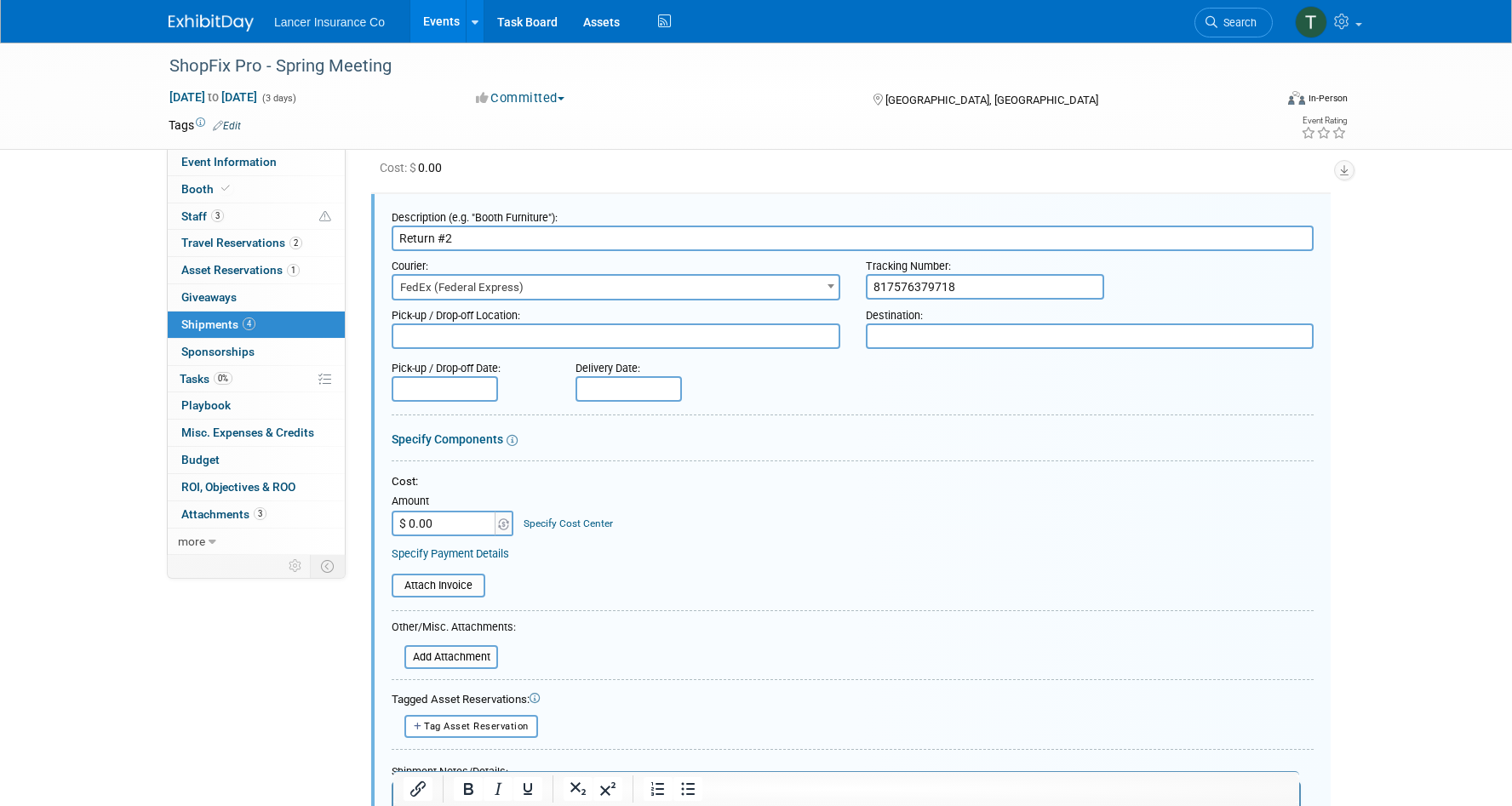
scroll to position [0, 0]
click at [454, 519] on input "$ 0.00" at bounding box center [444, 523] width 106 height 26
paste input "92"
type input "$ 92.00"
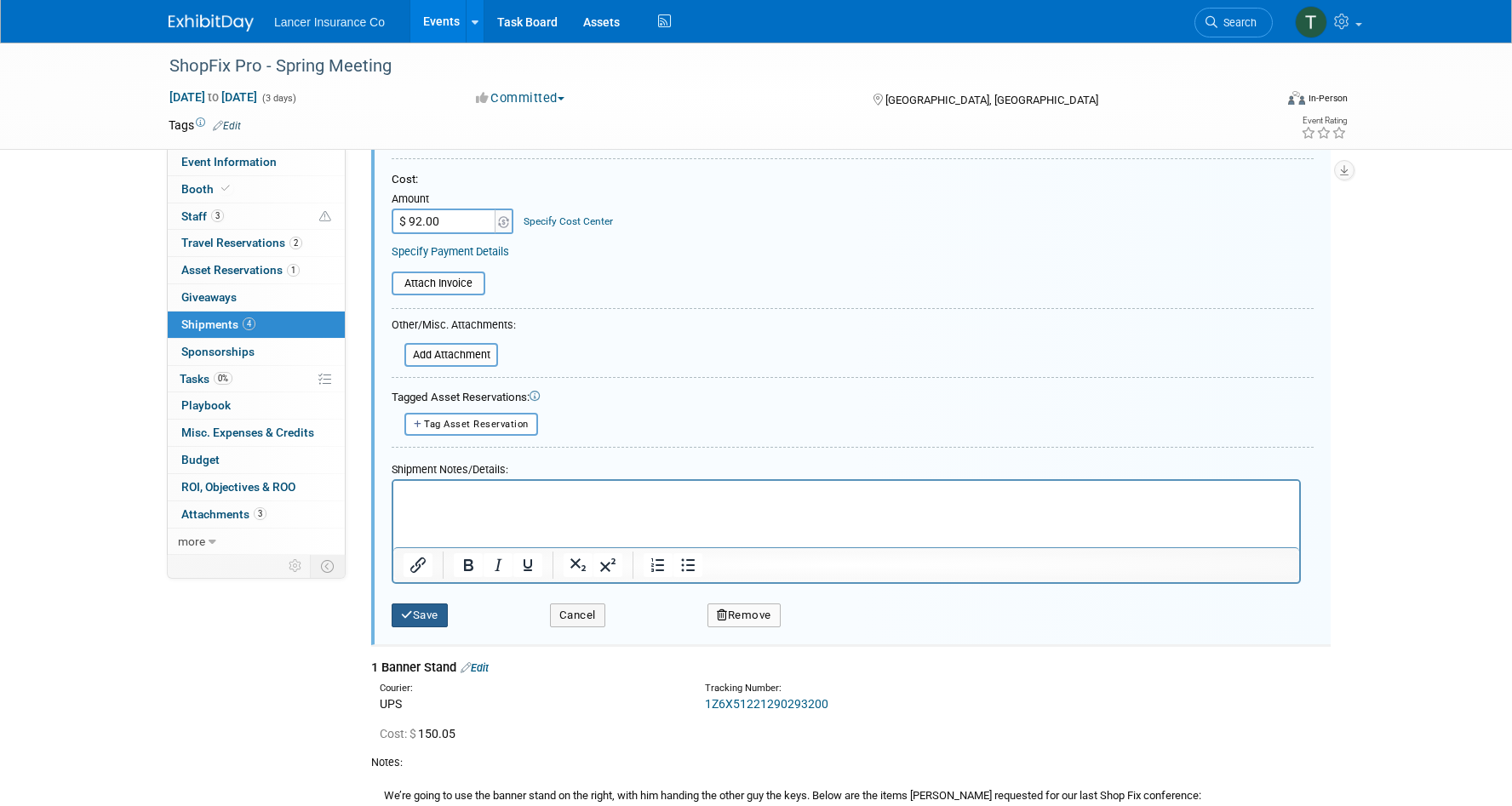
click at [425, 611] on button "Save" at bounding box center [420, 615] width 56 height 24
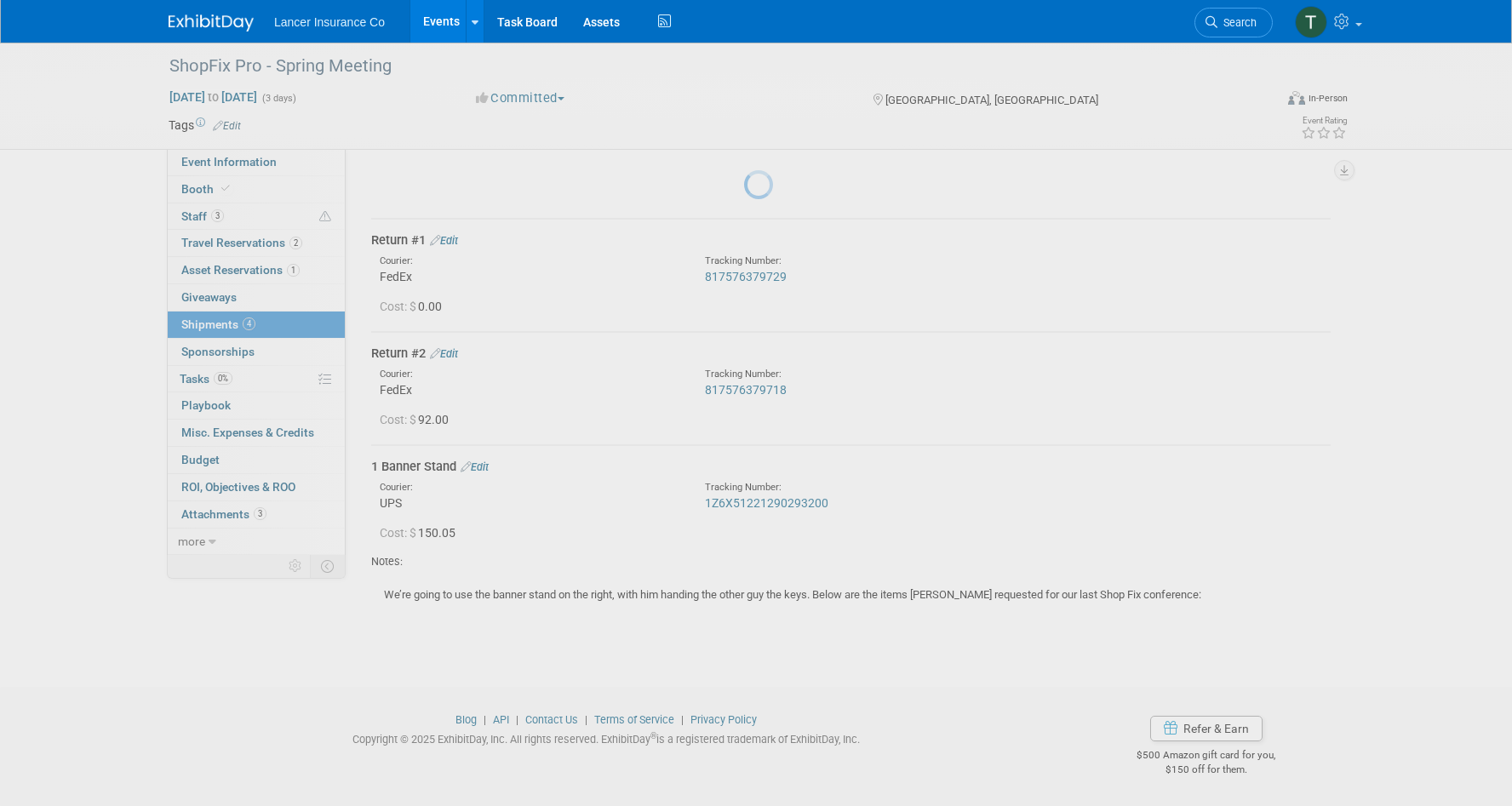
scroll to position [476, 0]
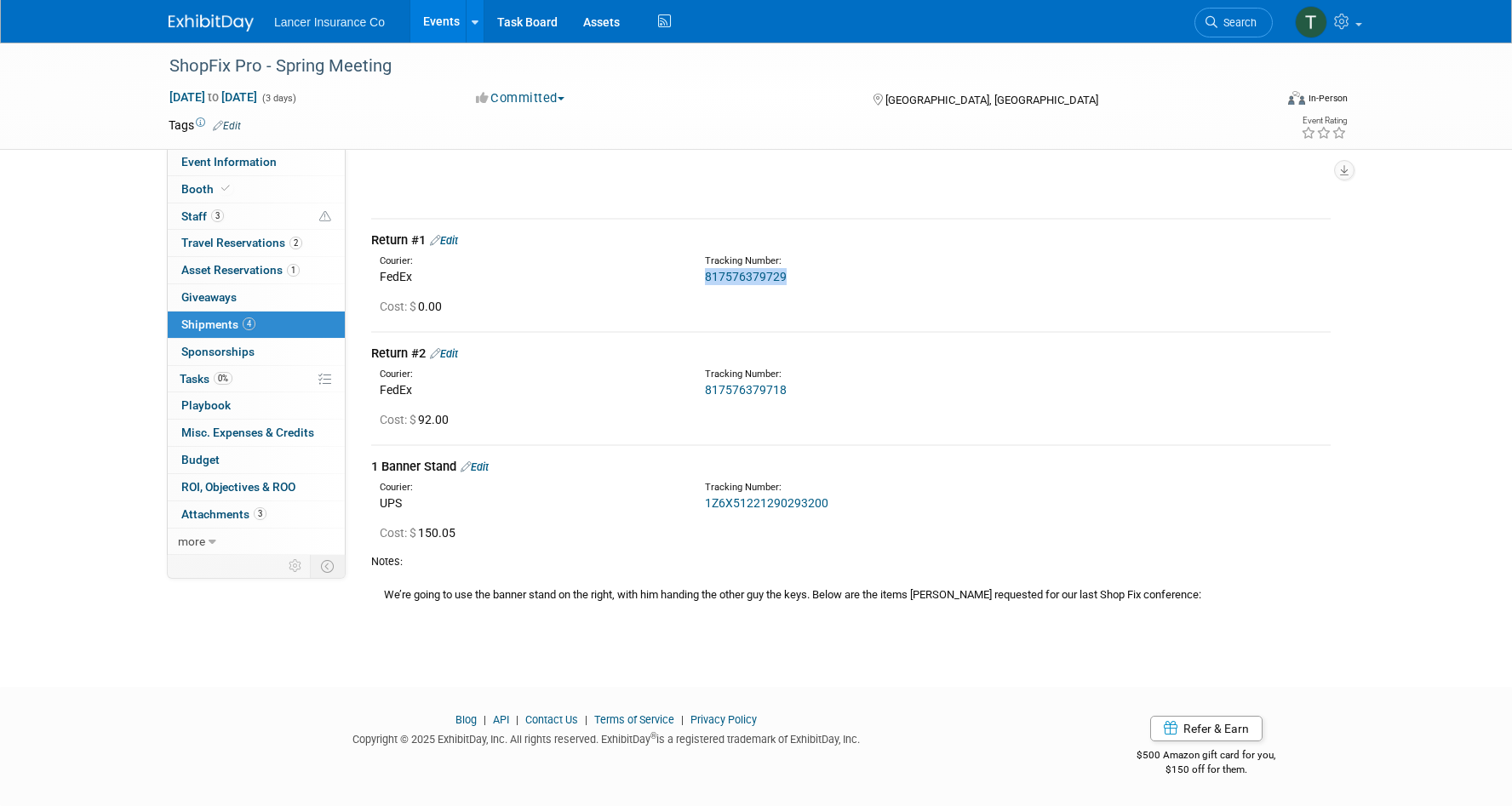
drag, startPoint x: 795, startPoint y: 278, endPoint x: 704, endPoint y: 278, distance: 91.0
click at [704, 278] on div "Tracking Number: 817576379729" at bounding box center [895, 270] width 407 height 30
copy link "817576379729"
click at [458, 351] on link "Edit" at bounding box center [444, 353] width 28 height 12
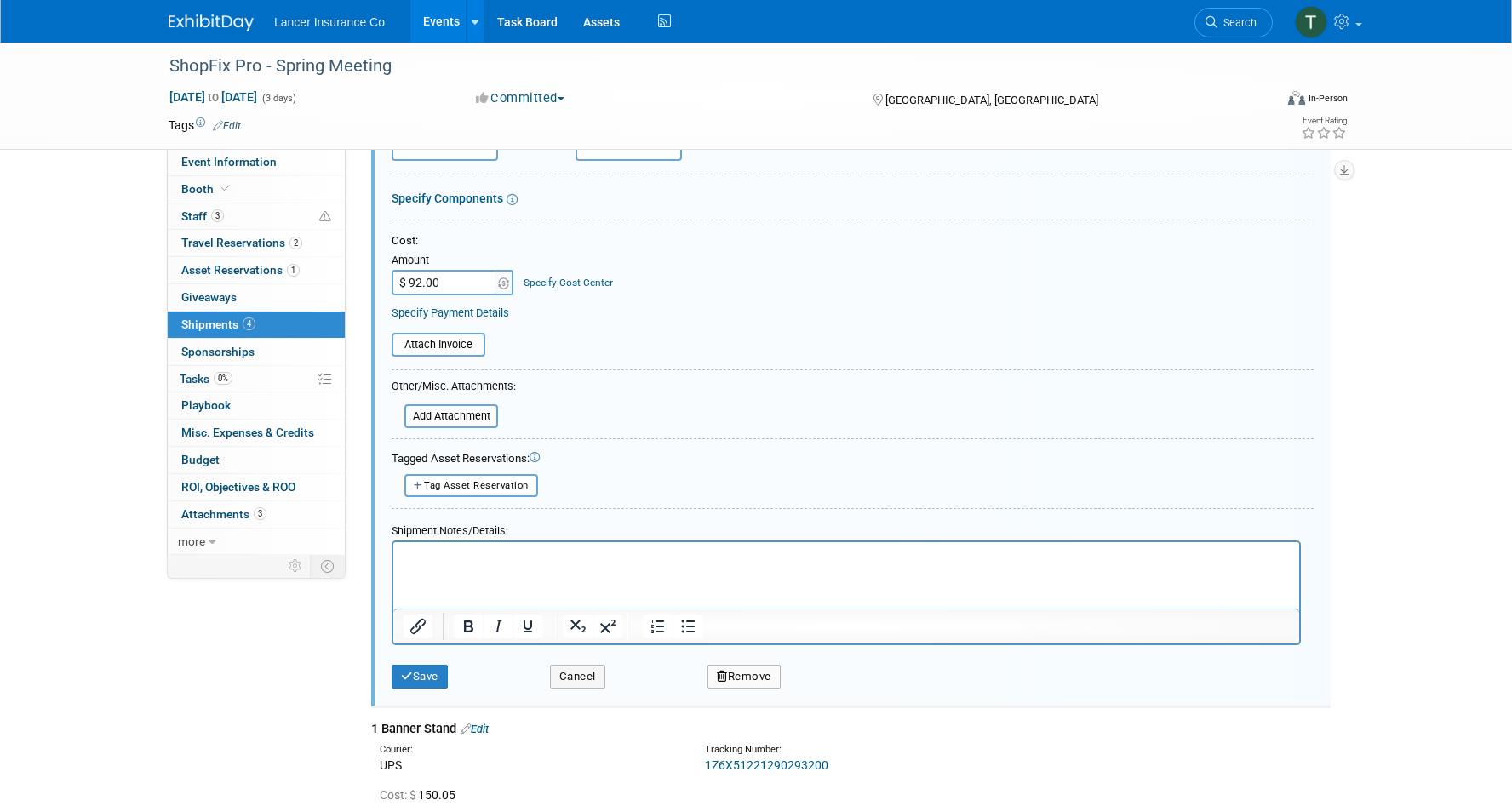
scroll to position [892, 0]
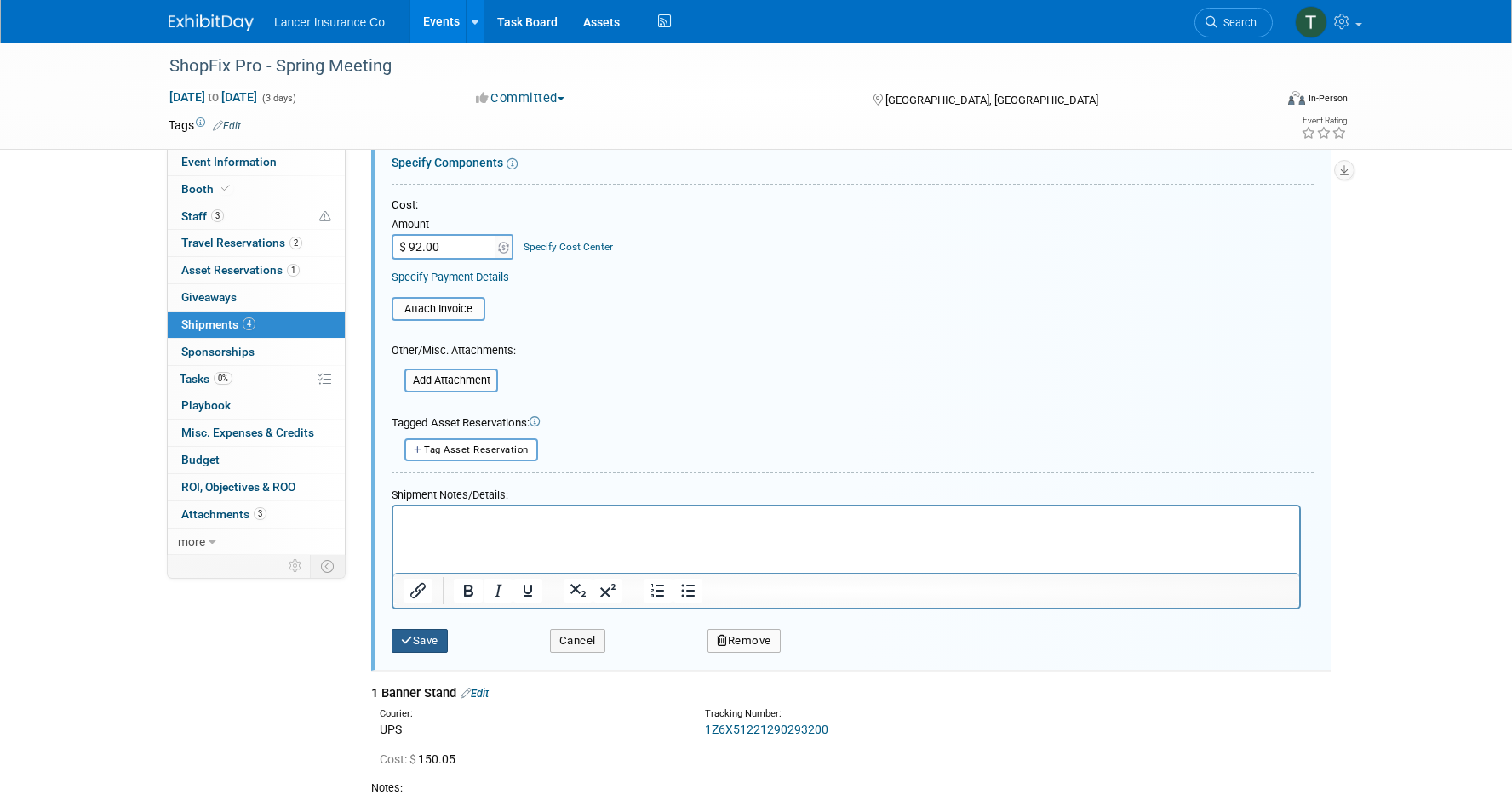
type input "Return"
click at [419, 637] on button "Save" at bounding box center [420, 641] width 56 height 24
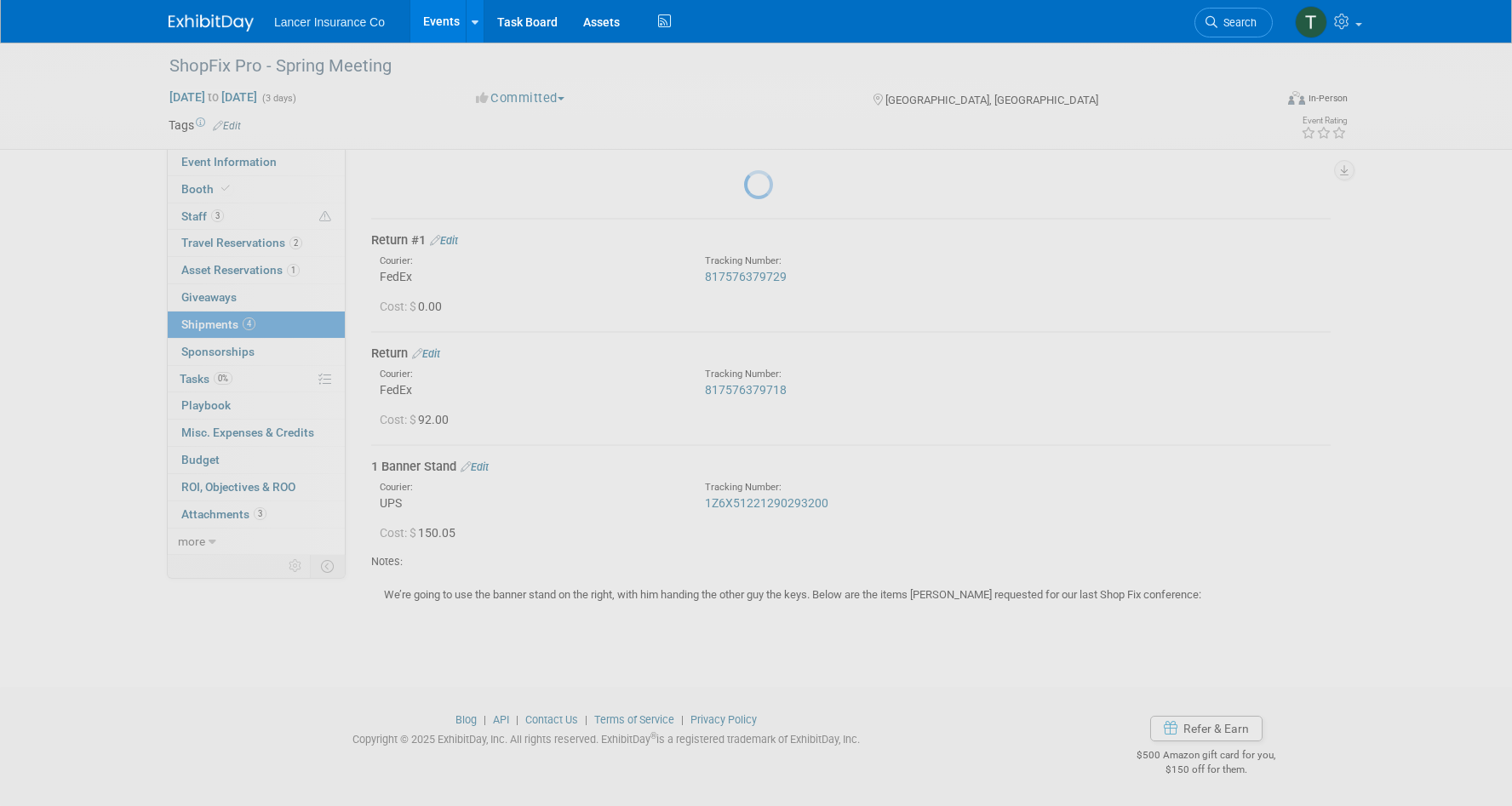
scroll to position [476, 0]
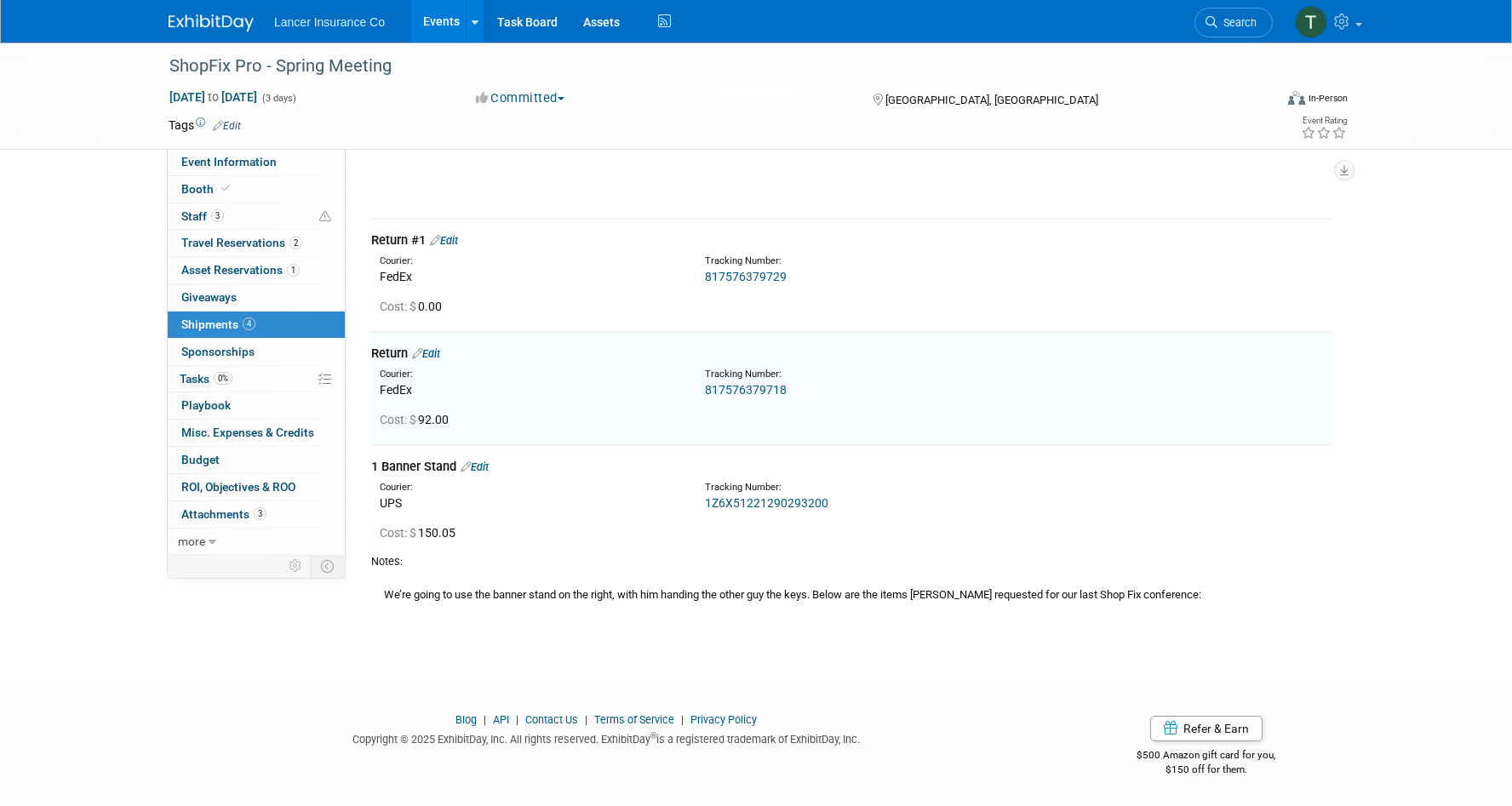
click at [452, 239] on link "Edit" at bounding box center [444, 240] width 28 height 12
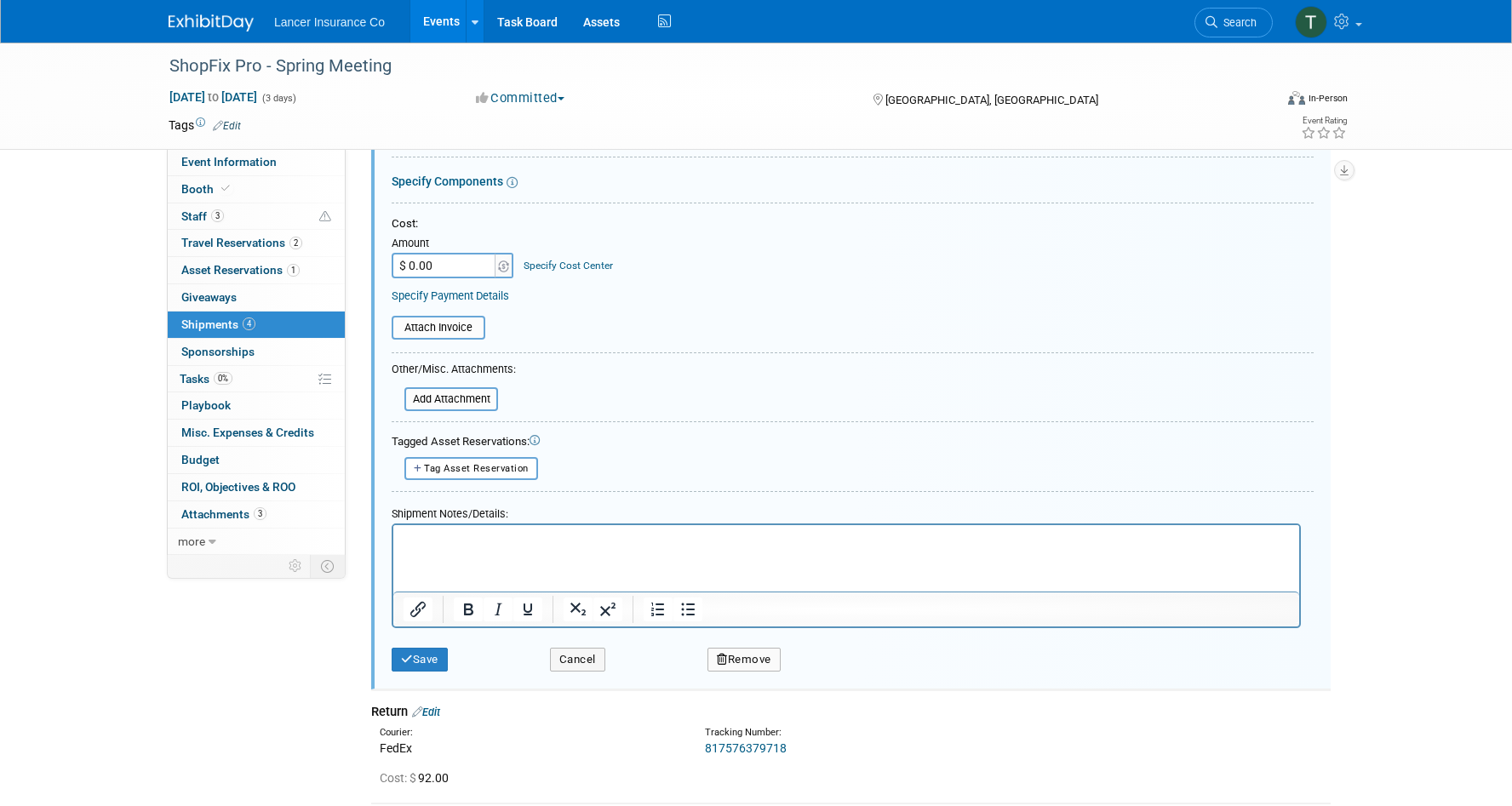
scroll to position [762, 0]
drag, startPoint x: 744, startPoint y: 654, endPoint x: 753, endPoint y: 285, distance: 369.1
click at [753, 285] on form "Description (e.g. "Booth Furniture"): Return #1 Courier: 007EX 17 Post Service …" at bounding box center [852, 310] width 922 height 735
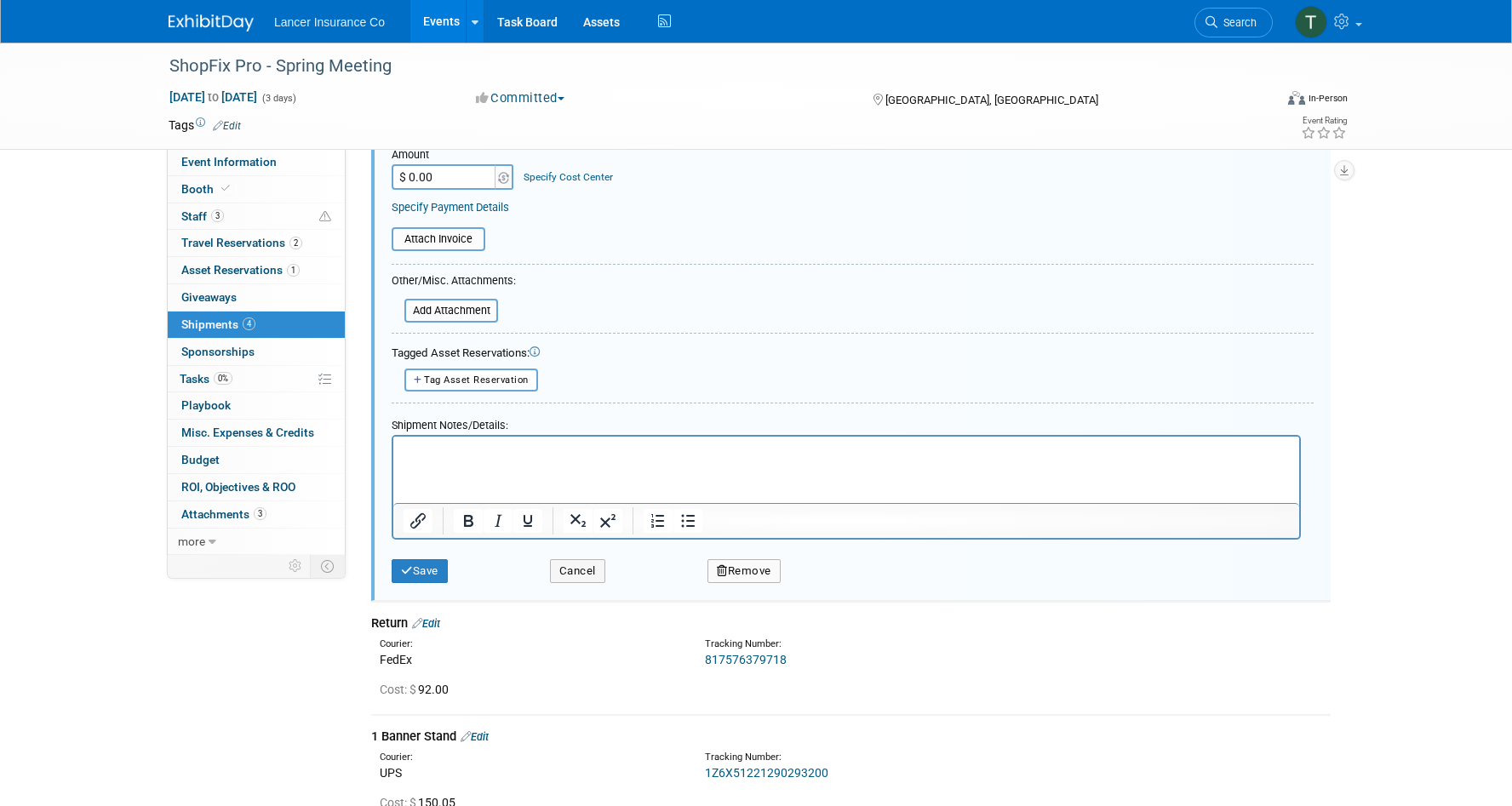
scroll to position [858, 0]
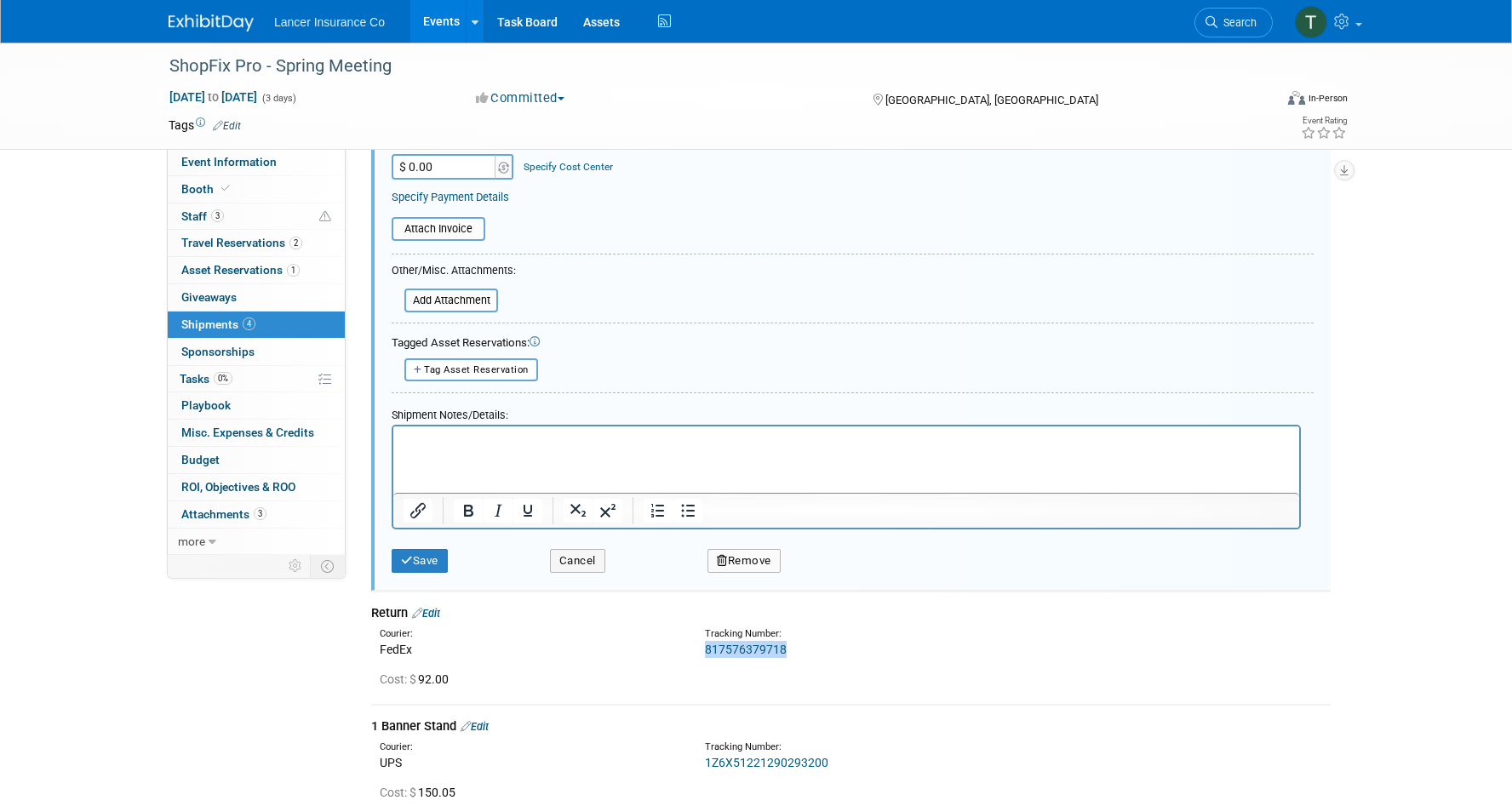
drag, startPoint x: 795, startPoint y: 649, endPoint x: 707, endPoint y: 647, distance: 88.0
click at [707, 647] on div "817576379718" at bounding box center [895, 649] width 381 height 17
copy link "817576379718"
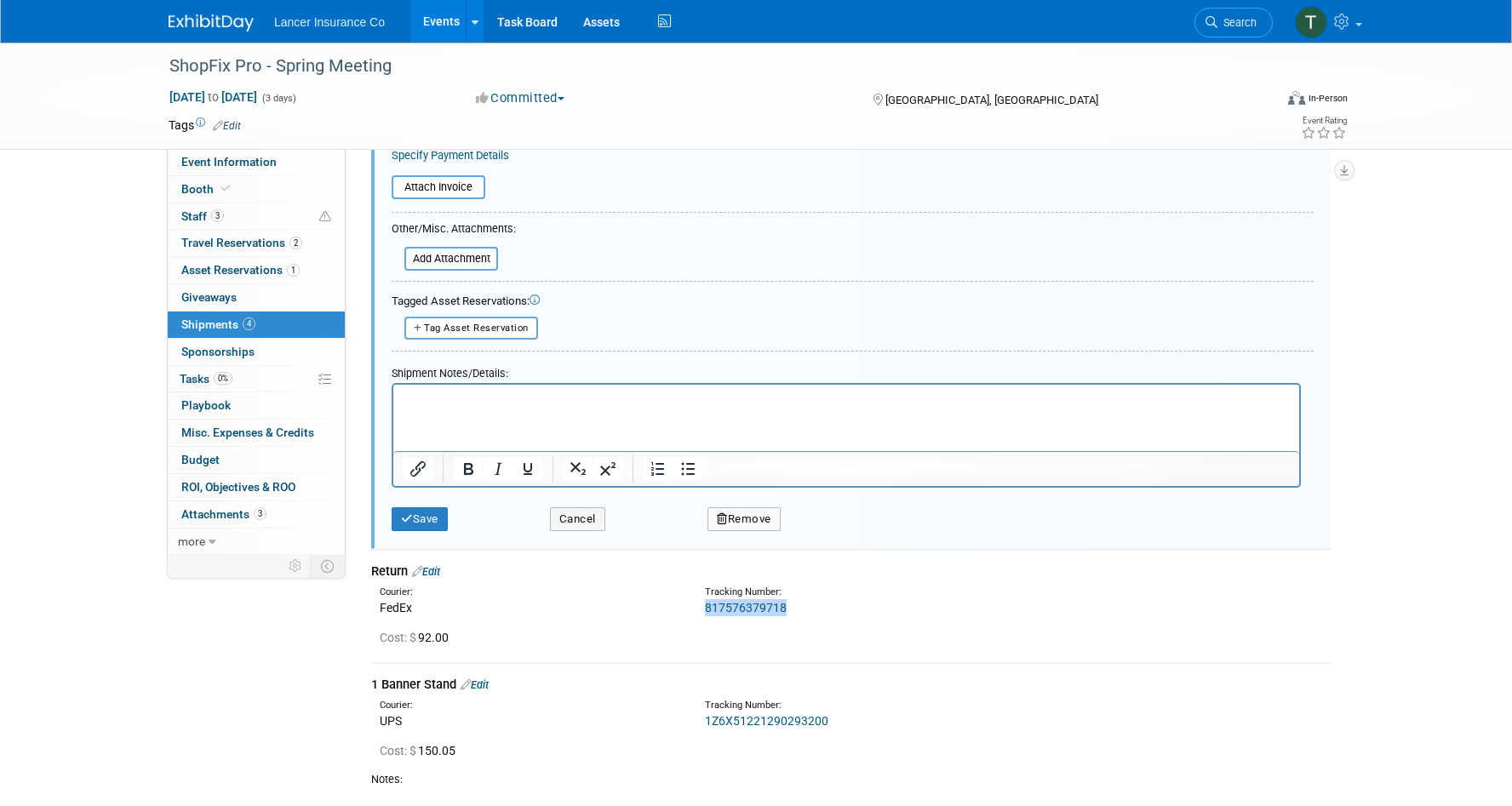
scroll to position [902, 0]
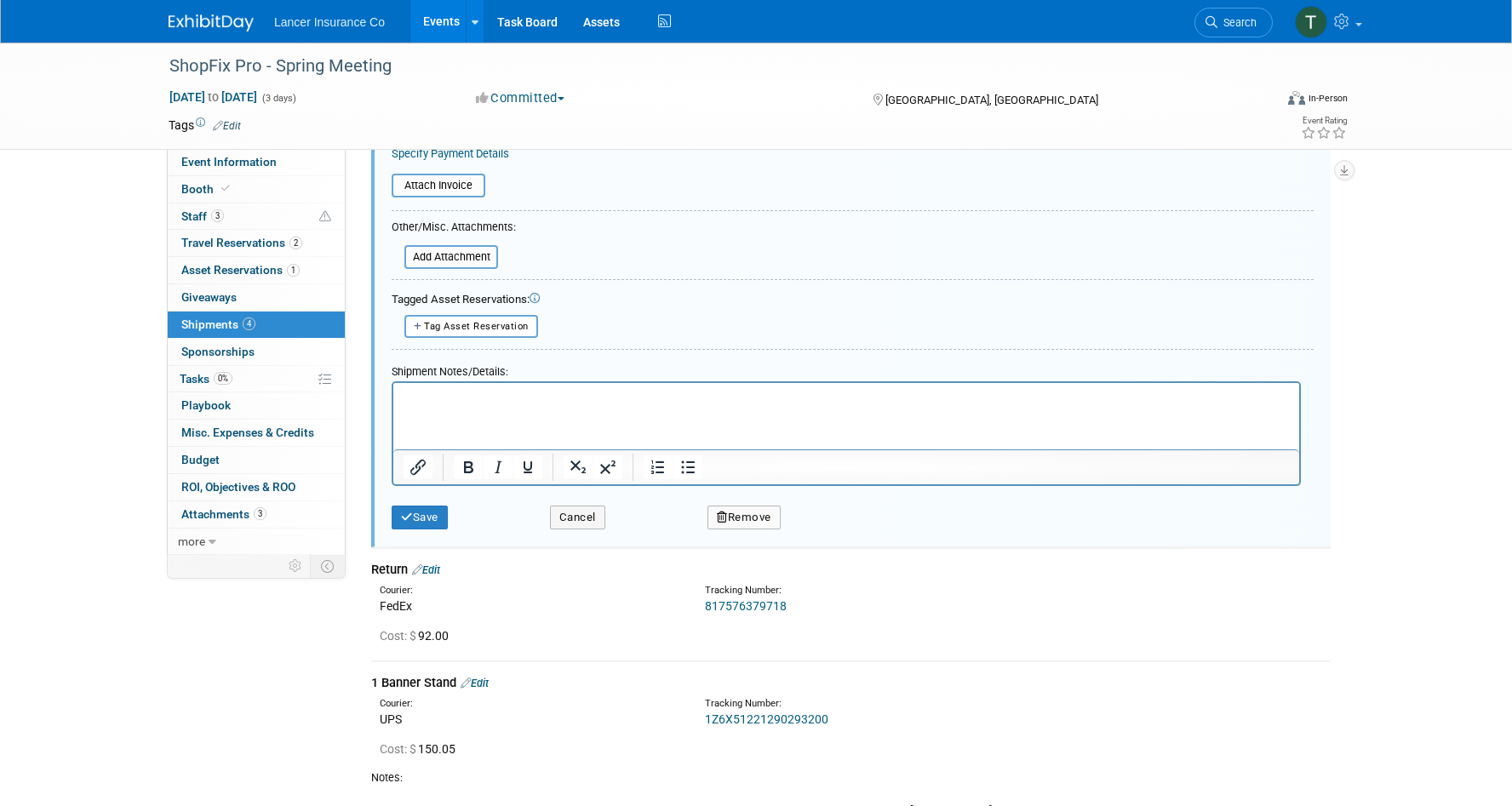
click at [792, 612] on div "817576379718" at bounding box center [895, 606] width 381 height 17
drag, startPoint x: 793, startPoint y: 599, endPoint x: 692, endPoint y: 599, distance: 101.0
click at [692, 599] on div "Tracking Number: 817576379718" at bounding box center [895, 599] width 407 height 30
copy link "817576379718"
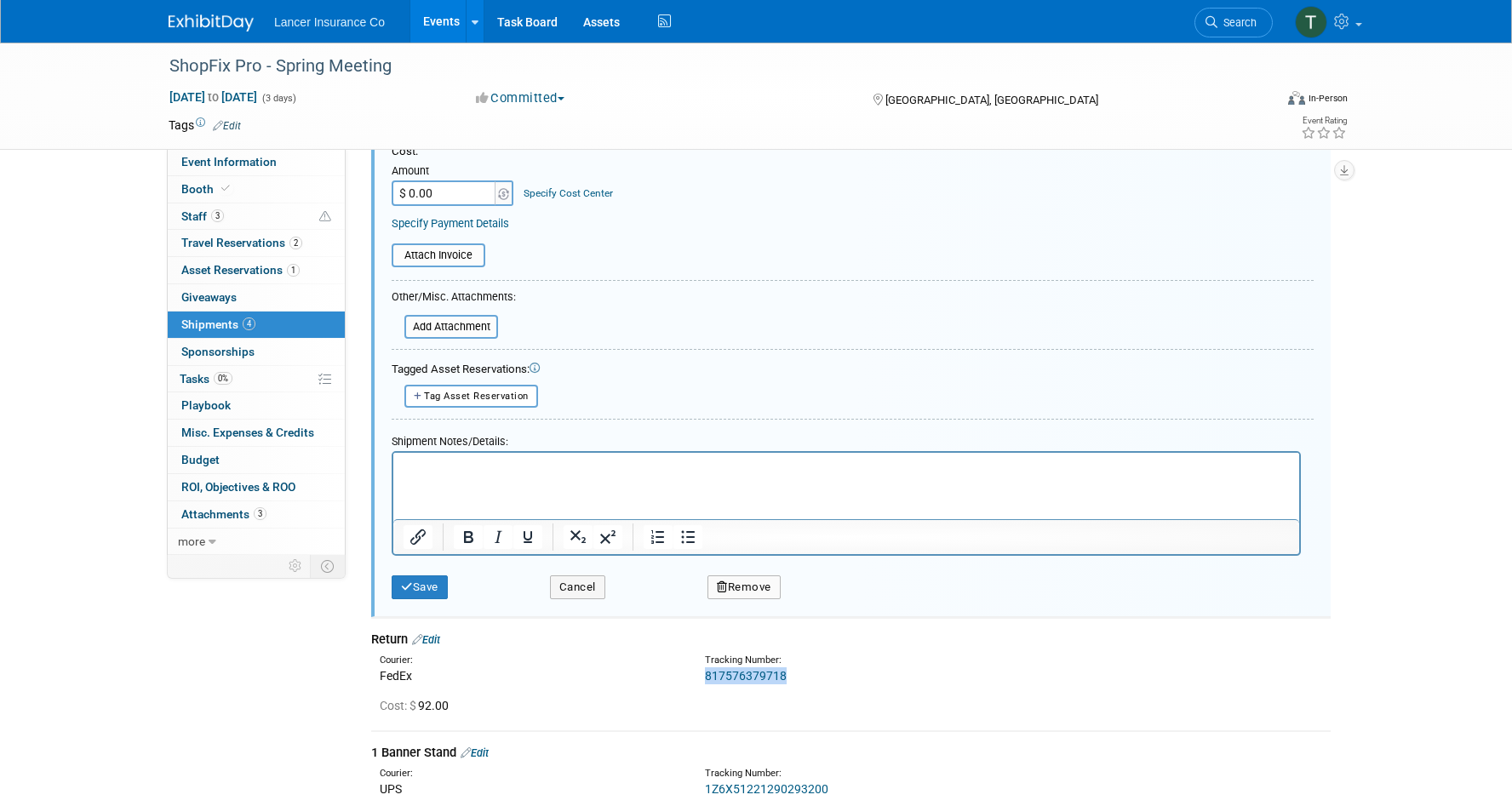
scroll to position [836, 0]
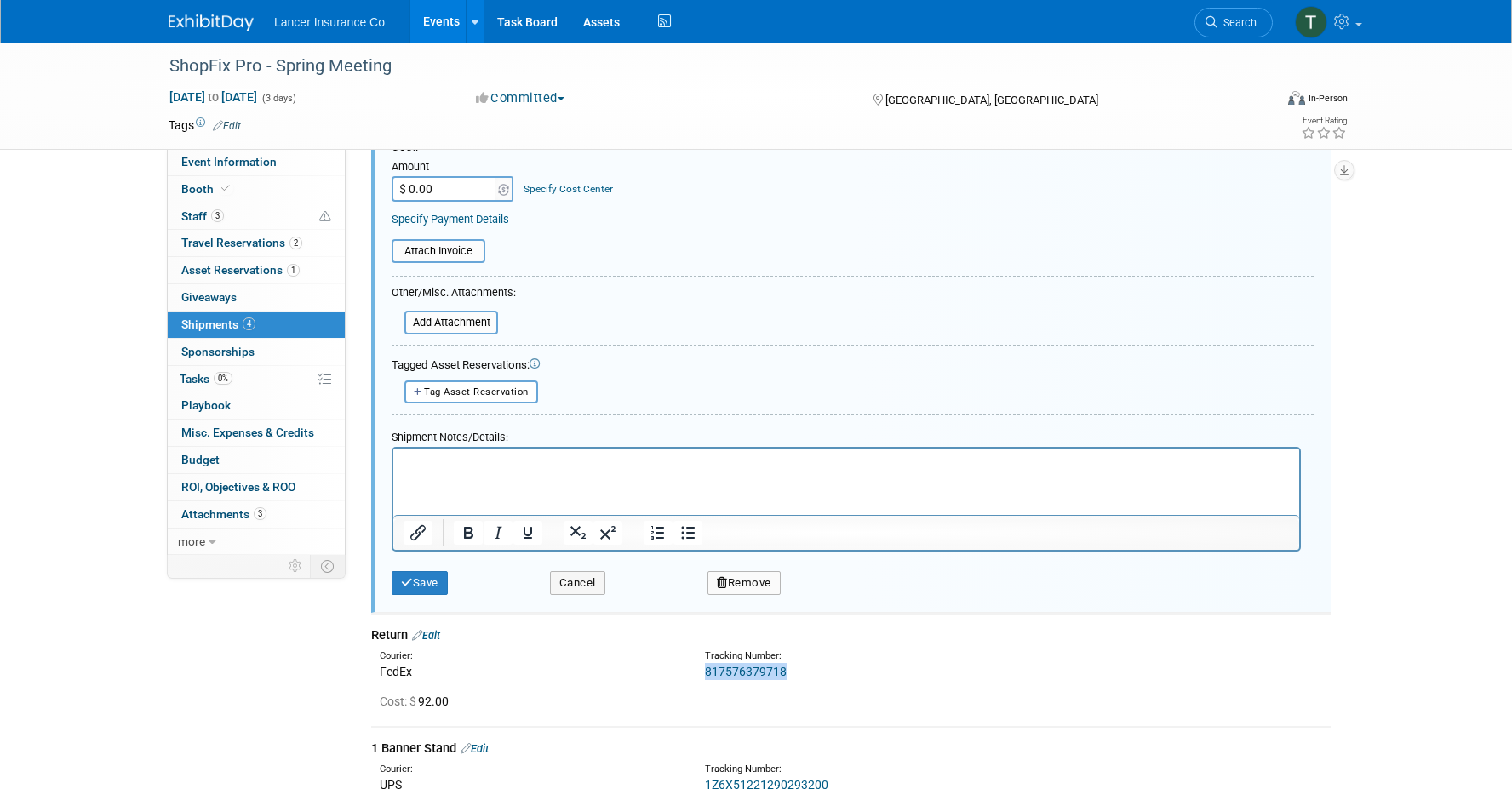
click at [729, 672] on link "817576379718" at bounding box center [746, 671] width 82 height 13
click at [805, 666] on div "817576379718" at bounding box center [895, 671] width 381 height 17
drag, startPoint x: 805, startPoint y: 666, endPoint x: 706, endPoint y: 669, distance: 99.0
click at [706, 669] on div "817576379718" at bounding box center [895, 671] width 381 height 17
copy link "817576379718"
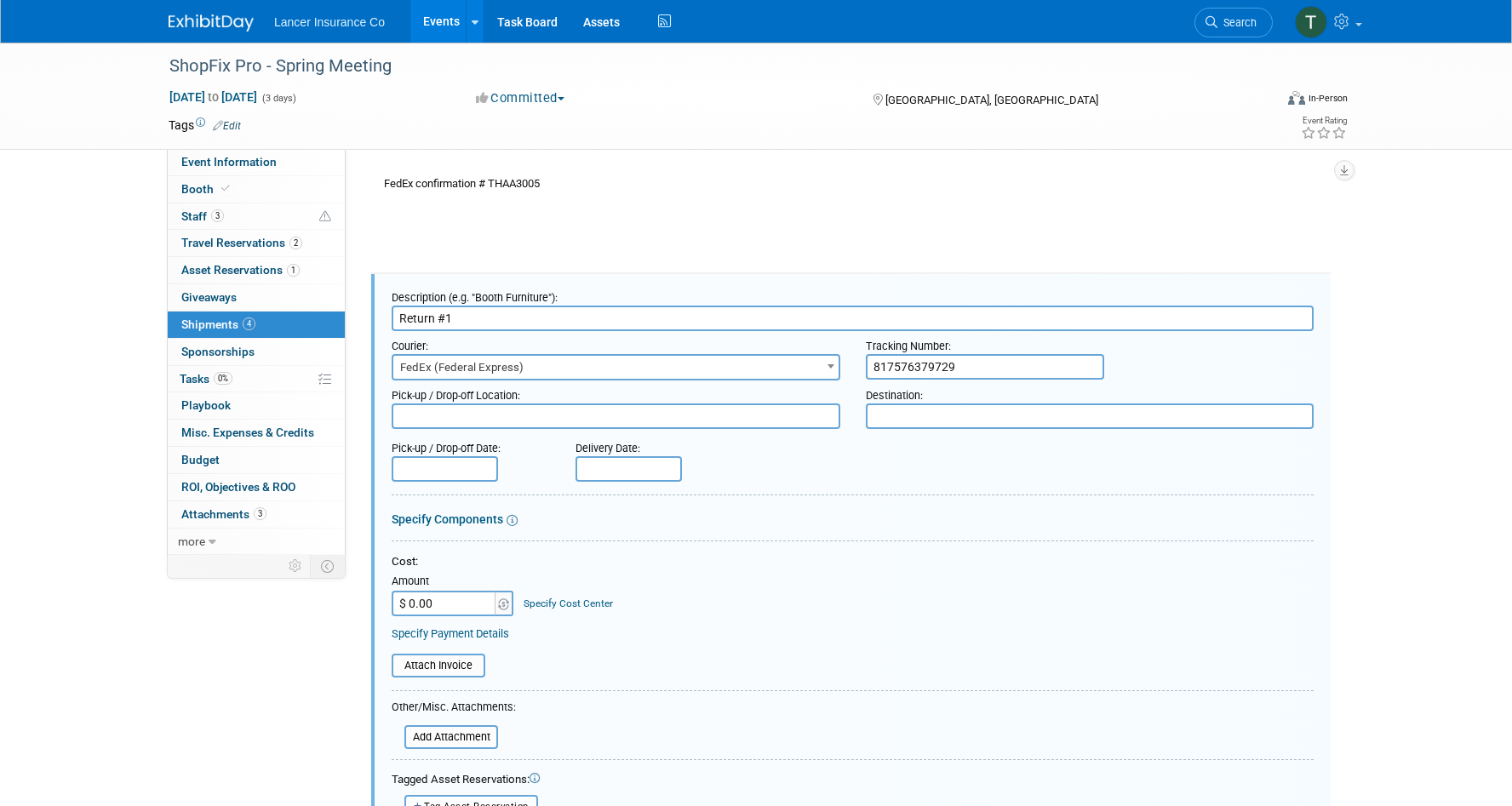
scroll to position [359, 0]
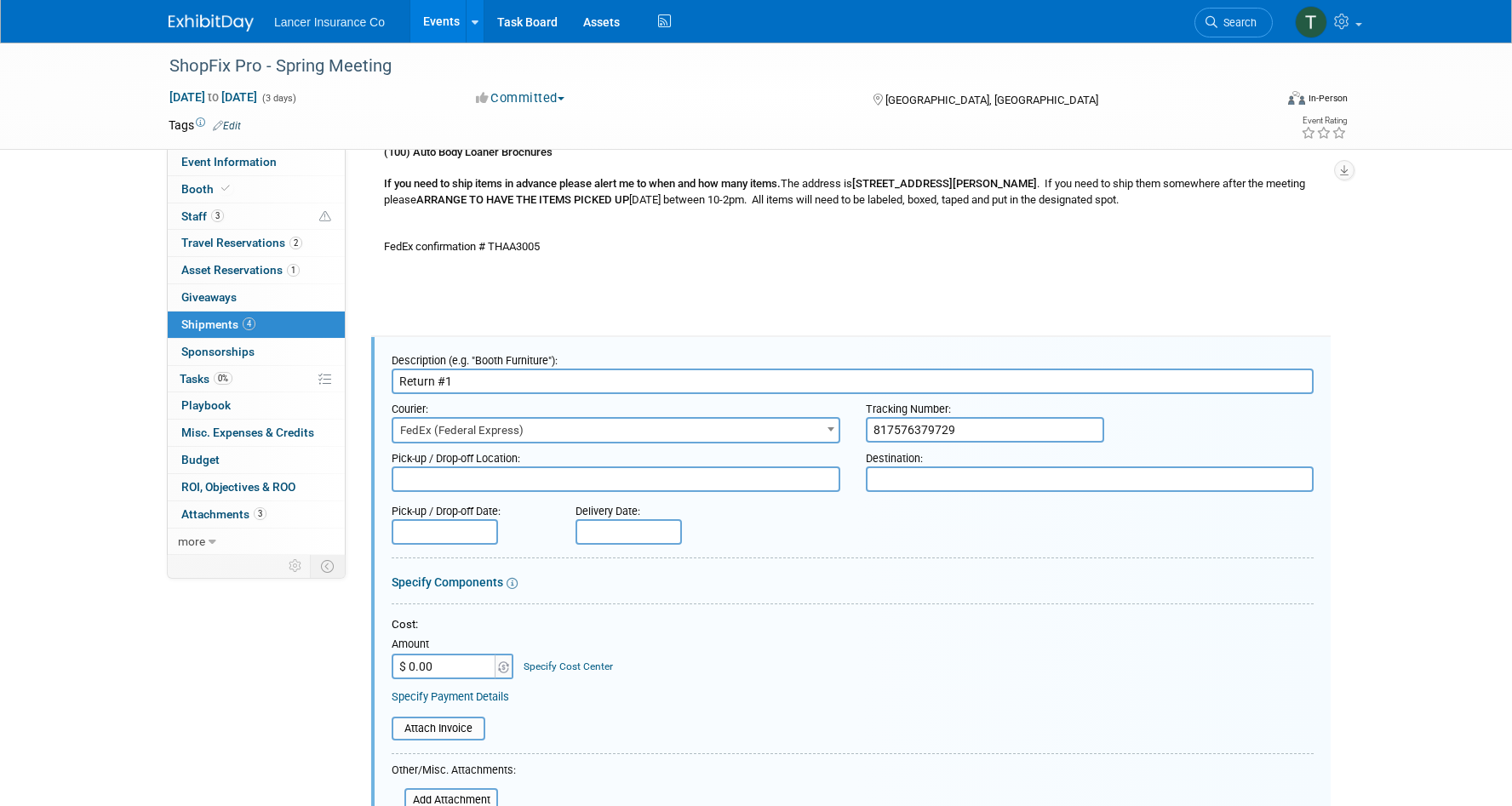
drag, startPoint x: 959, startPoint y: 428, endPoint x: 864, endPoint y: 423, distance: 95.1
click at [864, 423] on div "Tracking Number: 817576379729" at bounding box center [1090, 419] width 474 height 48
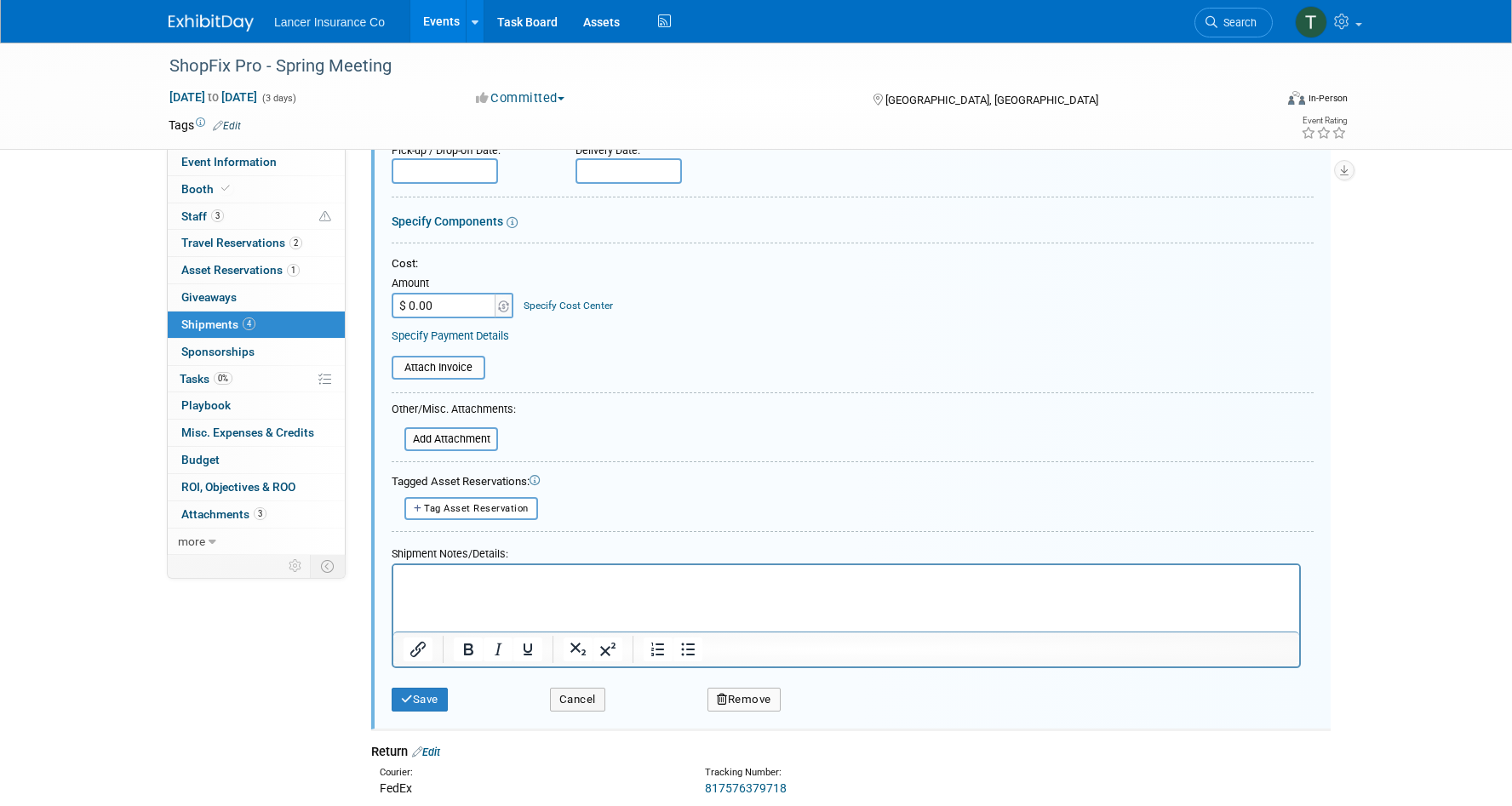
scroll to position [725, 0]
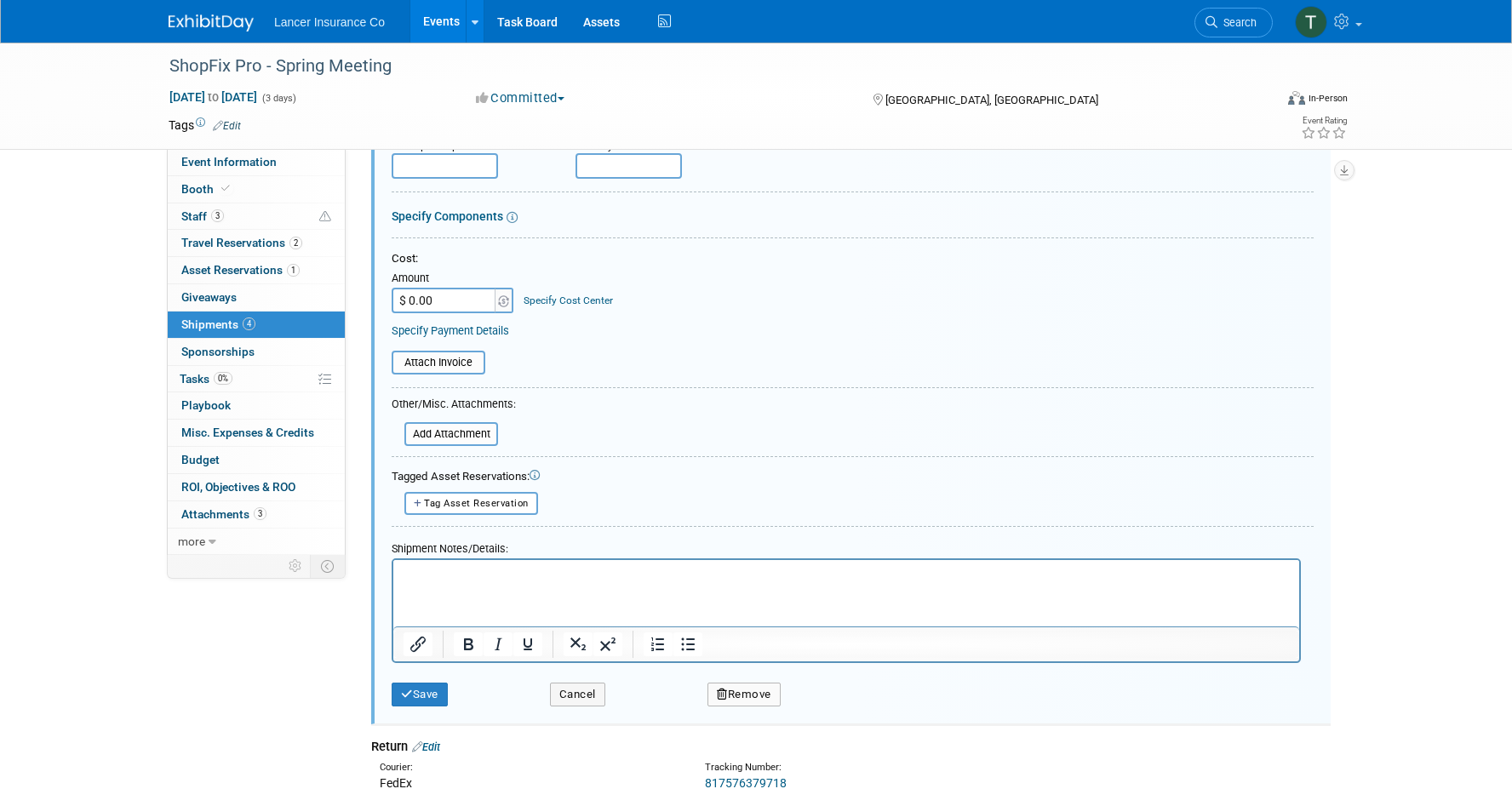
click at [744, 702] on button "Remove" at bounding box center [744, 694] width 73 height 24
click at [821, 708] on icon at bounding box center [826, 709] width 10 height 9
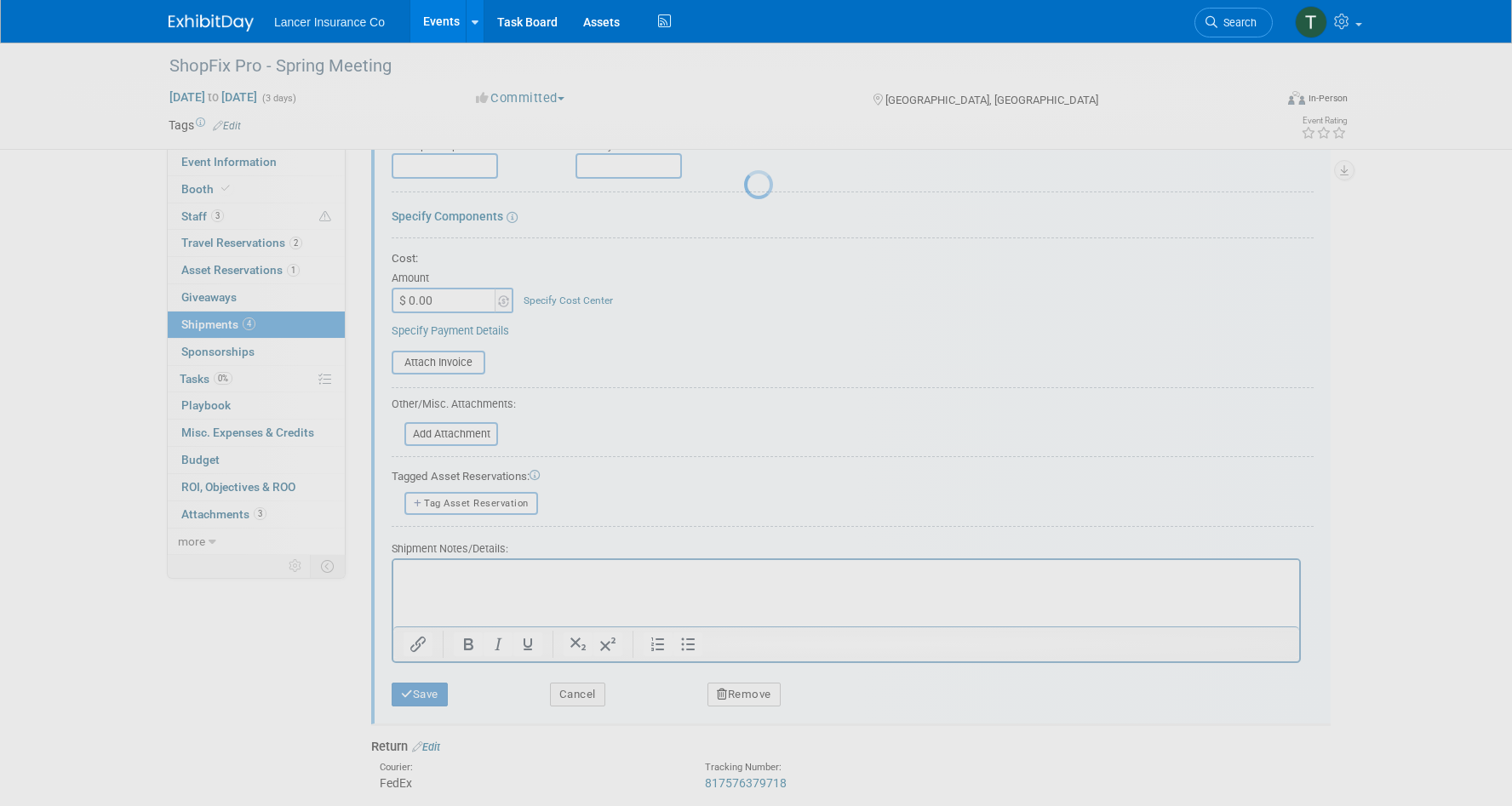
scroll to position [362, 0]
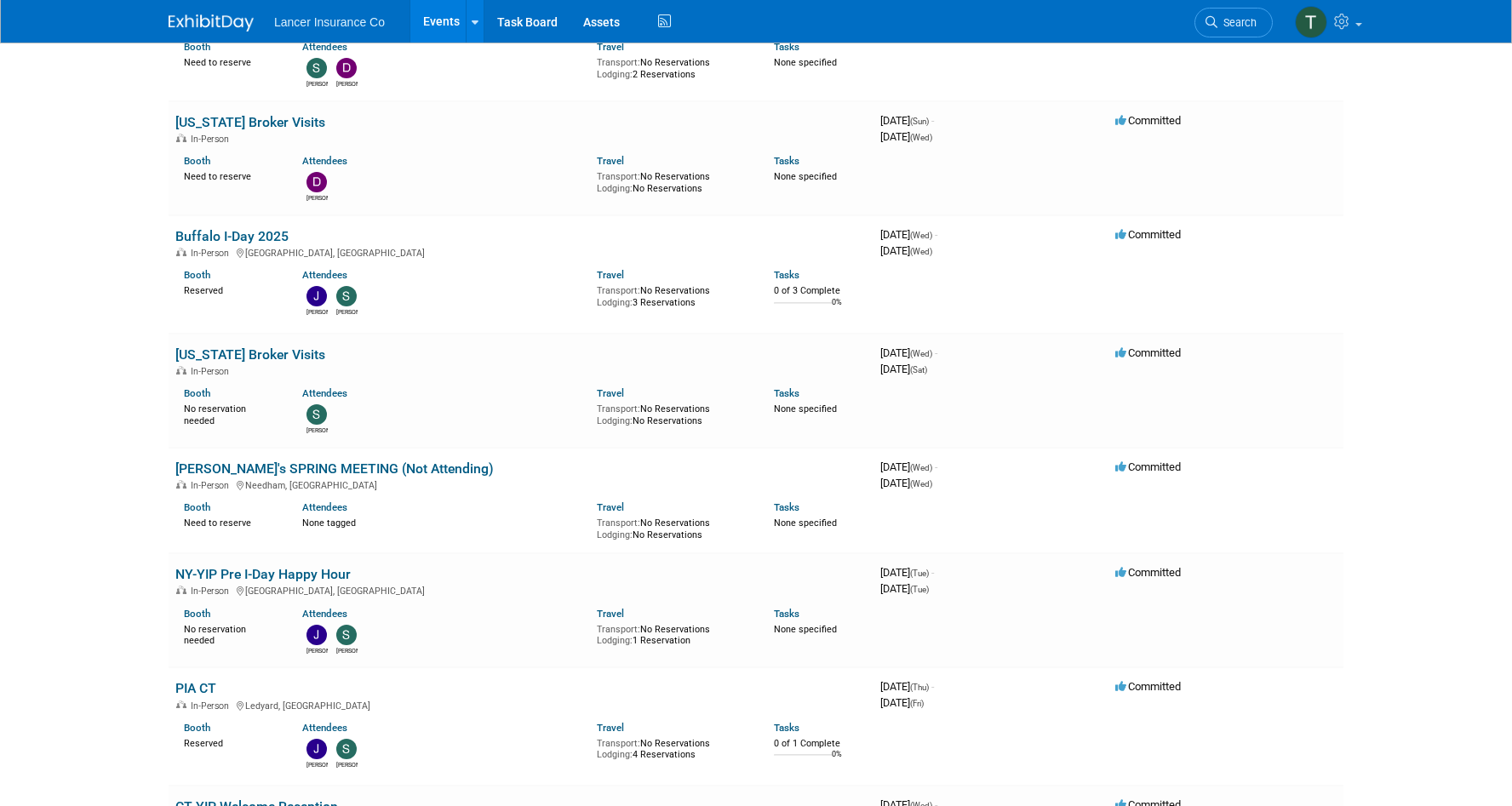
scroll to position [3231, 0]
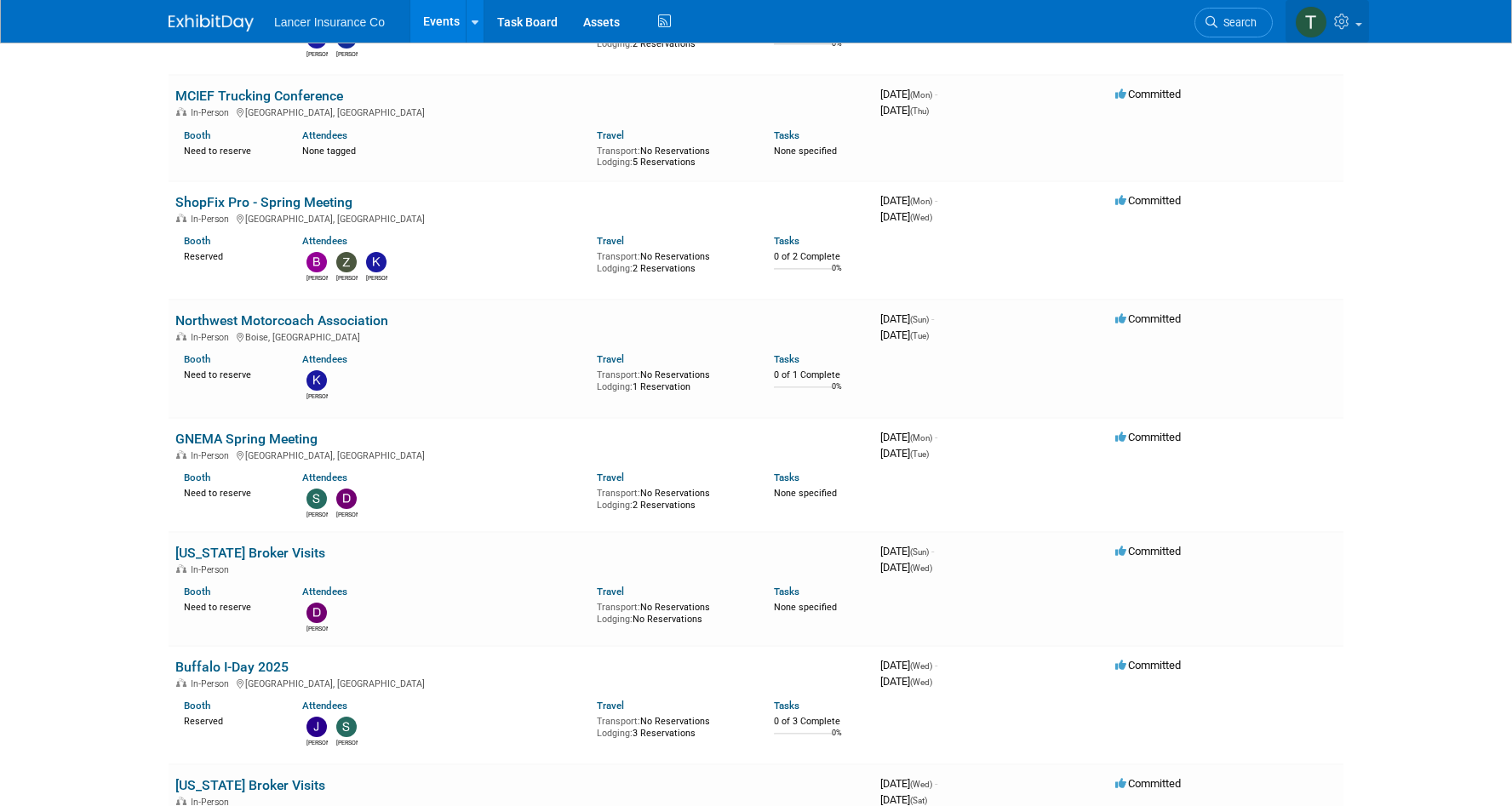
click at [1346, 24] on icon at bounding box center [1344, 21] width 20 height 15
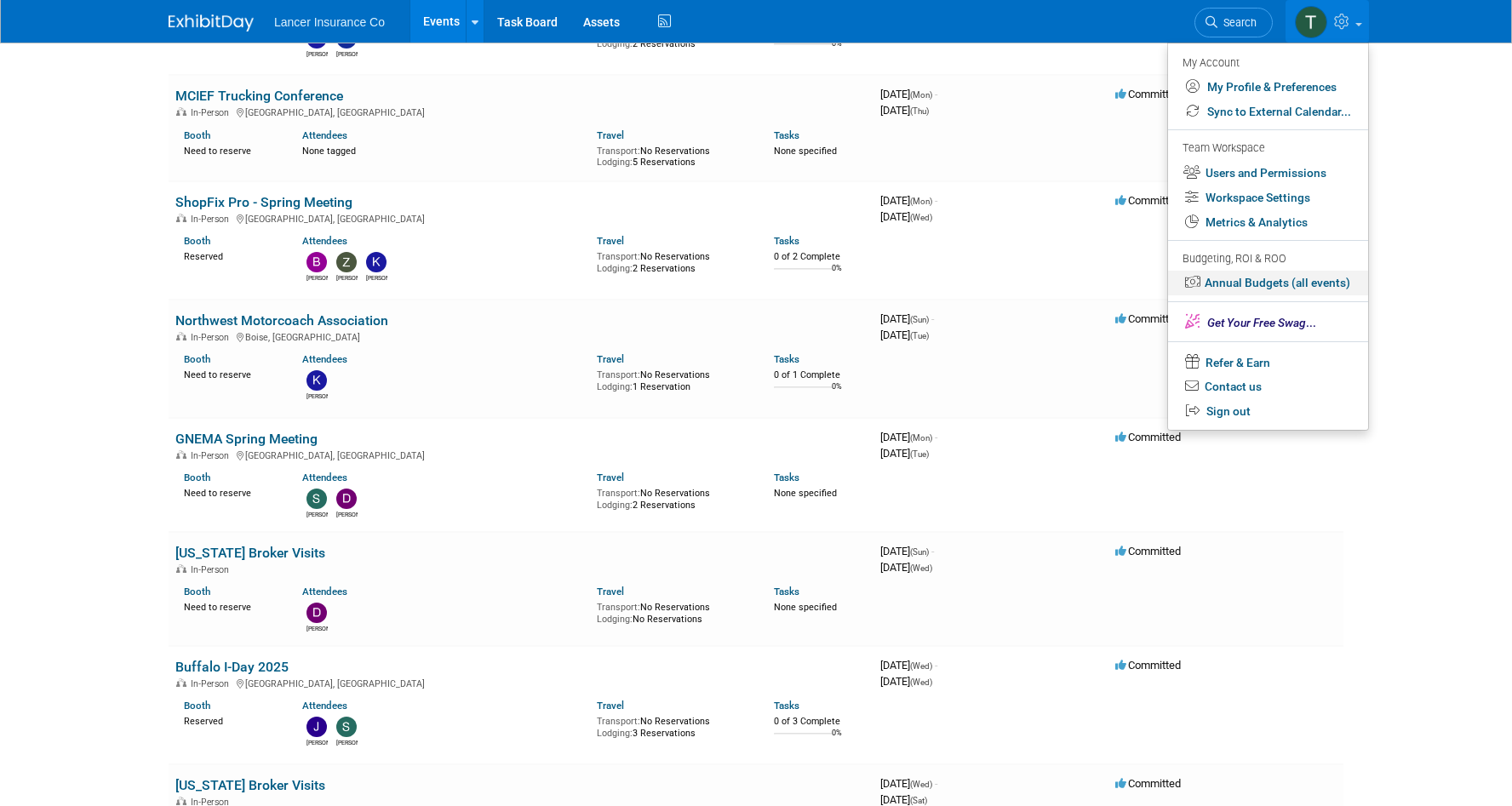
click at [1268, 282] on link "Annual Budgets (all events)" at bounding box center [1268, 283] width 200 height 25
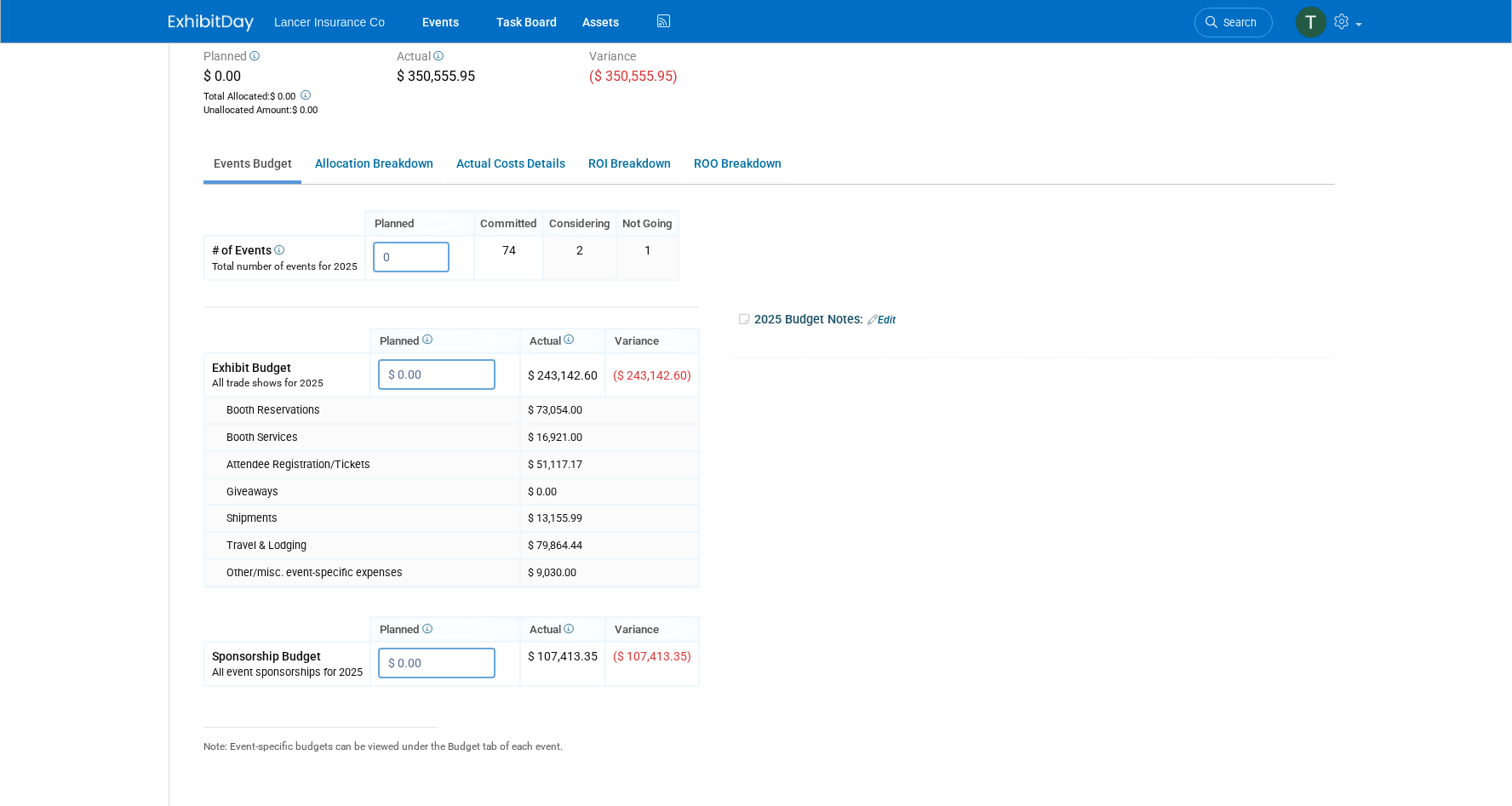
scroll to position [175, 0]
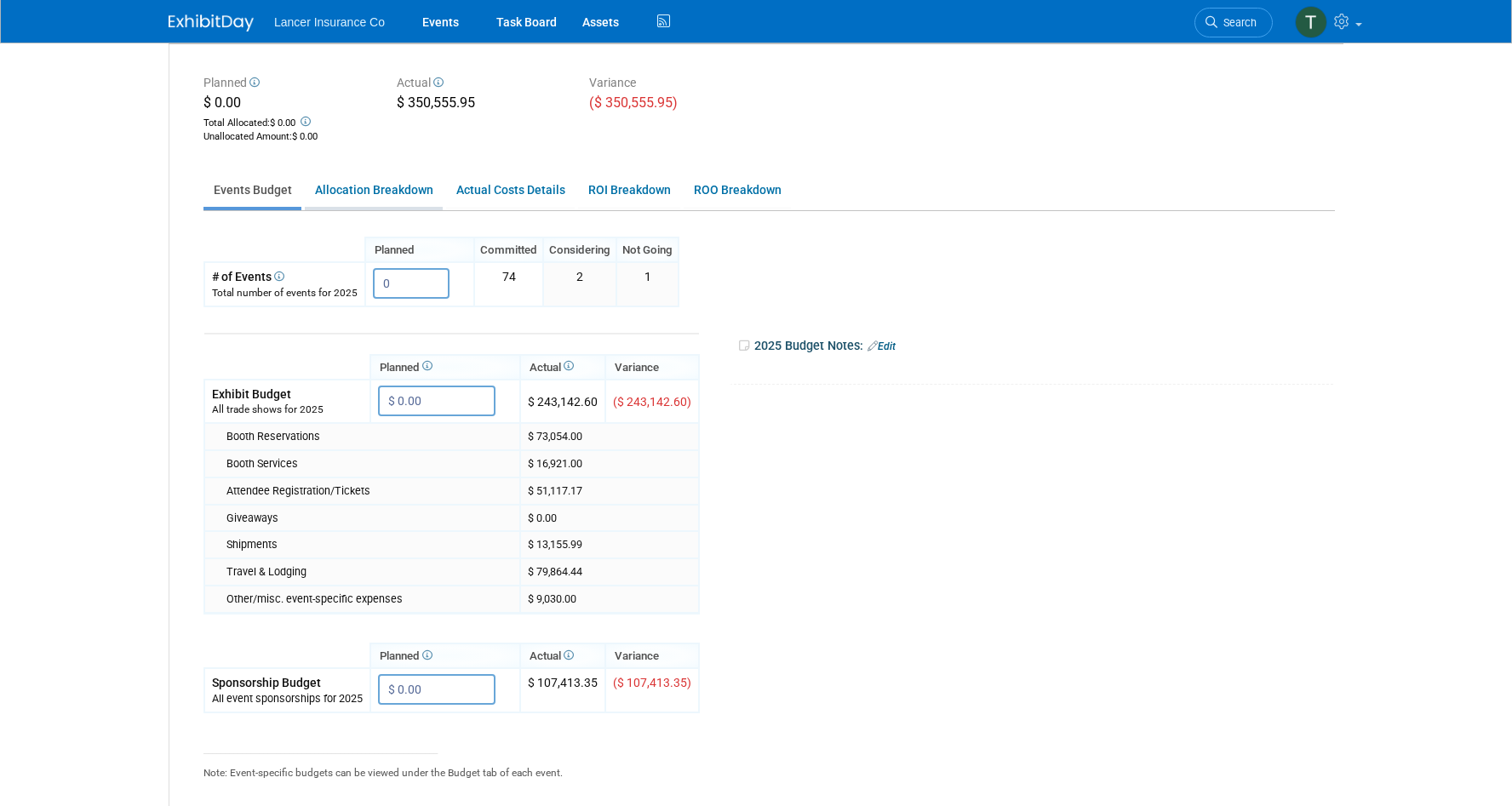
click at [391, 186] on link "Allocation Breakdown" at bounding box center [373, 190] width 138 height 33
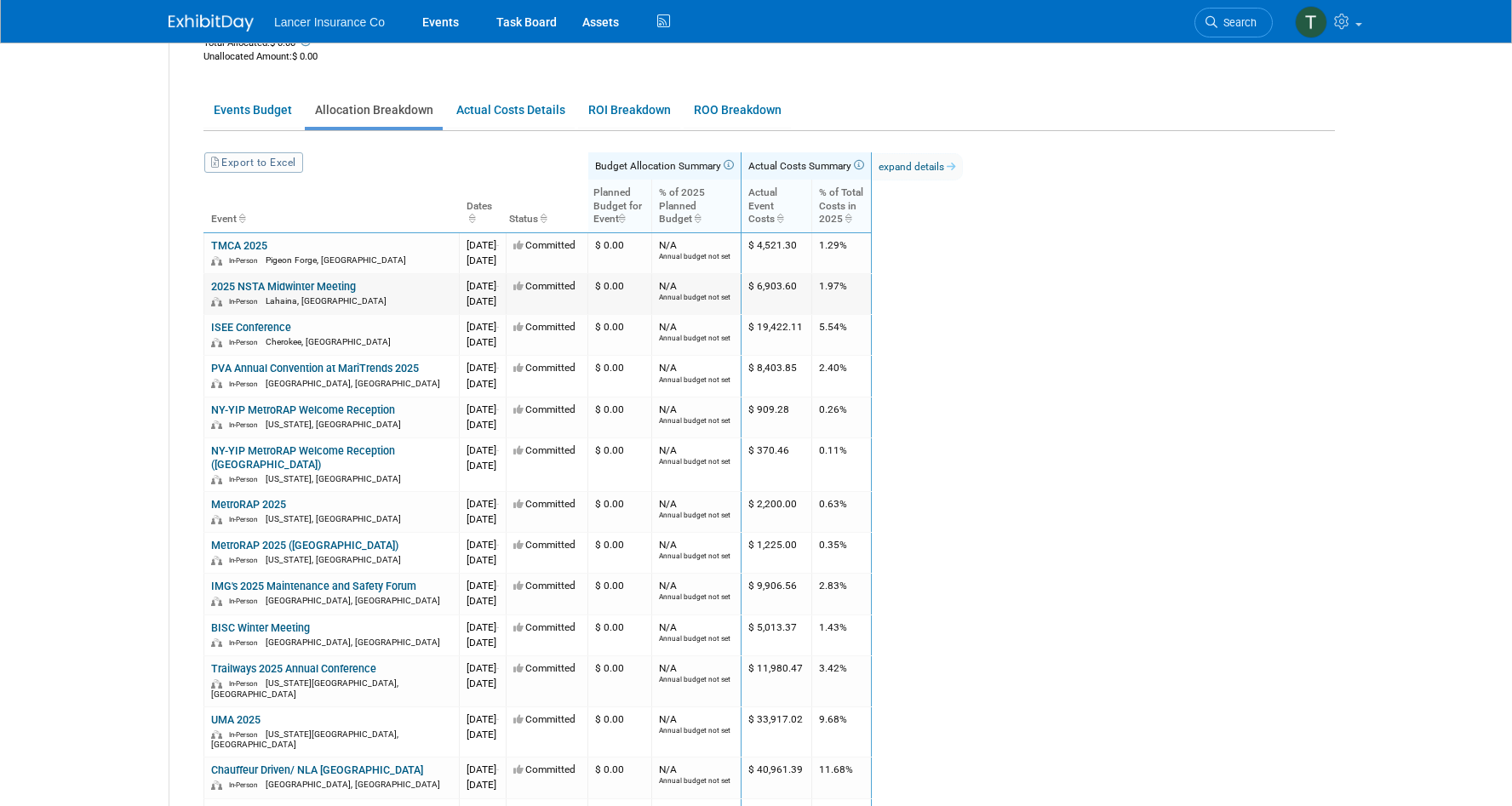
scroll to position [242, 0]
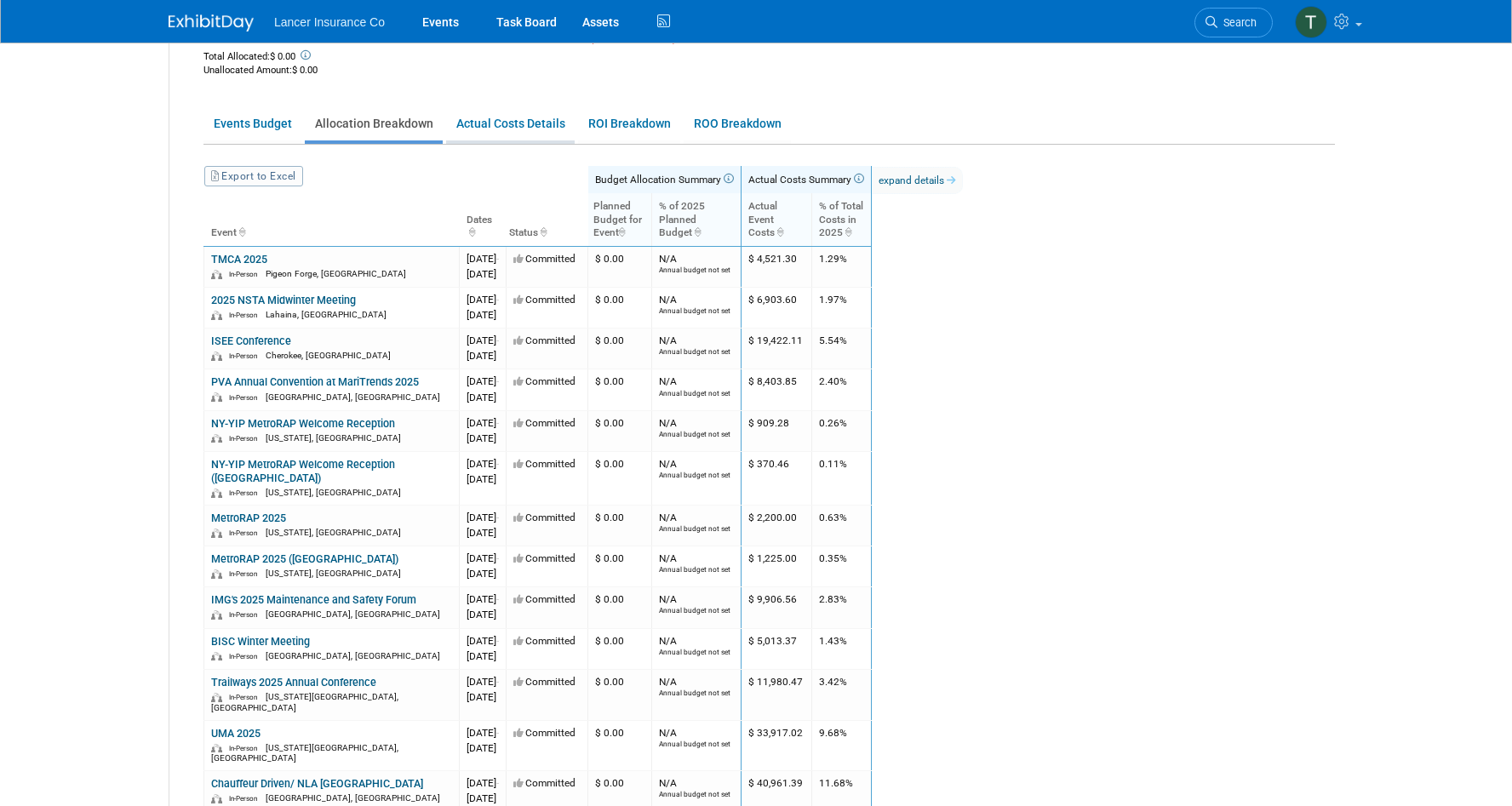
click at [511, 122] on link "Actual Costs Details" at bounding box center [511, 123] width 129 height 33
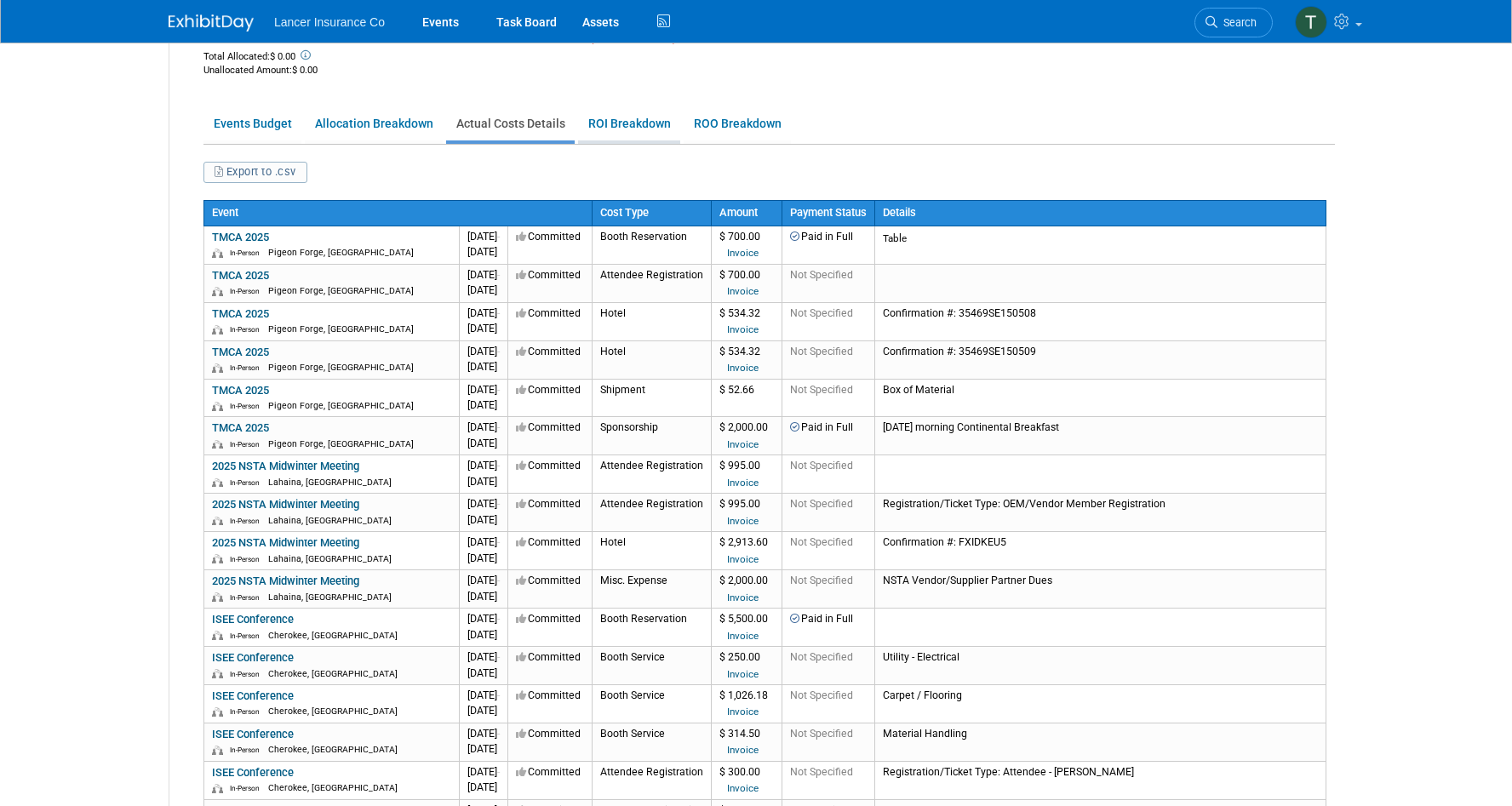
click at [634, 123] on link "ROI Breakdown" at bounding box center [629, 123] width 102 height 33
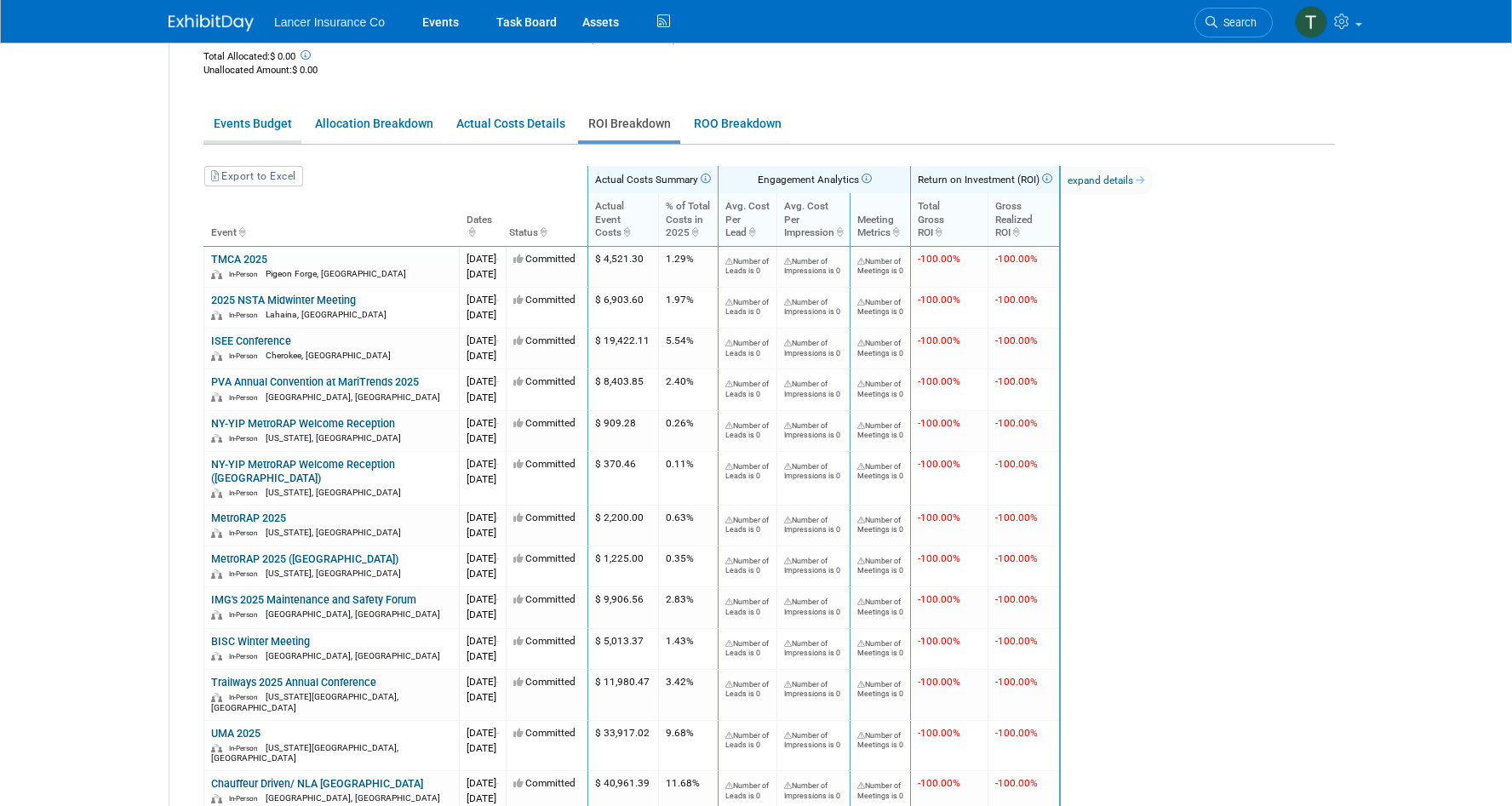
click at [270, 129] on link "Events Budget" at bounding box center [253, 123] width 98 height 33
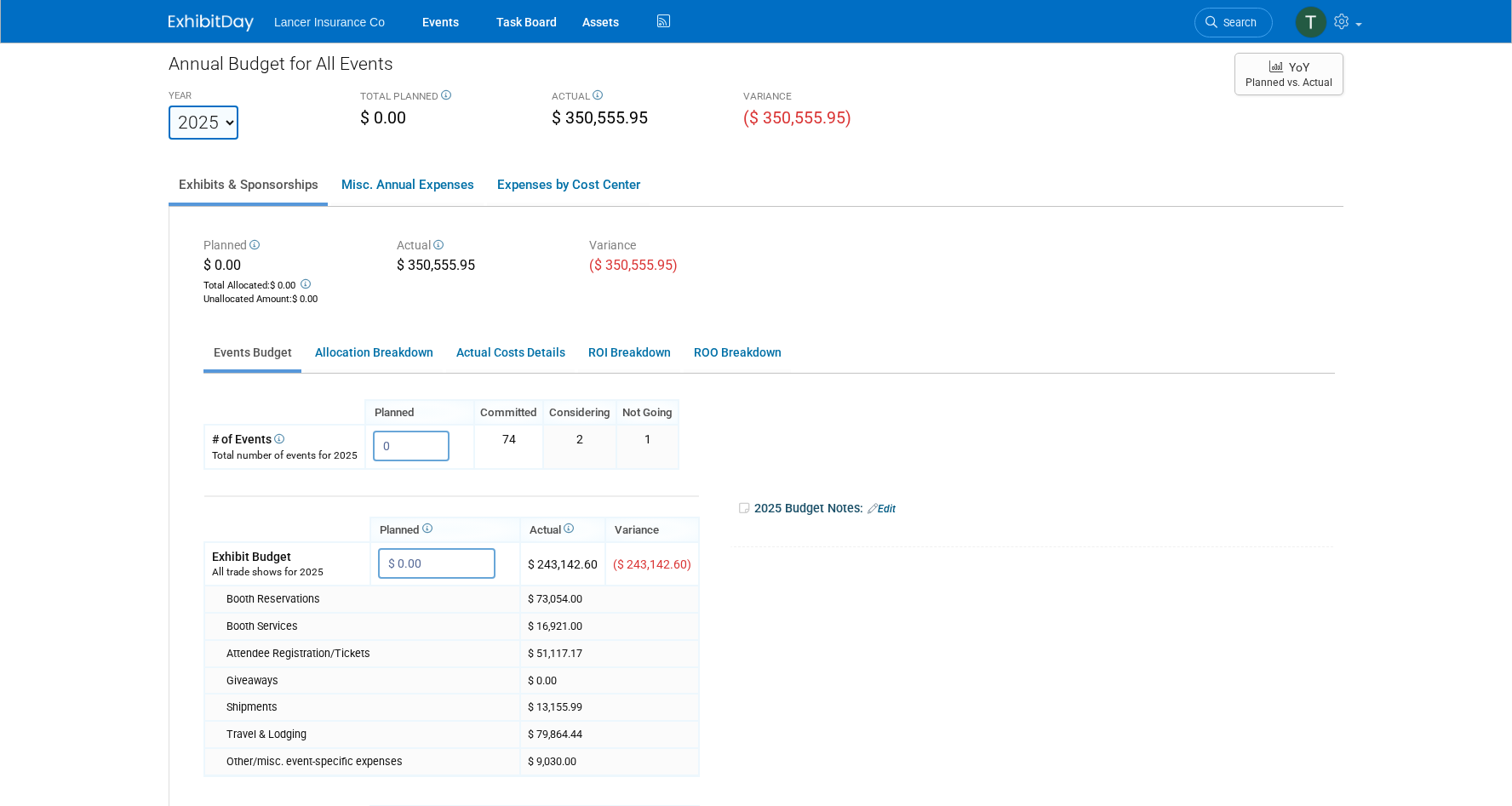
scroll to position [18, 0]
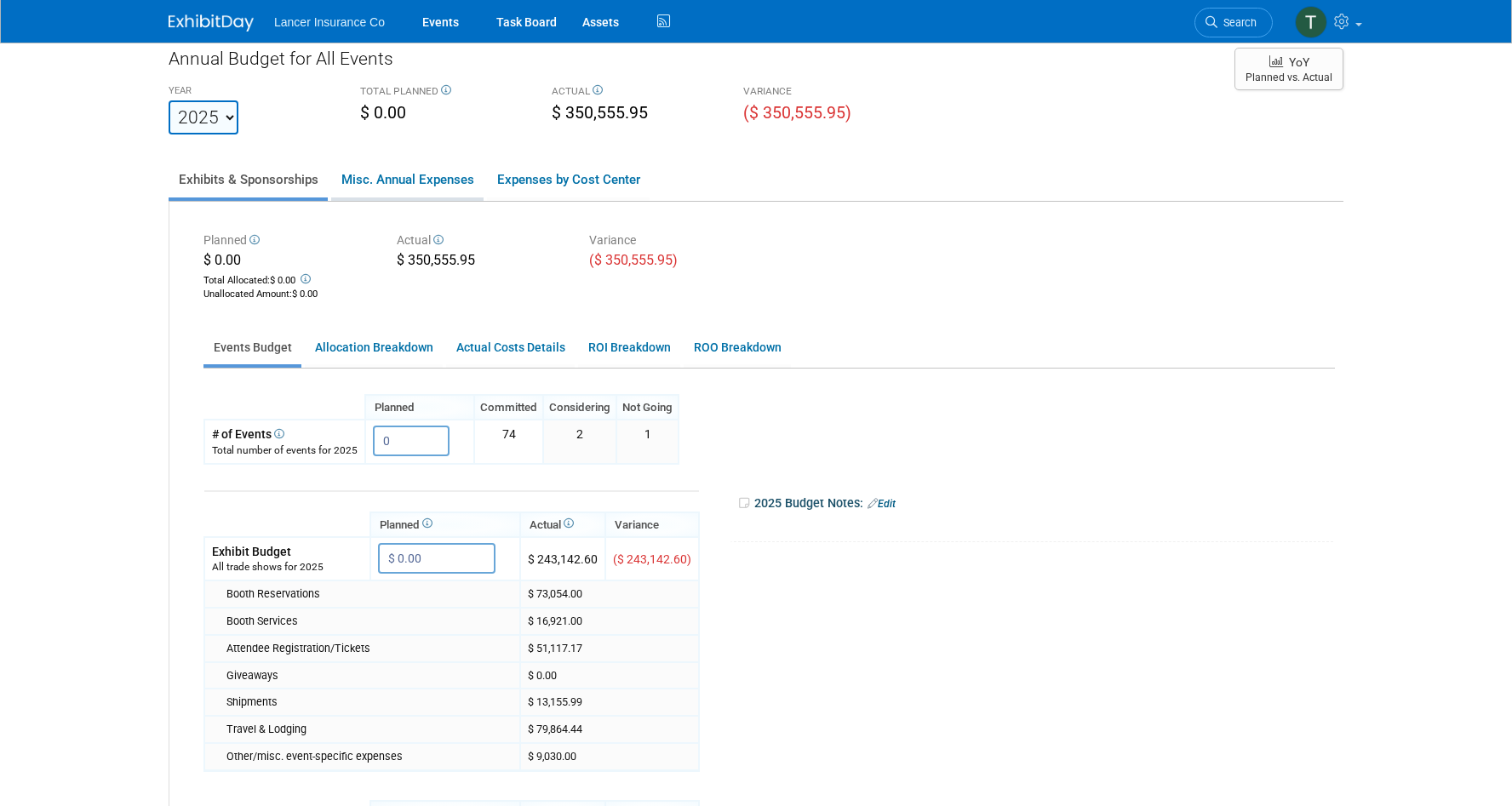
click at [386, 175] on link "Misc. Annual Expenses" at bounding box center [407, 179] width 153 height 36
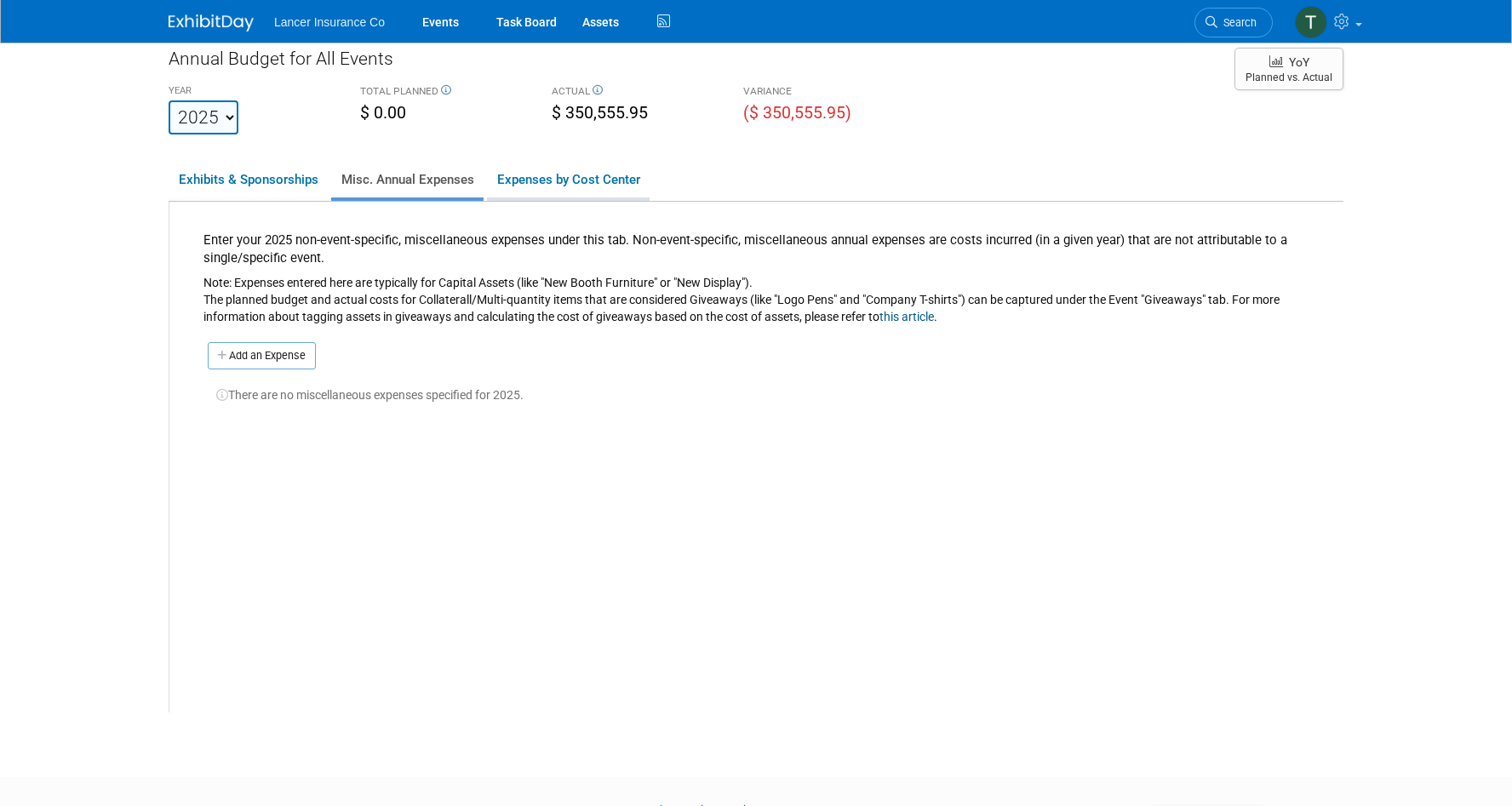
click at [578, 175] on link "Expenses by Cost Center" at bounding box center [569, 179] width 162 height 36
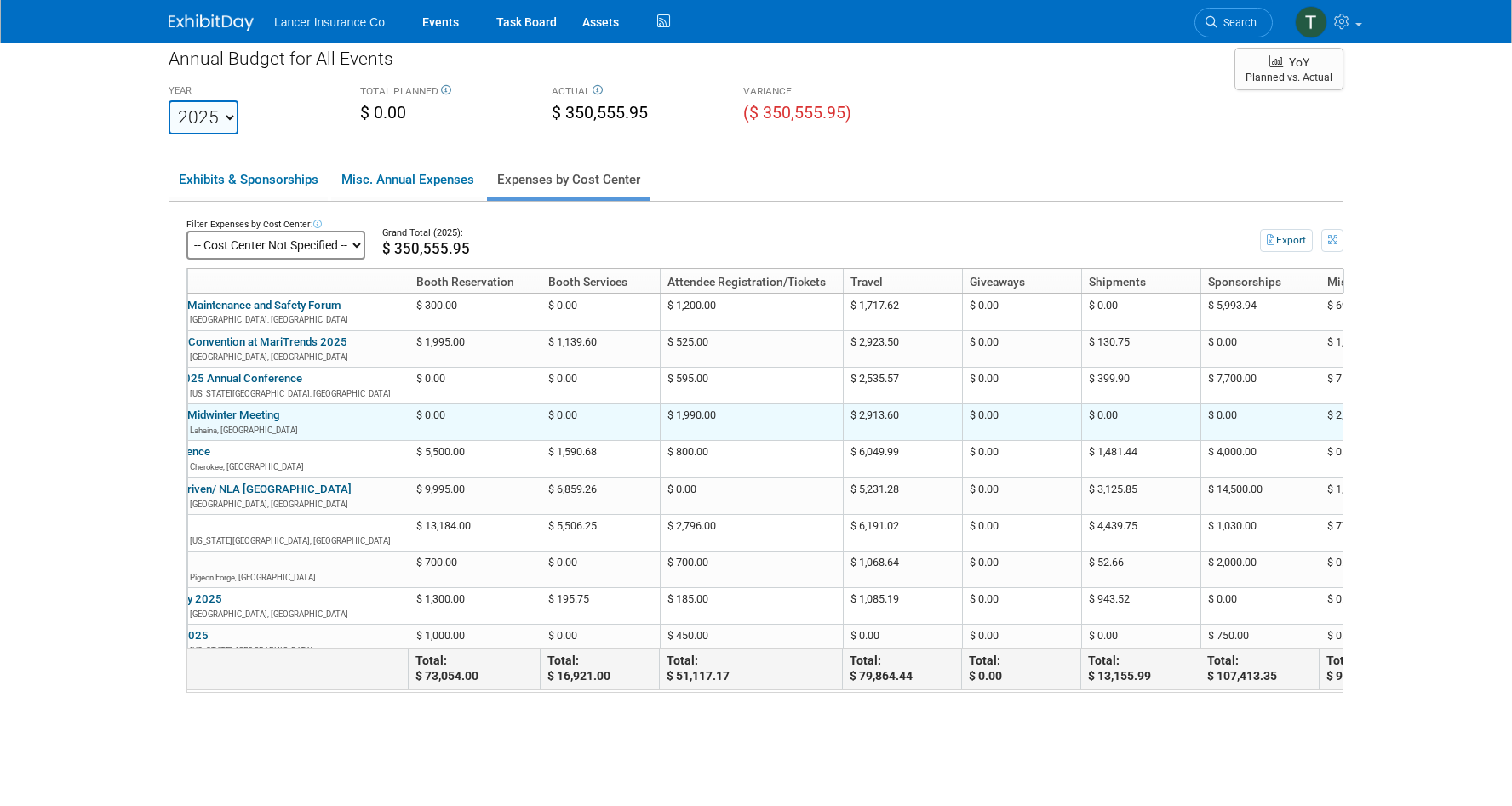
scroll to position [0, 214]
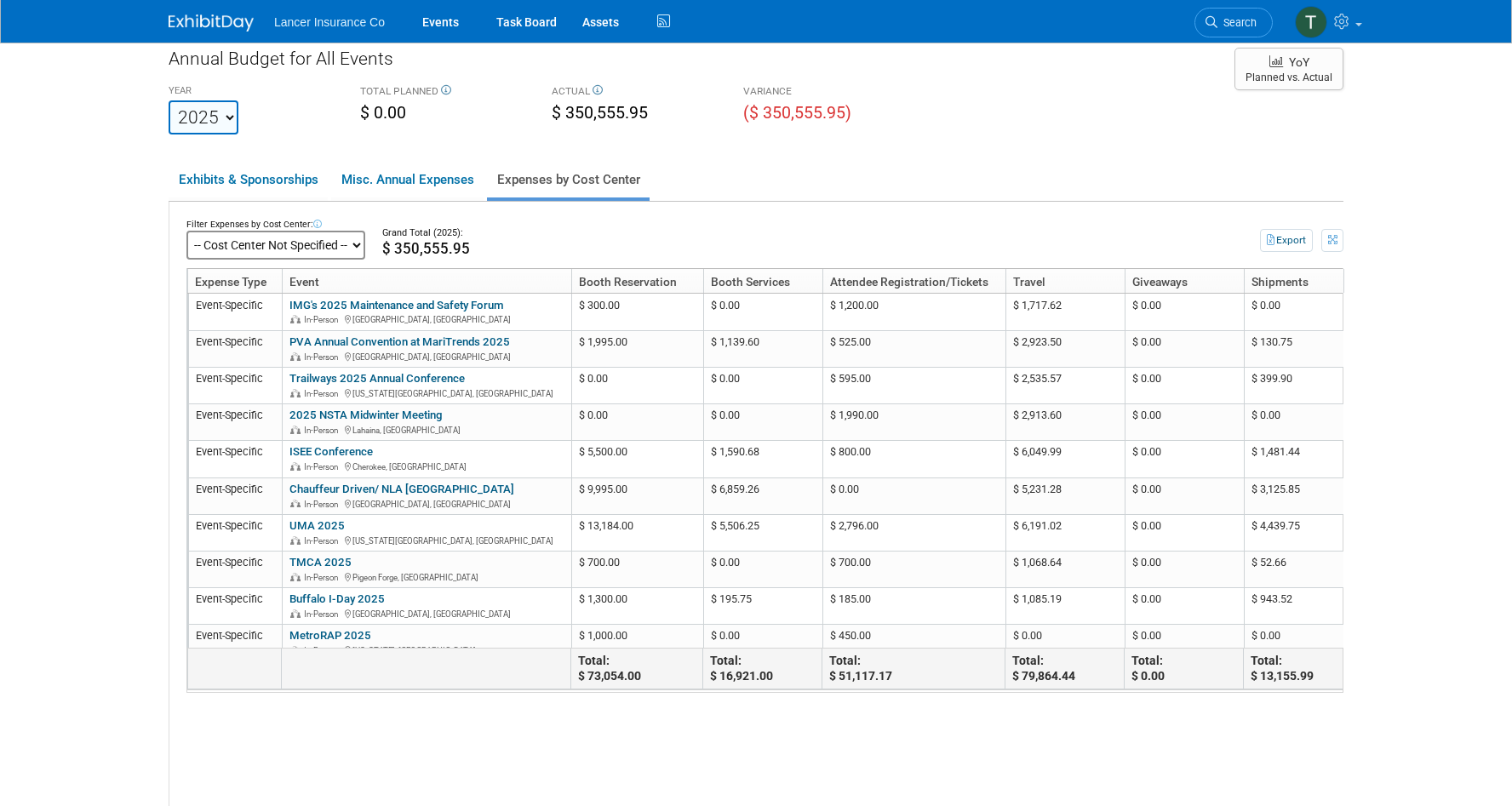
click at [344, 248] on select "-- Cost Center Not Specified --" at bounding box center [276, 245] width 179 height 29
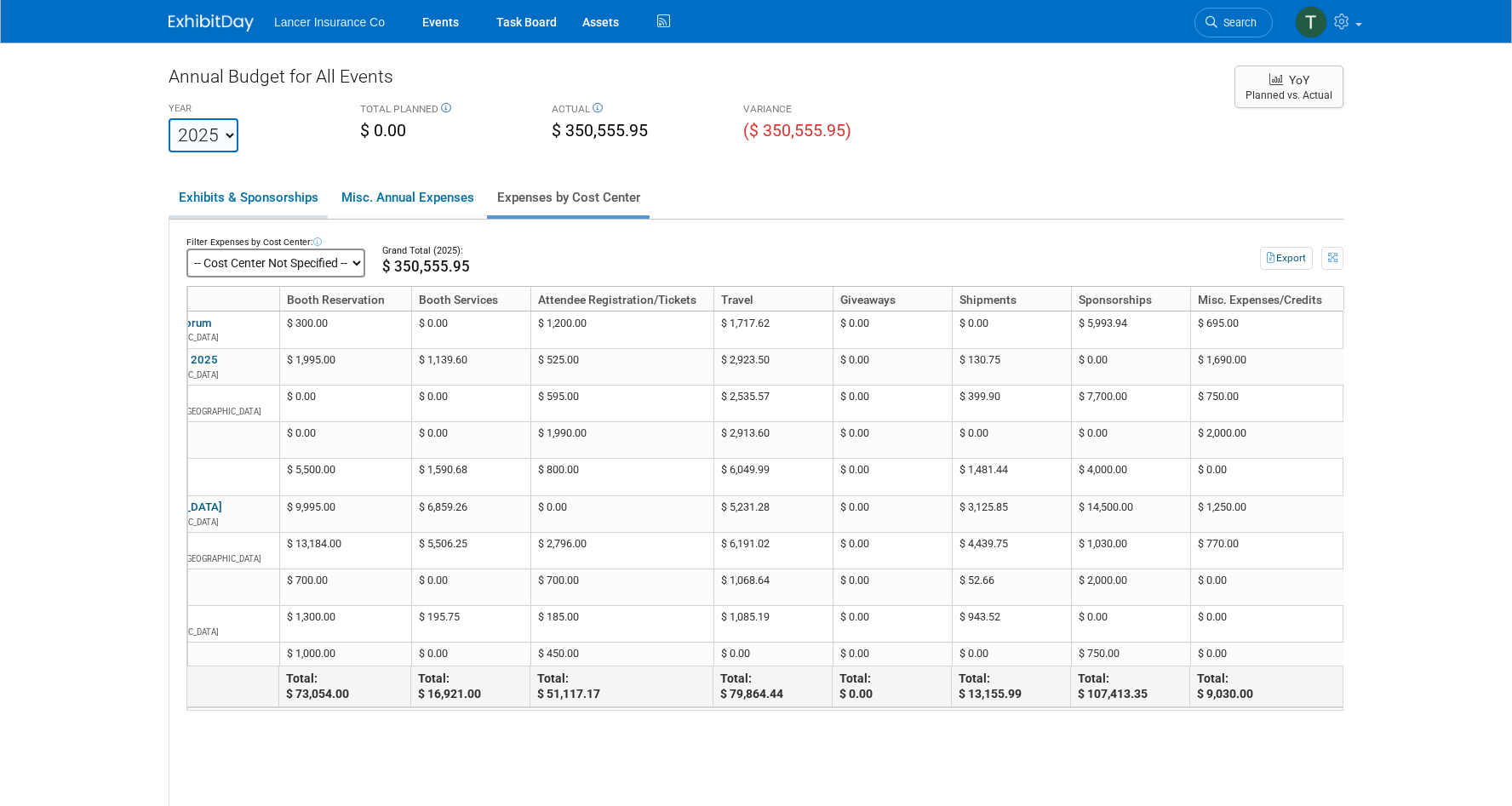
click at [277, 195] on link "Exhibits & Sponsorships" at bounding box center [248, 197] width 159 height 36
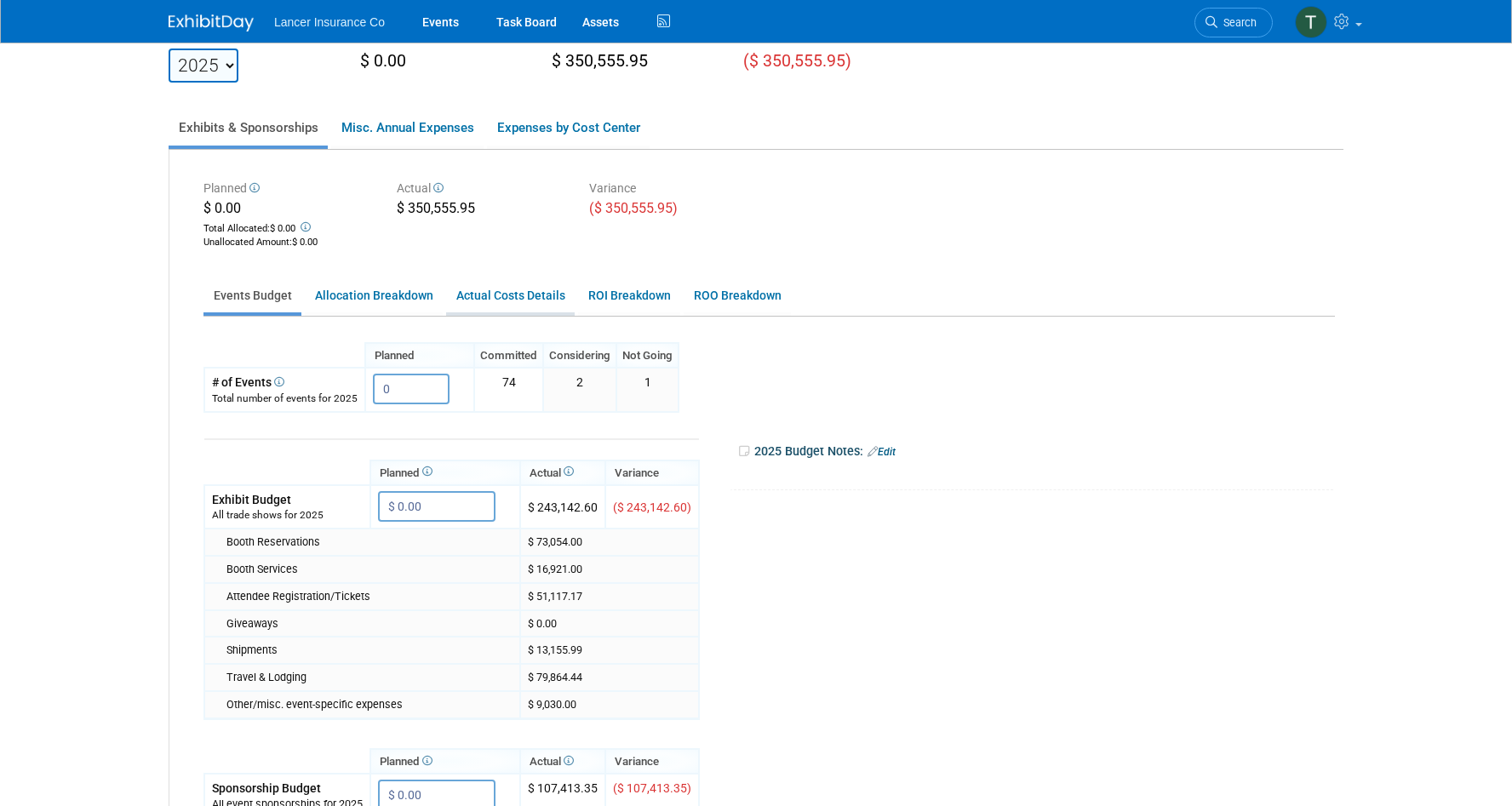
click at [507, 297] on link "Actual Costs Details" at bounding box center [511, 295] width 129 height 33
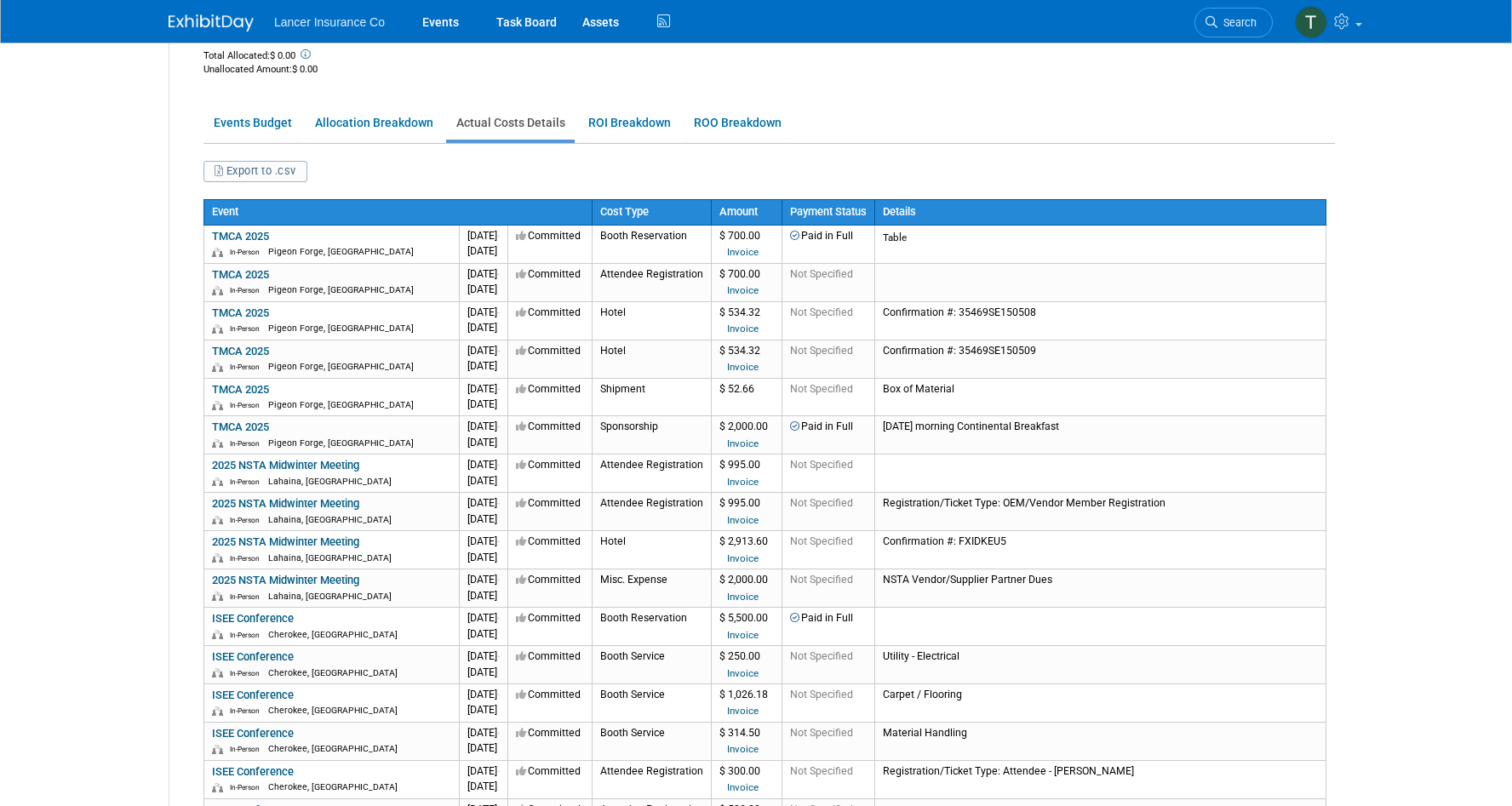
scroll to position [245, 0]
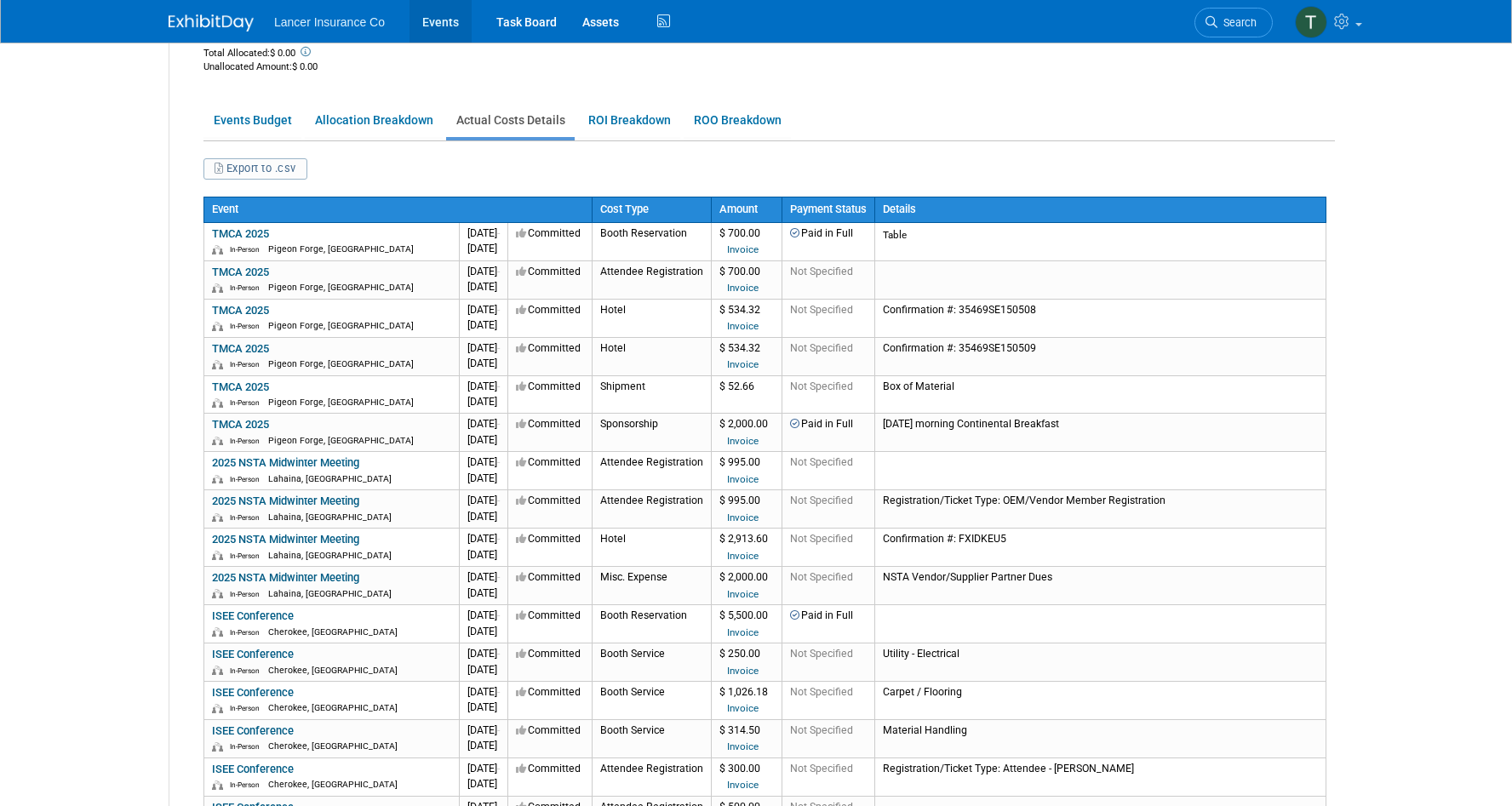
click at [430, 16] on link "Events" at bounding box center [441, 21] width 62 height 43
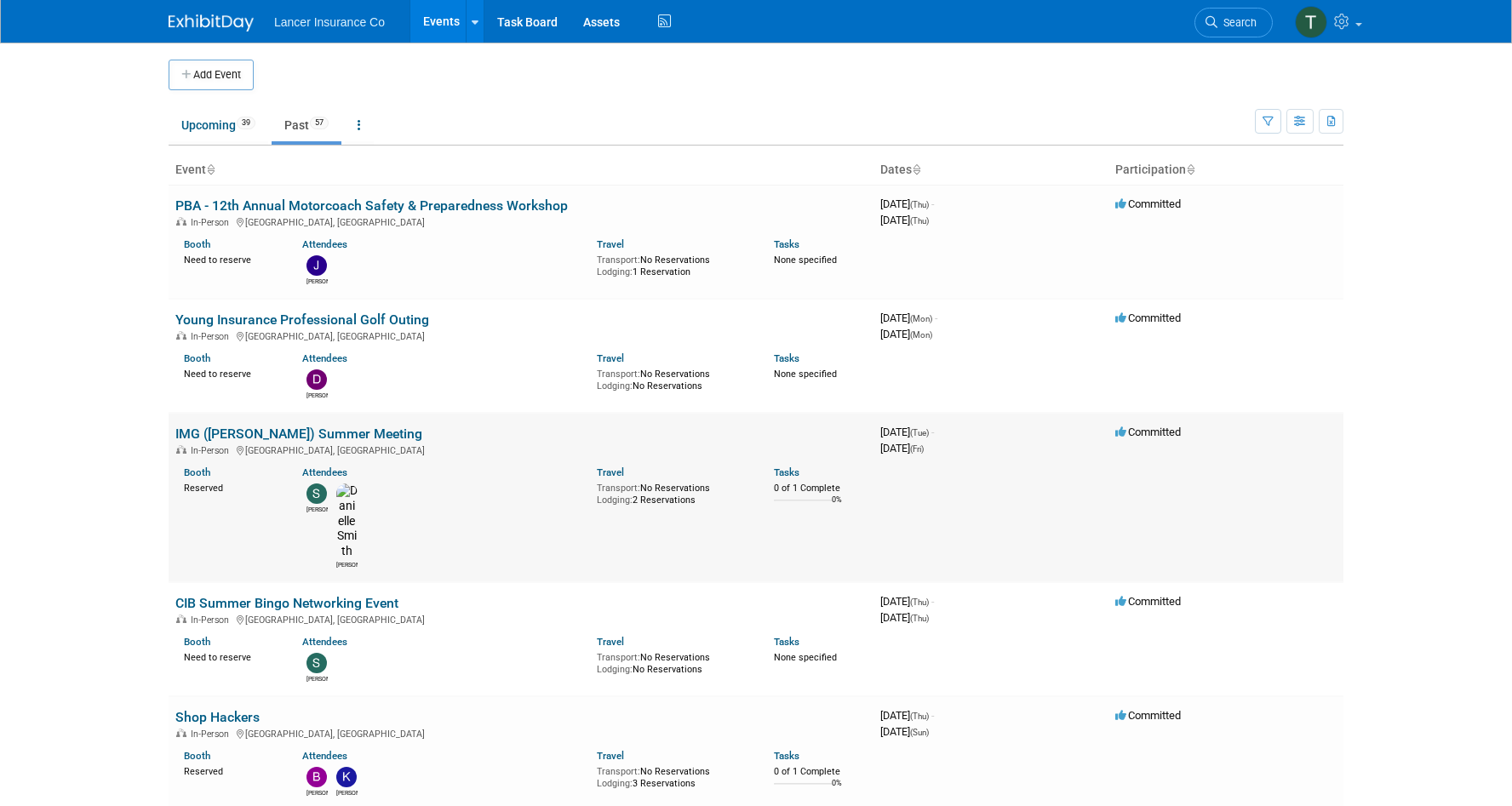
click at [217, 433] on link "IMG ([PERSON_NAME]) Summer Meeting" at bounding box center [298, 434] width 247 height 16
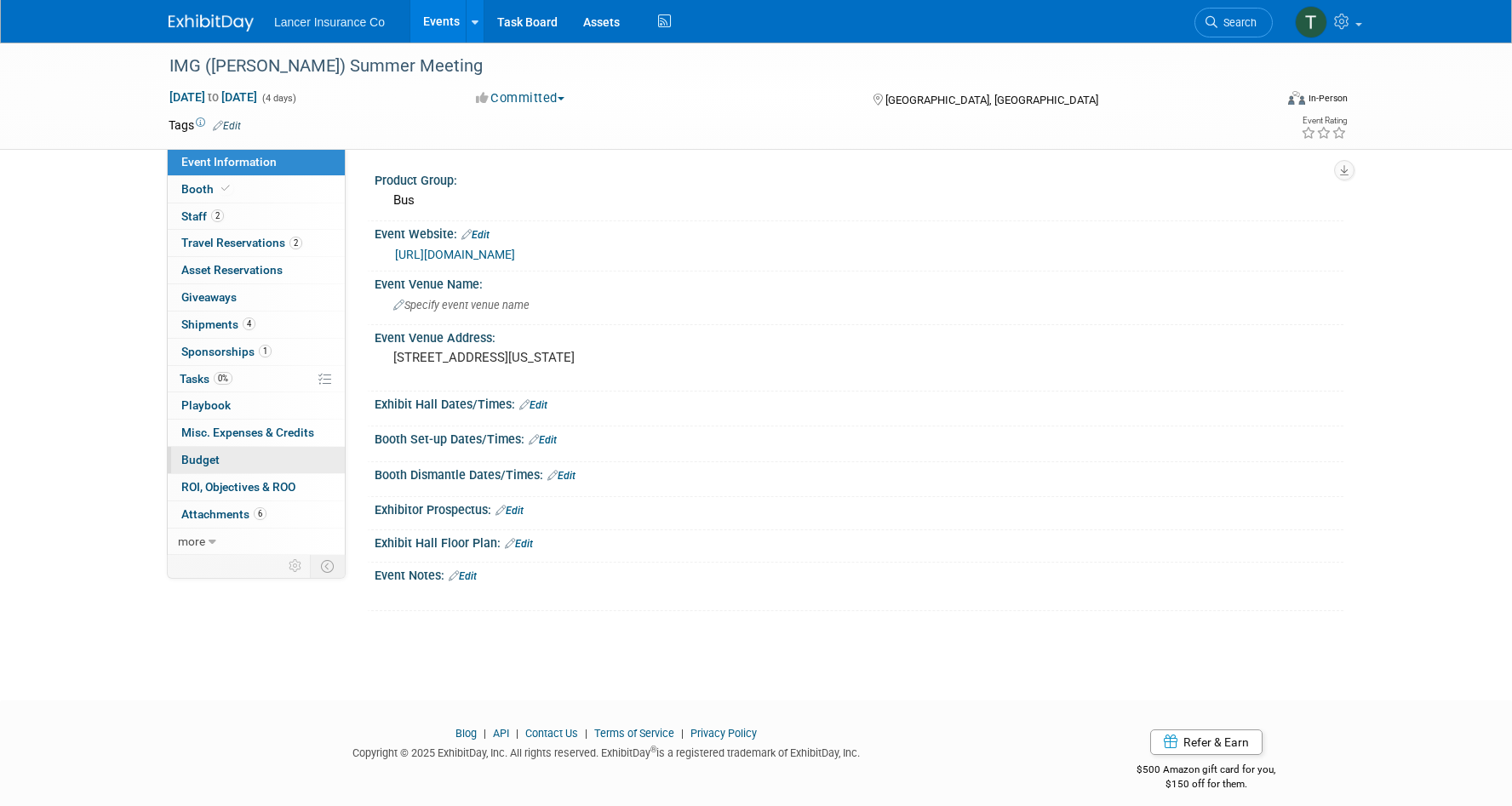
click at [207, 472] on link "Budget" at bounding box center [256, 461] width 177 height 27
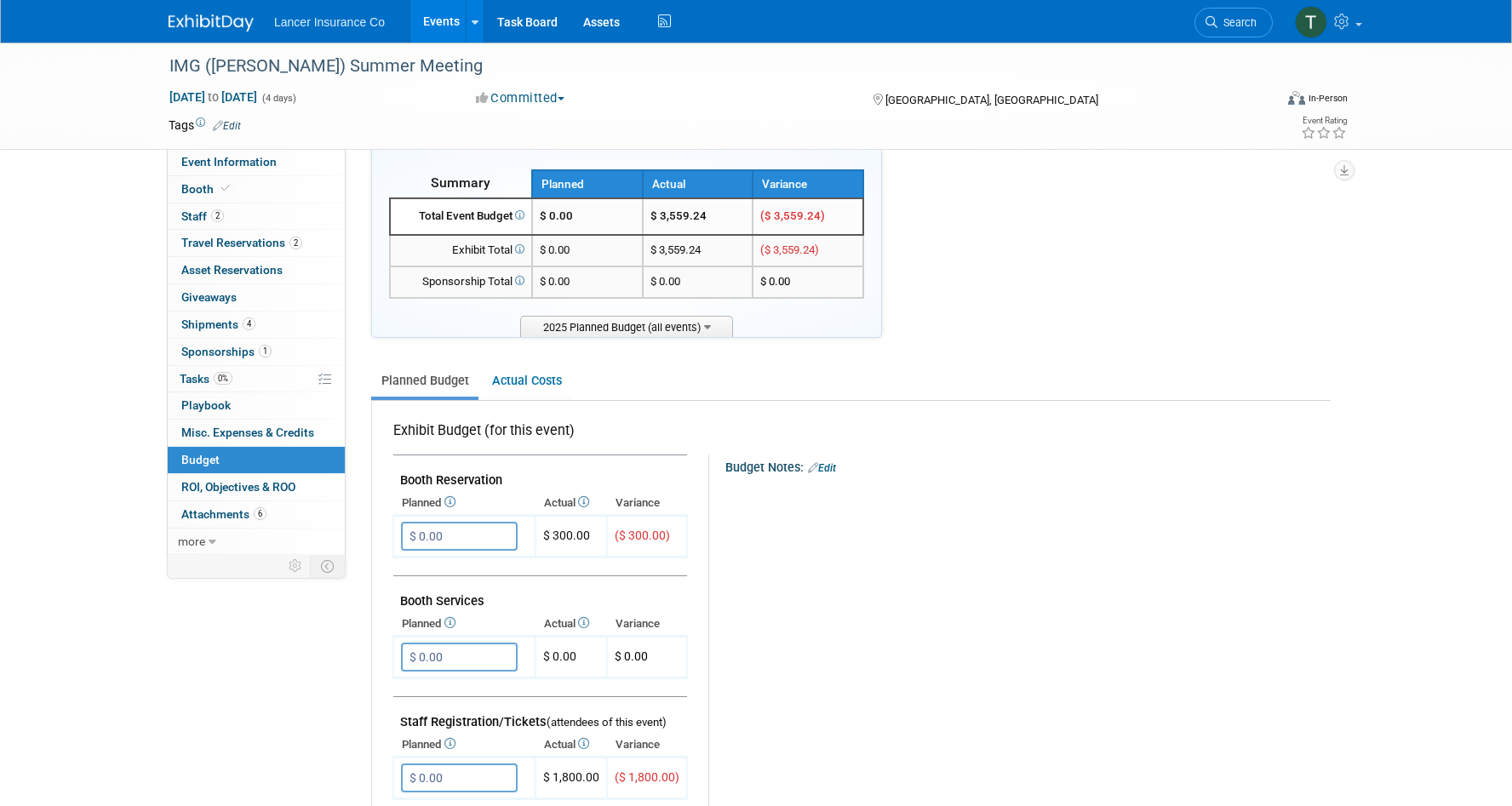
scroll to position [26, 0]
click at [532, 382] on link "Actual Costs" at bounding box center [527, 379] width 89 height 31
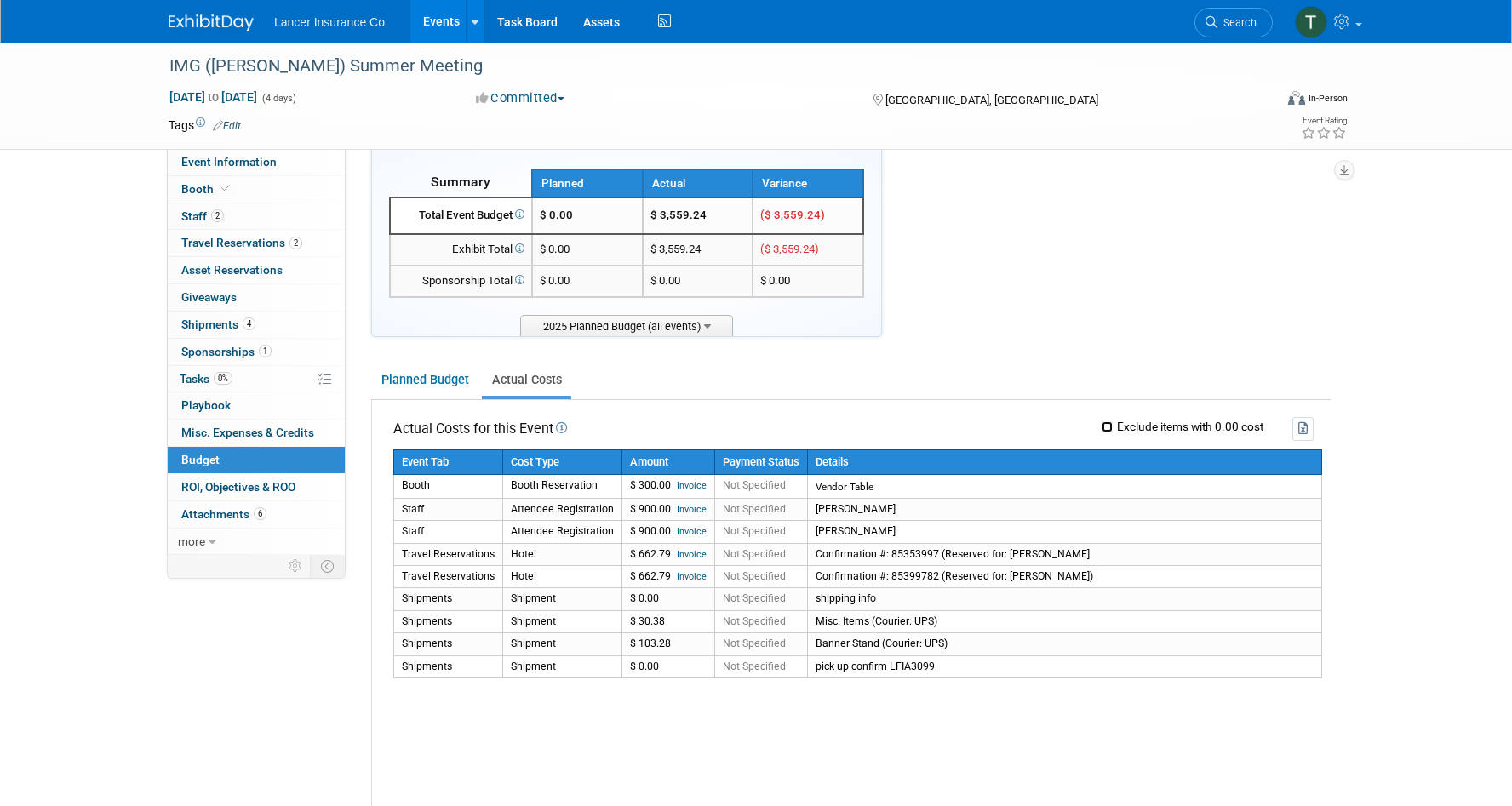
click at [1107, 427] on input "Exclude items with 0.00 cost" at bounding box center [1107, 427] width 11 height 11
checkbox input "true"
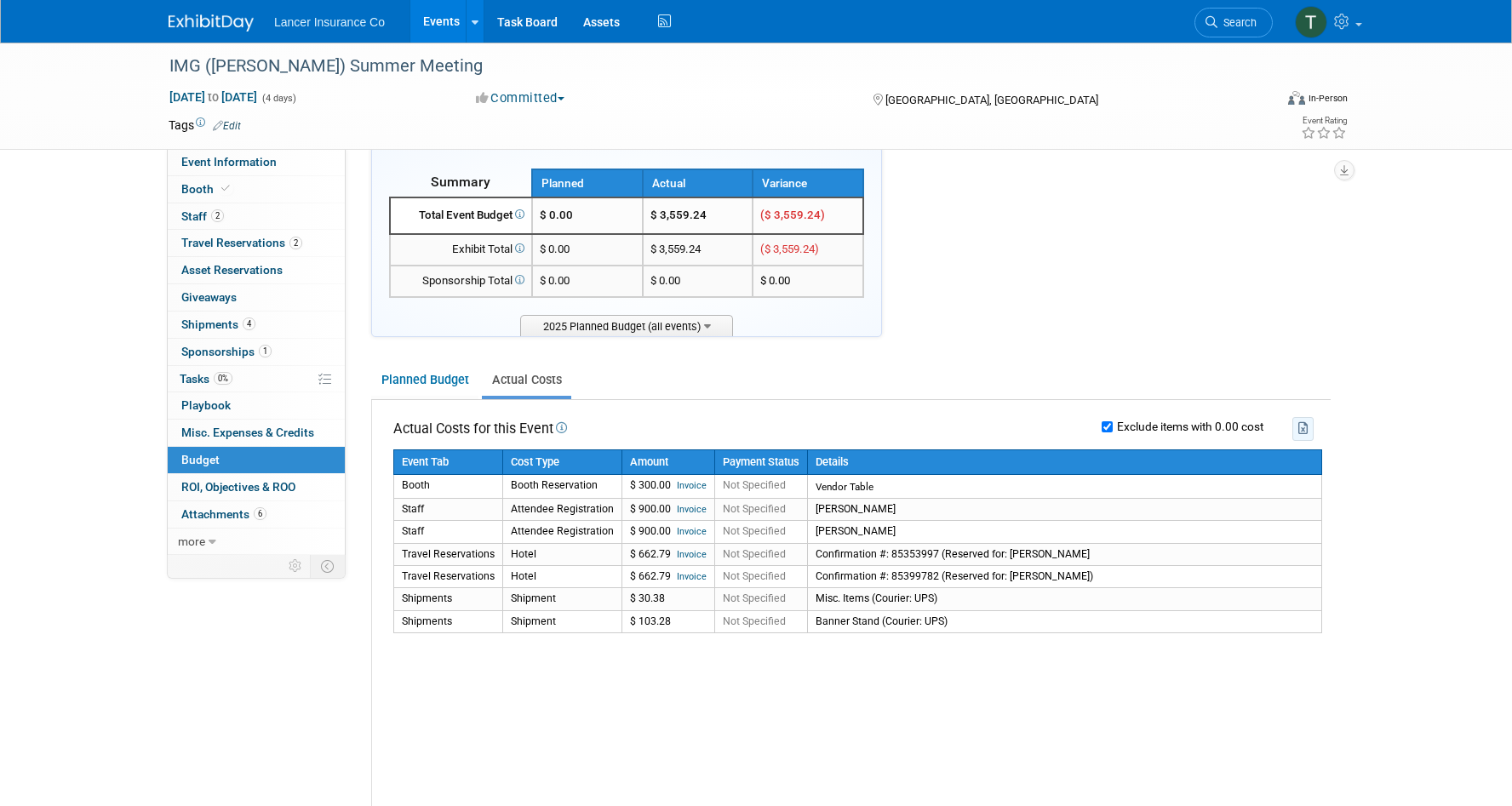
click at [1301, 426] on icon "button" at bounding box center [1304, 428] width 11 height 12
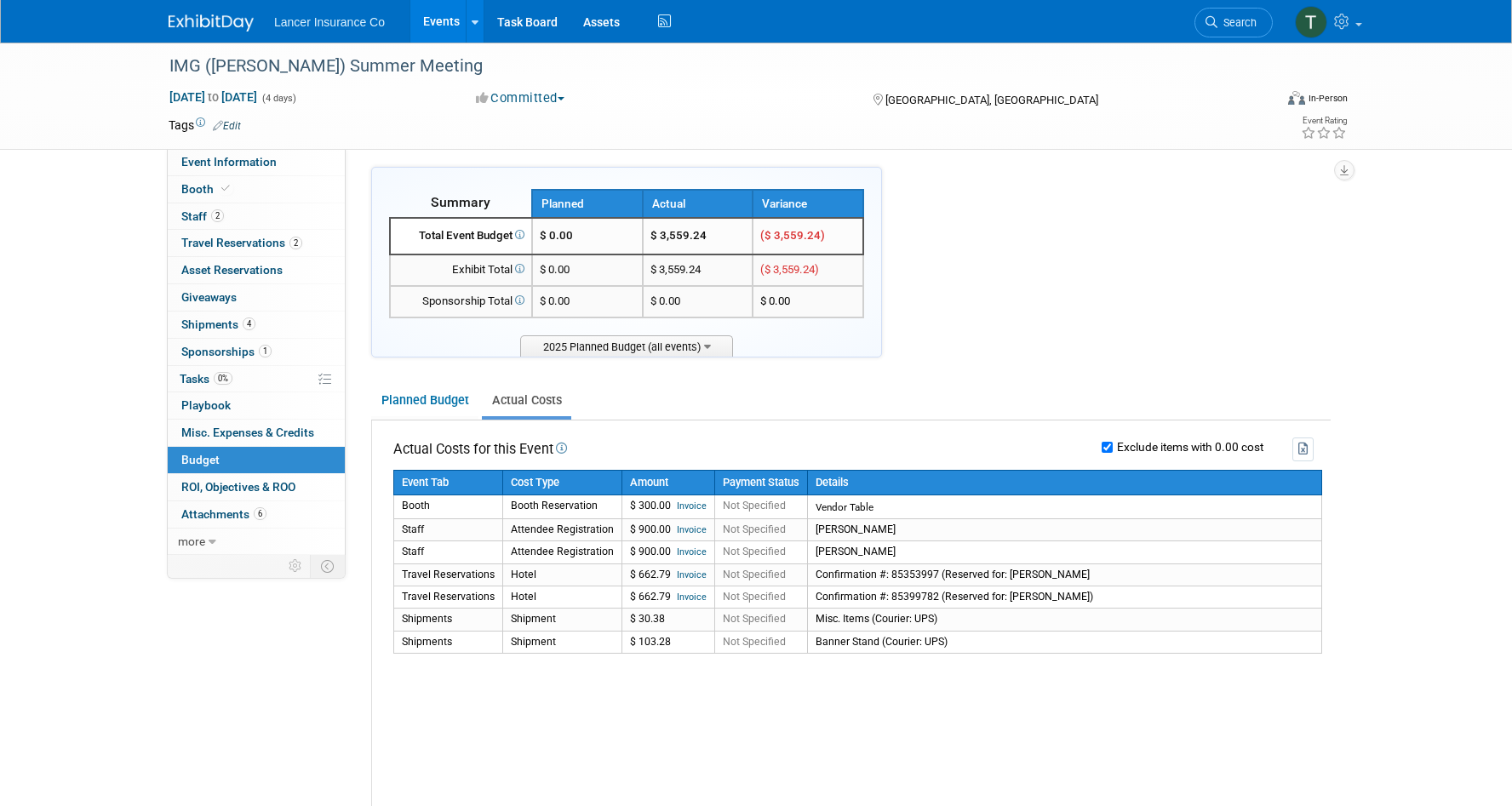
scroll to position [0, 0]
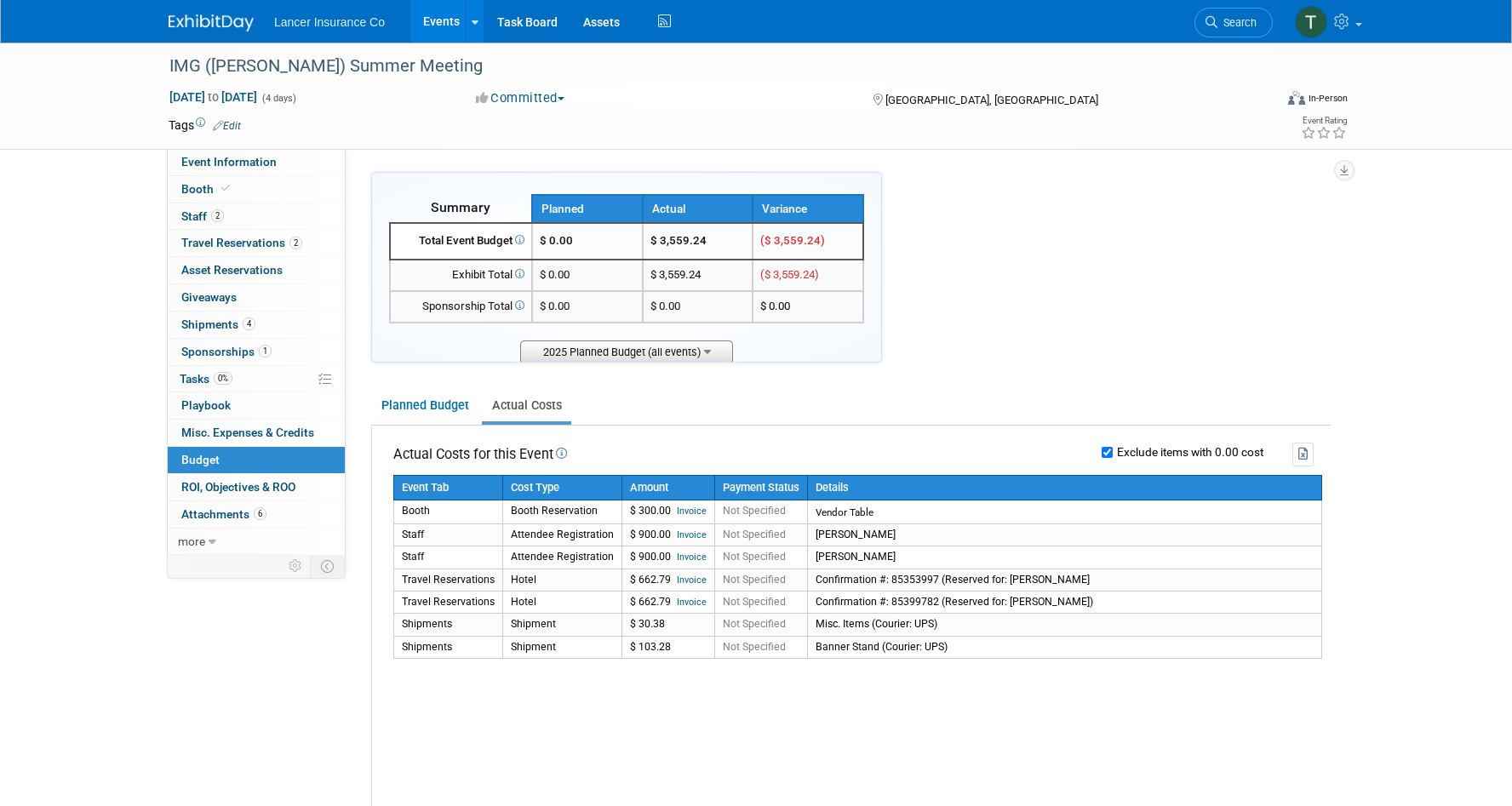
click at [713, 357] on span "2025 Planned Budget (all events)" at bounding box center [627, 352] width 212 height 21
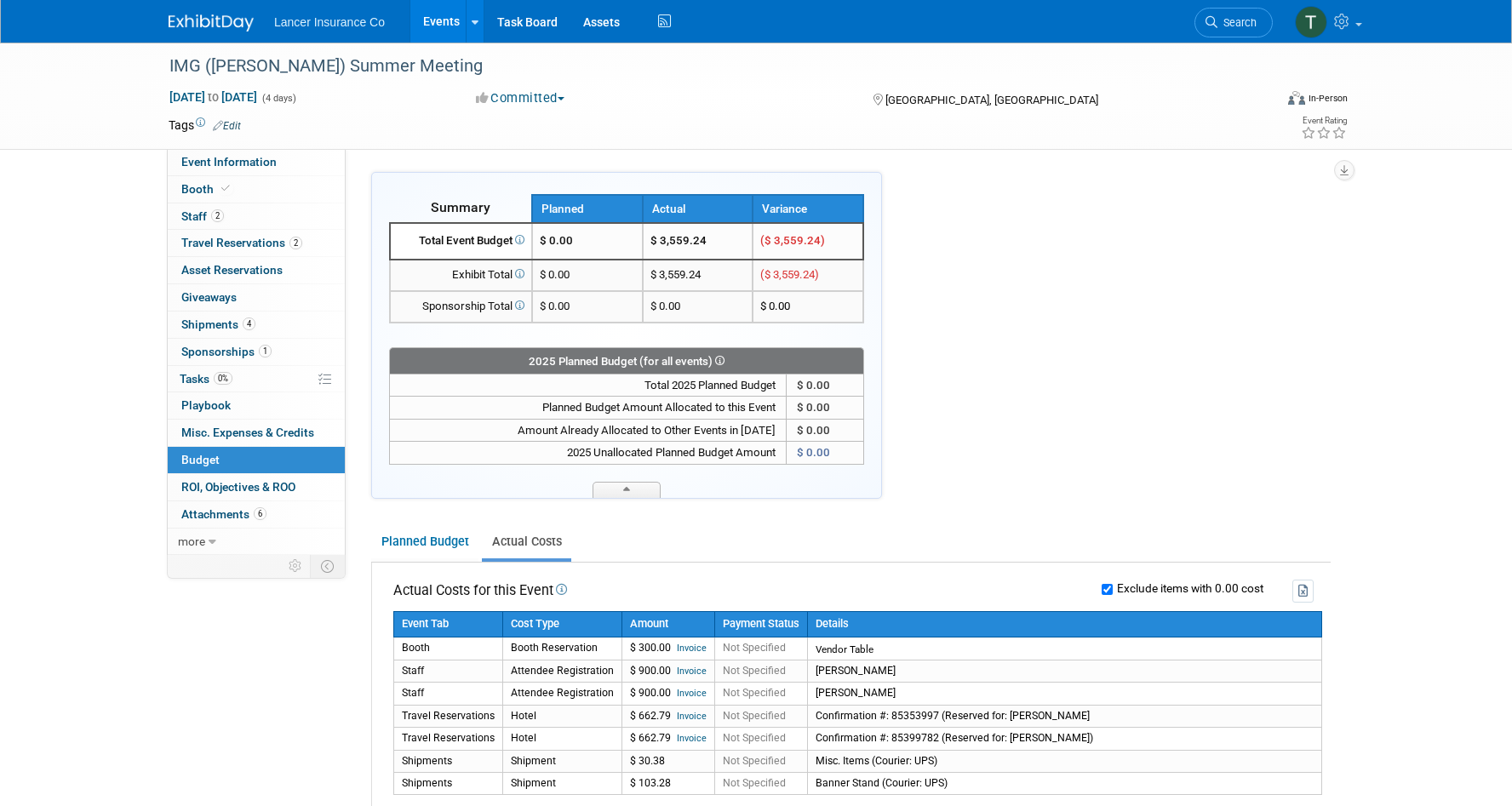
click at [713, 357] on span at bounding box center [718, 361] width 12 height 12
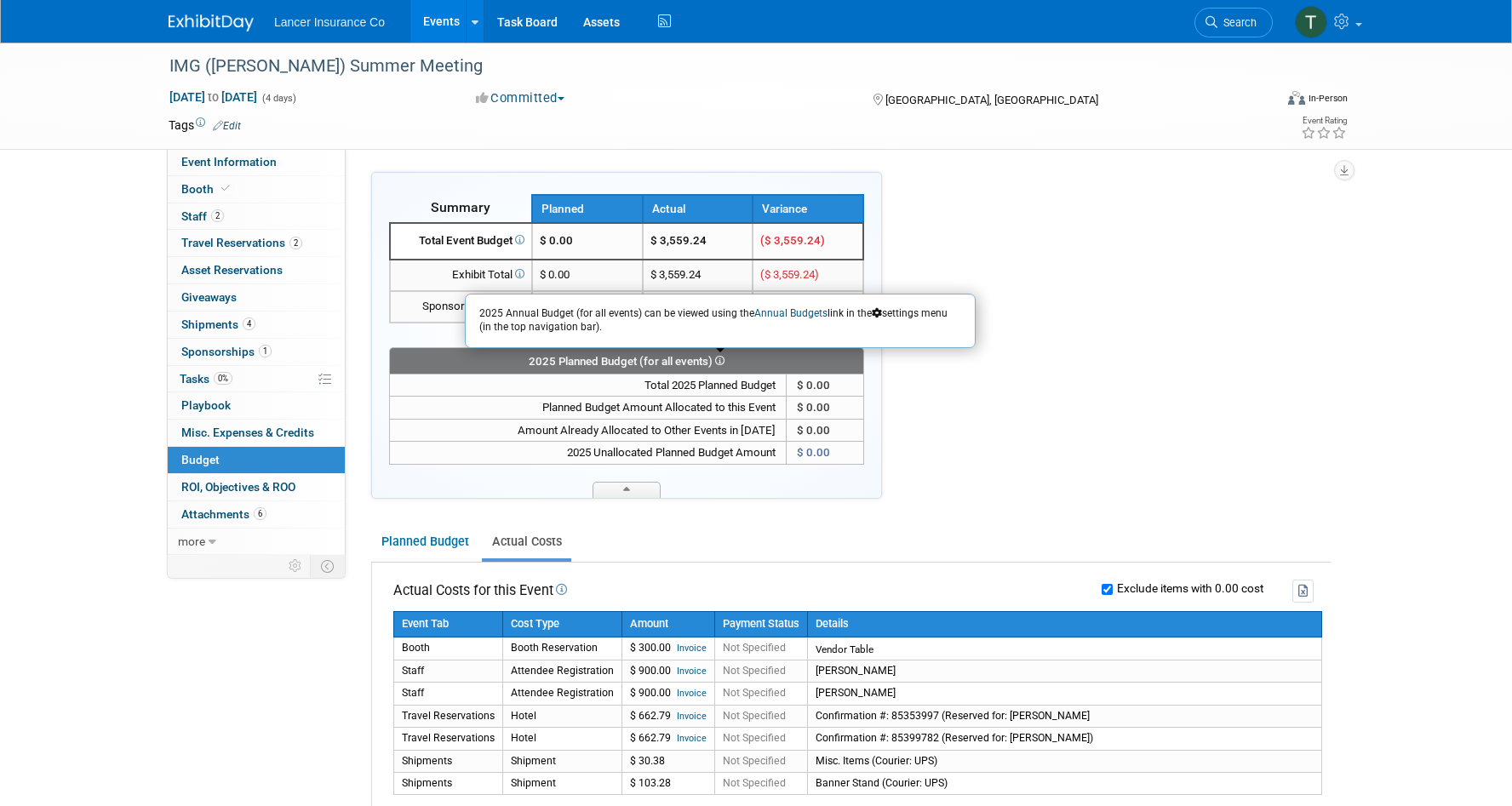
click at [1119, 308] on div "Summary Planned Actual Variance X" at bounding box center [851, 794] width 960 height 1242
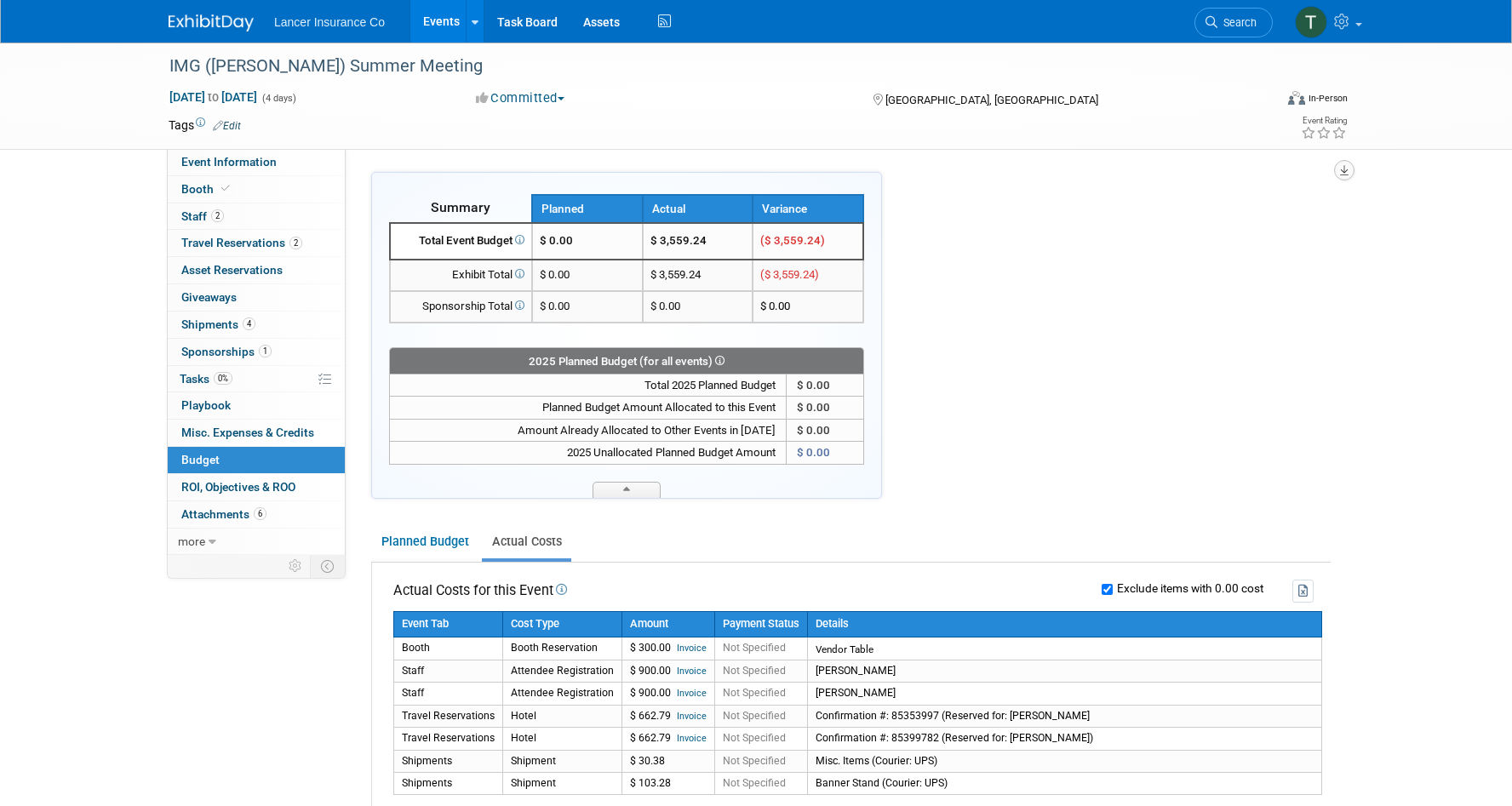
click at [1346, 175] on button "button" at bounding box center [1344, 170] width 21 height 21
click at [1238, 250] on link "Export tab to Spreadsheet (.csv)" at bounding box center [1242, 245] width 198 height 24
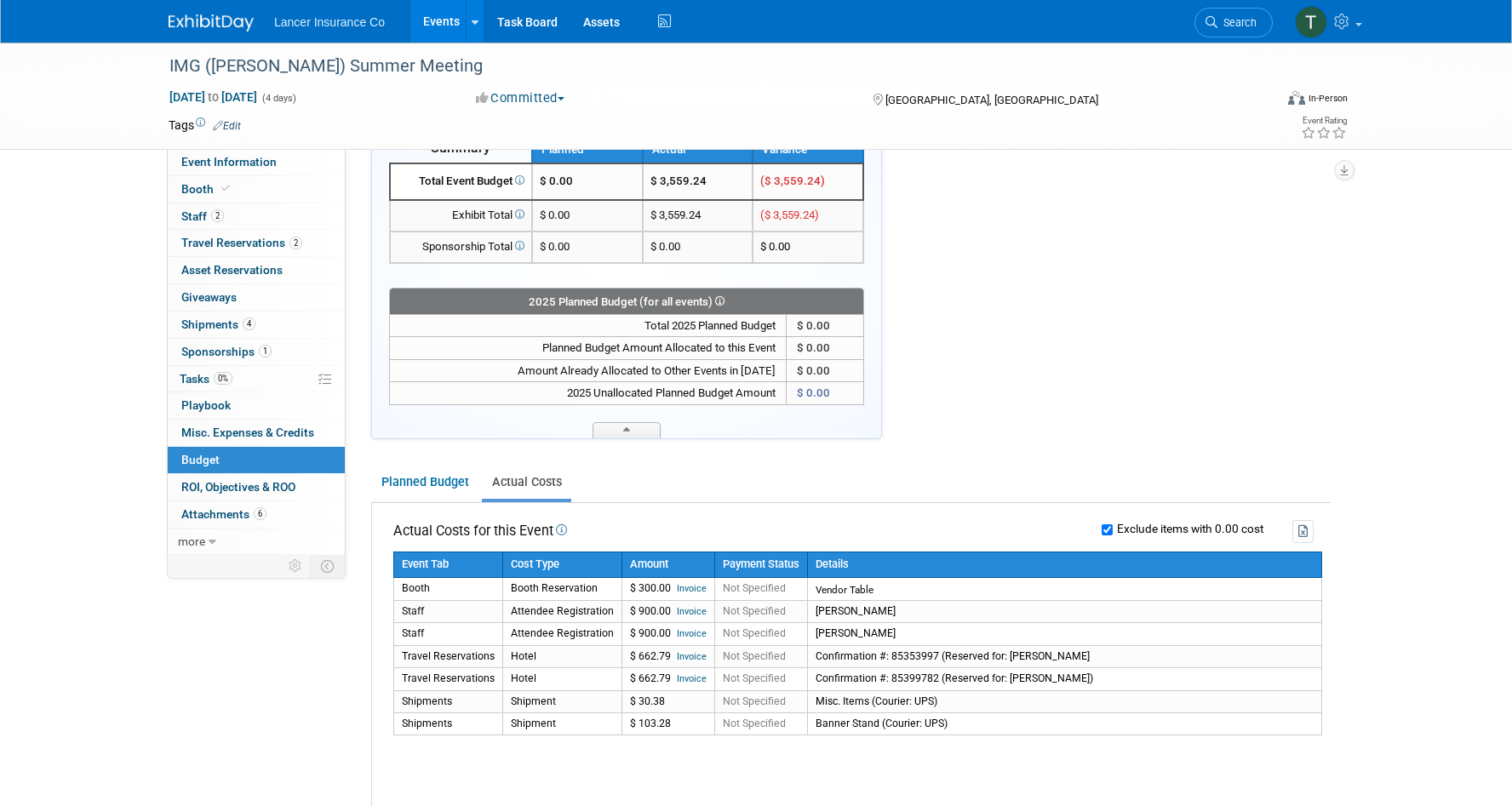
scroll to position [62, 0]
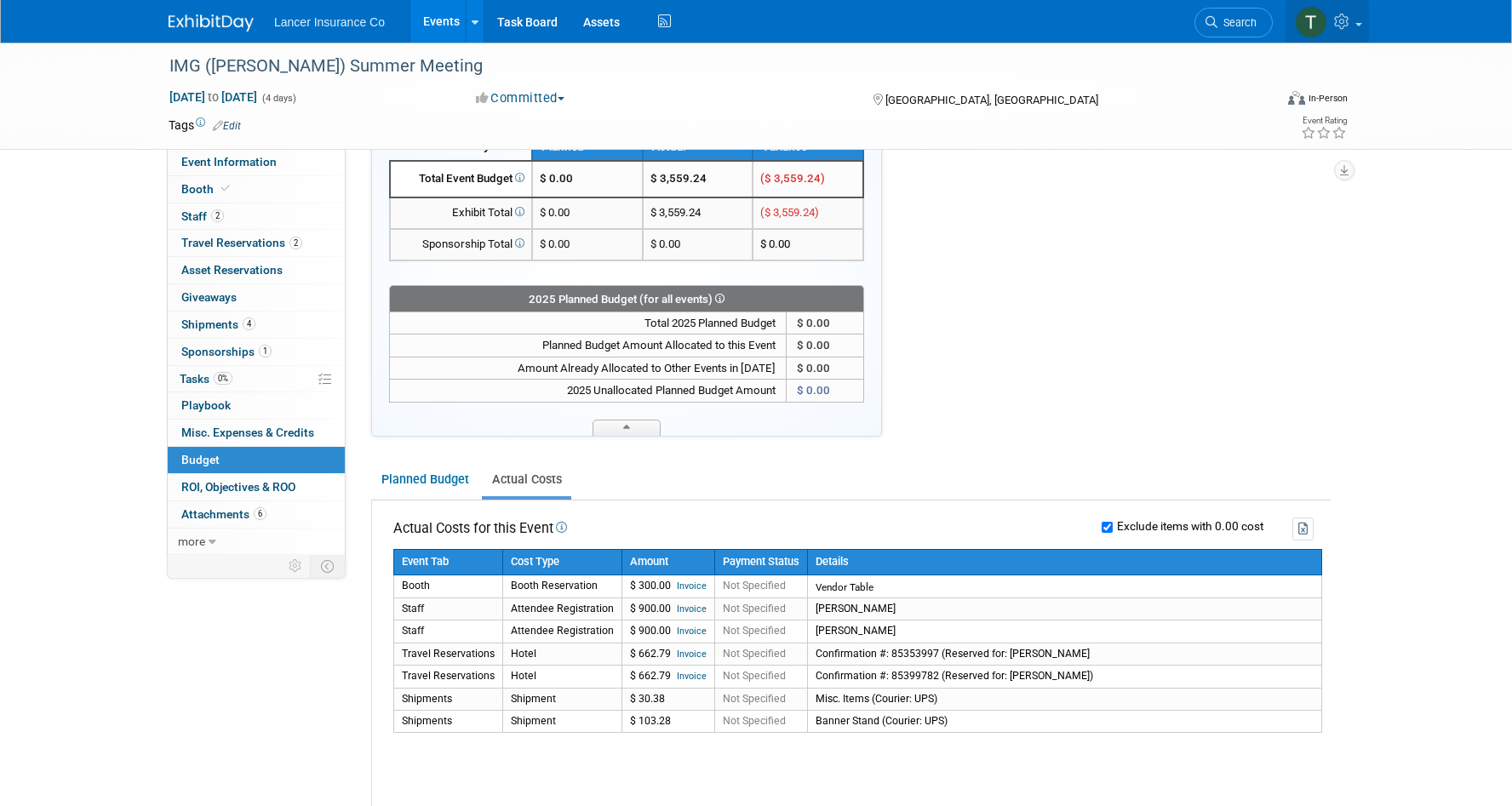
click at [1343, 21] on icon at bounding box center [1344, 21] width 20 height 15
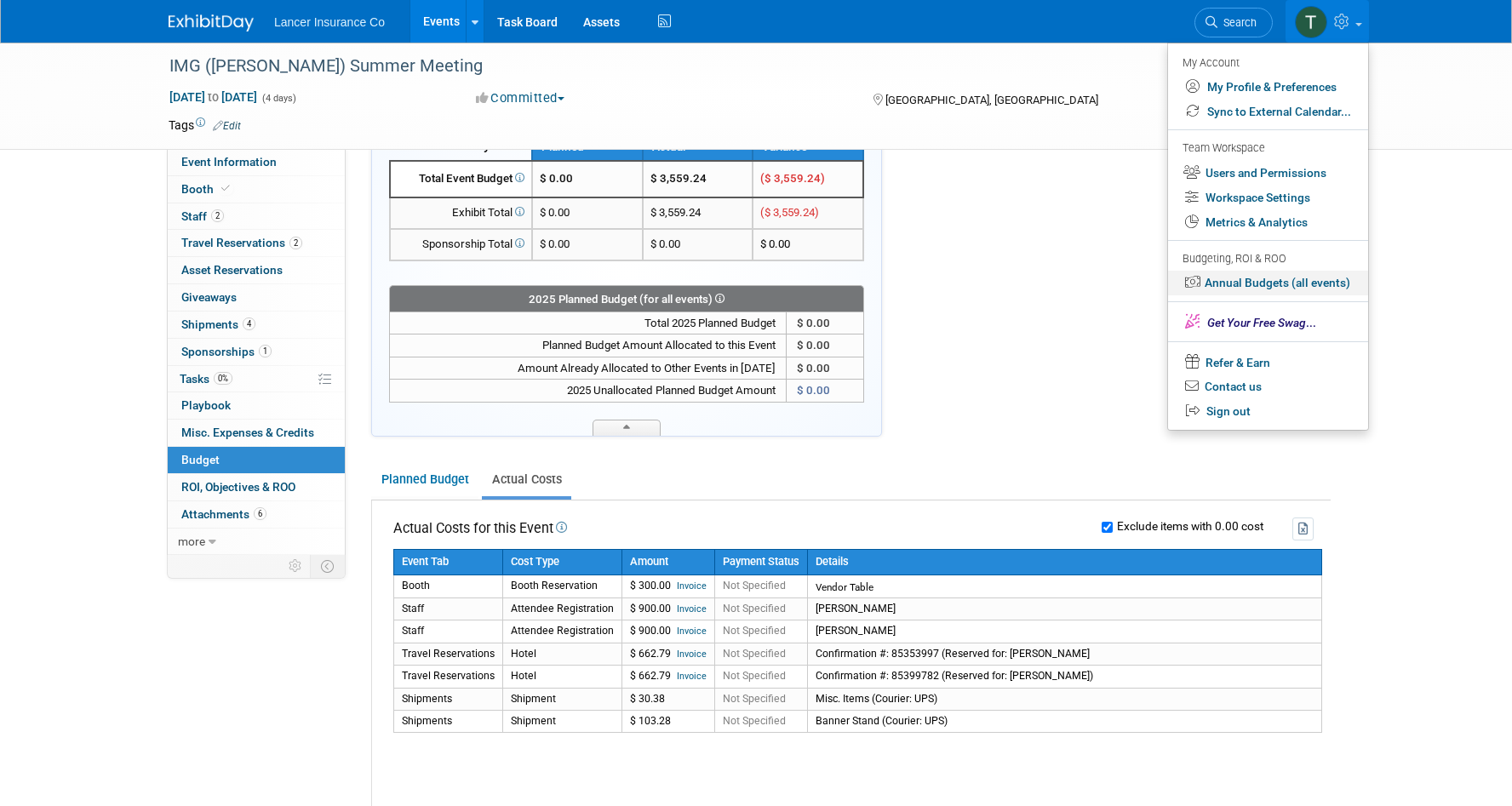
click at [1242, 283] on link "Annual Budgets (all events)" at bounding box center [1268, 283] width 200 height 25
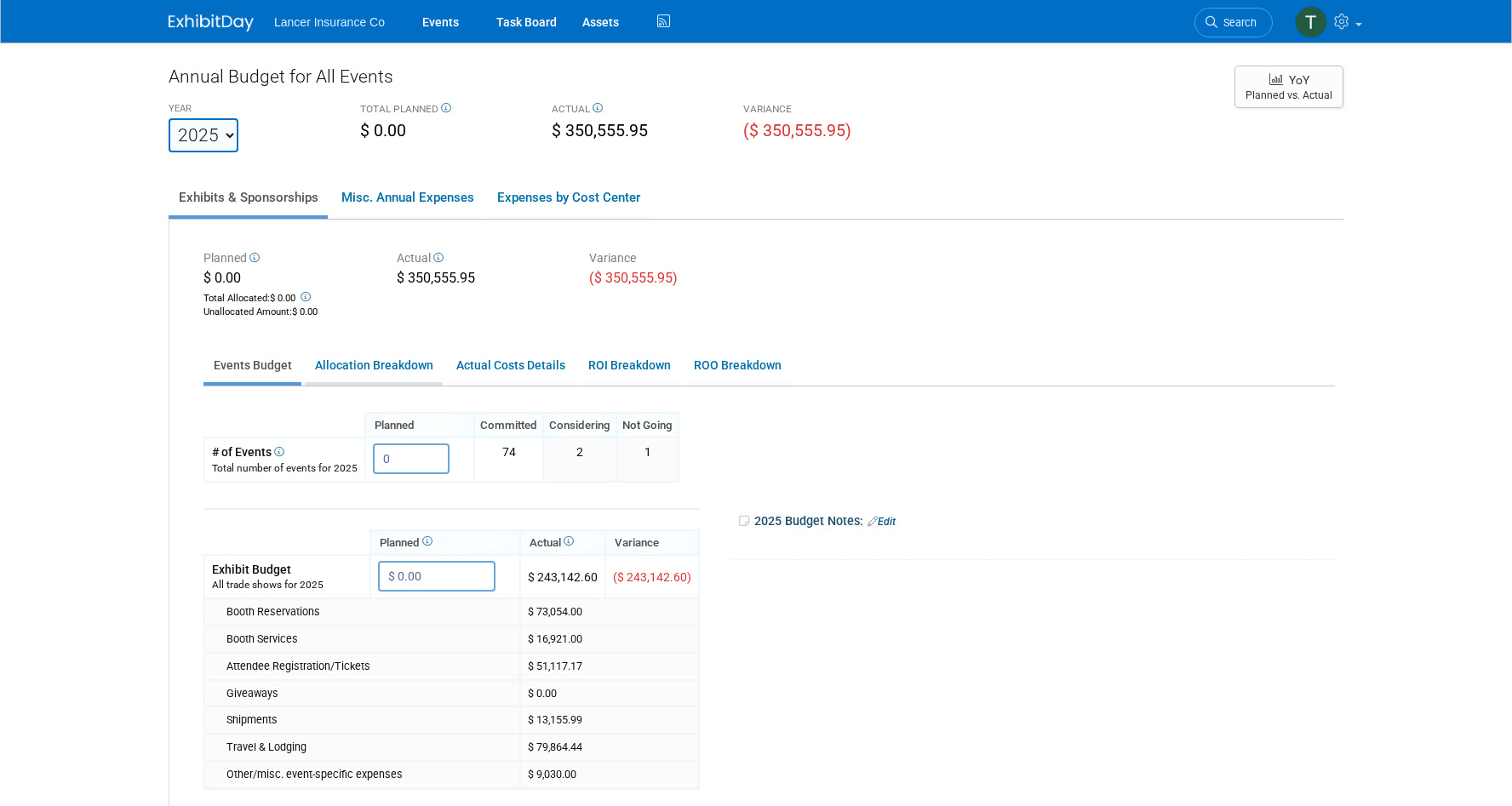
click at [393, 367] on link "Allocation Breakdown" at bounding box center [373, 365] width 138 height 33
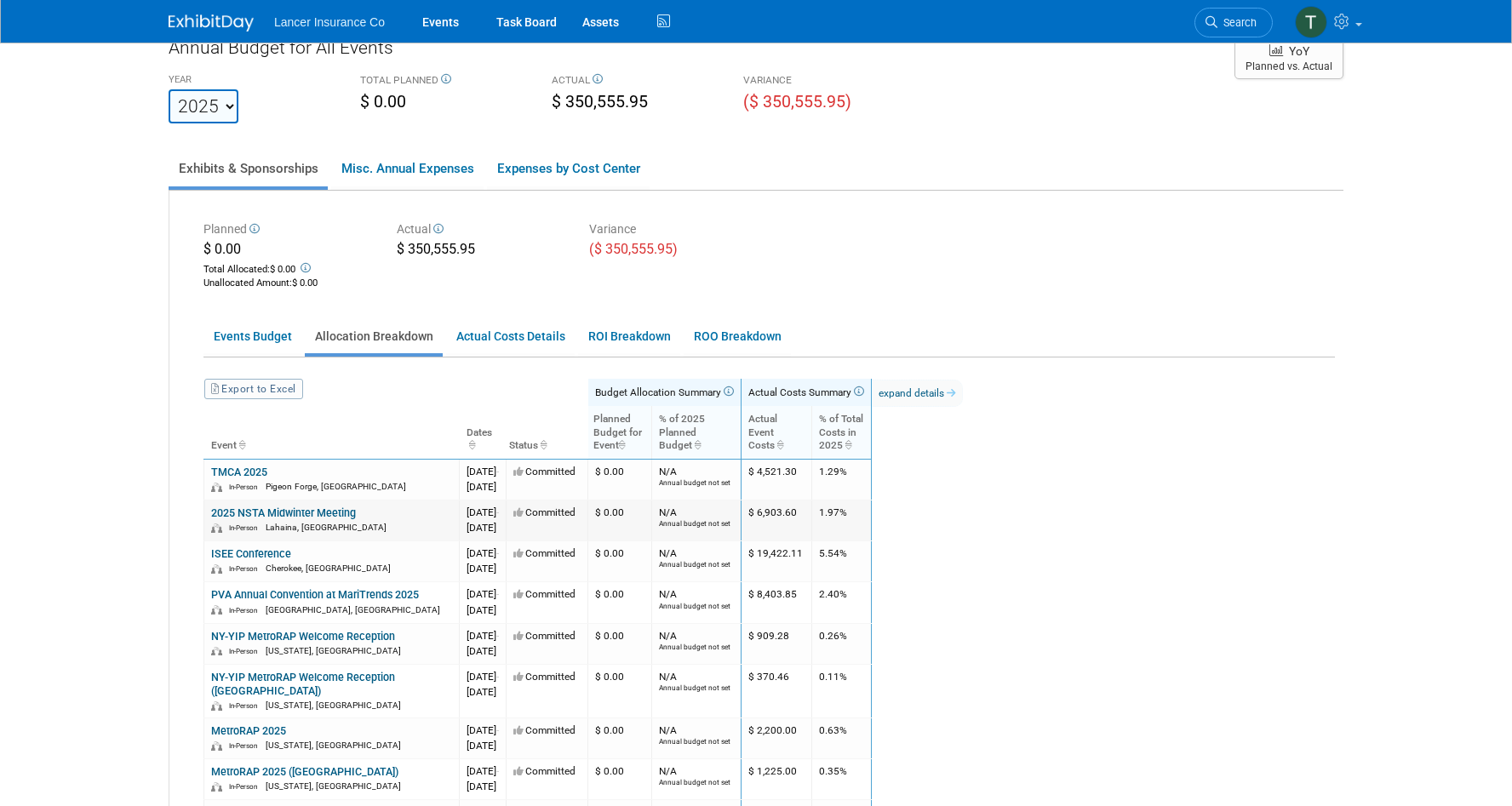
scroll to position [35, 0]
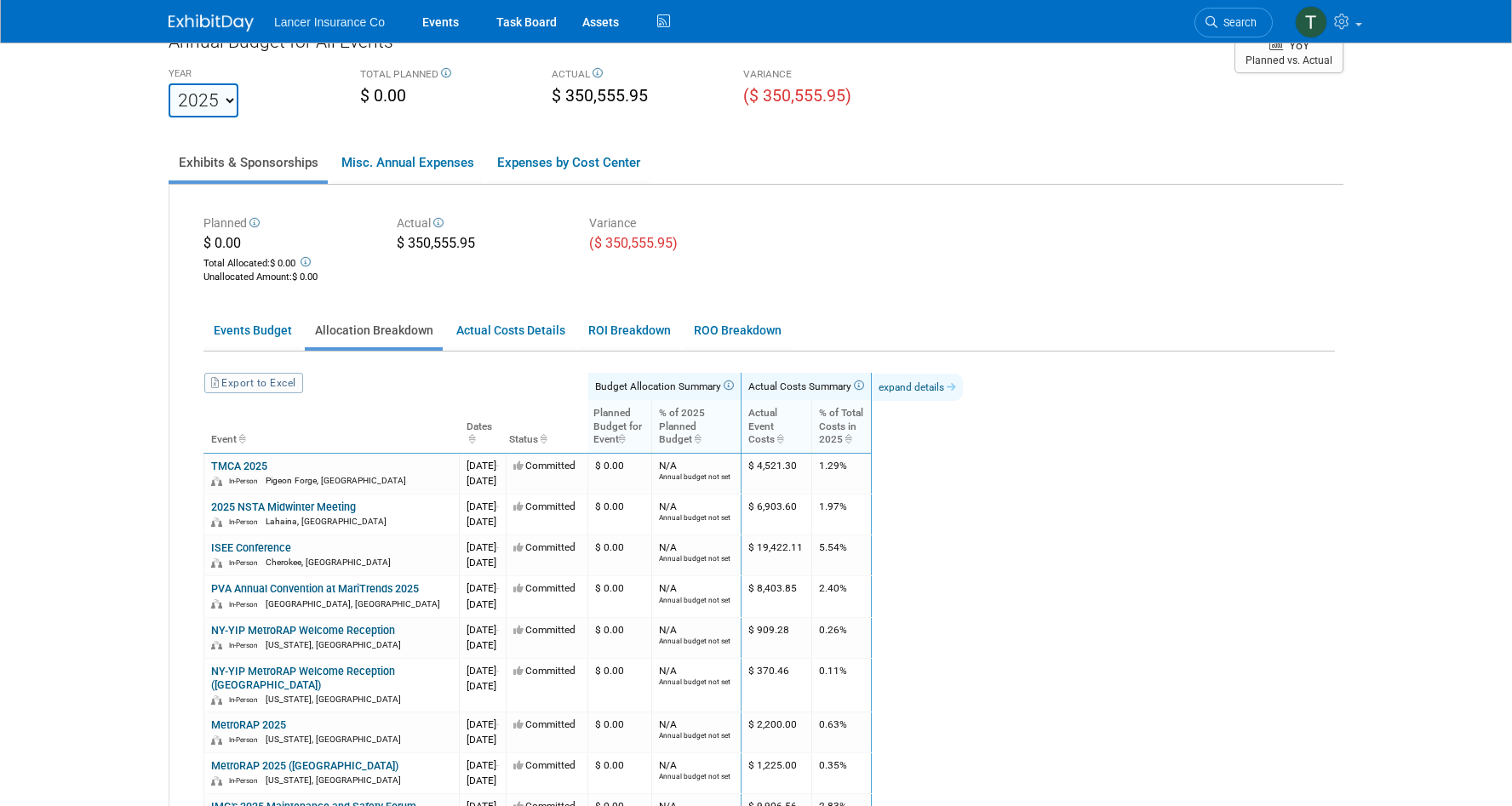
click at [963, 384] on link "expand details" at bounding box center [918, 387] width 91 height 28
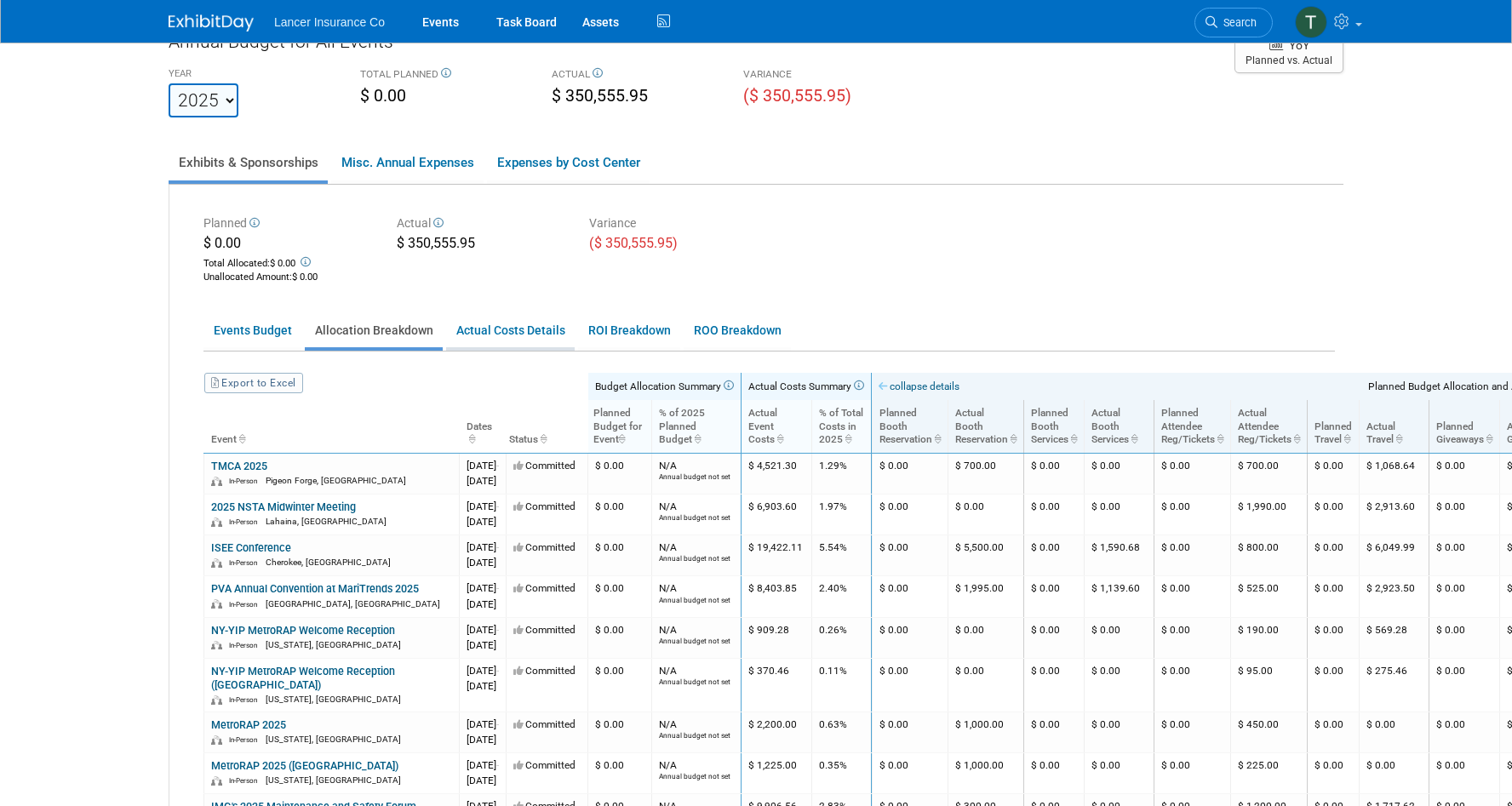
click at [505, 332] on link "Actual Costs Details" at bounding box center [511, 330] width 129 height 33
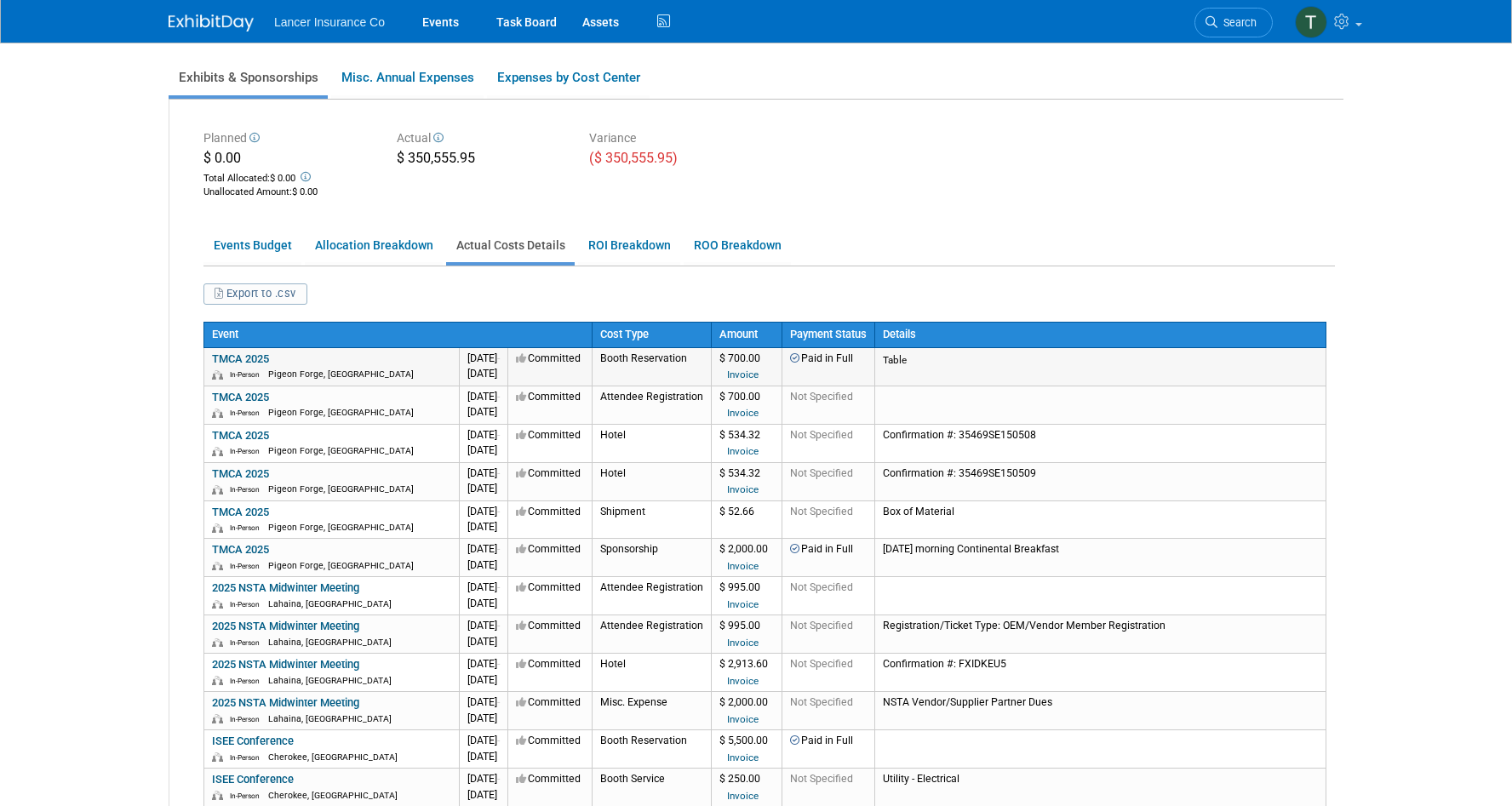
scroll to position [122, 0]
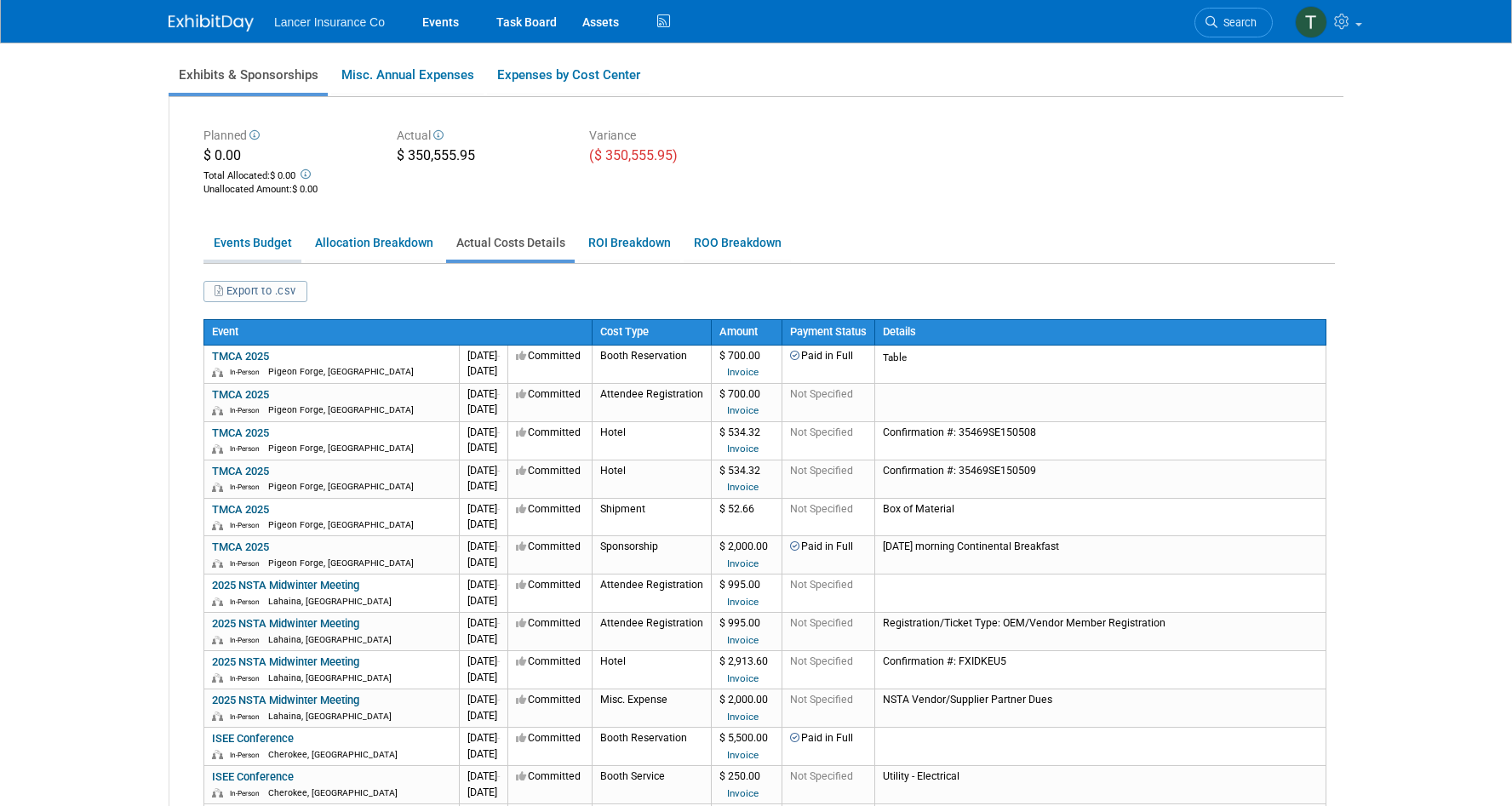
click at [245, 229] on link "Events Budget" at bounding box center [253, 243] width 98 height 33
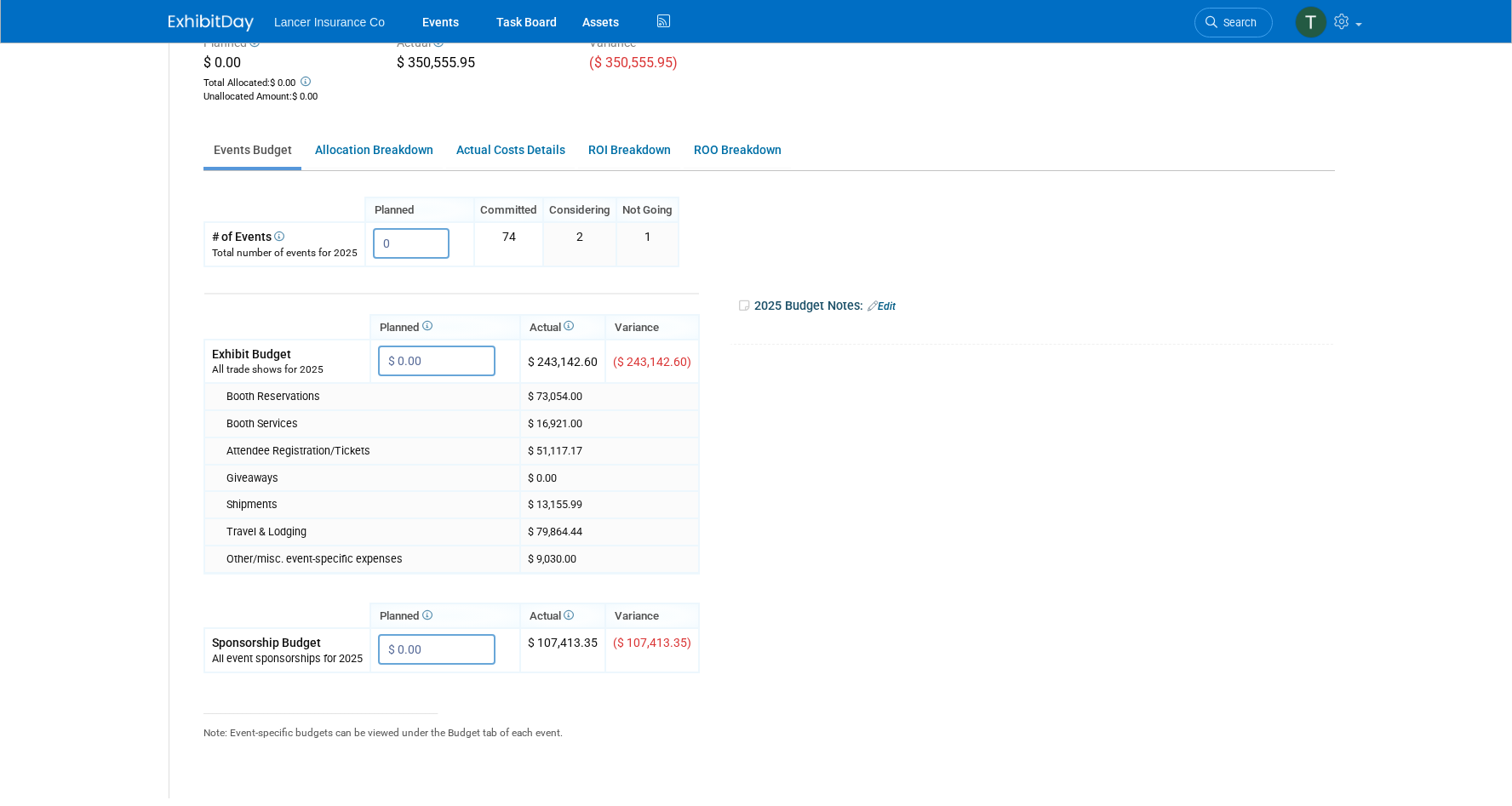
scroll to position [105, 0]
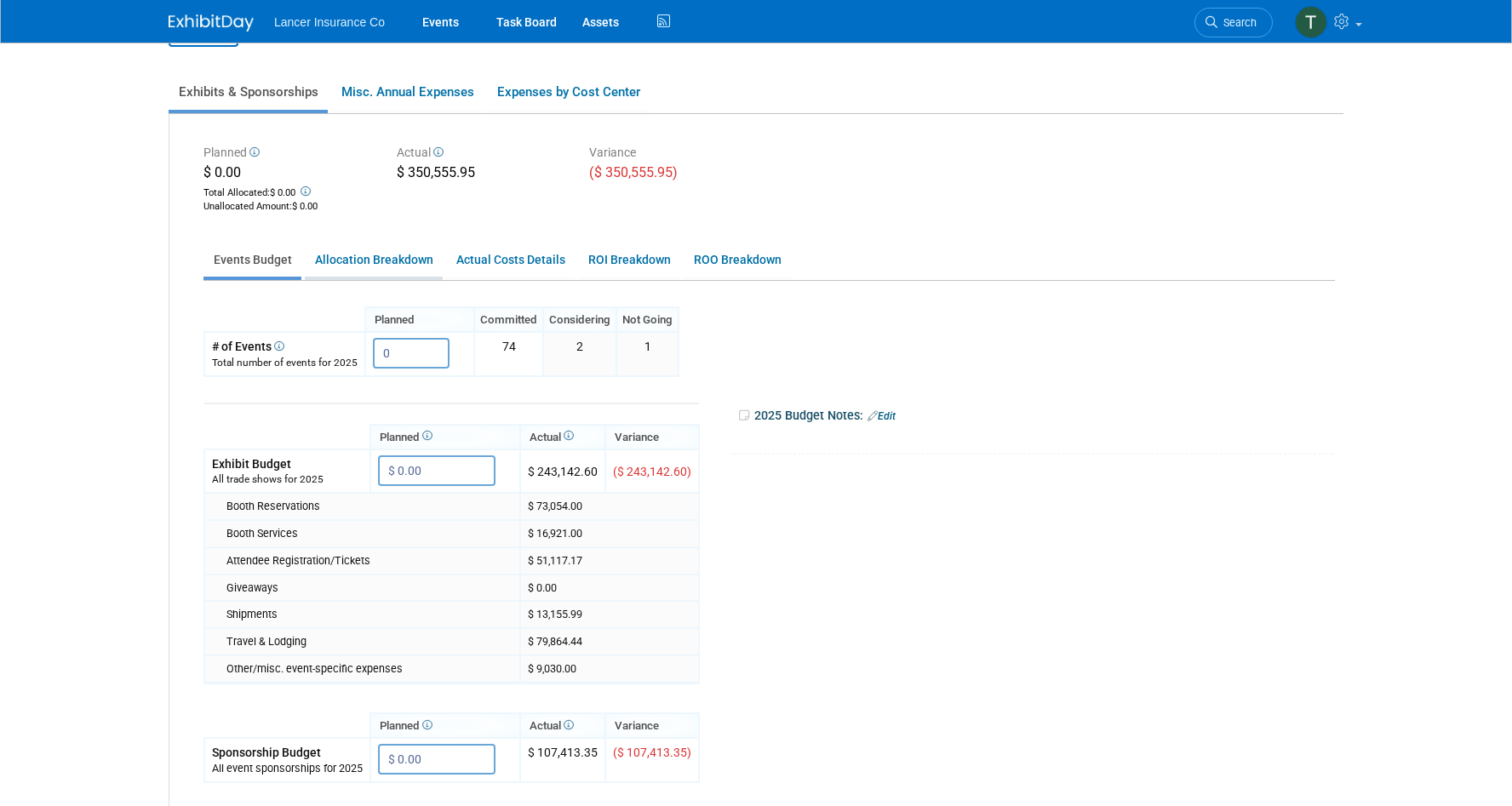
click at [375, 262] on link "Allocation Breakdown" at bounding box center [373, 260] width 138 height 33
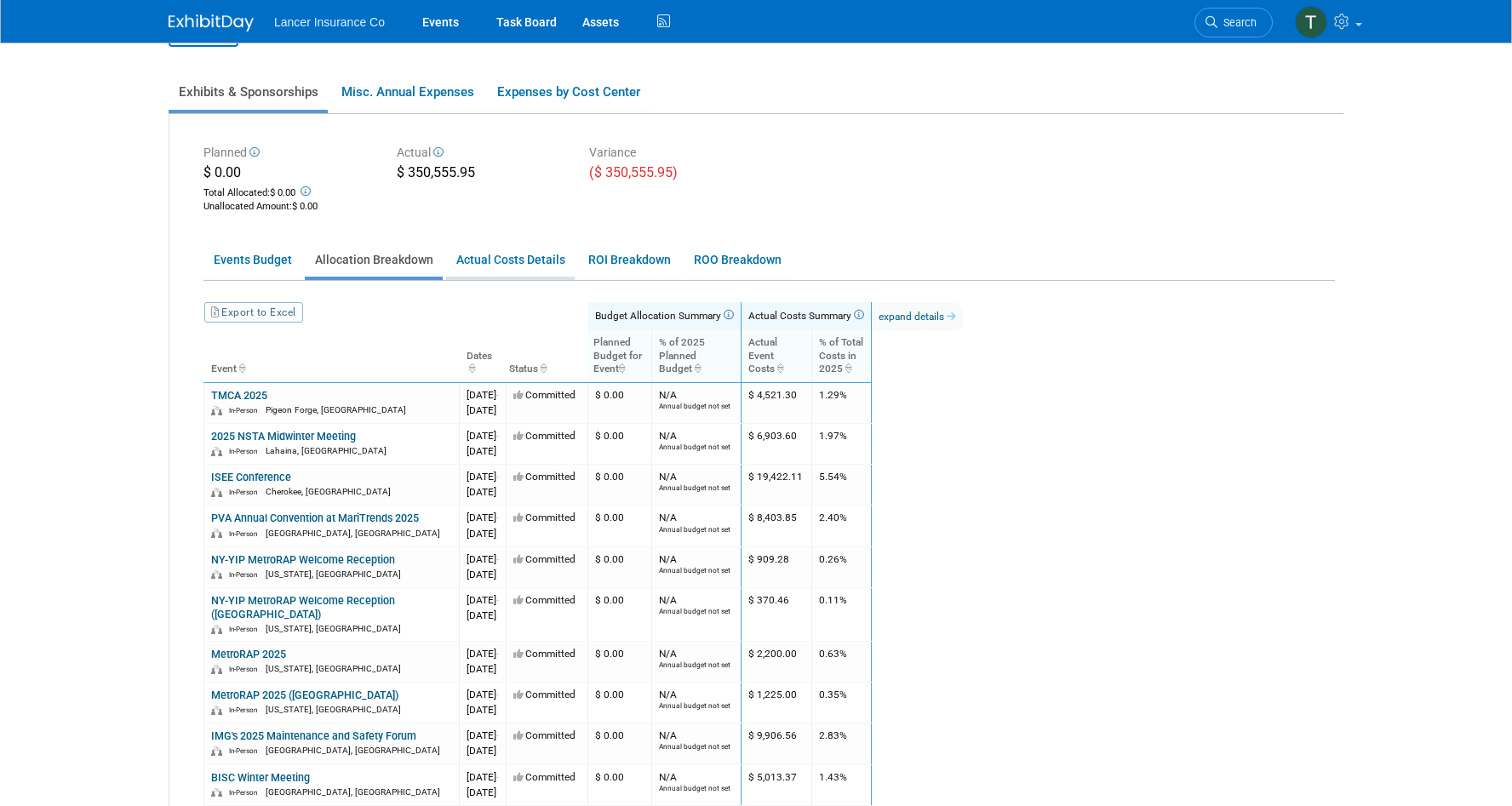
click at [507, 259] on link "Actual Costs Details" at bounding box center [511, 260] width 129 height 33
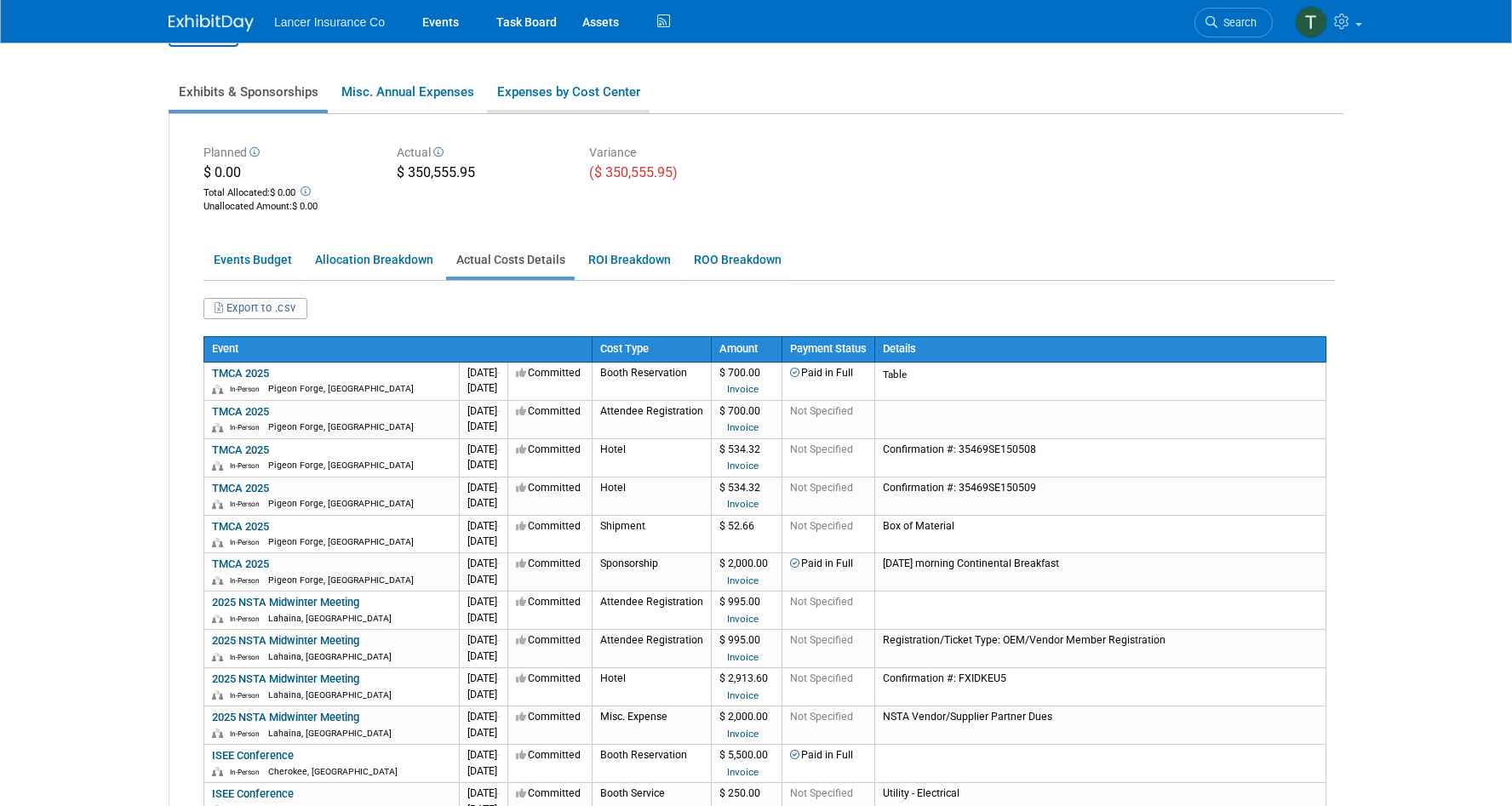
click at [549, 94] on link "Expenses by Cost Center" at bounding box center [569, 92] width 162 height 36
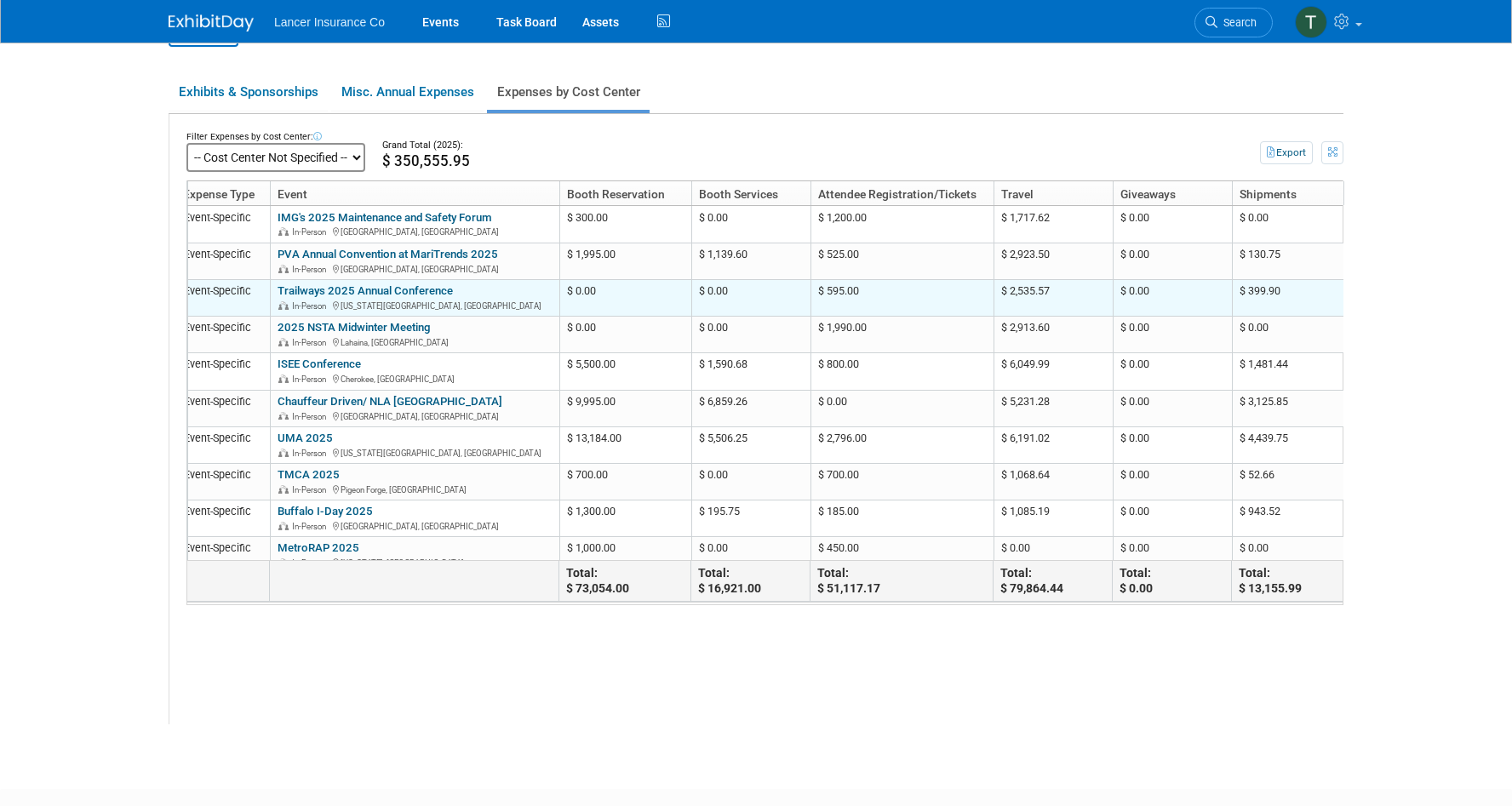
scroll to position [0, 0]
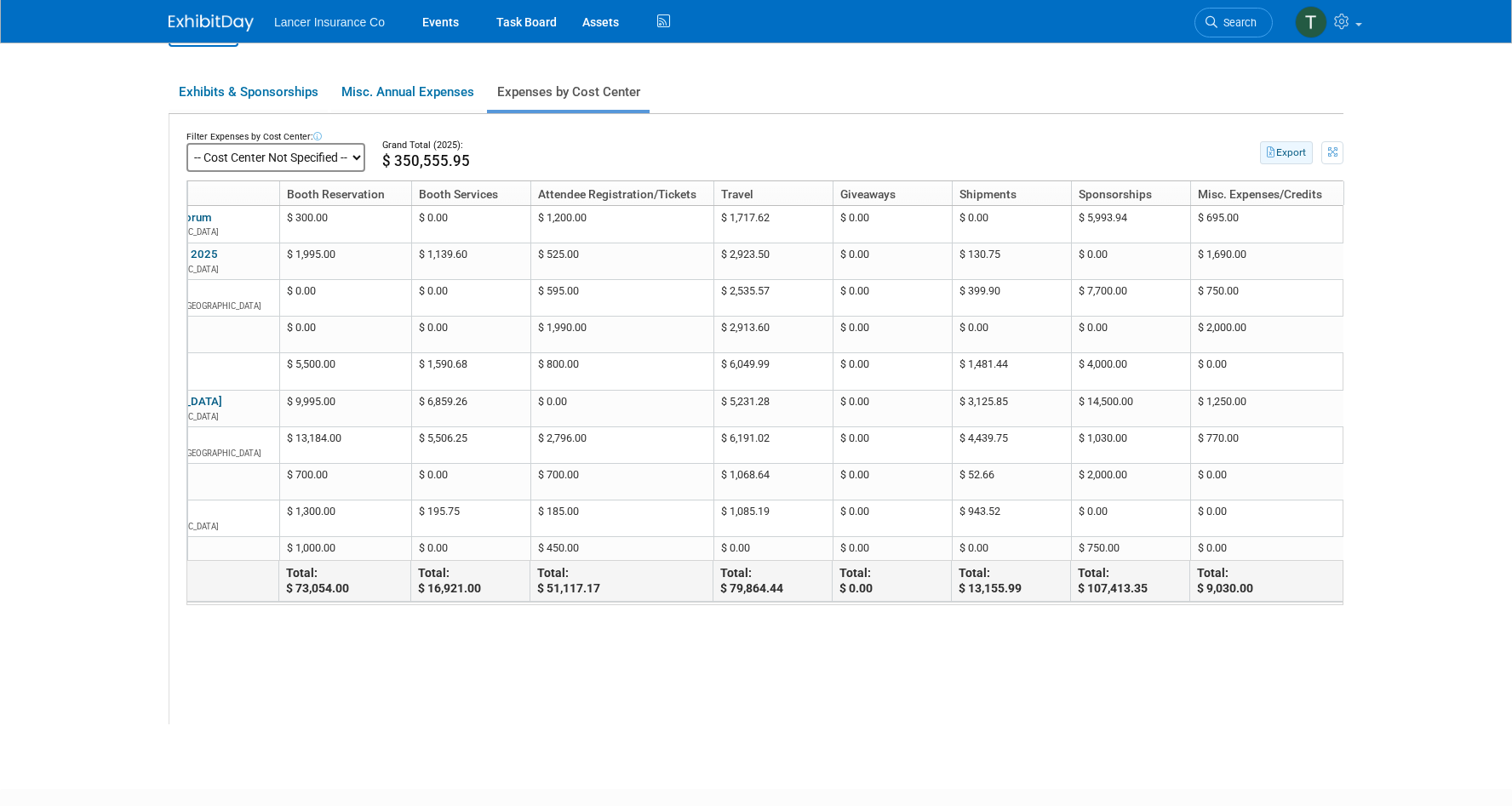
click at [1293, 153] on button "Export" at bounding box center [1286, 153] width 53 height 23
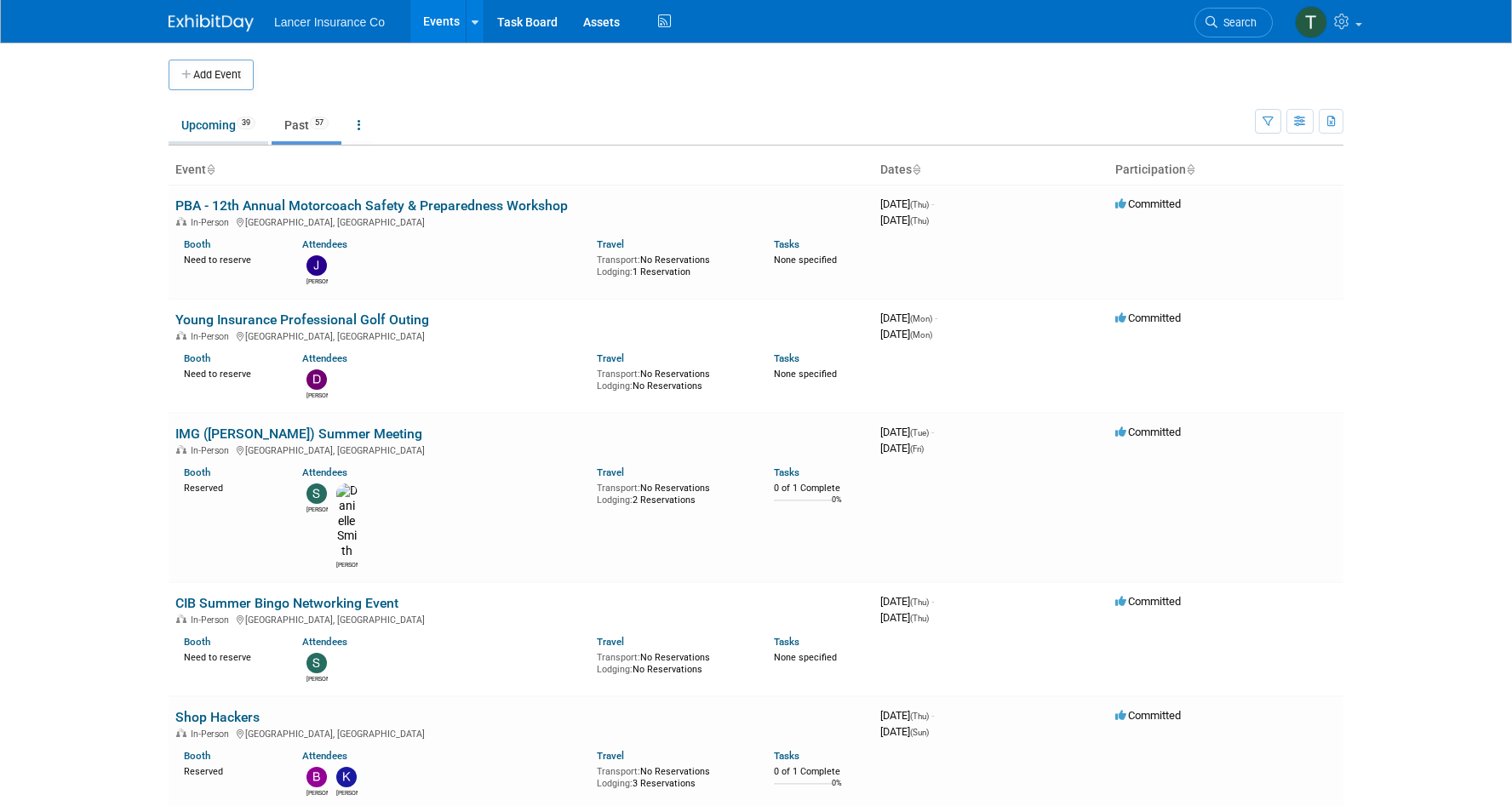
click at [220, 120] on link "Upcoming 39" at bounding box center [219, 125] width 100 height 32
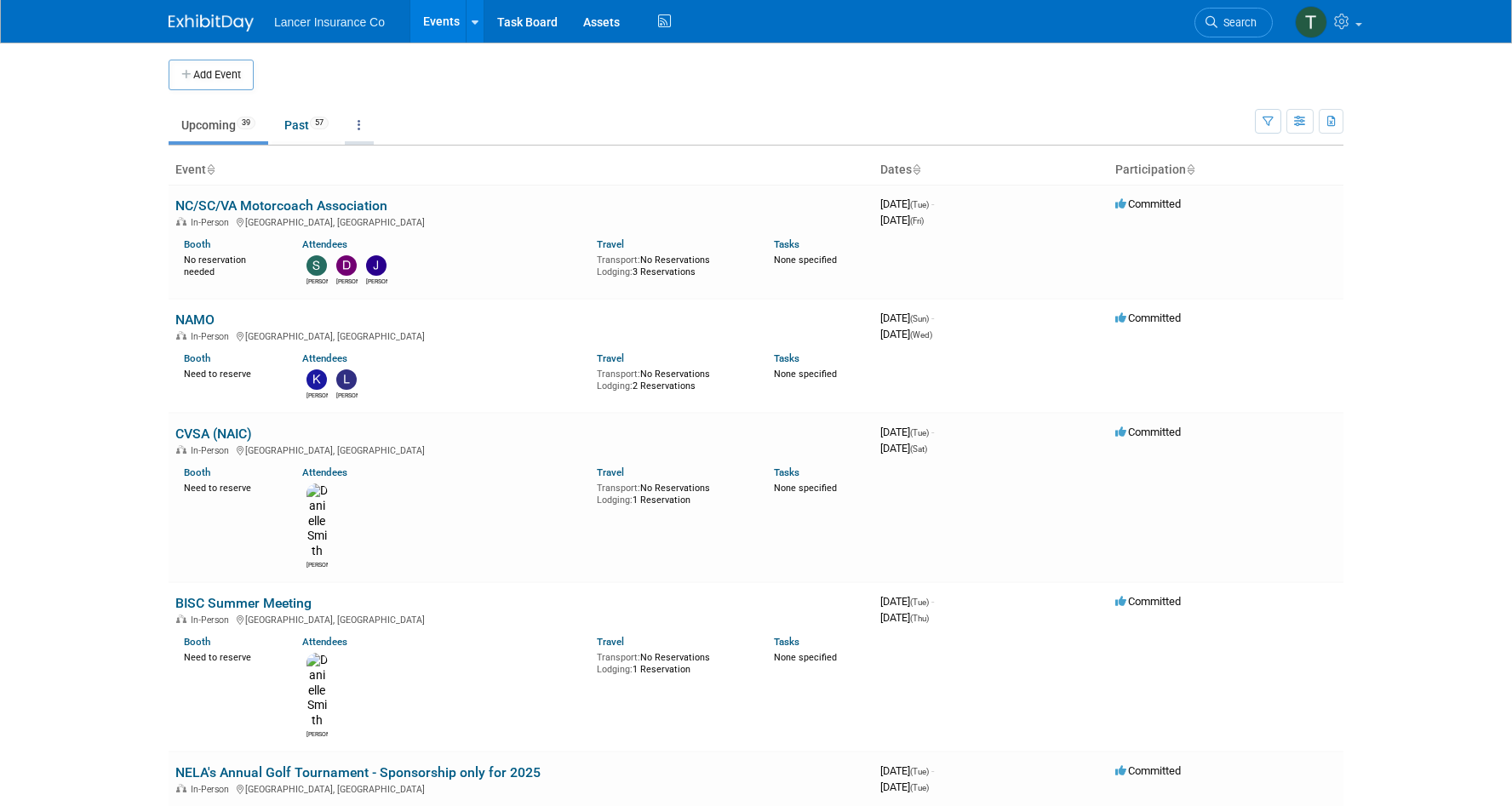
click at [357, 124] on link at bounding box center [359, 125] width 29 height 32
click at [401, 193] on link "Grouped Annually Events grouped by year" at bounding box center [412, 202] width 136 height 37
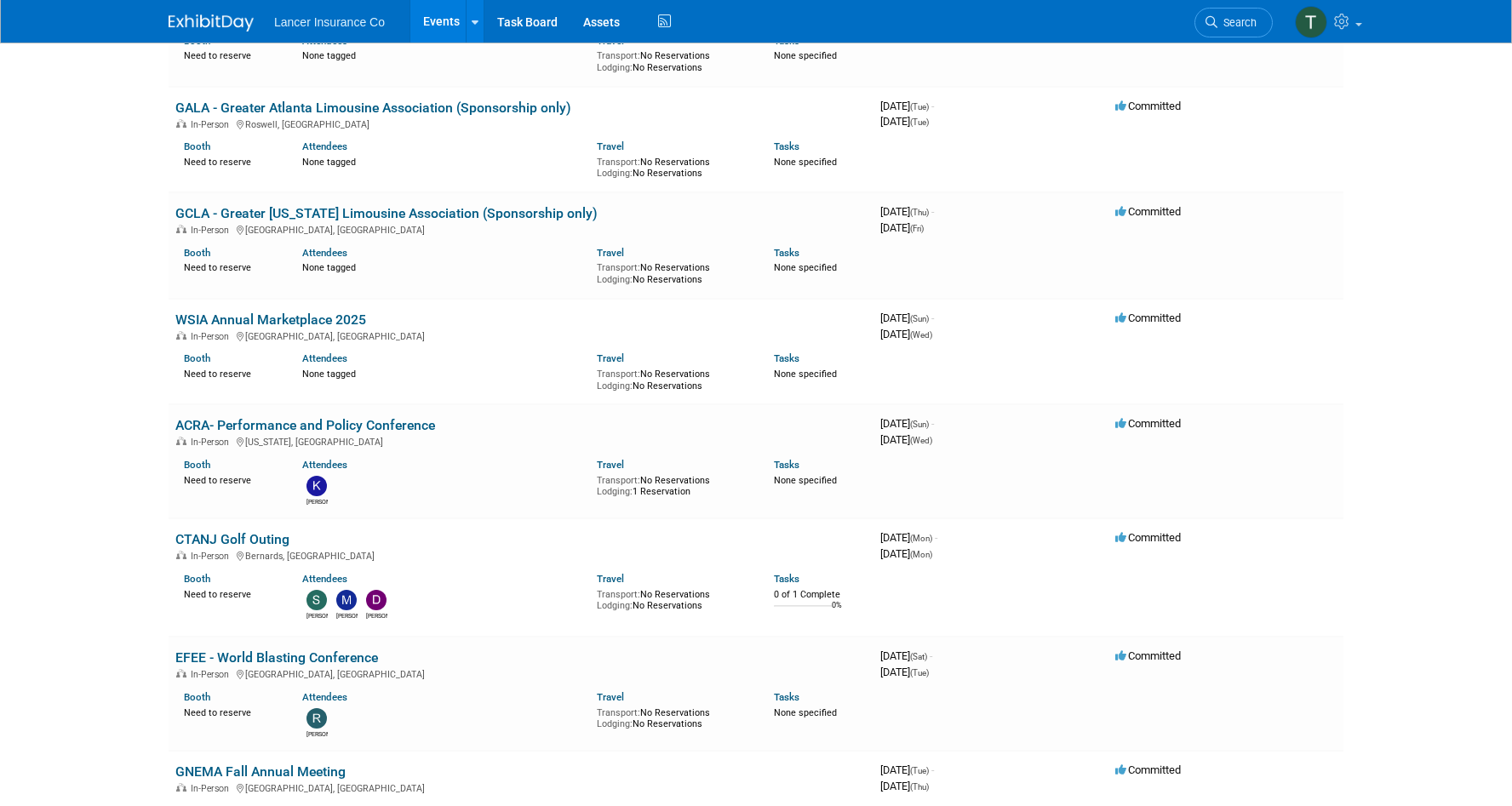
scroll to position [7004, 0]
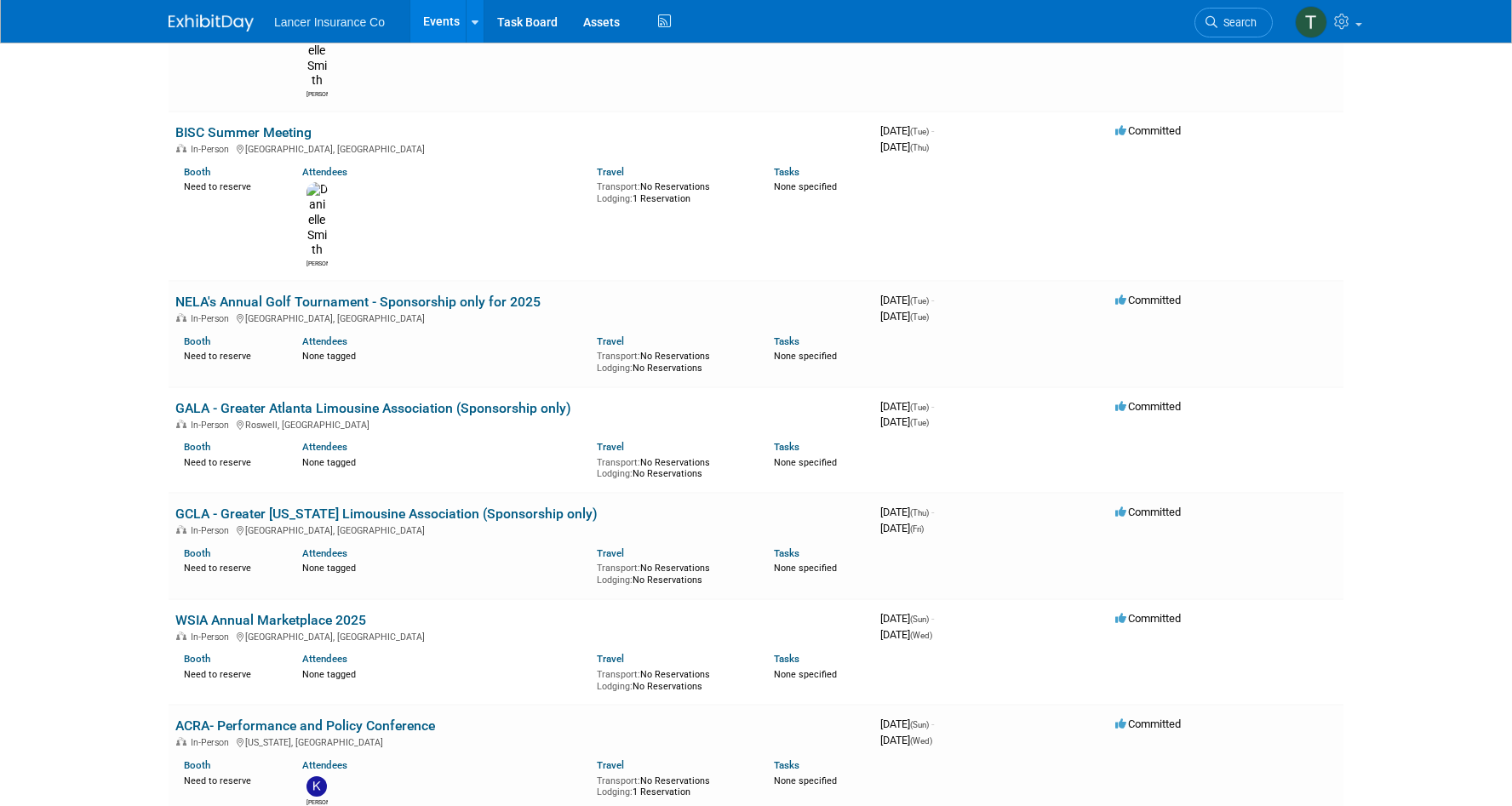
scroll to position [6701, 0]
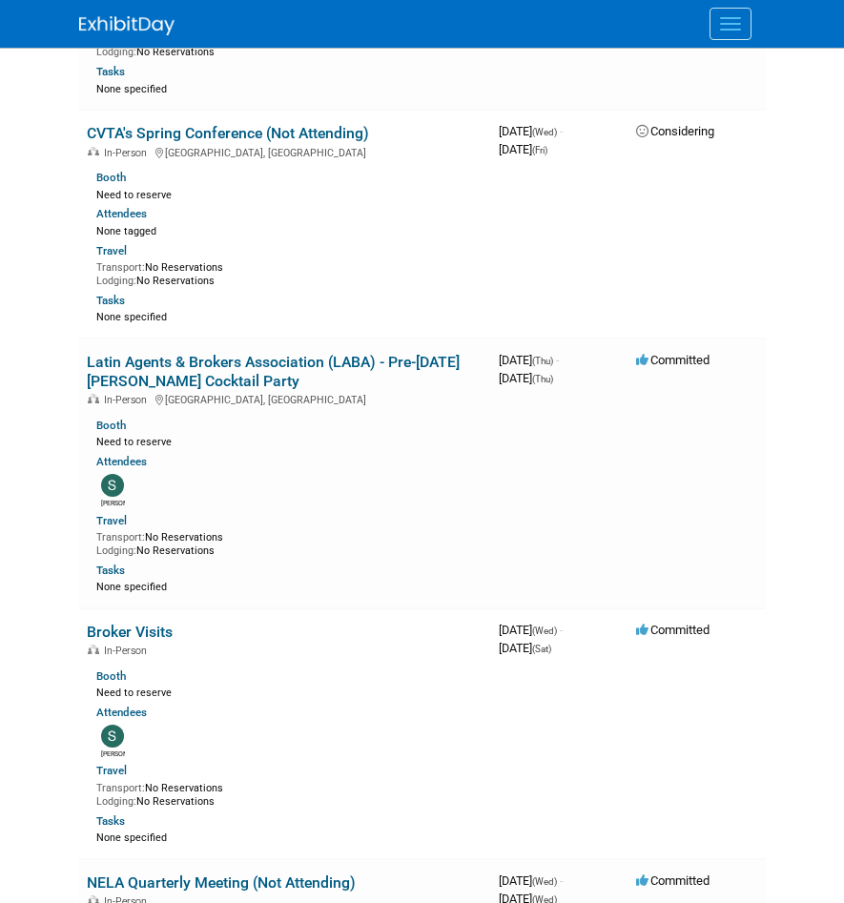
scroll to position [7552, 0]
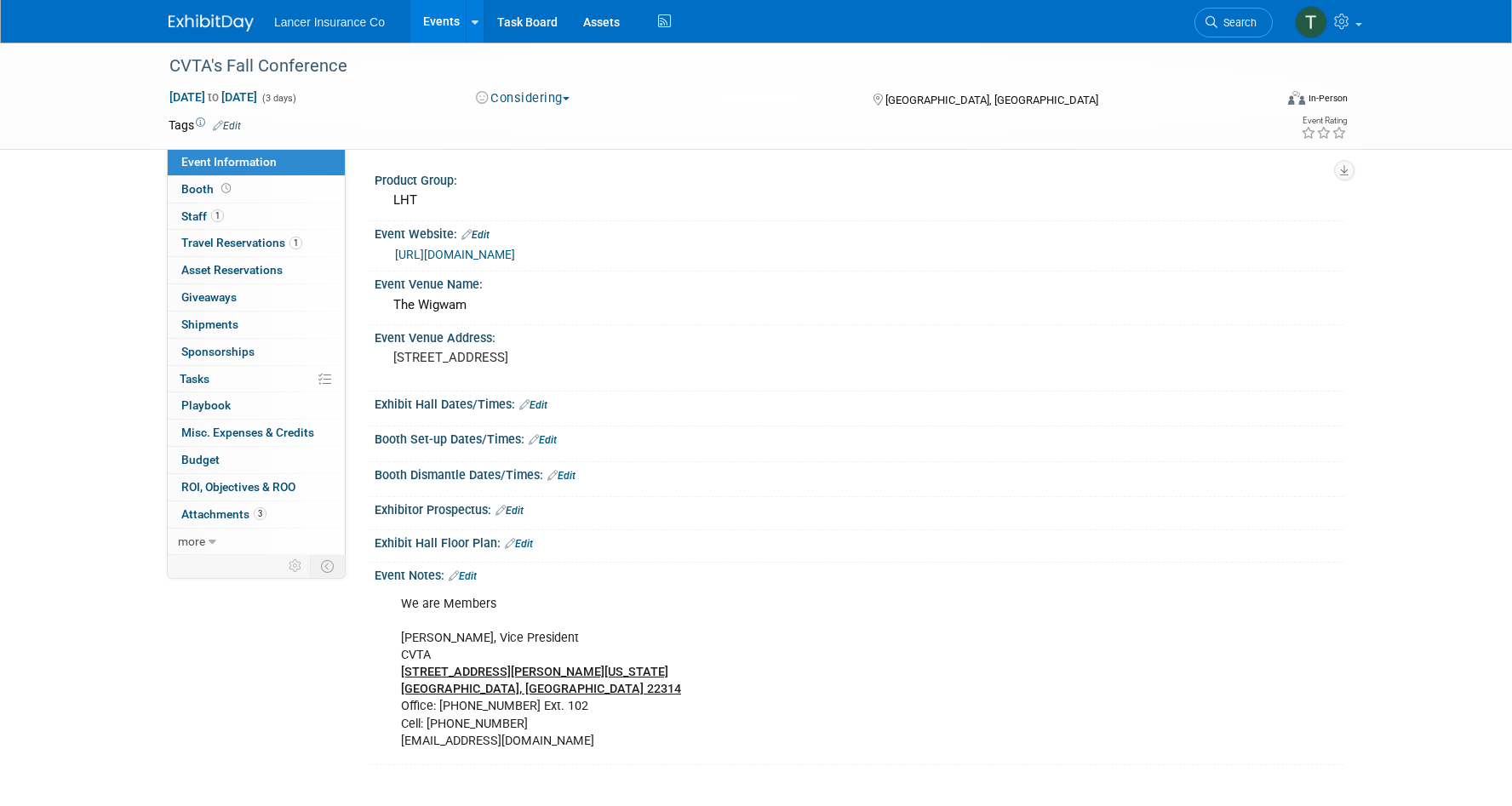
click at [468, 256] on link "[URL][DOMAIN_NAME]" at bounding box center [455, 254] width 120 height 13
click at [228, 248] on span "Travel Reservations 1" at bounding box center [241, 242] width 120 height 13
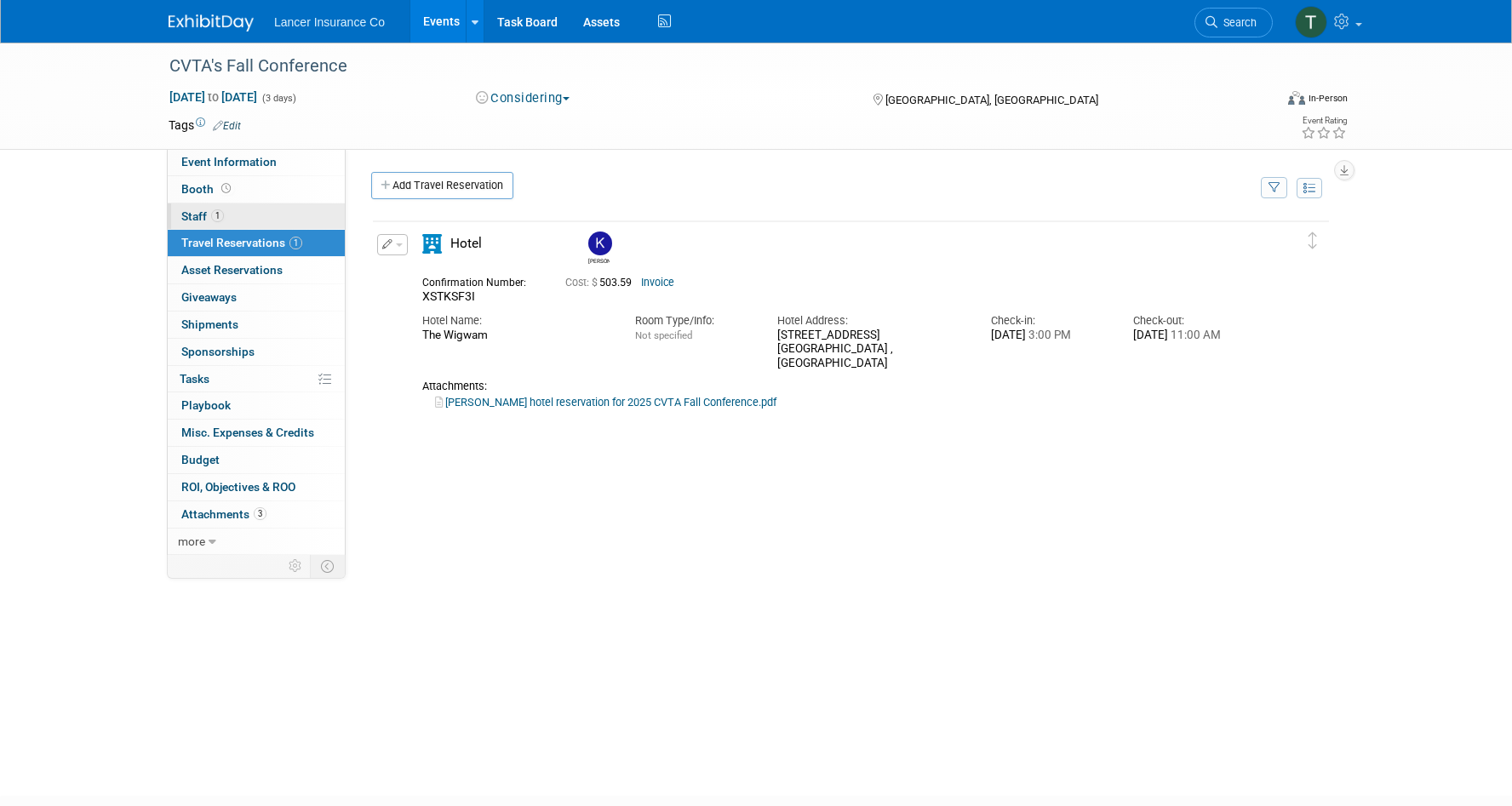
click at [202, 222] on span "Staff 1" at bounding box center [203, 216] width 43 height 13
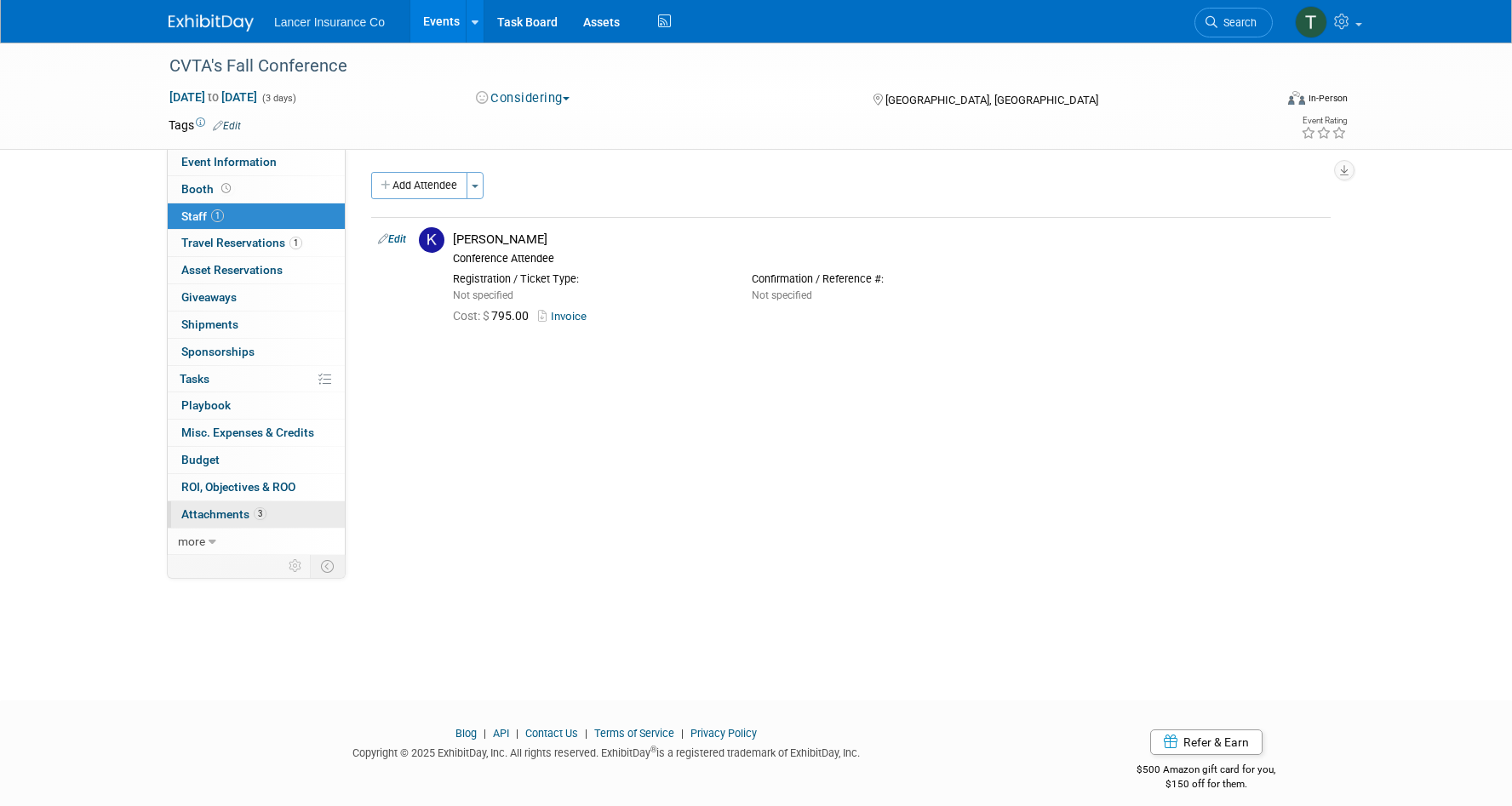
click at [221, 513] on span "Attachments 3" at bounding box center [223, 513] width 85 height 13
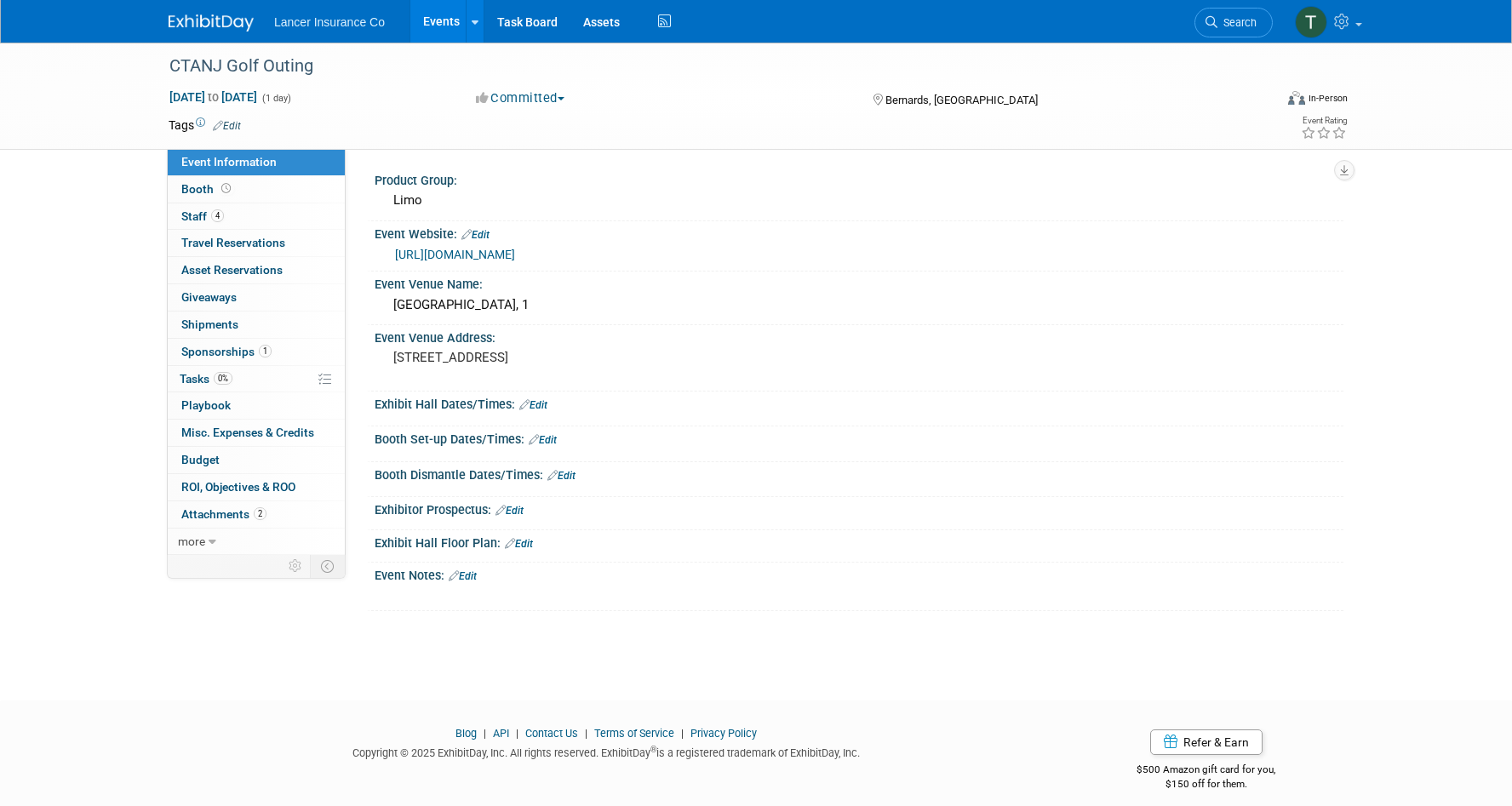
click at [461, 255] on link "[URL][DOMAIN_NAME]" at bounding box center [455, 254] width 120 height 13
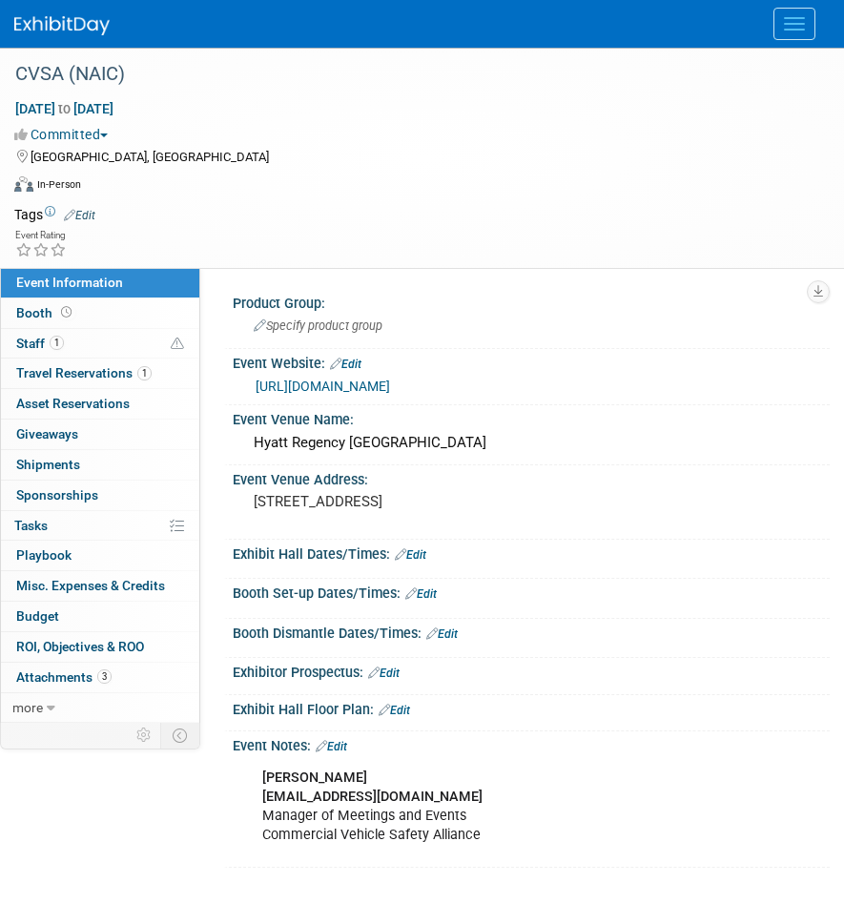
click at [318, 390] on link "https://cvsa.org/events/" at bounding box center [323, 386] width 134 height 15
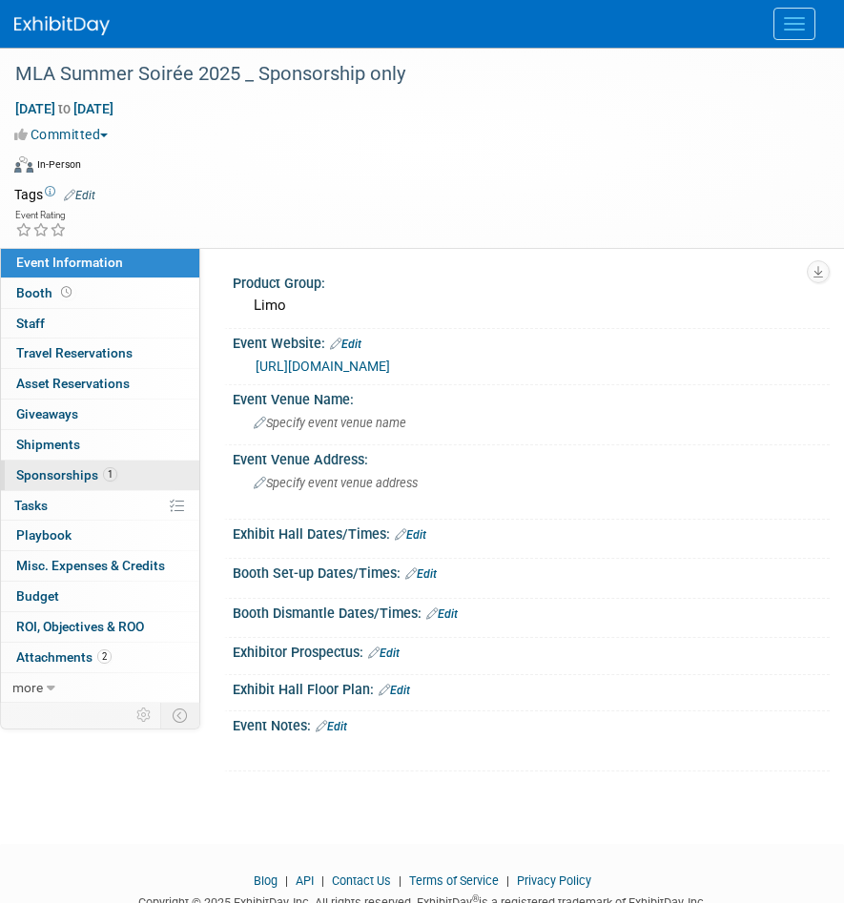
click at [87, 480] on span "Sponsorships 1" at bounding box center [66, 474] width 101 height 15
